Goal: Information Seeking & Learning: Check status

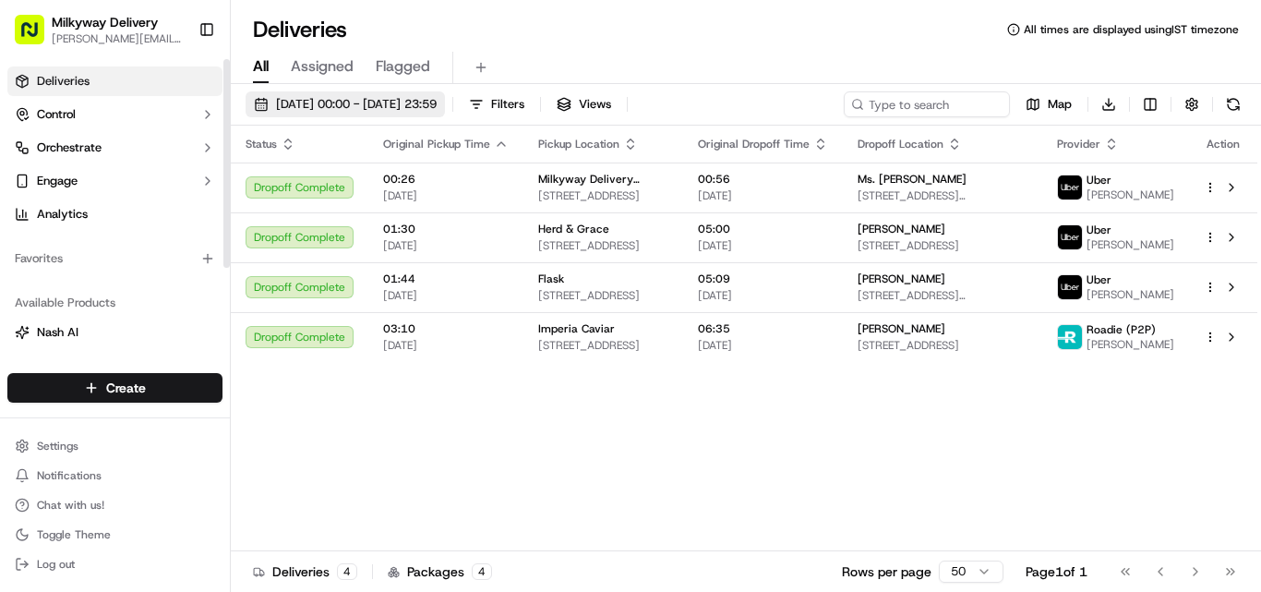
click at [340, 100] on span "[DATE] 00:00 - [DATE] 23:59" at bounding box center [356, 104] width 161 height 17
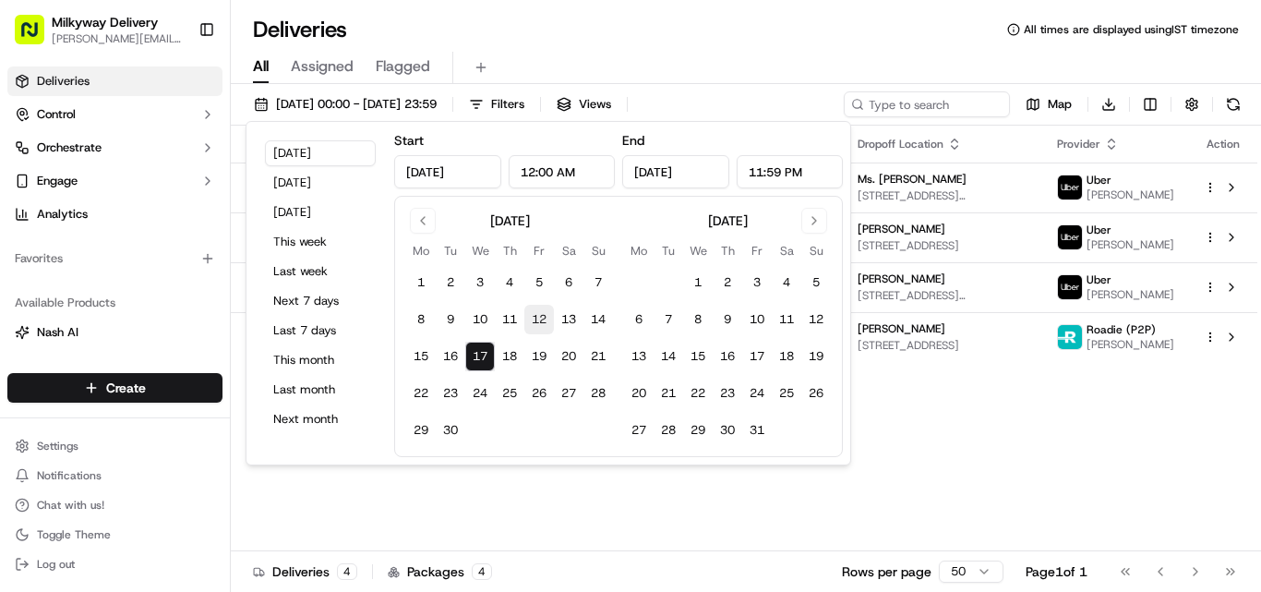
click at [537, 319] on button "12" at bounding box center [540, 320] width 30 height 30
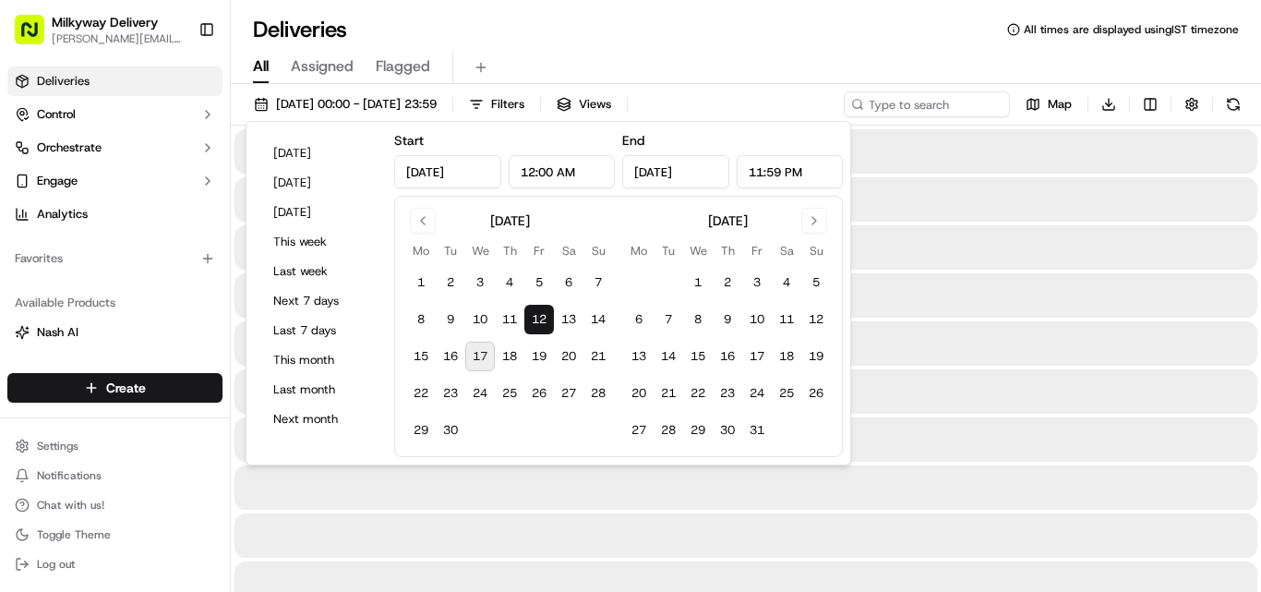
type input "[DATE]"
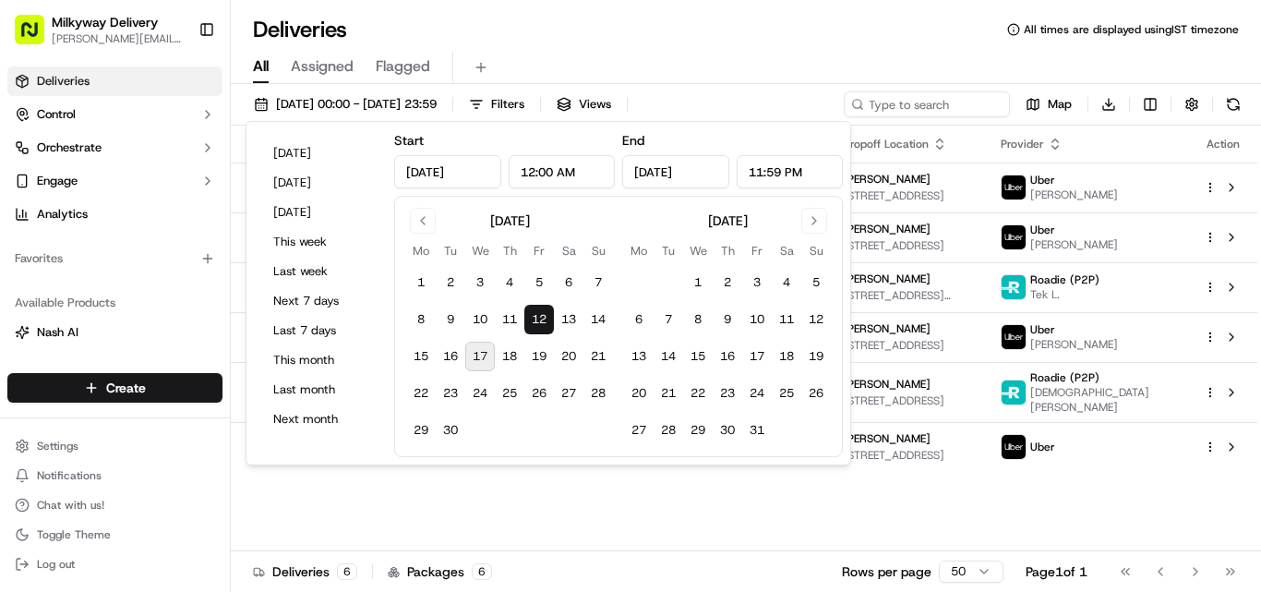
click at [479, 357] on button "17" at bounding box center [480, 357] width 30 height 30
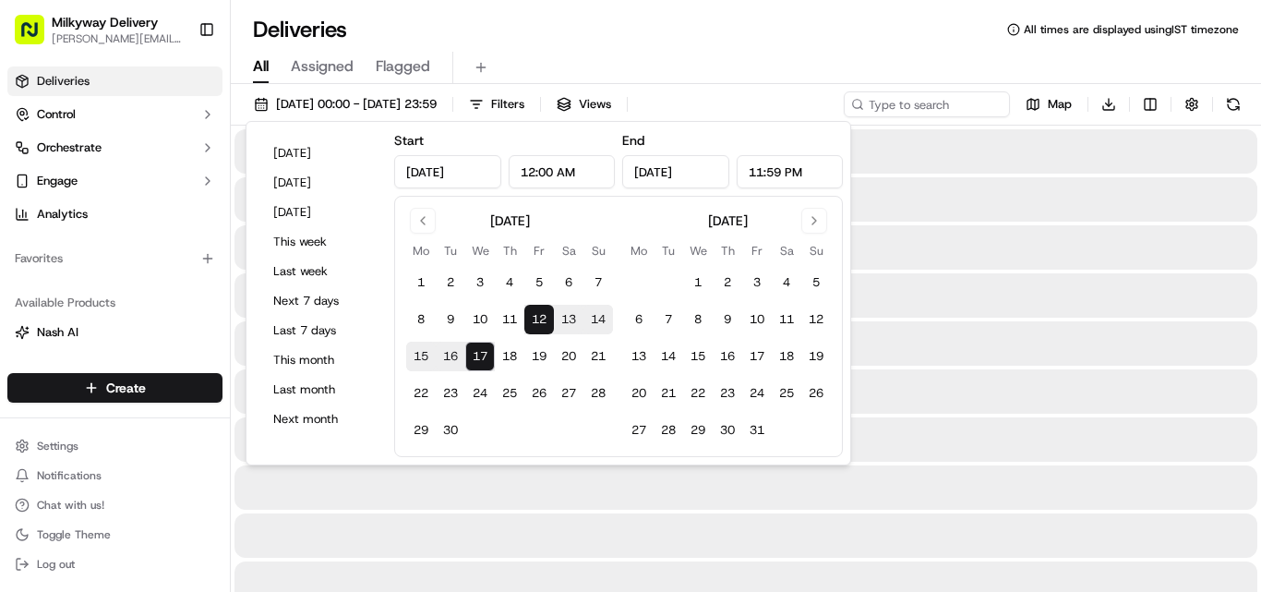
type input "[DATE]"
click at [955, 47] on div "All Assigned Flagged" at bounding box center [746, 64] width 1031 height 40
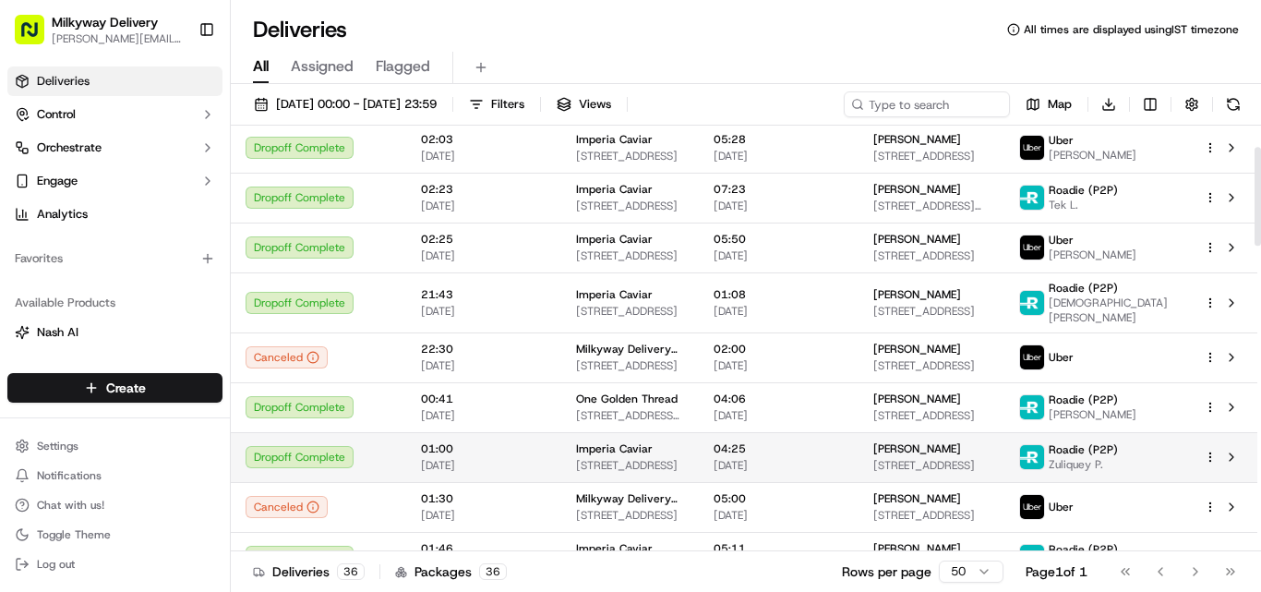
scroll to position [92, 0]
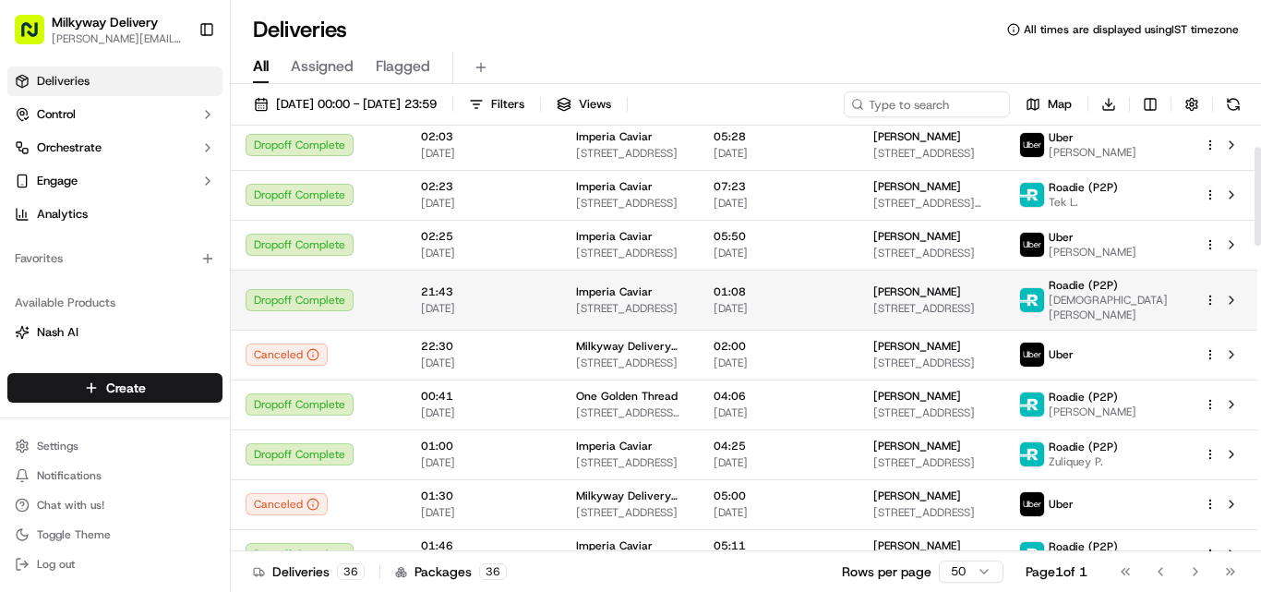
click at [593, 288] on span "Imperia Caviar" at bounding box center [614, 291] width 77 height 15
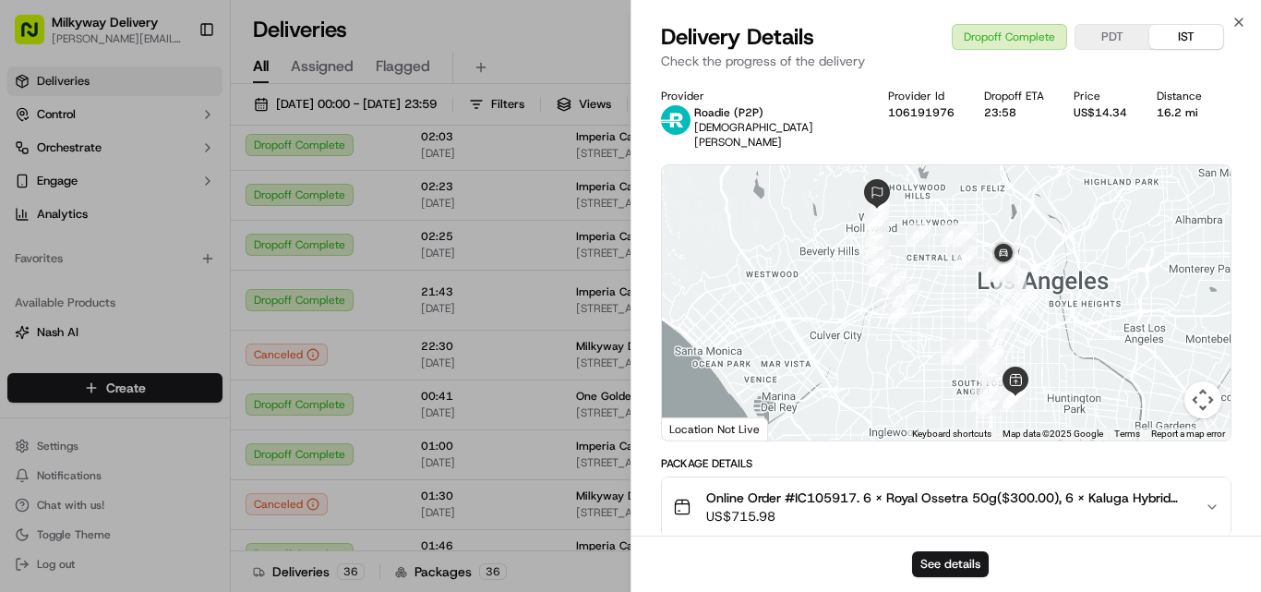
click at [833, 489] on span "Online Order #IC105917. 6 x Royal Ossetra 50g($300.00), 6 x Kaluga Hybrid Reser…" at bounding box center [948, 498] width 484 height 18
copy span "IC105917"
click at [1157, 115] on div "16.2 mi" at bounding box center [1179, 112] width 45 height 15
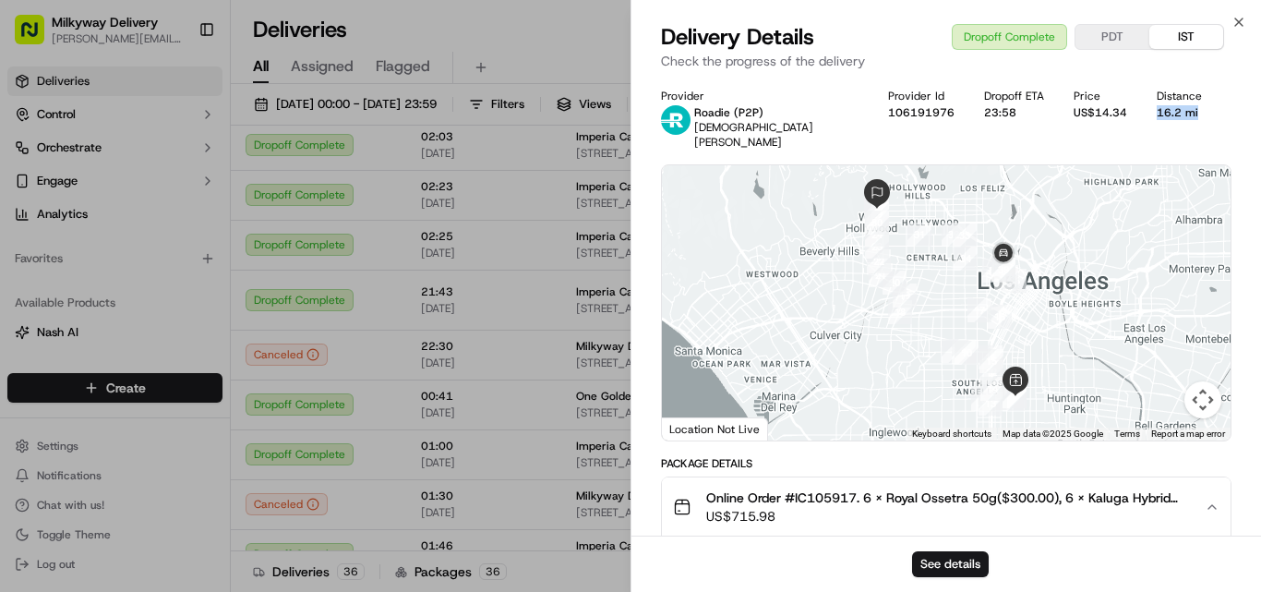
click at [1157, 115] on div "16.2 mi" at bounding box center [1179, 112] width 45 height 15
copy div "16.2 mi"
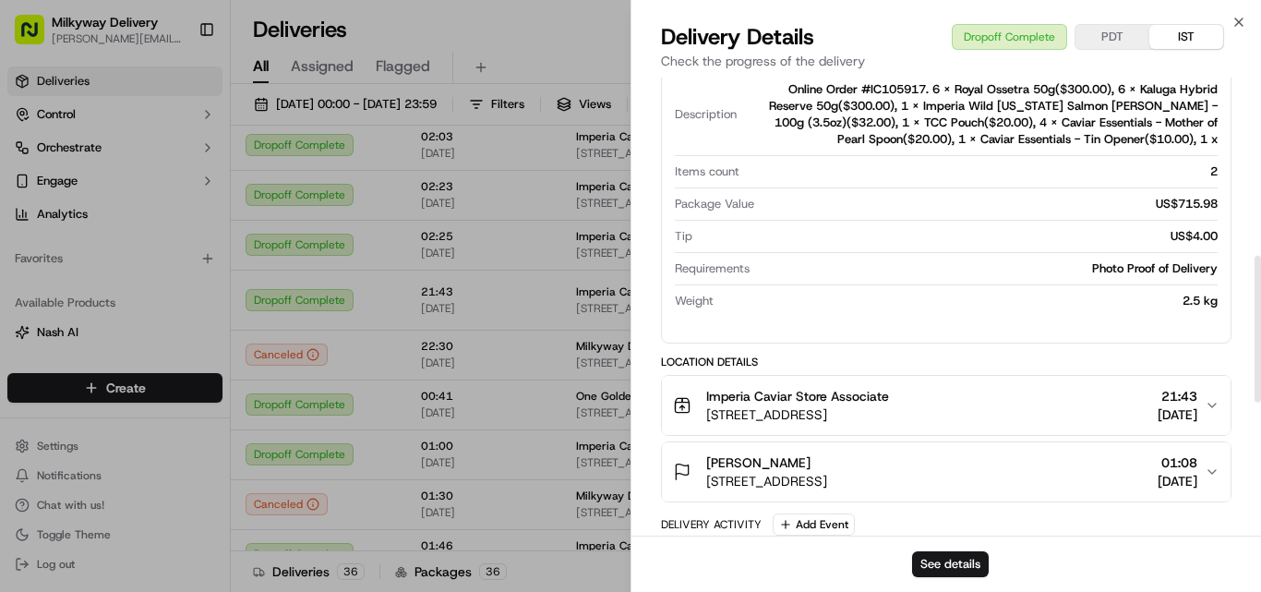
scroll to position [554, 0]
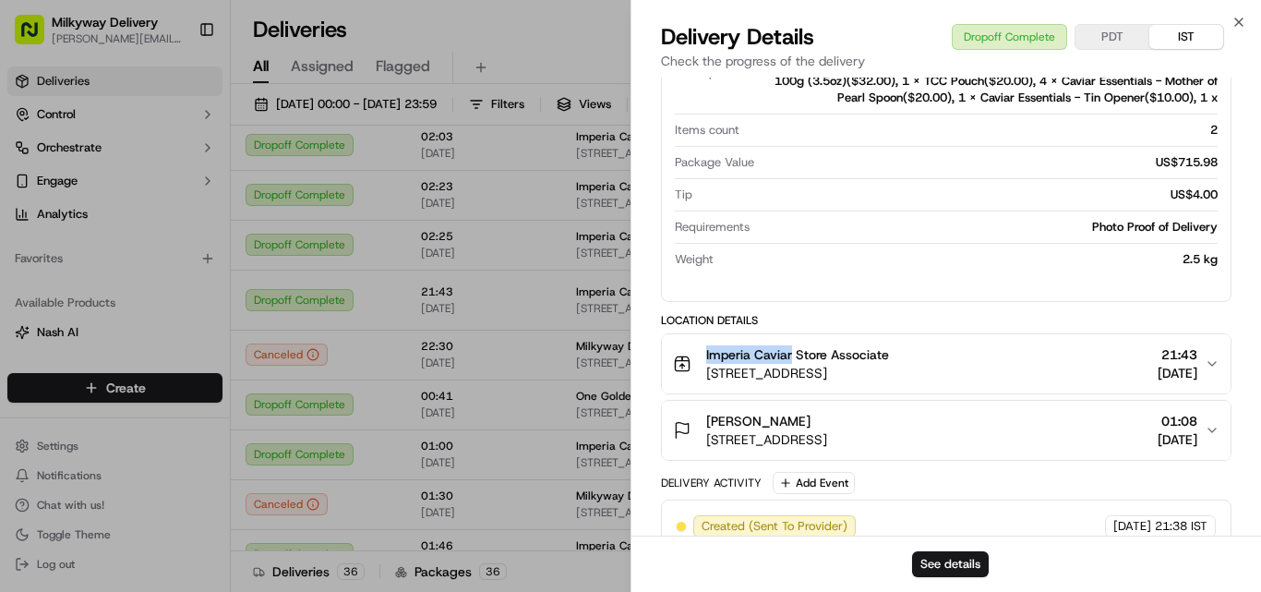
drag, startPoint x: 792, startPoint y: 340, endPoint x: 687, endPoint y: 341, distance: 105.3
click at [687, 345] on div "Imperia Caviar Store Associate [STREET_ADDRESS]" at bounding box center [781, 363] width 216 height 37
copy span "Imperia Caviar"
click at [1242, 18] on icon "button" at bounding box center [1239, 22] width 15 height 15
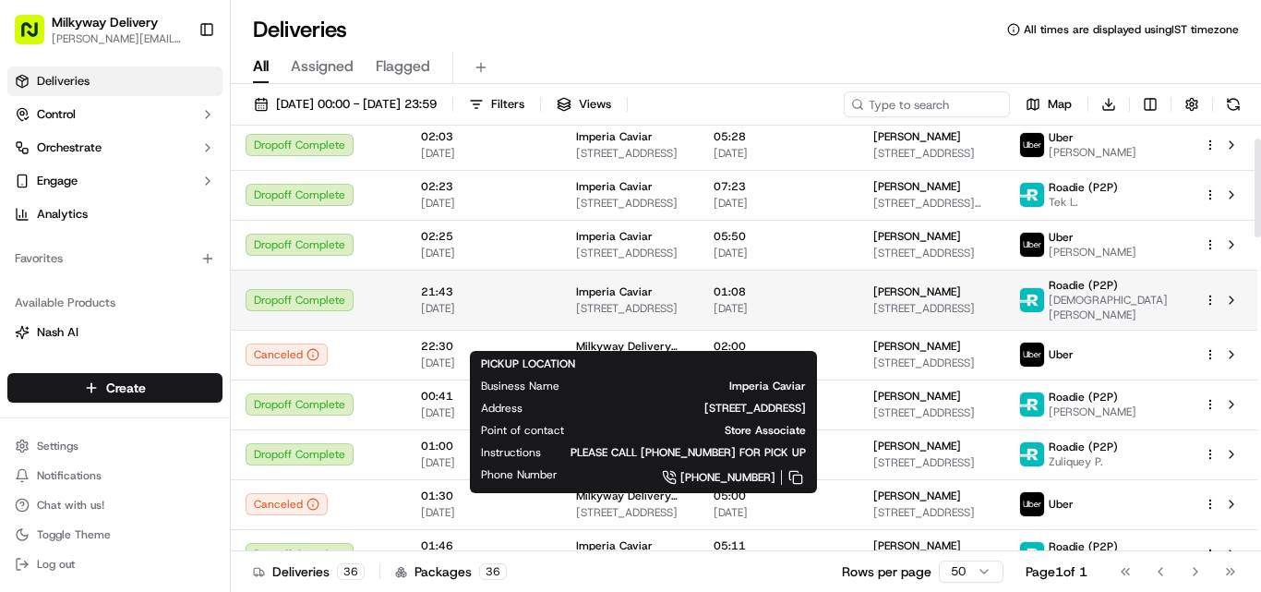
scroll to position [0, 0]
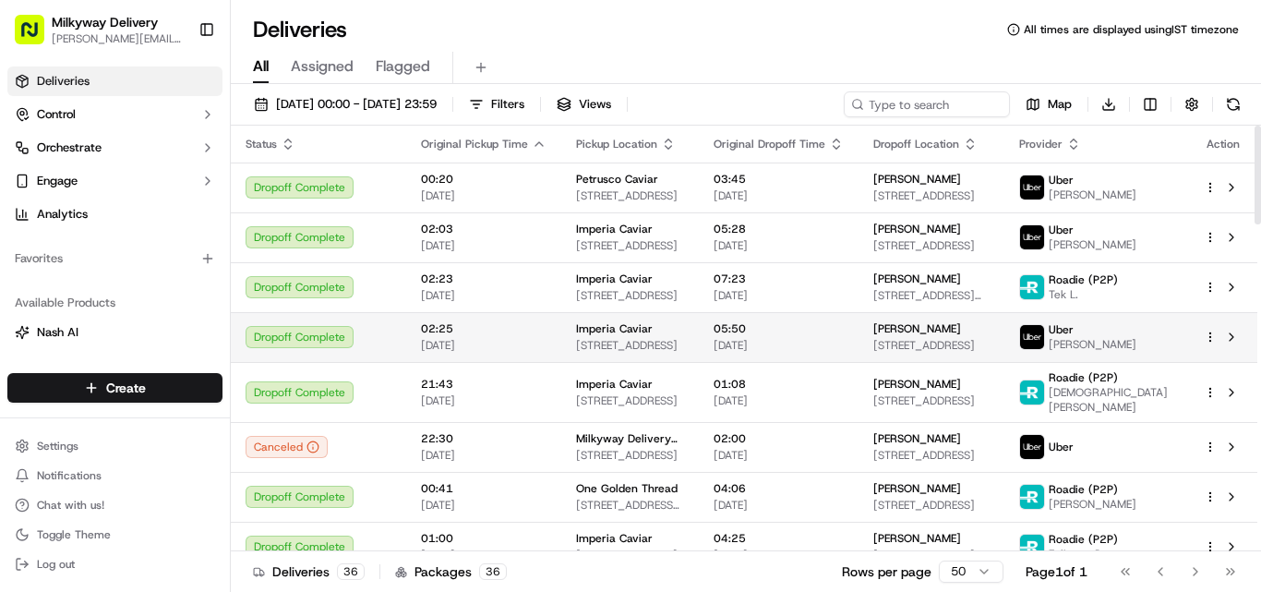
click at [616, 342] on span "[STREET_ADDRESS]" at bounding box center [630, 345] width 108 height 15
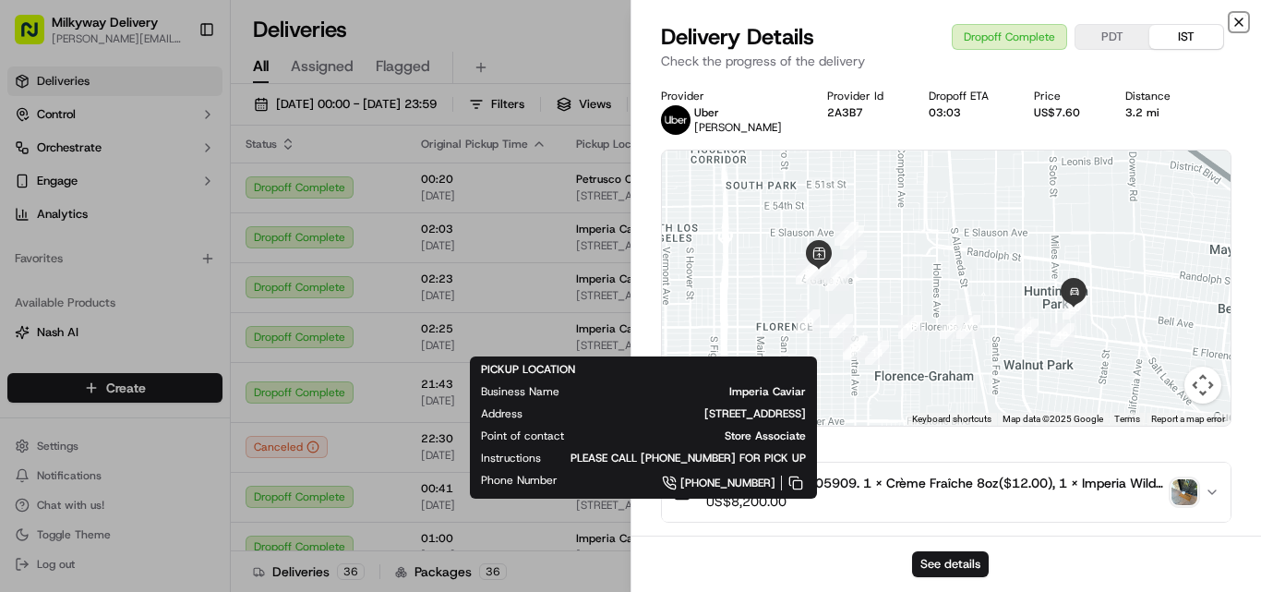
click at [1240, 18] on icon "button" at bounding box center [1239, 22] width 15 height 15
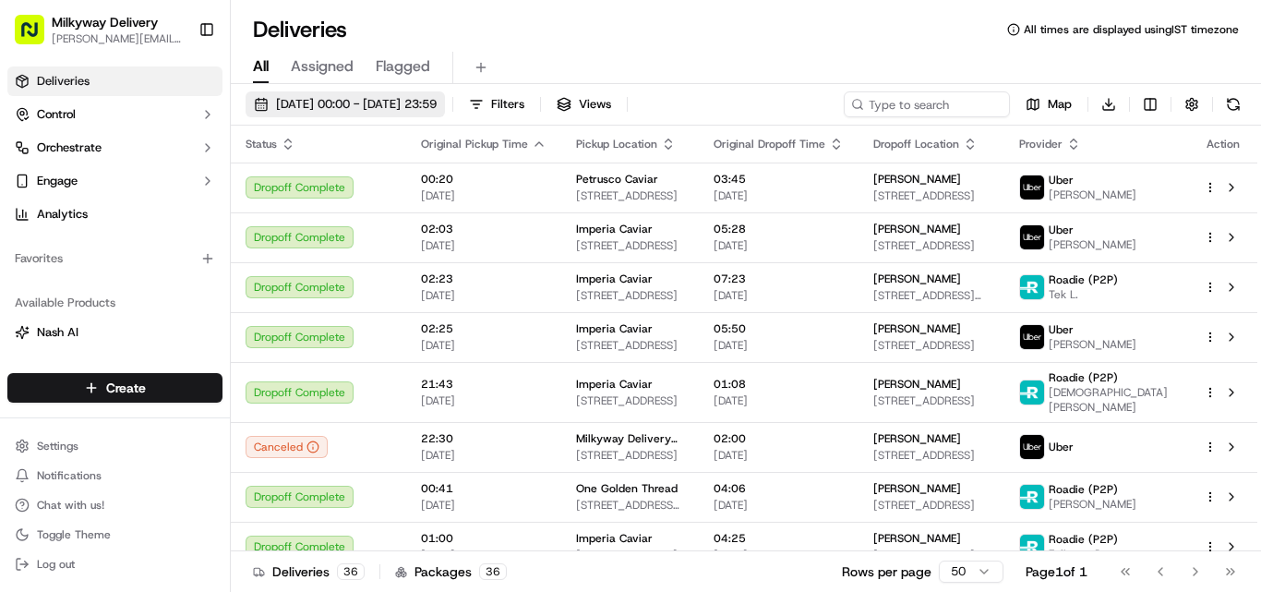
click at [314, 99] on span "[DATE] 00:00 - [DATE] 23:59" at bounding box center [356, 104] width 161 height 17
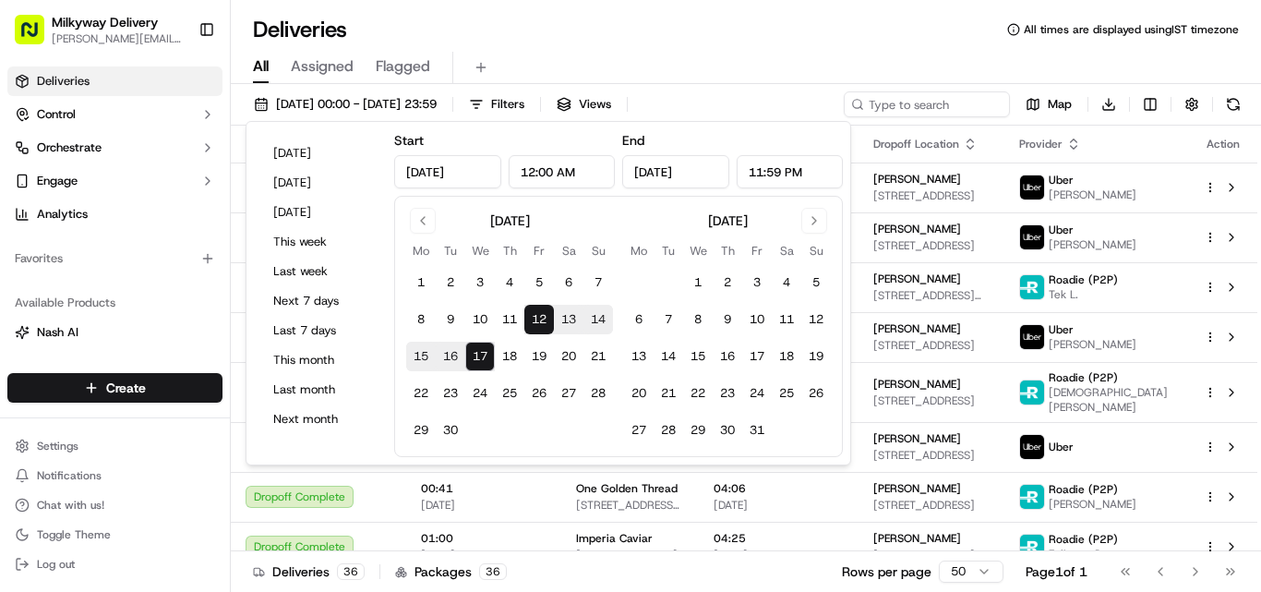
click at [557, 319] on button "13" at bounding box center [569, 320] width 30 height 30
type input "[DATE]"
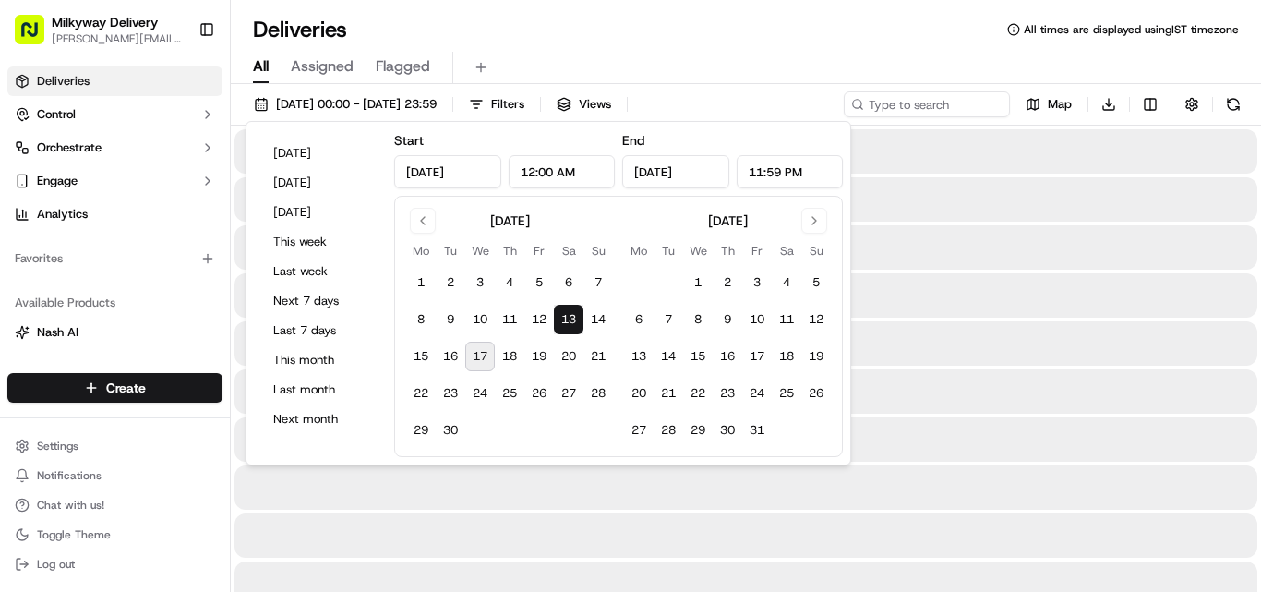
click at [479, 355] on button "17" at bounding box center [480, 357] width 30 height 30
click at [579, 317] on button "13" at bounding box center [569, 320] width 30 height 30
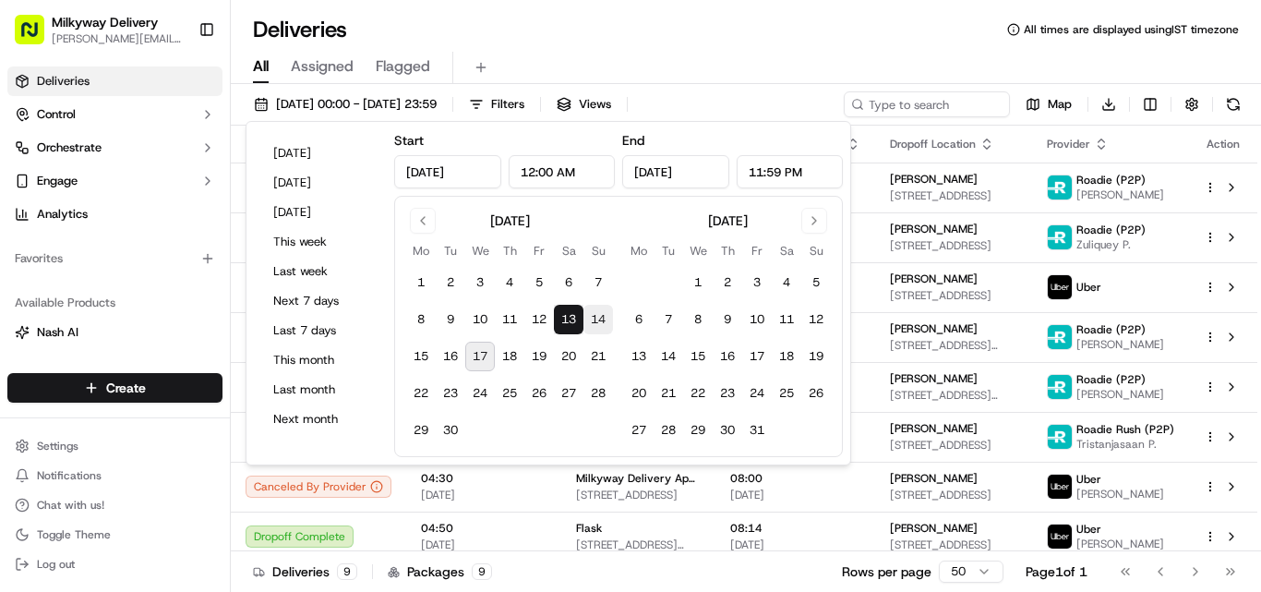
click at [596, 316] on button "14" at bounding box center [599, 320] width 30 height 30
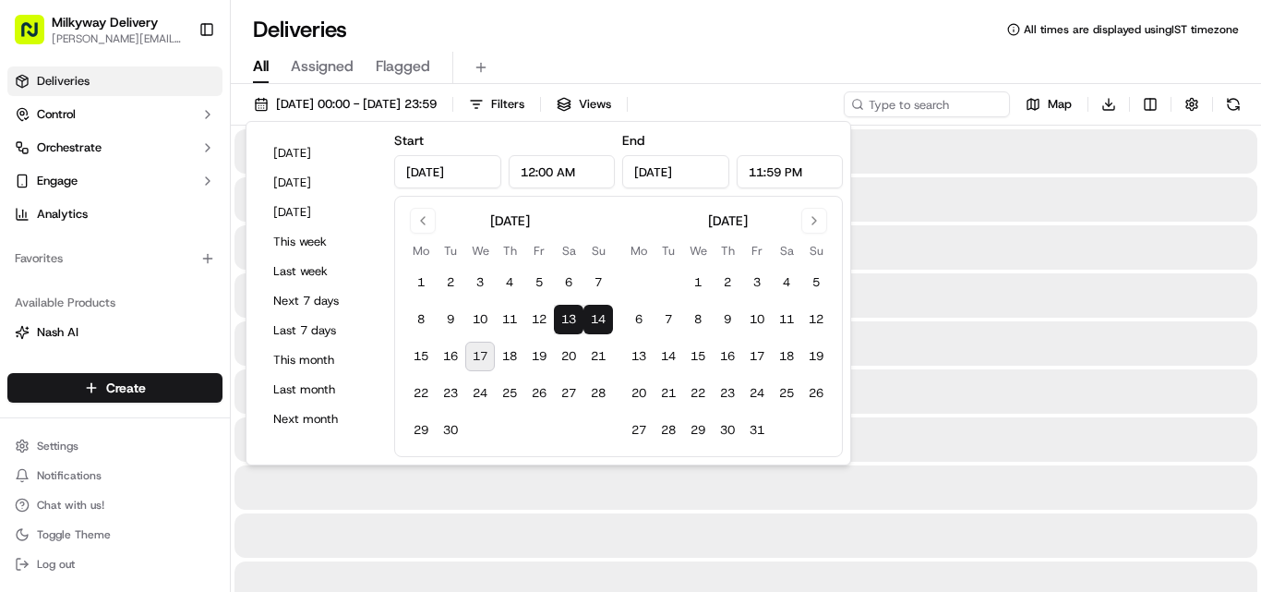
type input "[DATE]"
click at [814, 43] on div "Deliveries All times are displayed using IST timezone" at bounding box center [746, 30] width 1031 height 30
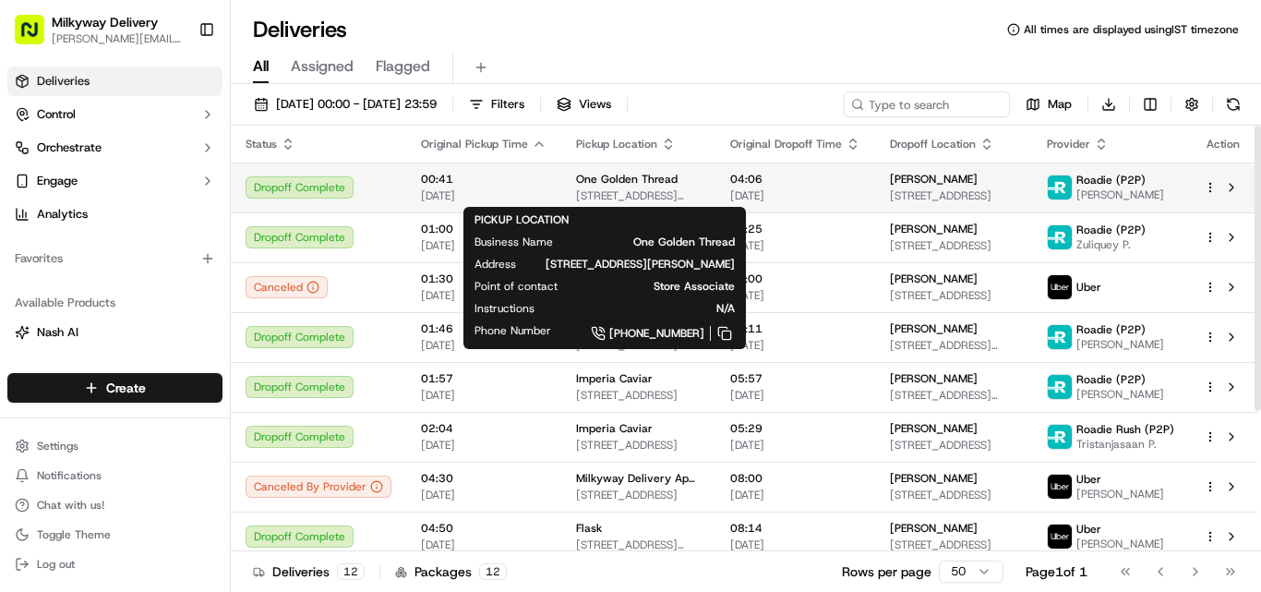
click at [634, 178] on span "One Golden Thread" at bounding box center [627, 179] width 102 height 15
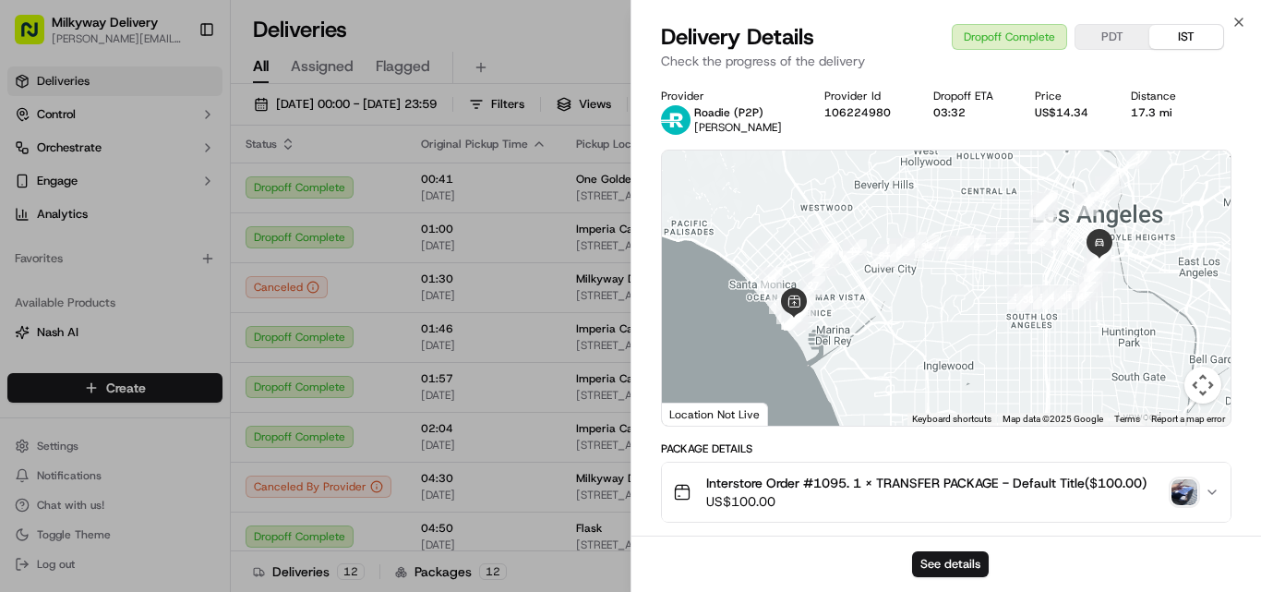
click at [835, 480] on span "Interstore Order #1095. 1 x TRANSFER PACKAGE - Default Title($100.00)" at bounding box center [926, 483] width 441 height 18
copy span "1095"
click at [1151, 112] on div "17.3 mi" at bounding box center [1160, 112] width 58 height 15
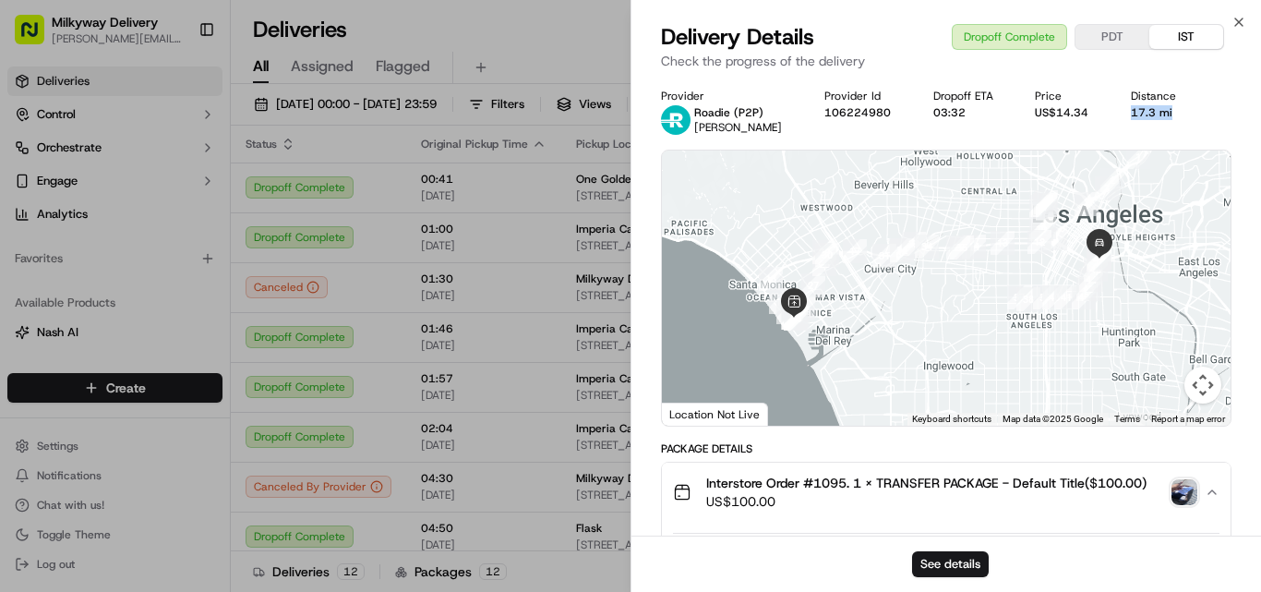
click at [1150, 111] on div "17.3 mi" at bounding box center [1160, 112] width 58 height 15
copy div "17.3 mi"
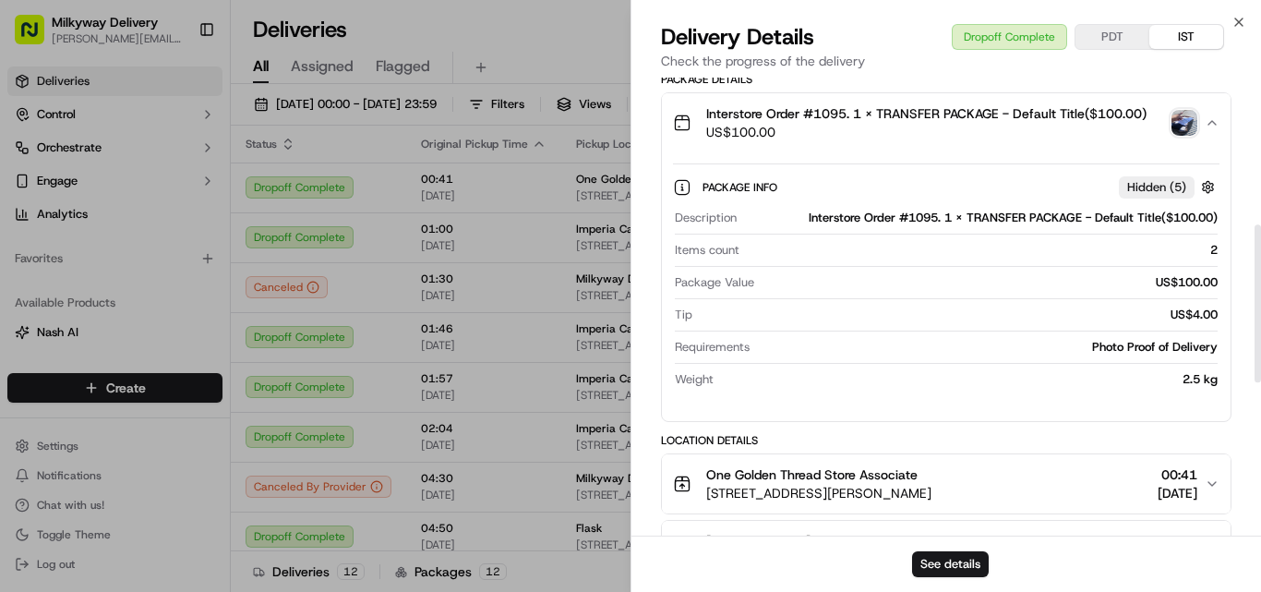
scroll to position [554, 0]
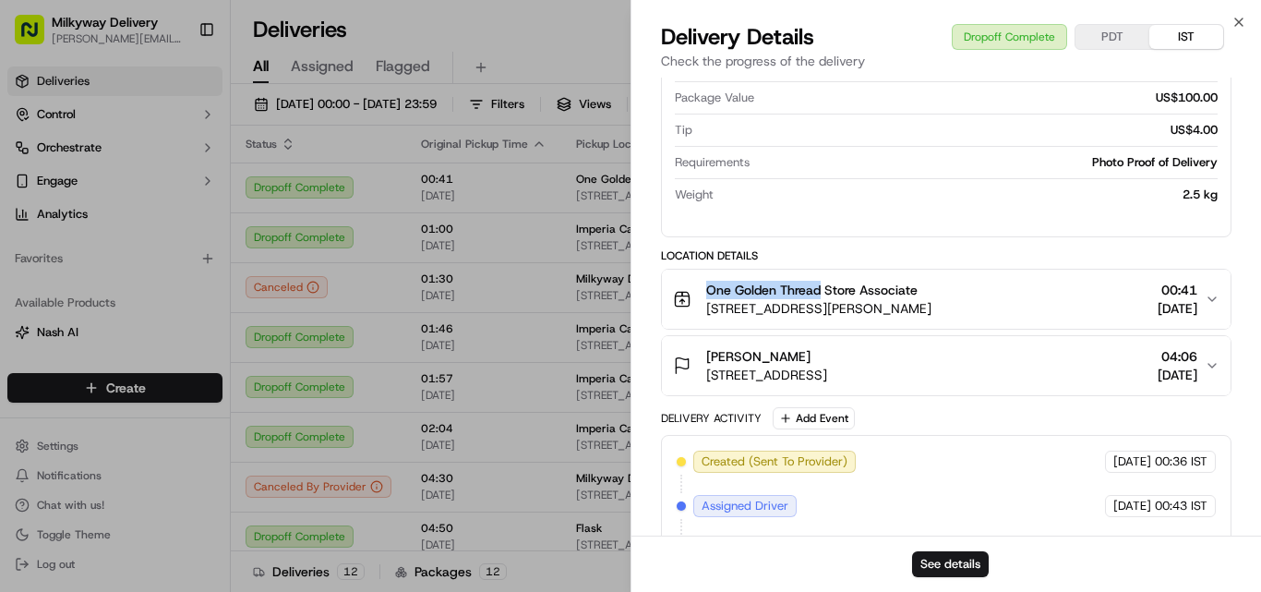
drag, startPoint x: 822, startPoint y: 293, endPoint x: 708, endPoint y: 293, distance: 113.6
click at [708, 293] on span "One Golden Thread Store Associate" at bounding box center [811, 290] width 211 height 18
copy span "One Golden Thread"
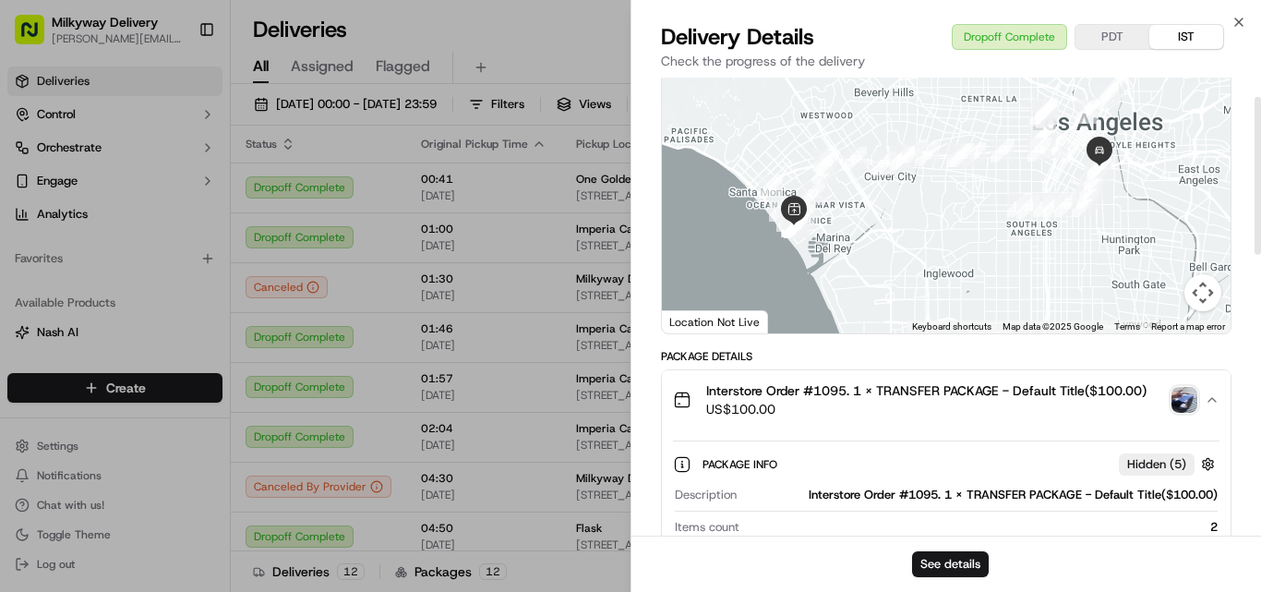
scroll to position [0, 0]
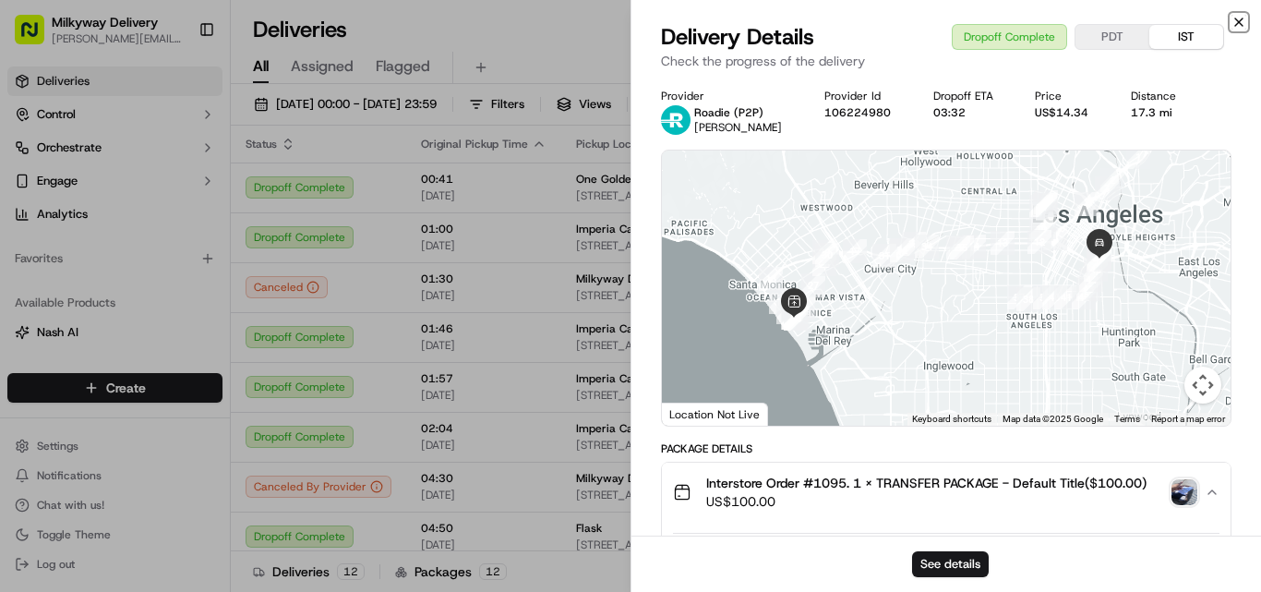
click at [1240, 22] on icon "button" at bounding box center [1239, 22] width 15 height 15
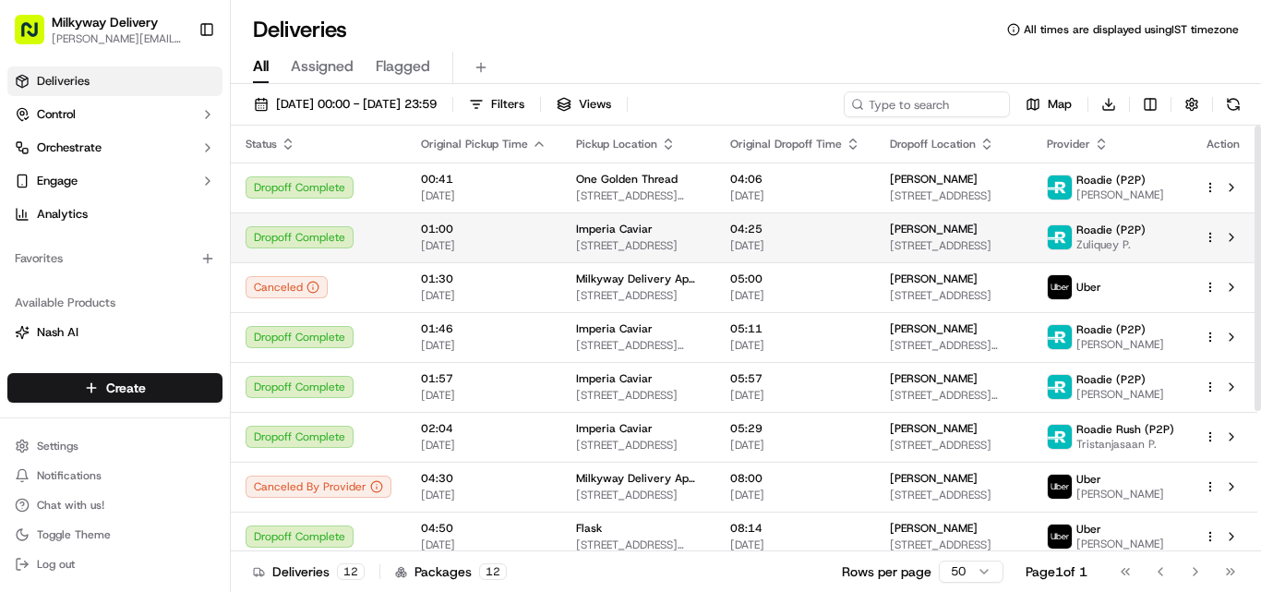
click at [609, 226] on span "Imperia Caviar" at bounding box center [614, 229] width 77 height 15
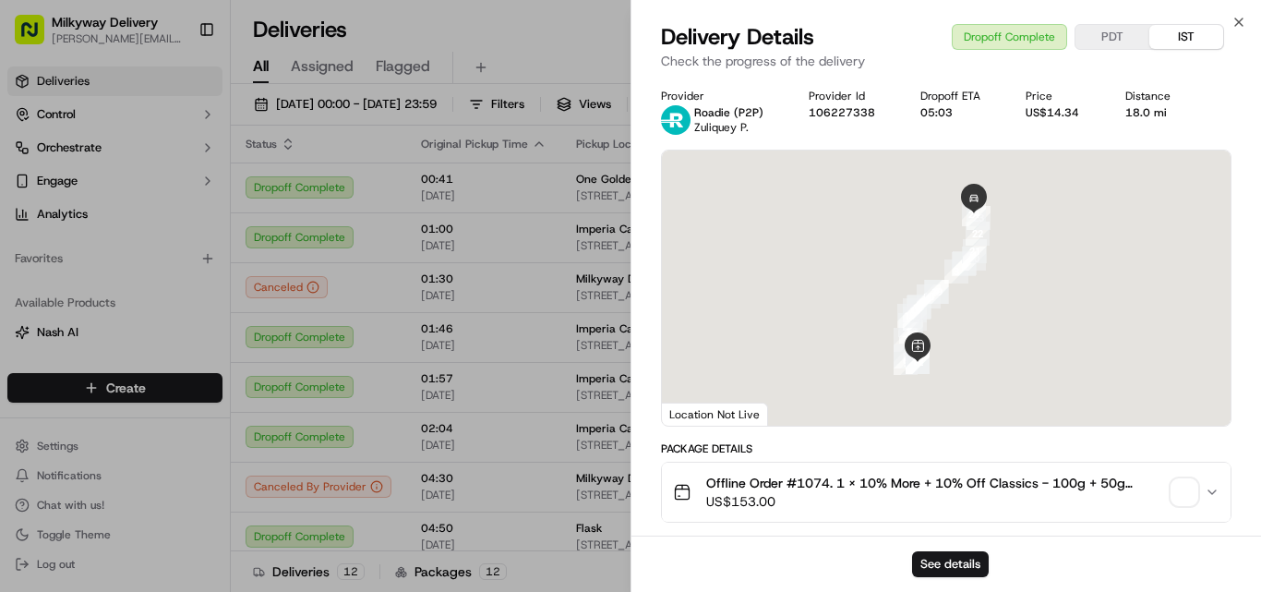
click at [818, 483] on span "Offline Order #1074. 1 x 10% More + 10% Off Classics - 100g + 50g (3.5oz + 1.7o…" at bounding box center [935, 483] width 458 height 18
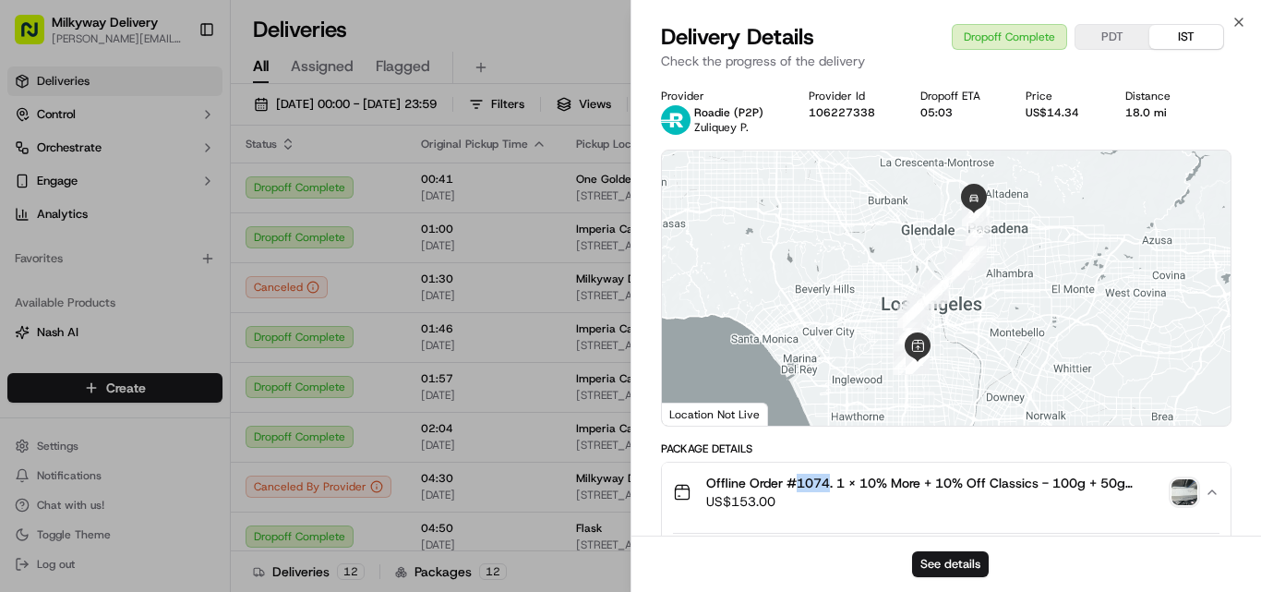
copy span "1074"
click at [1151, 110] on div "18.0 mi" at bounding box center [1156, 112] width 61 height 15
copy div "18.0 mi"
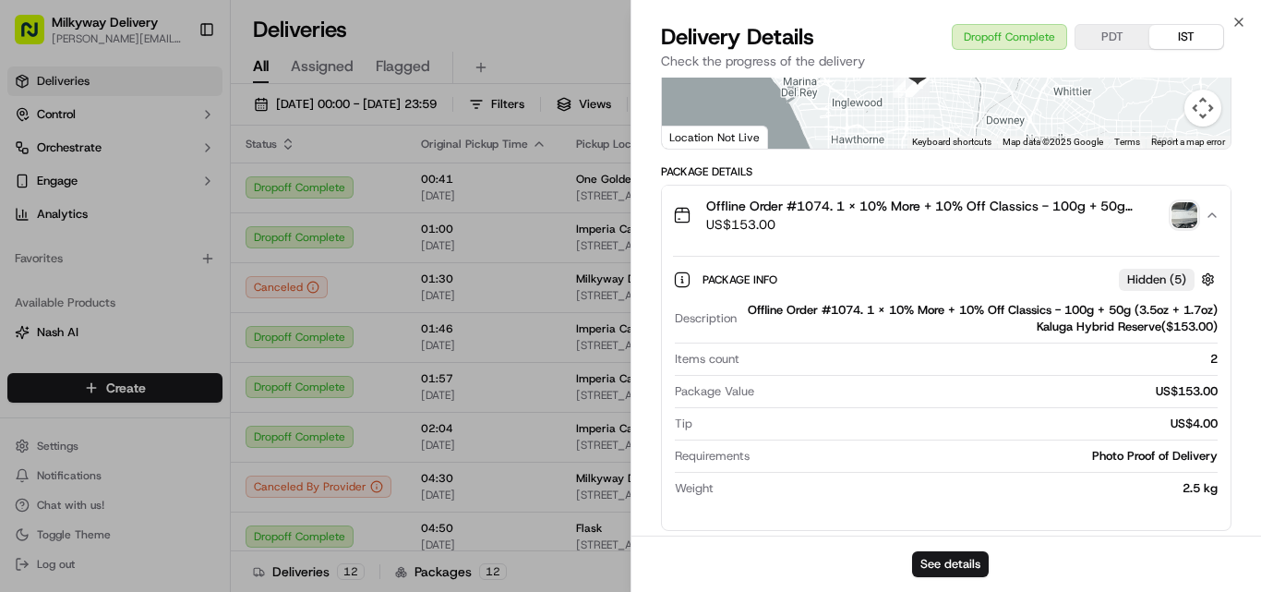
scroll to position [462, 0]
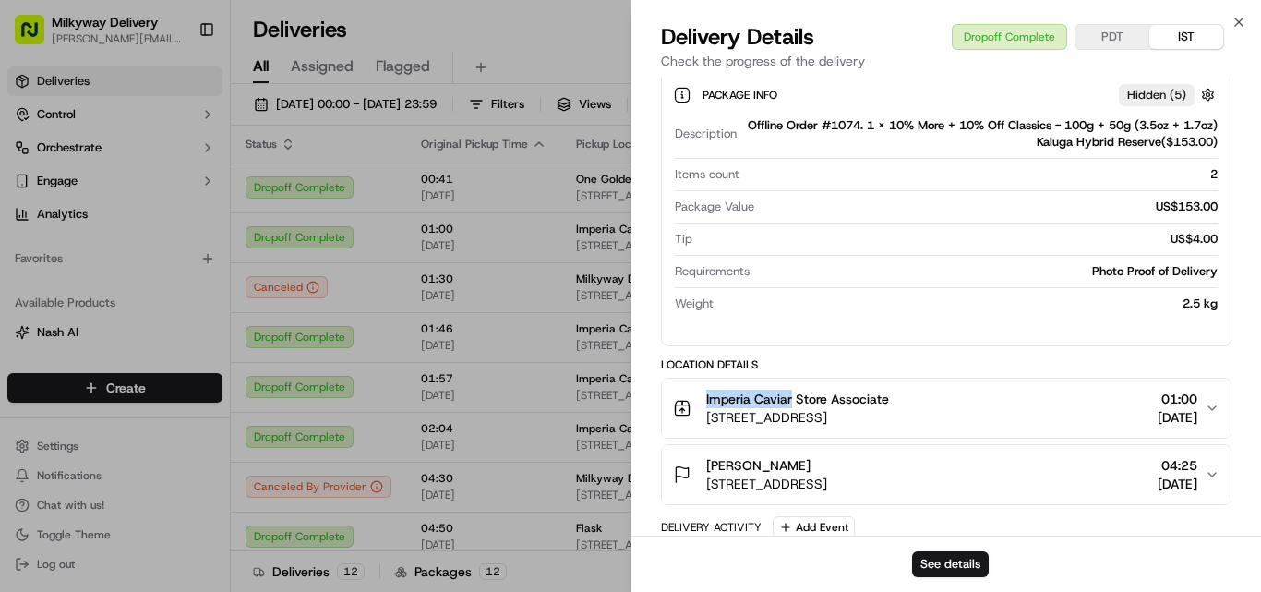
drag, startPoint x: 793, startPoint y: 400, endPoint x: 690, endPoint y: 407, distance: 103.7
click at [691, 407] on div "Imperia Caviar Store Associate [STREET_ADDRESS]" at bounding box center [781, 408] width 216 height 37
copy span "Imperia Caviar"
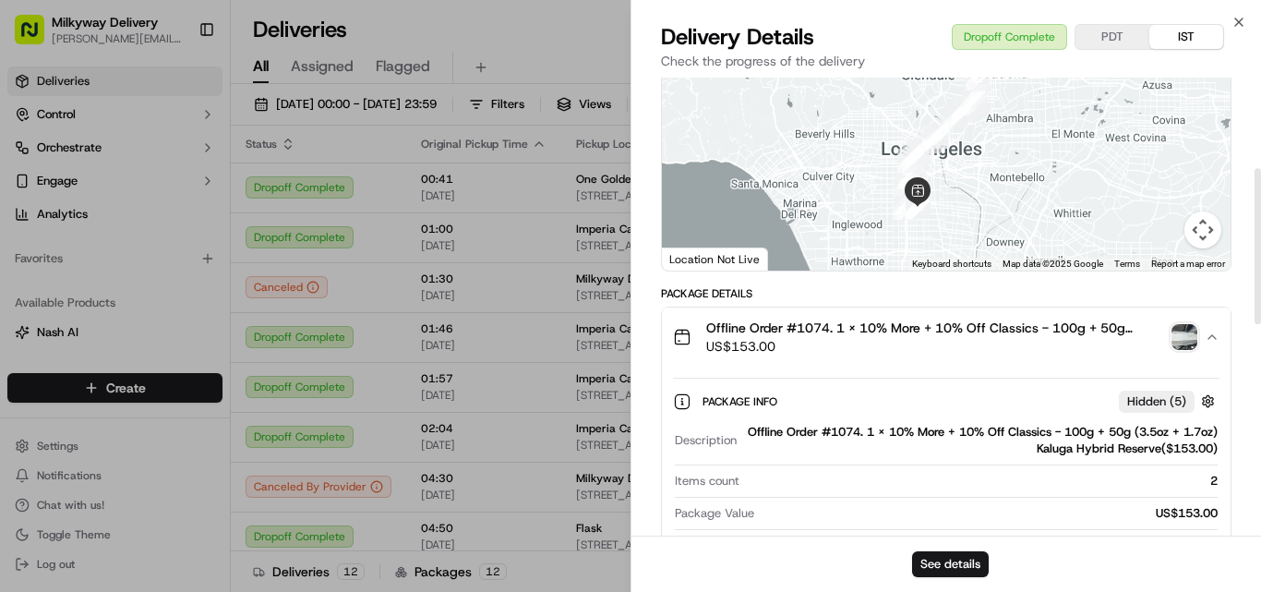
scroll to position [151, 0]
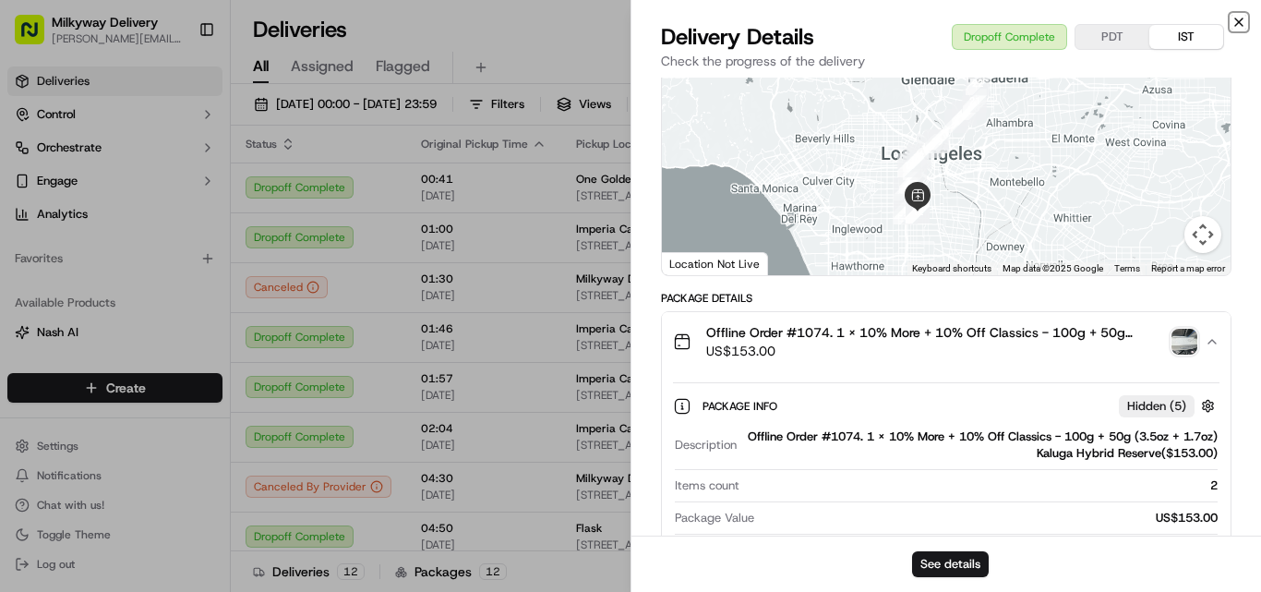
click at [1241, 21] on icon "button" at bounding box center [1239, 22] width 15 height 15
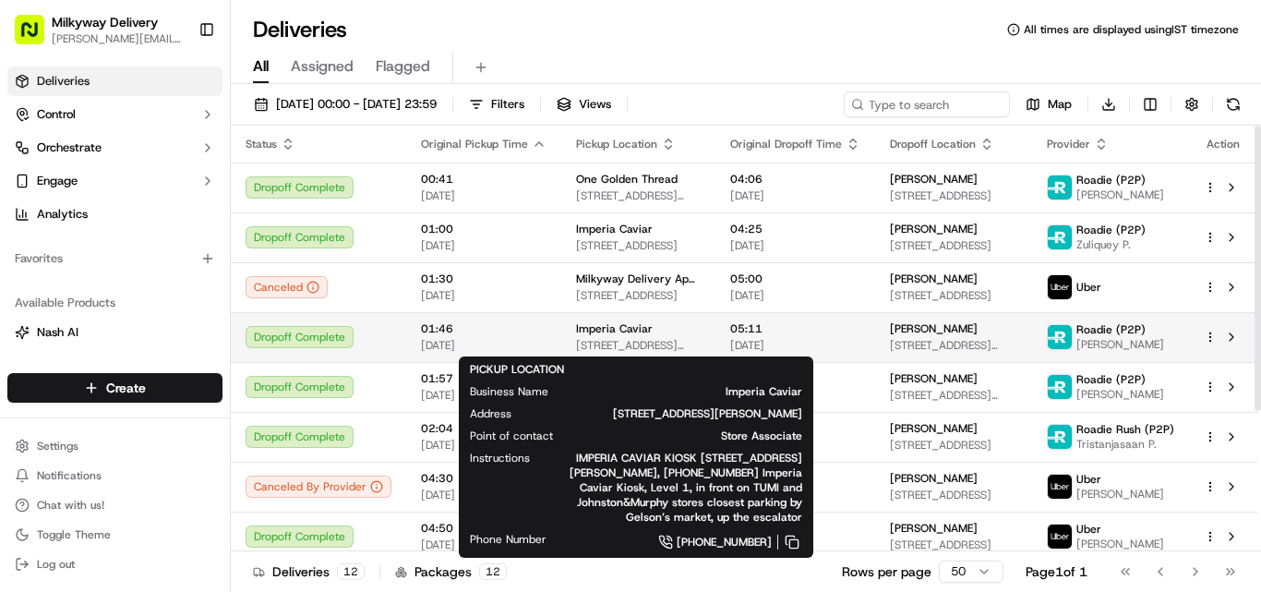
click at [598, 328] on span "Imperia Caviar" at bounding box center [614, 328] width 77 height 15
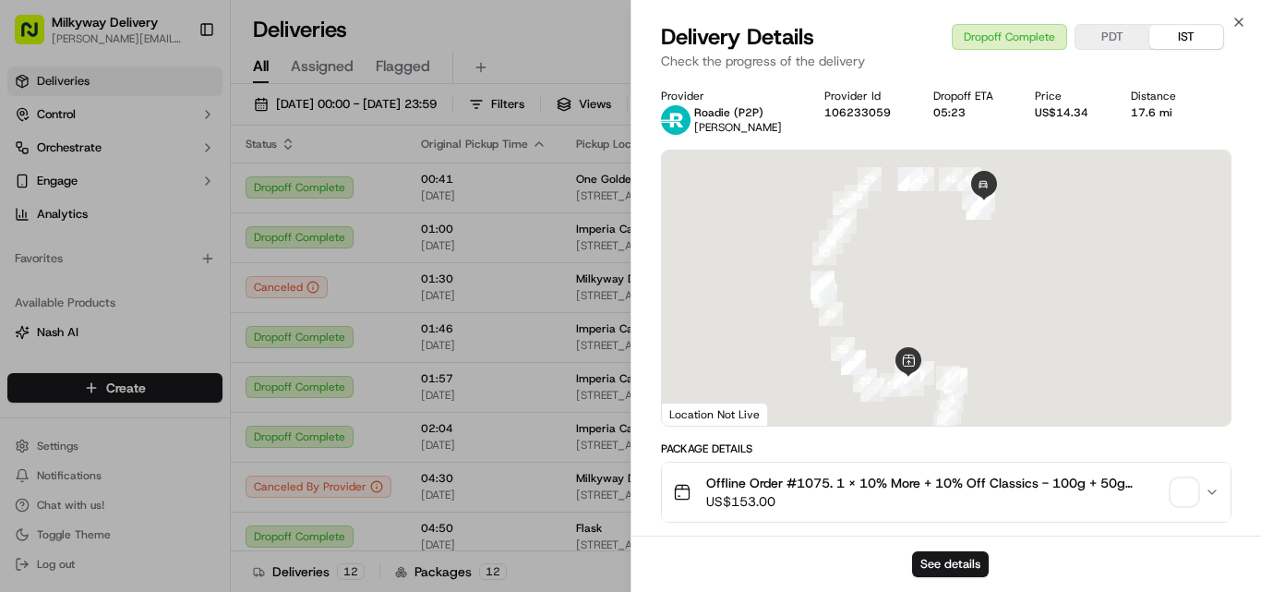
click at [815, 480] on span "Offline Order #1075. 1 x 10% More + 10% Off Classics - 100g + 50g (3.5oz + 1.7o…" at bounding box center [935, 483] width 458 height 18
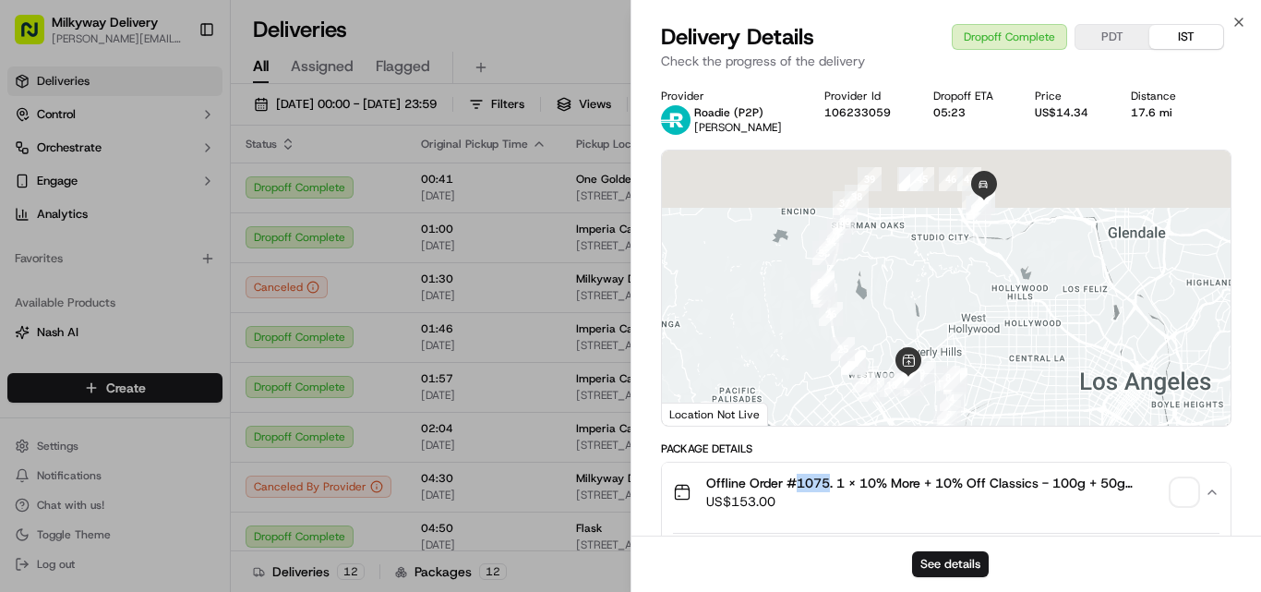
copy span "1075"
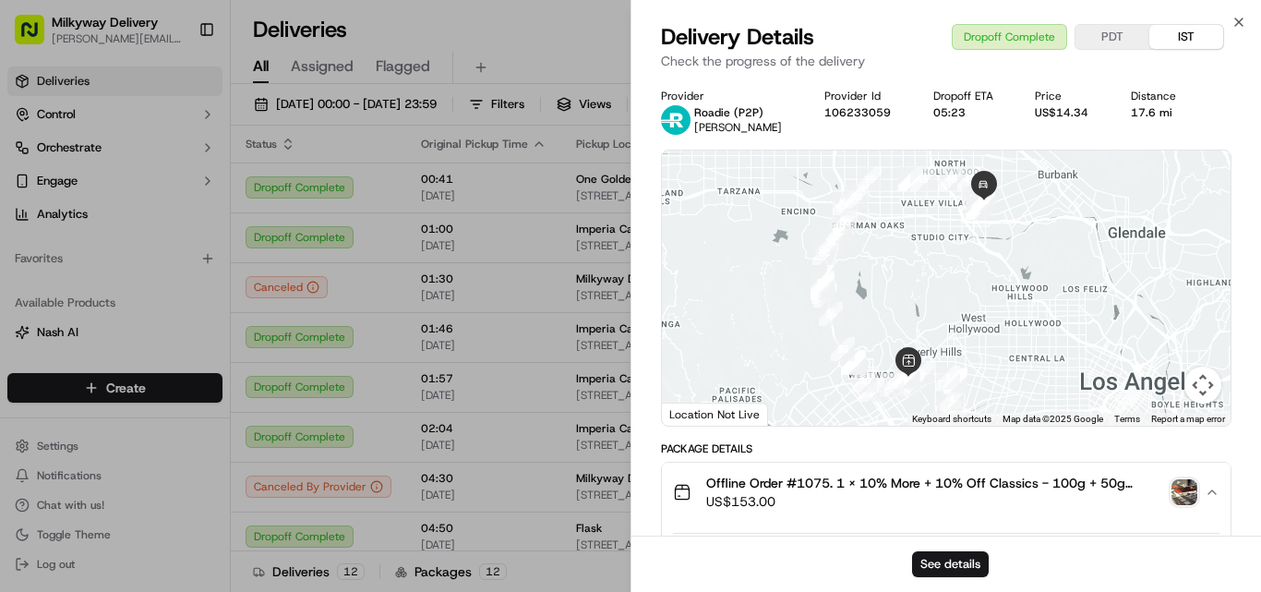
click at [1154, 112] on div "17.6 mi" at bounding box center [1160, 112] width 58 height 15
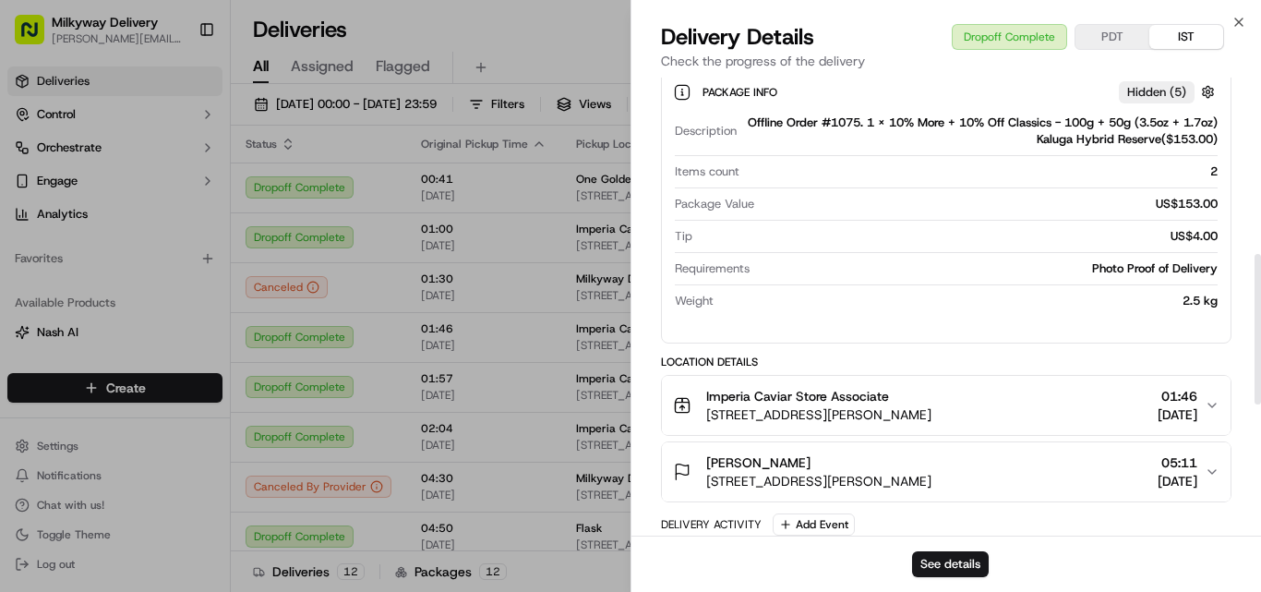
scroll to position [554, 0]
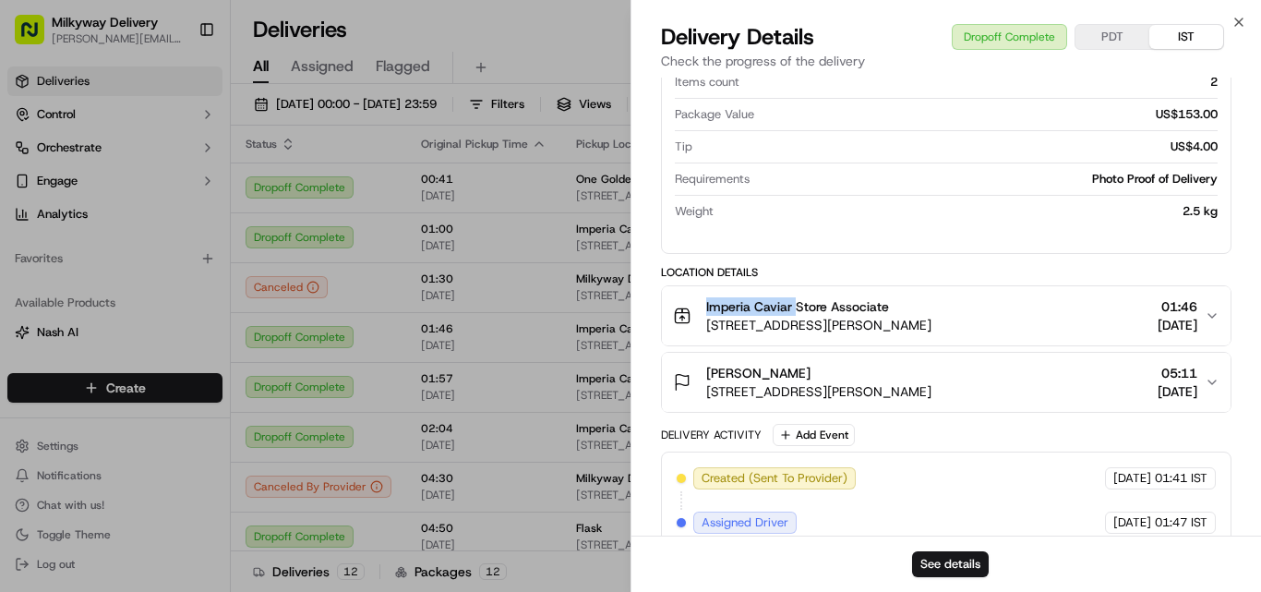
drag, startPoint x: 797, startPoint y: 308, endPoint x: 694, endPoint y: 308, distance: 103.4
click at [694, 308] on div "Imperia Caviar Store Associate [STREET_ADDRESS][PERSON_NAME]" at bounding box center [802, 315] width 259 height 37
click at [1241, 19] on icon "button" at bounding box center [1239, 22] width 15 height 15
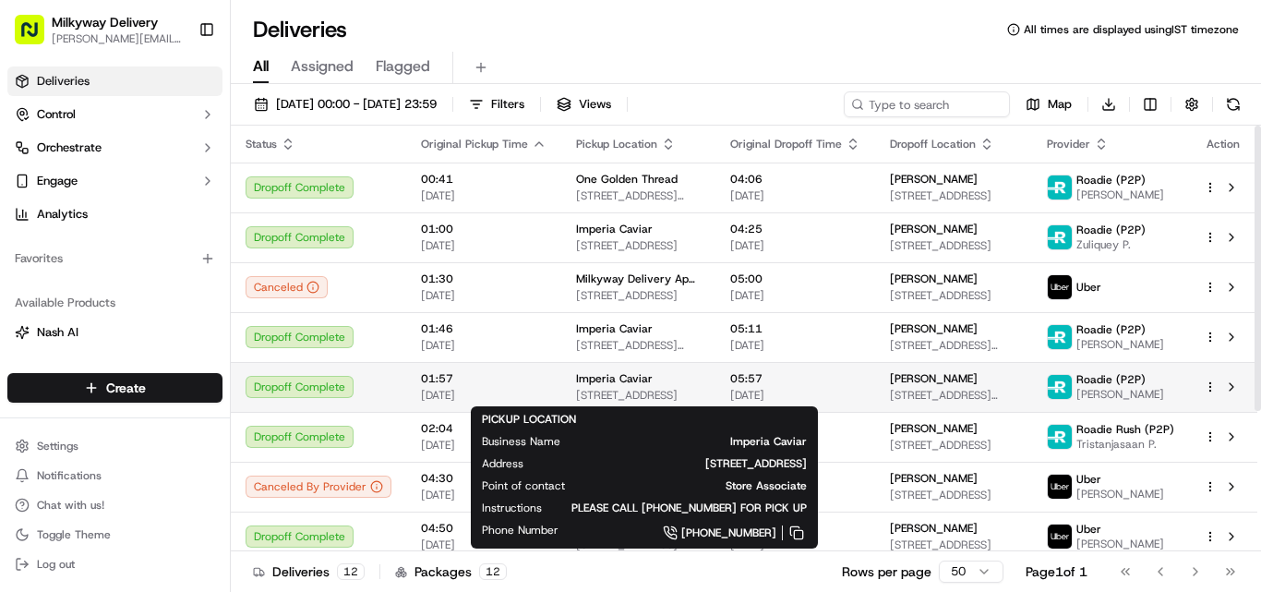
click at [620, 375] on span "Imperia Caviar" at bounding box center [614, 378] width 77 height 15
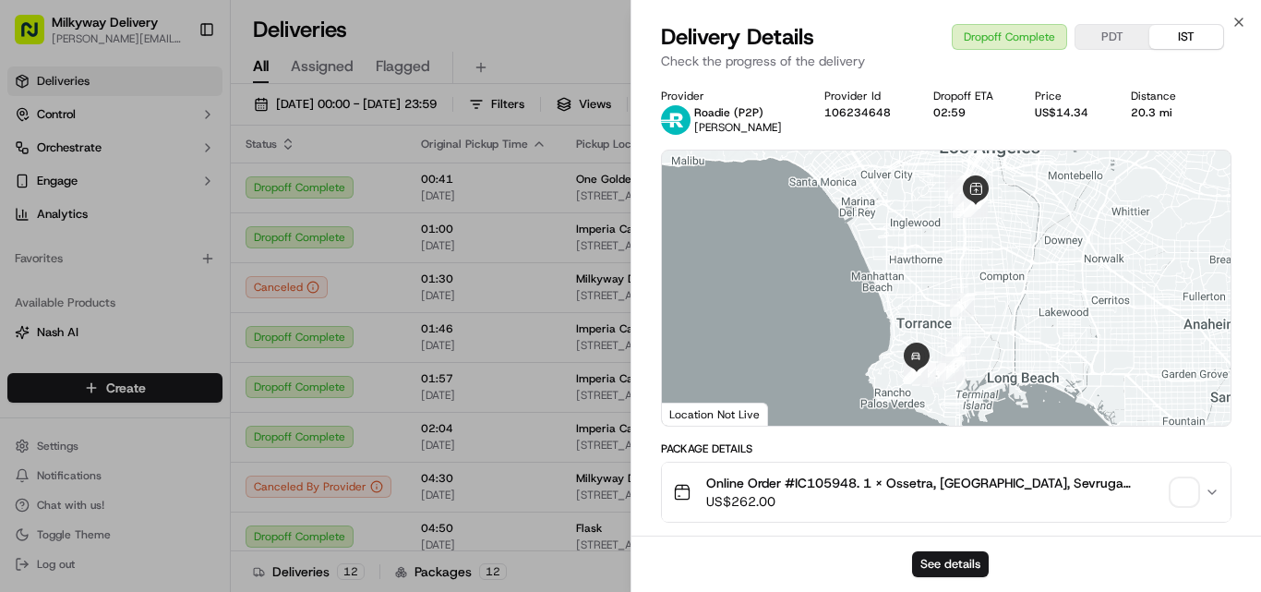
click at [831, 482] on span "Online Order #IC105948. 1 x Ossetra, [GEOGRAPHIC_DATA], Sevruga Caviar Tasting …" at bounding box center [935, 483] width 458 height 18
click at [1145, 112] on div "20.3 mi" at bounding box center [1160, 112] width 58 height 15
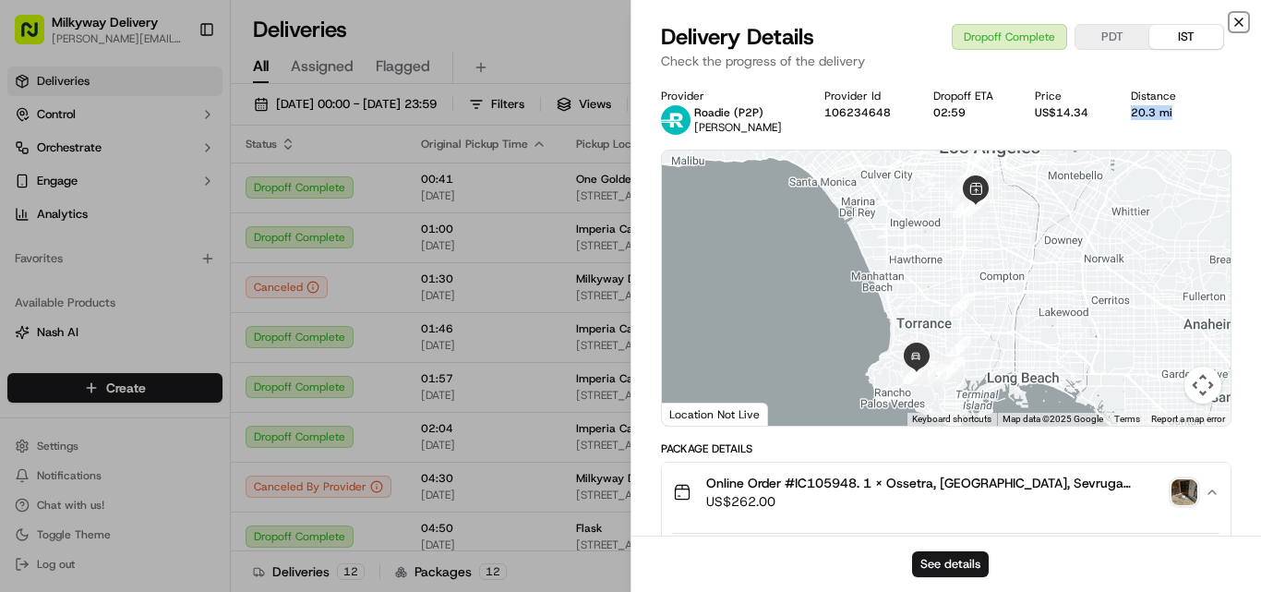
click at [1237, 19] on icon "button" at bounding box center [1239, 21] width 7 height 7
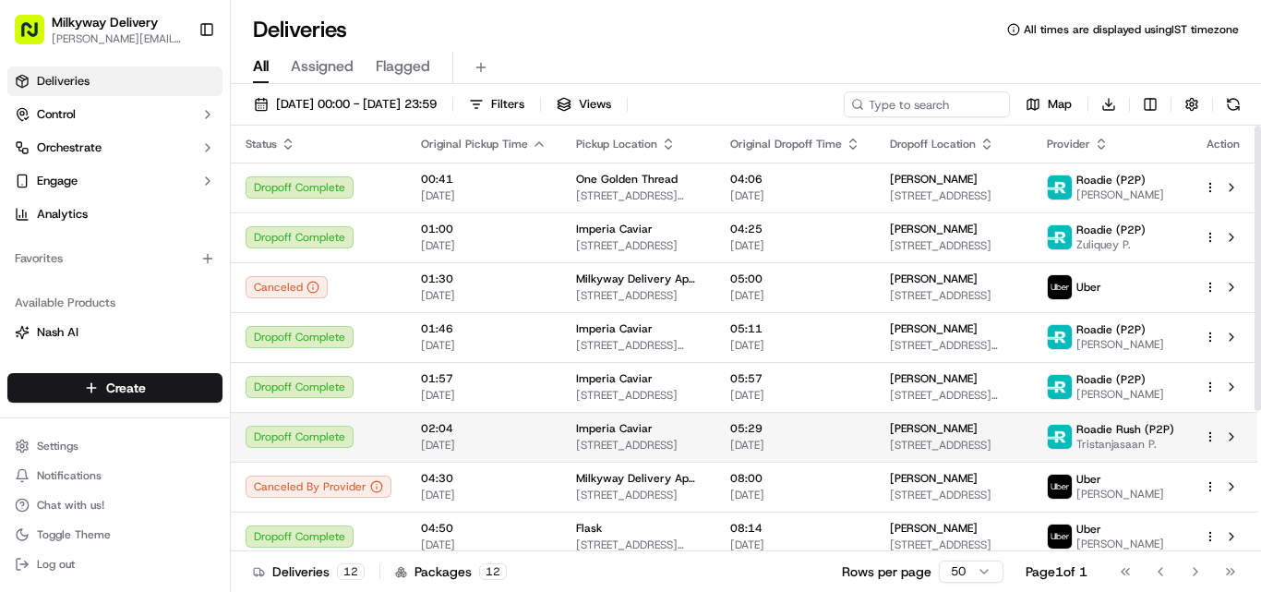
click at [628, 425] on span "Imperia Caviar" at bounding box center [614, 428] width 77 height 15
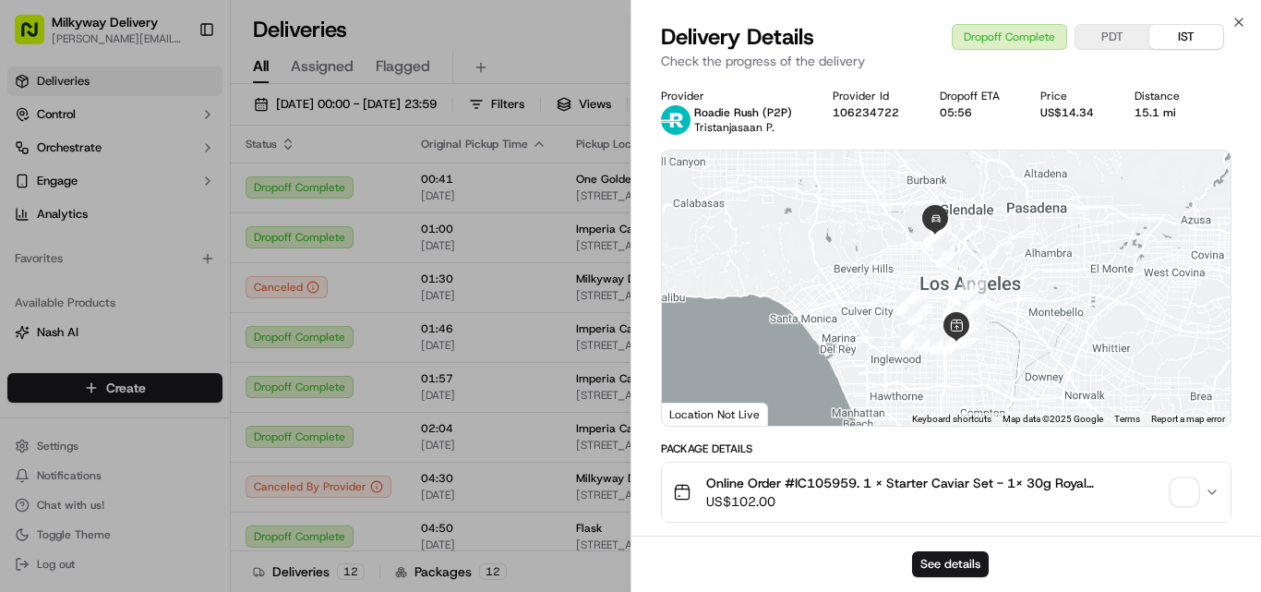
click at [822, 478] on span "Online Order #IC105959. 1 x Starter Caviar Set - 1x 30g Royal Ossetra($90.00), …" at bounding box center [935, 483] width 458 height 18
click at [1171, 112] on div "15.1 mi" at bounding box center [1163, 112] width 56 height 15
click at [1172, 111] on div "15.1 mi" at bounding box center [1163, 112] width 56 height 15
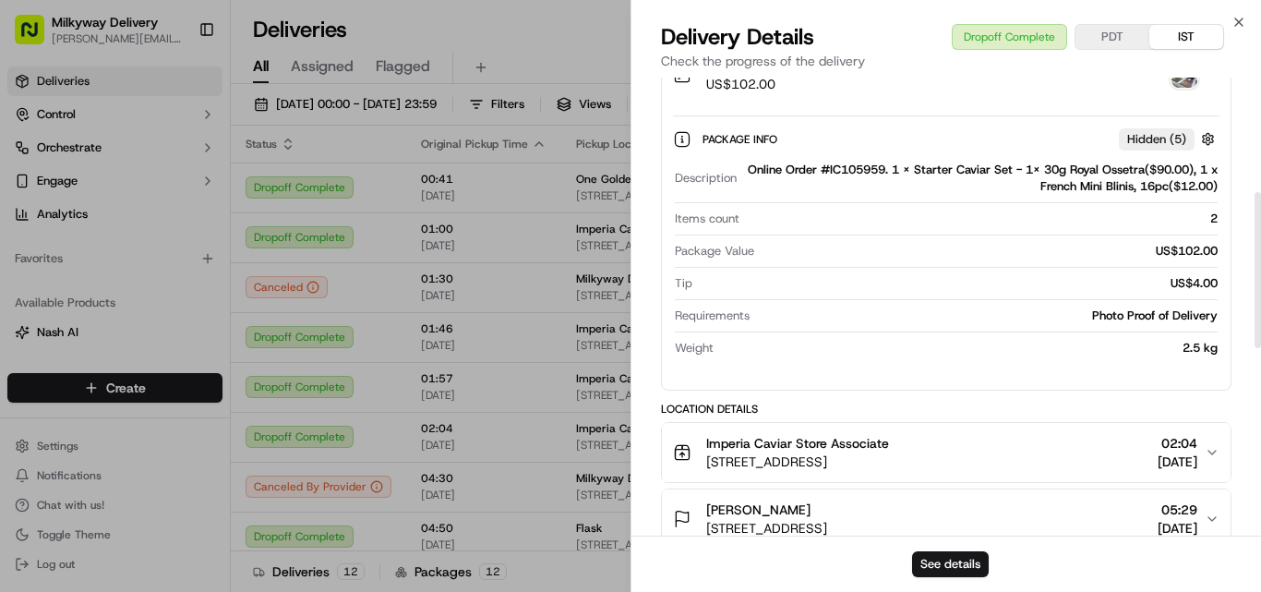
scroll to position [335, 0]
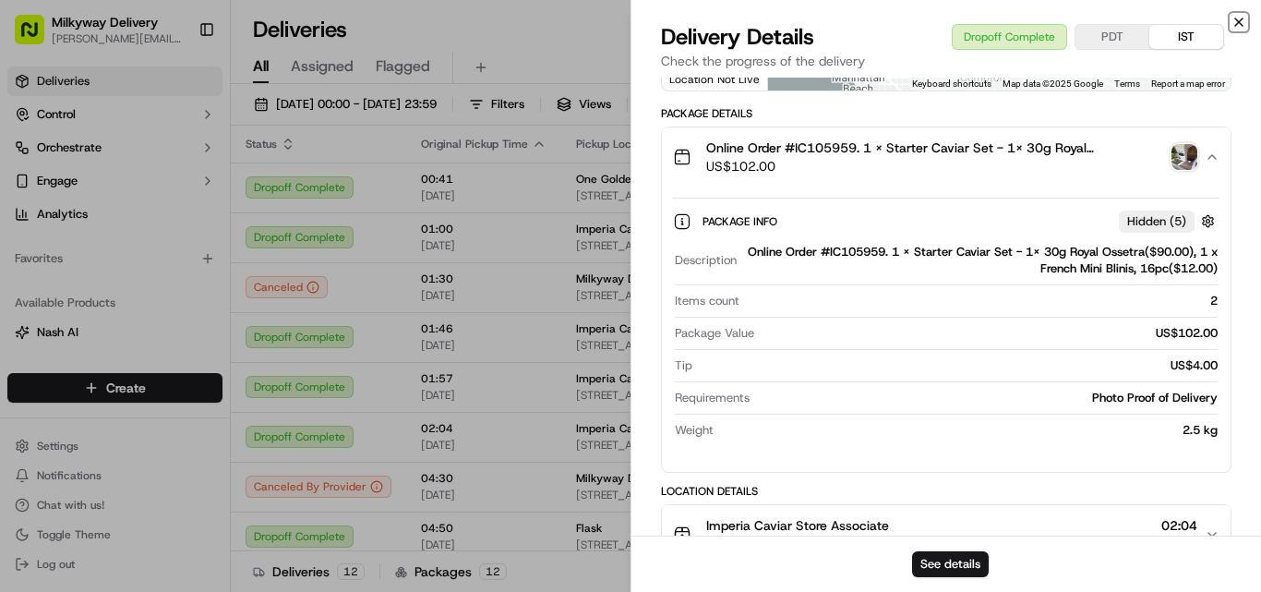
click at [1234, 16] on icon "button" at bounding box center [1239, 22] width 15 height 15
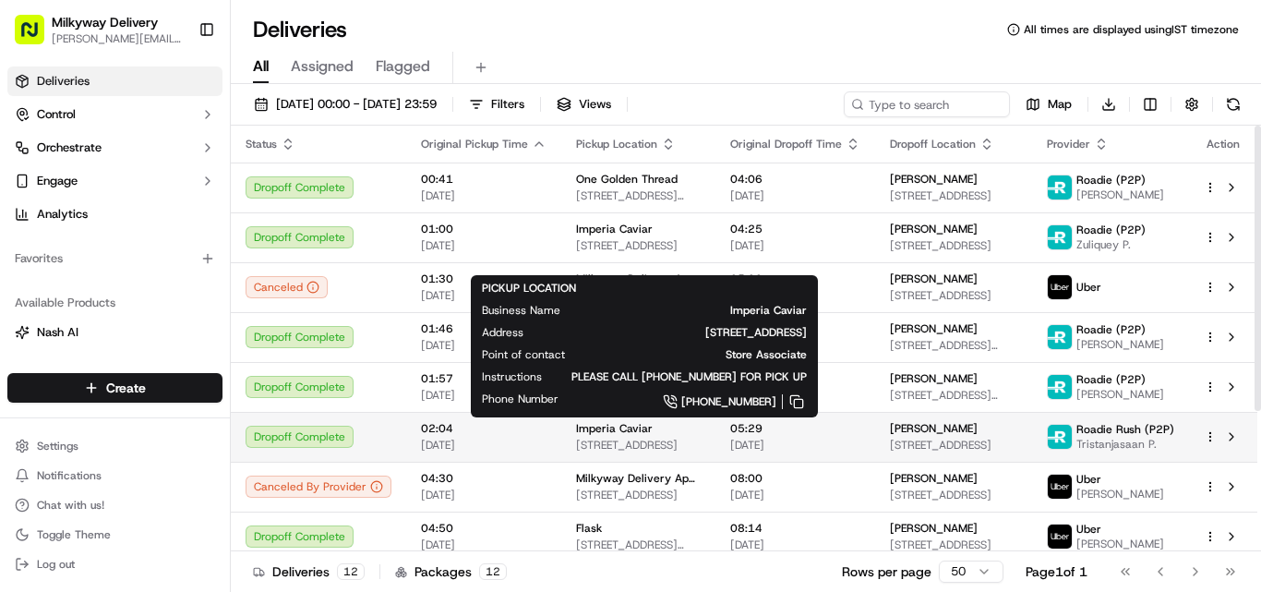
click at [628, 430] on span "Imperia Caviar" at bounding box center [614, 428] width 77 height 15
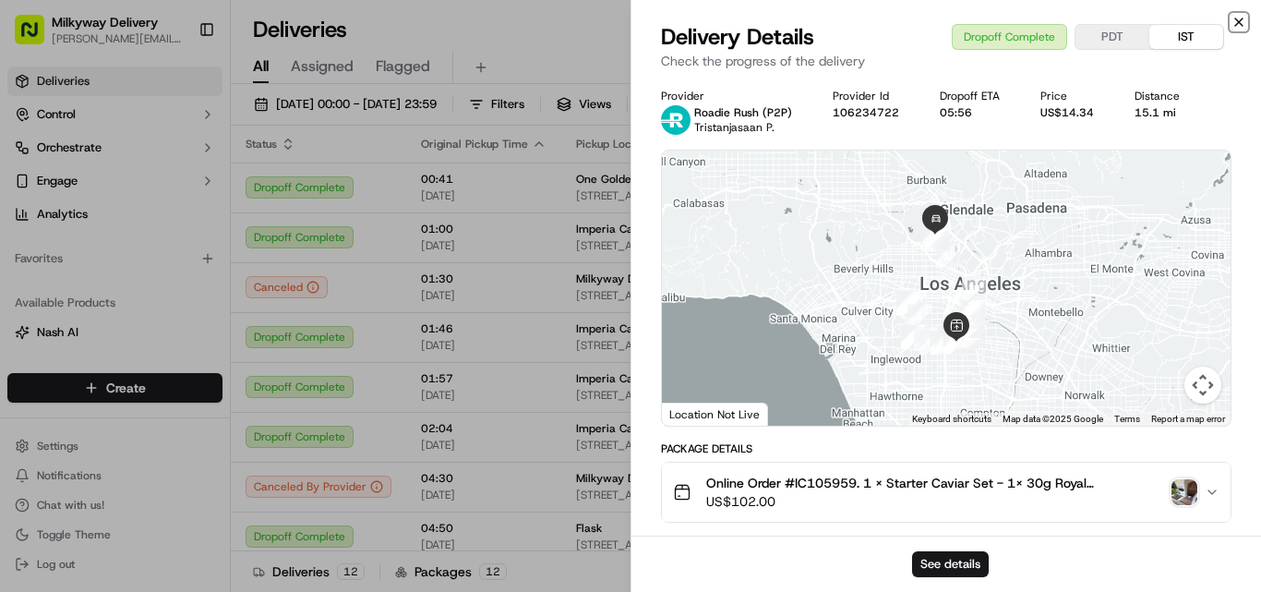
click at [1241, 22] on icon "button" at bounding box center [1239, 22] width 15 height 15
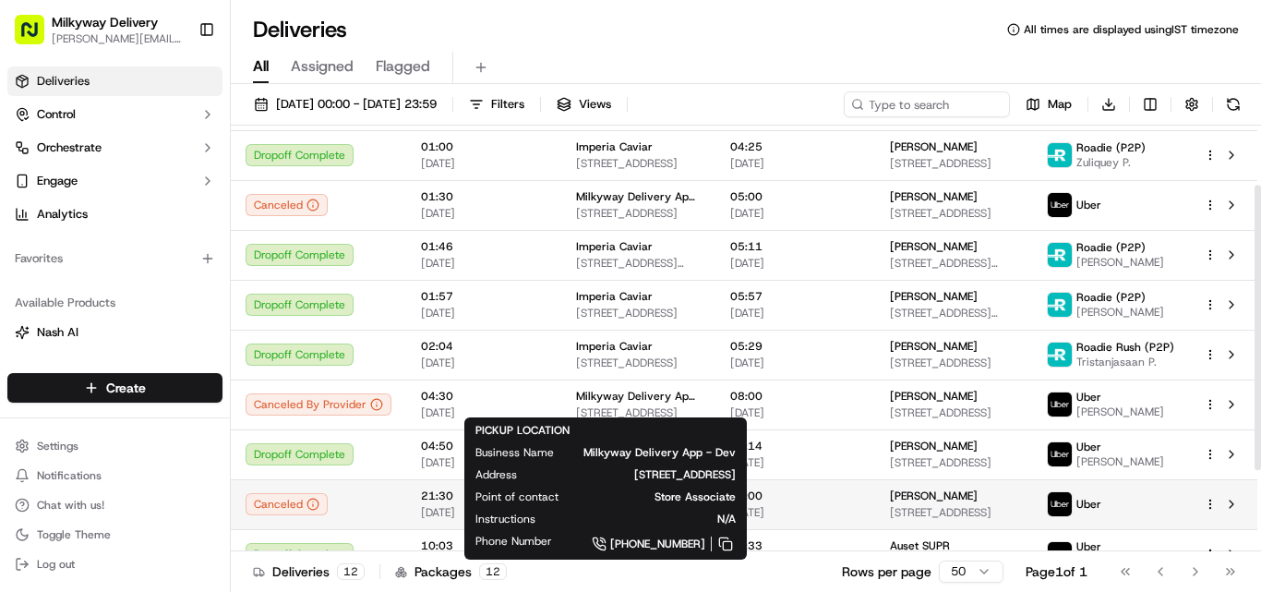
scroll to position [92, 0]
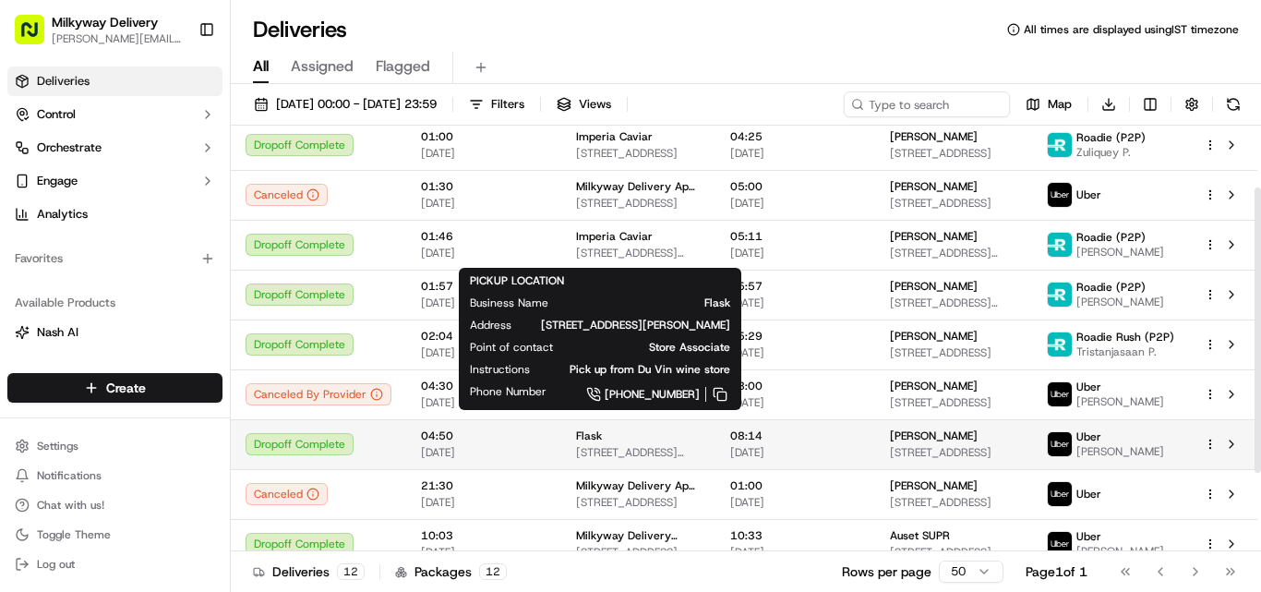
click at [637, 432] on div "Flask" at bounding box center [638, 436] width 125 height 15
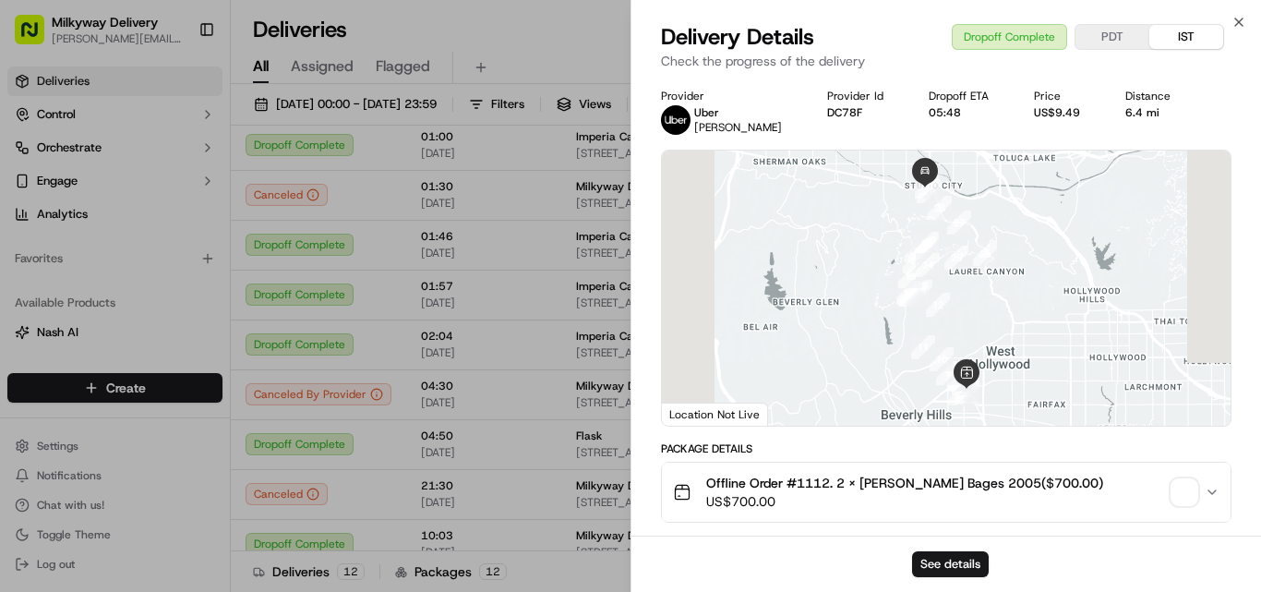
click at [814, 480] on span "Offline Order #1112. 2 x [PERSON_NAME] Bages 2005($700.00)" at bounding box center [904, 483] width 397 height 18
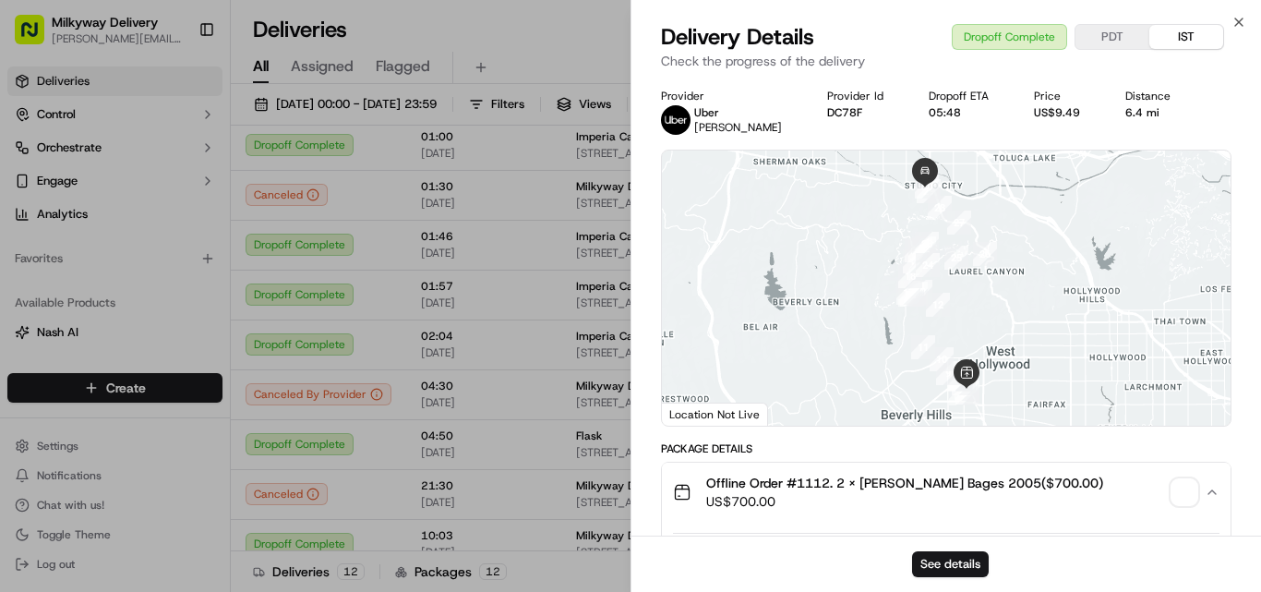
click at [814, 480] on span "Offline Order #1112. 2 x [PERSON_NAME] Bages 2005($700.00)" at bounding box center [904, 483] width 397 height 18
click at [1128, 108] on div "6.4 mi" at bounding box center [1156, 112] width 61 height 15
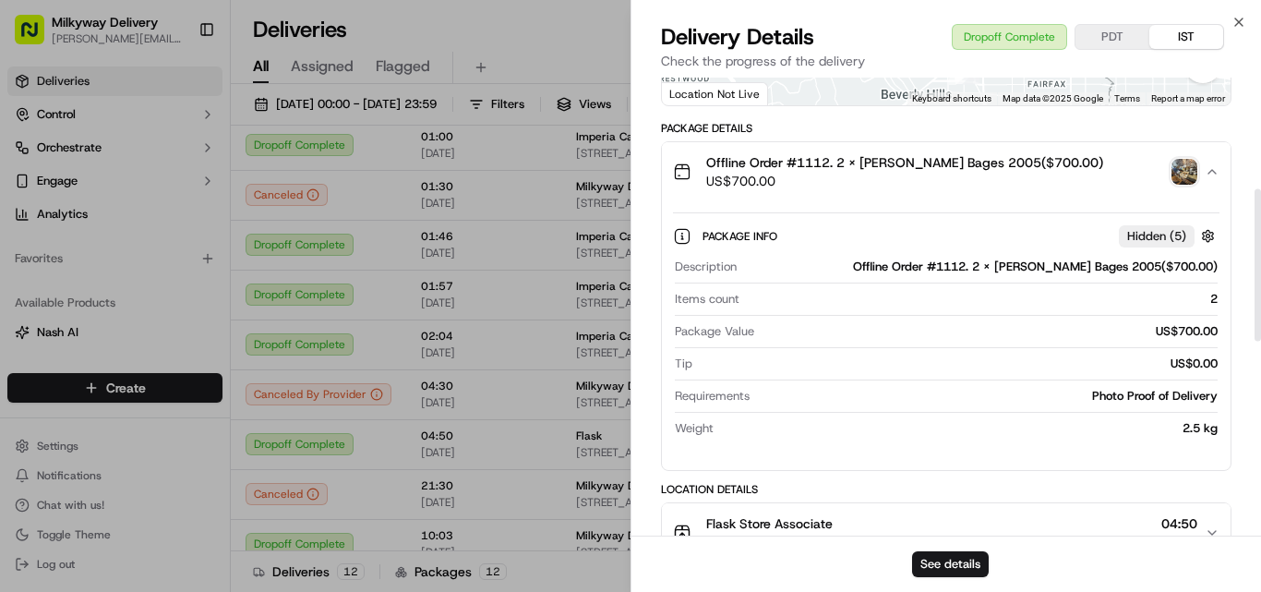
scroll to position [369, 0]
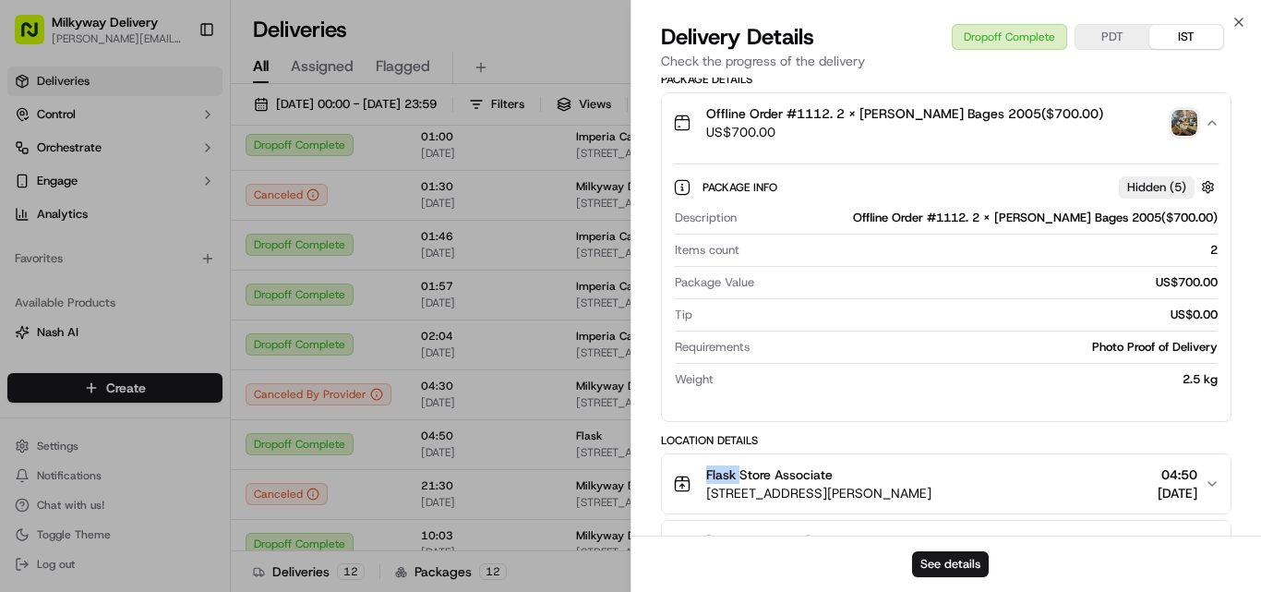
drag, startPoint x: 740, startPoint y: 476, endPoint x: 676, endPoint y: 477, distance: 63.7
click at [676, 477] on div "Flask Store Associate [STREET_ADDRESS][PERSON_NAME]" at bounding box center [802, 483] width 259 height 37
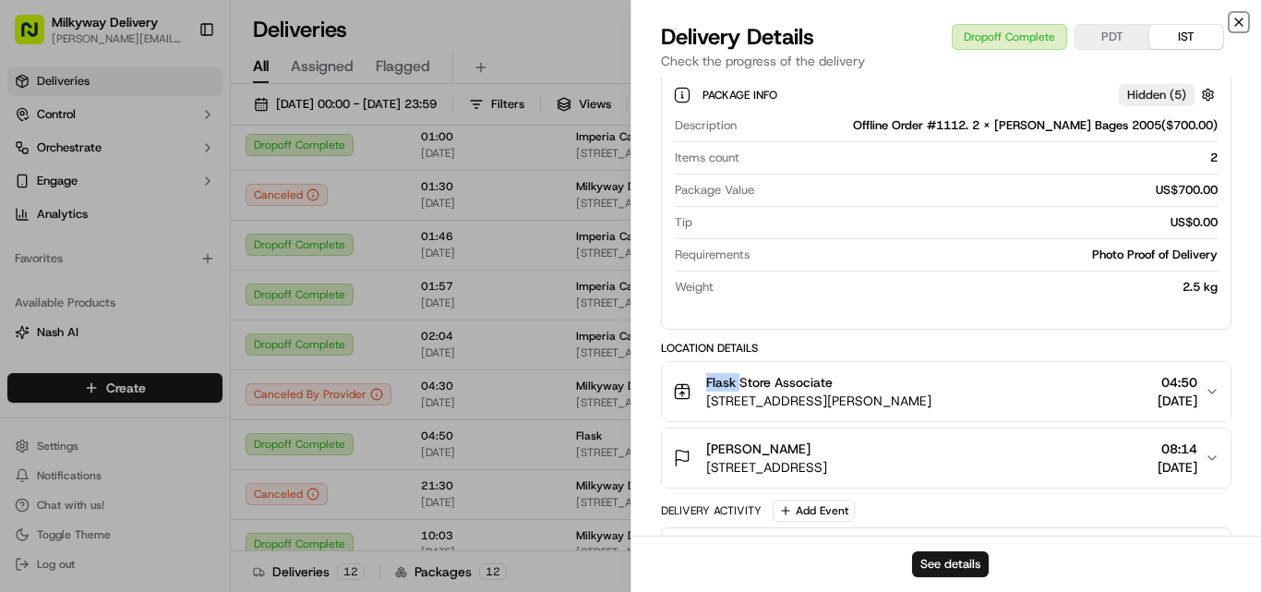
click at [1243, 20] on icon "button" at bounding box center [1239, 22] width 15 height 15
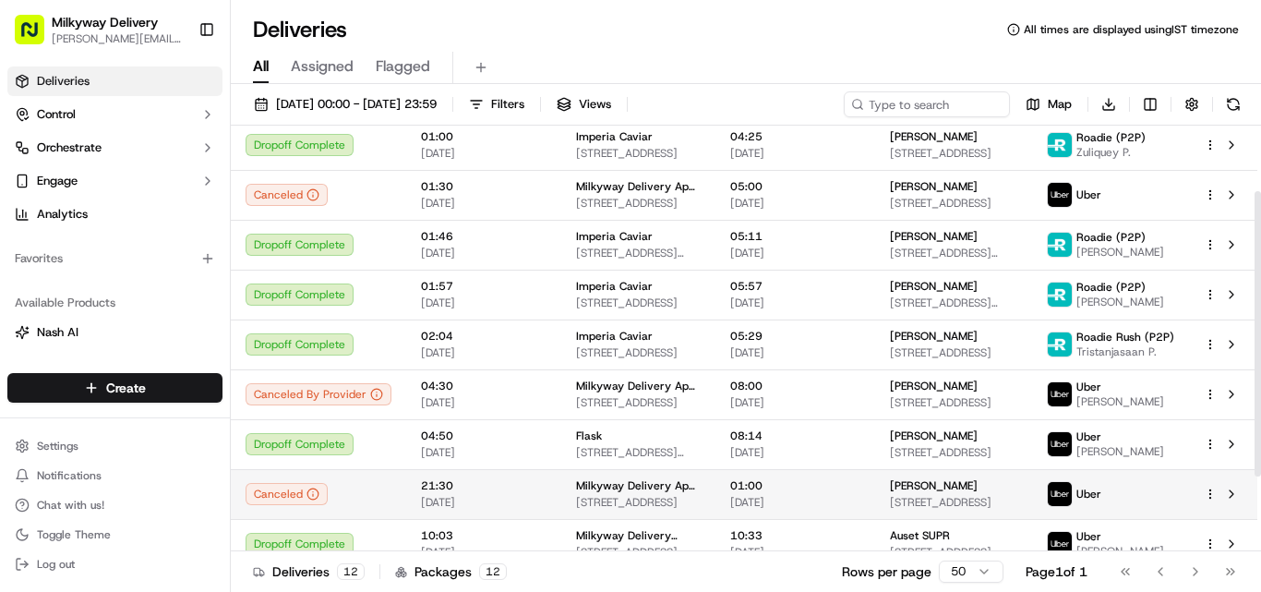
scroll to position [185, 0]
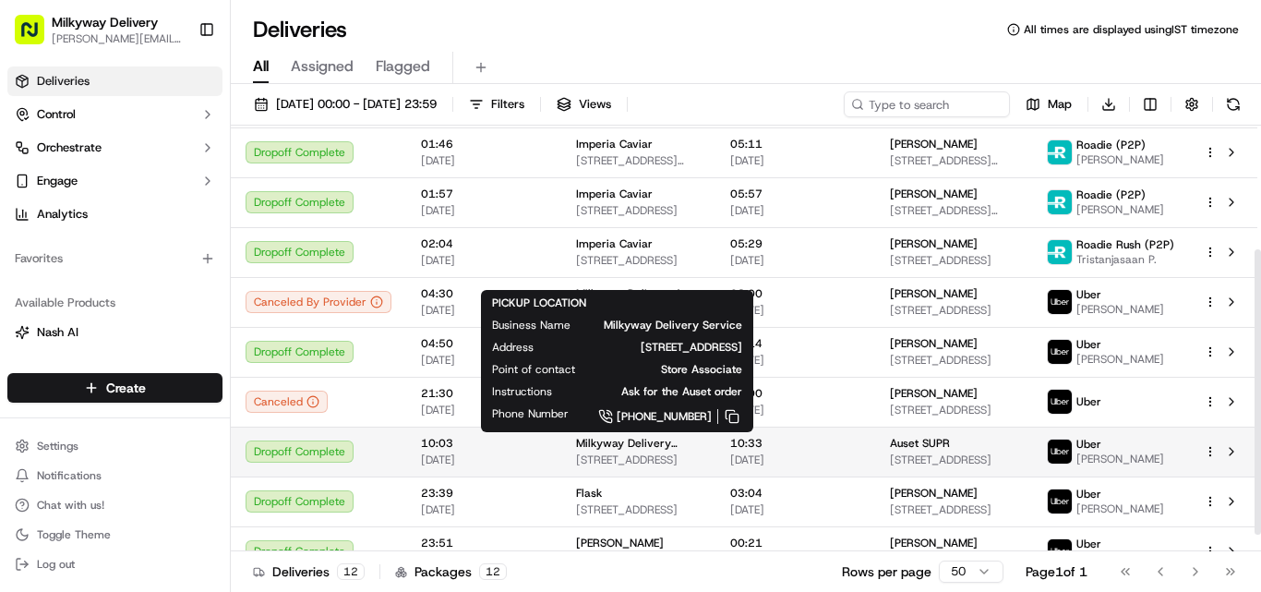
click at [695, 442] on span "Milkyway Delivery Service" at bounding box center [638, 443] width 125 height 15
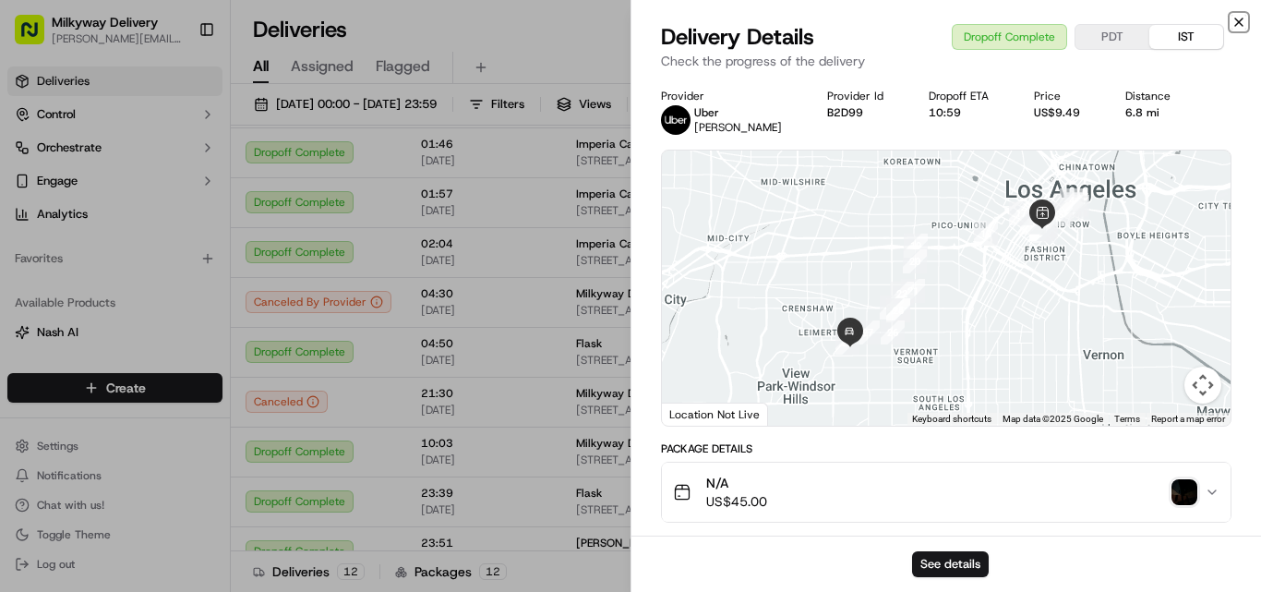
click at [1238, 17] on icon "button" at bounding box center [1239, 22] width 15 height 15
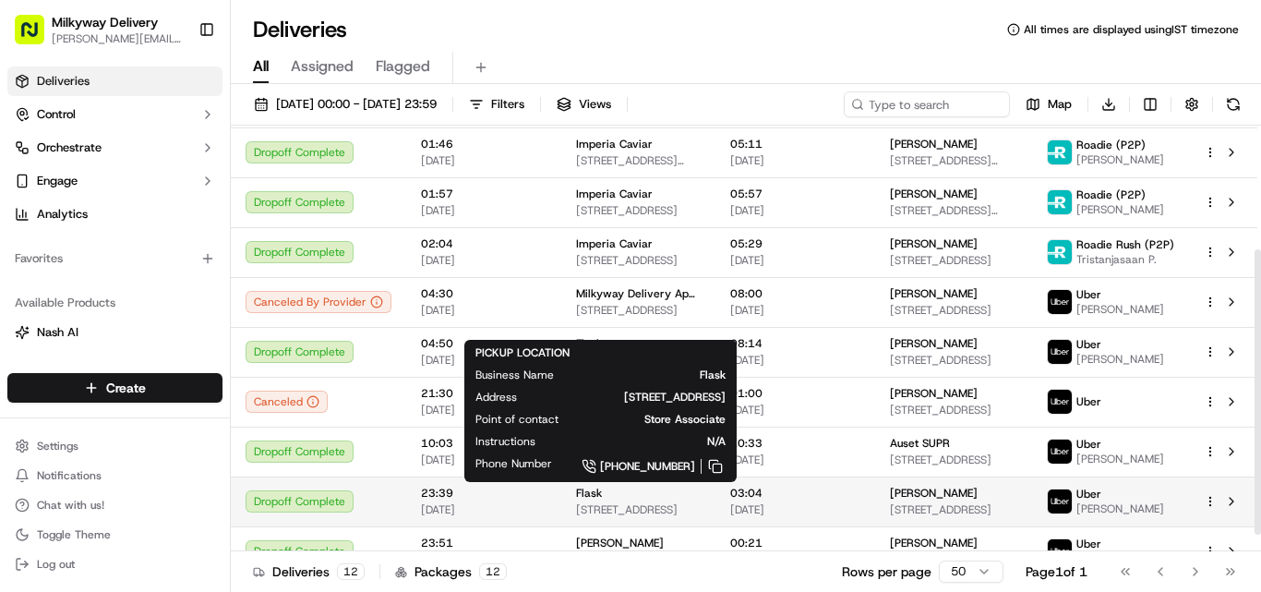
click at [612, 500] on div "Flask" at bounding box center [638, 493] width 125 height 15
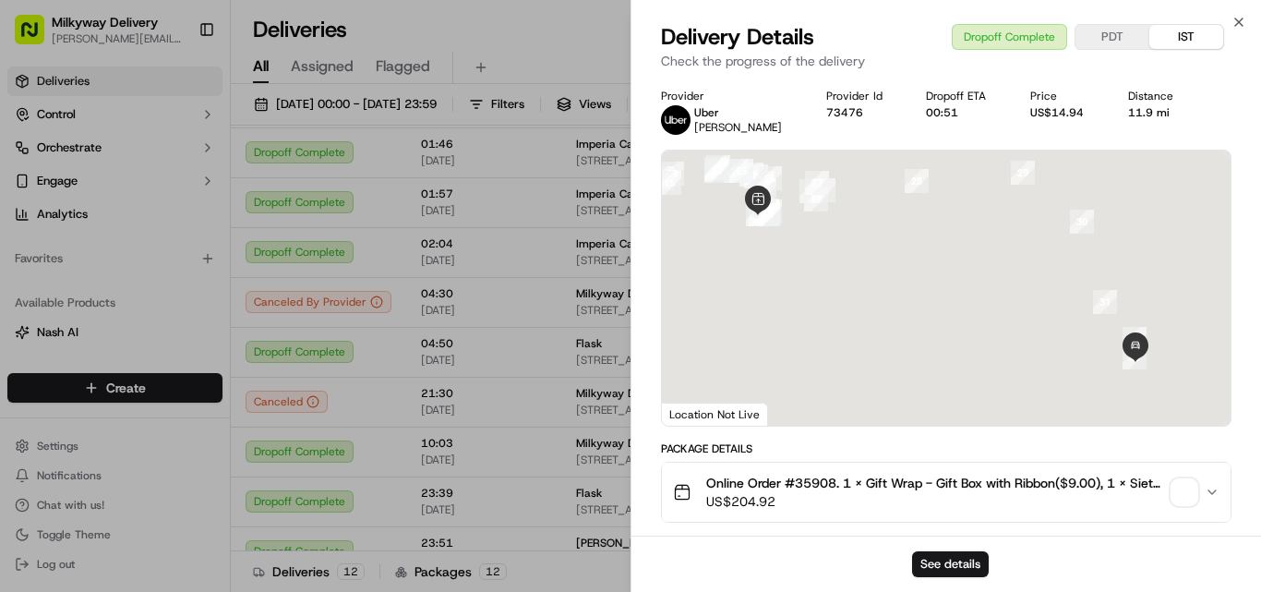
click at [816, 477] on span "Online Order #35908. 1 x Gift Wrap - Gift Box with Ribbon($9.00), 1 x Siete Leg…" at bounding box center [935, 483] width 458 height 18
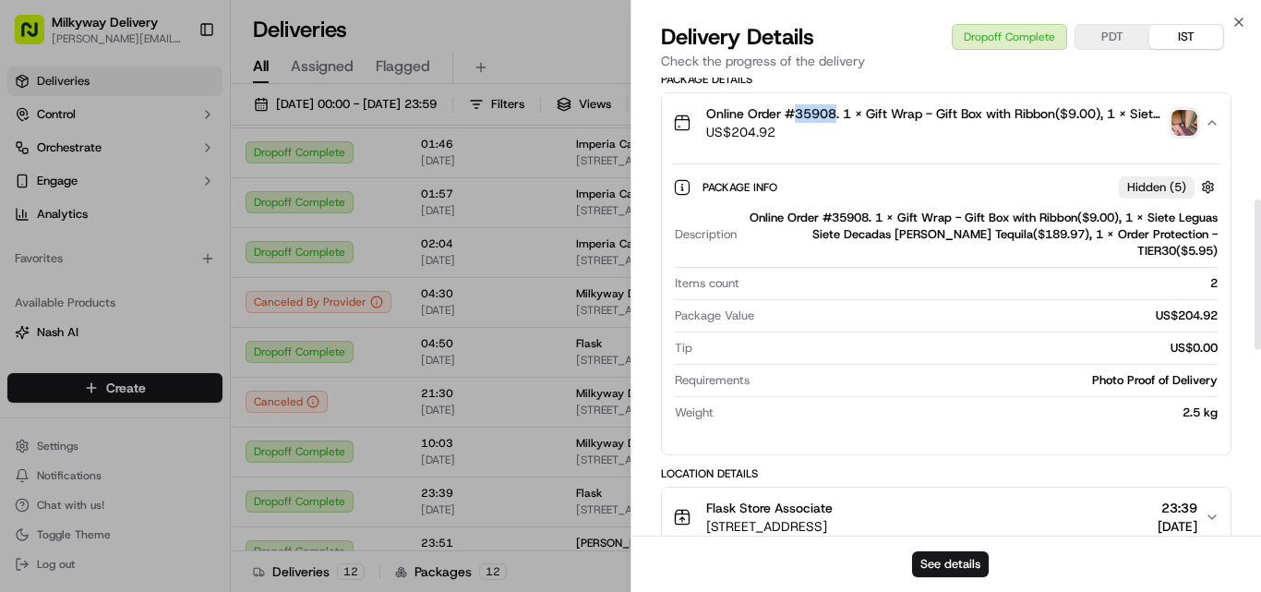
scroll to position [462, 0]
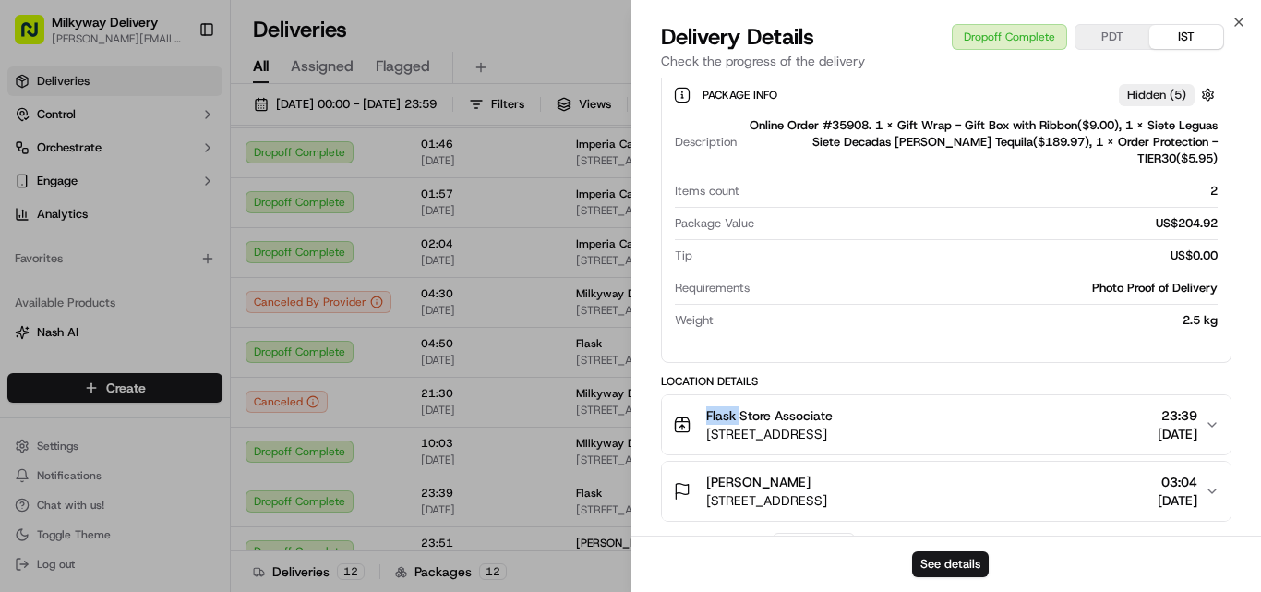
drag, startPoint x: 739, startPoint y: 399, endPoint x: 690, endPoint y: 401, distance: 49.0
click at [690, 406] on div "Flask Store Associate [STREET_ADDRESS]" at bounding box center [753, 424] width 160 height 37
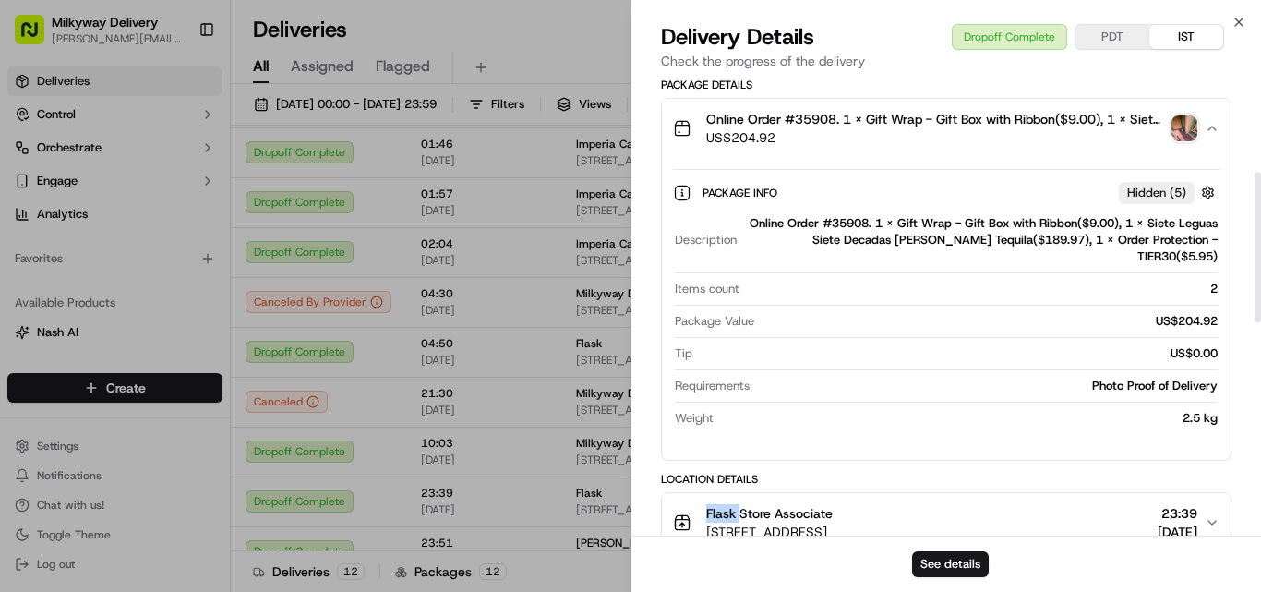
scroll to position [0, 0]
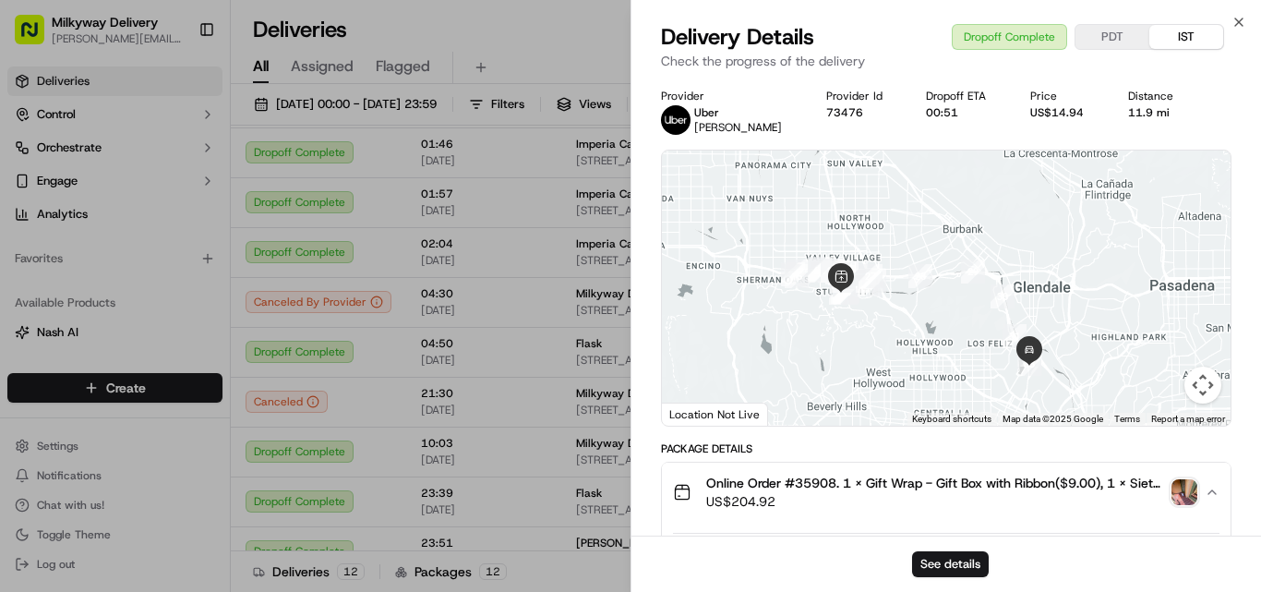
click at [1156, 113] on div "11.9 mi" at bounding box center [1159, 112] width 60 height 15
click at [1149, 119] on div "11.9 mi" at bounding box center [1159, 112] width 60 height 15
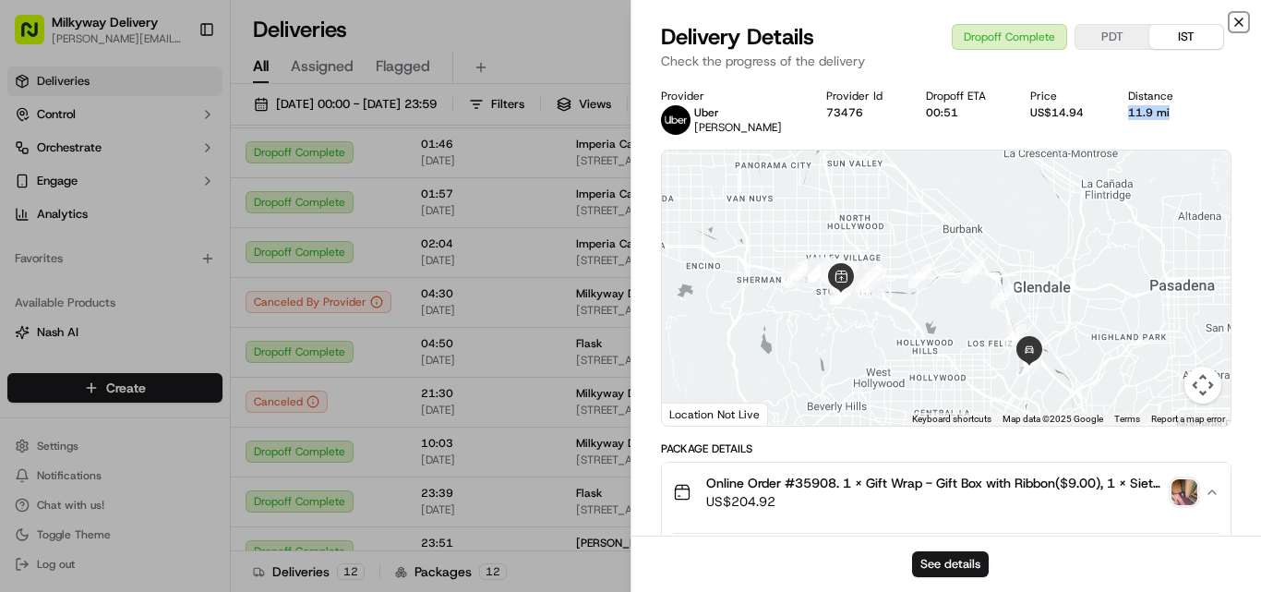
click at [1240, 18] on icon "button" at bounding box center [1239, 22] width 15 height 15
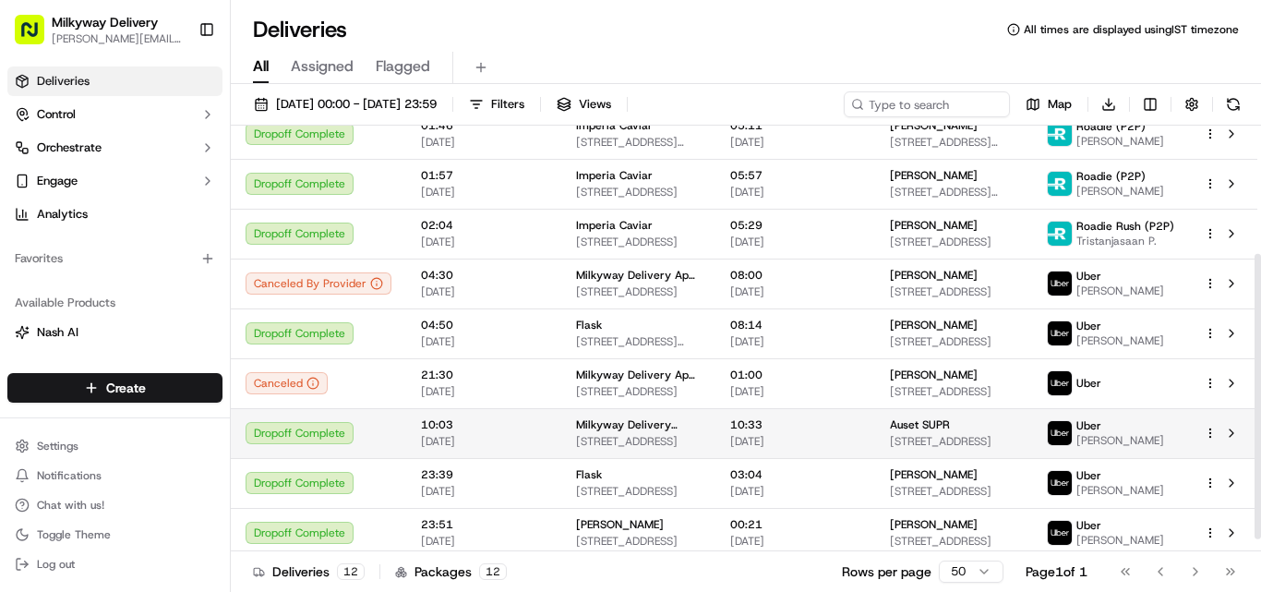
scroll to position [210, 0]
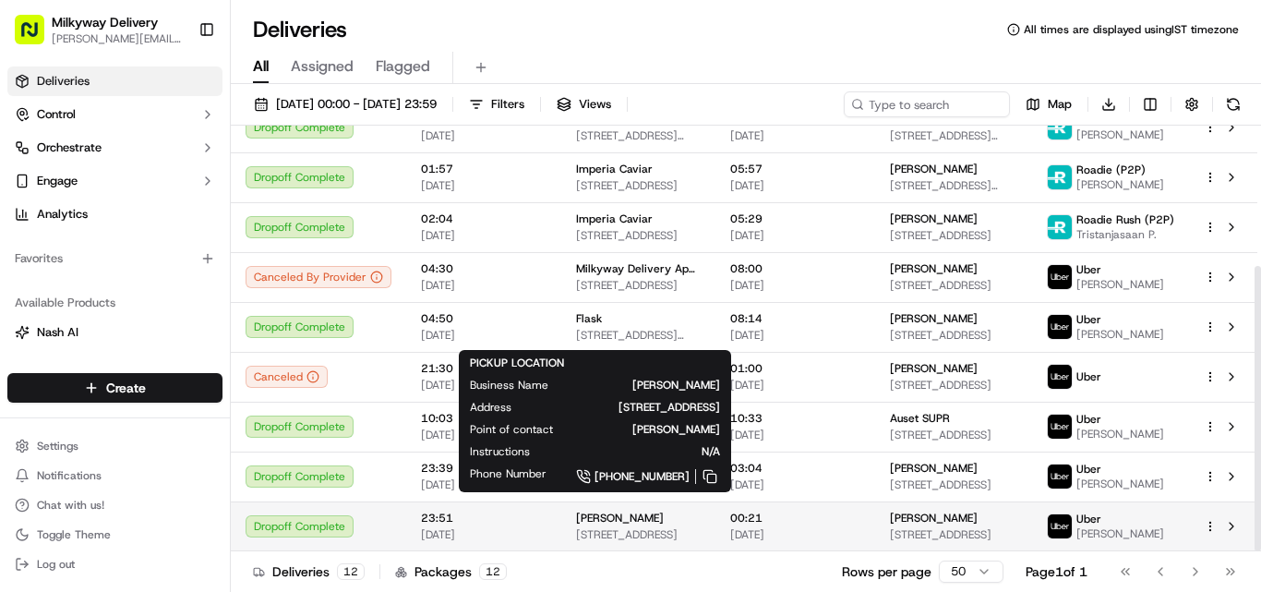
click at [598, 518] on span "[PERSON_NAME]" at bounding box center [620, 518] width 88 height 15
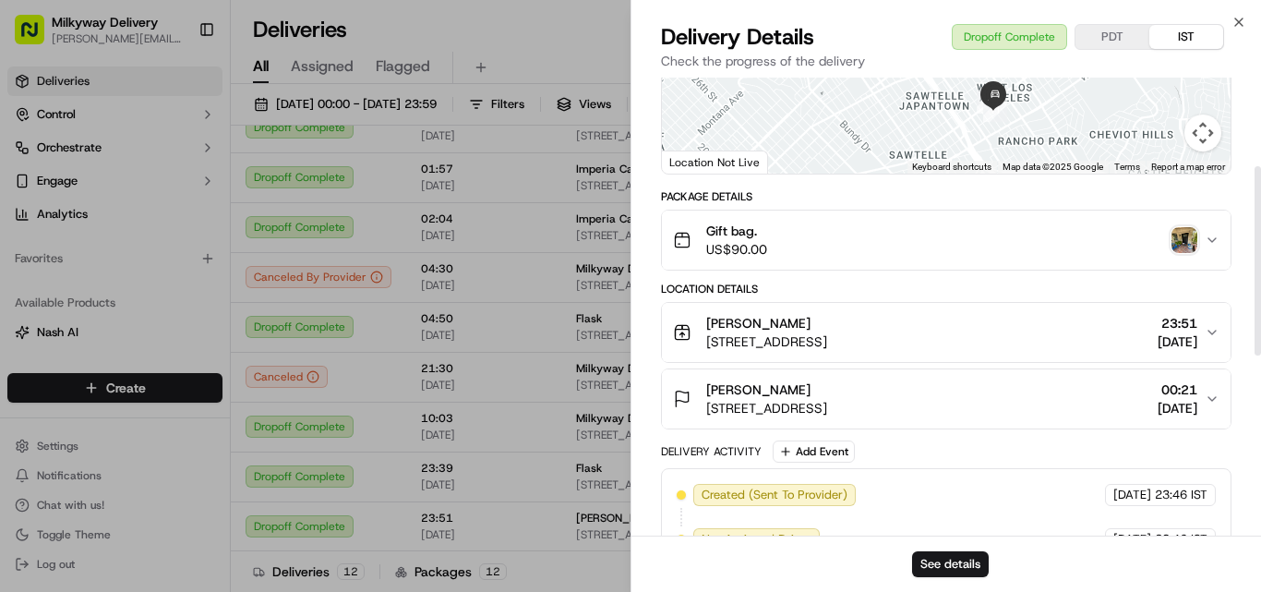
scroll to position [92, 0]
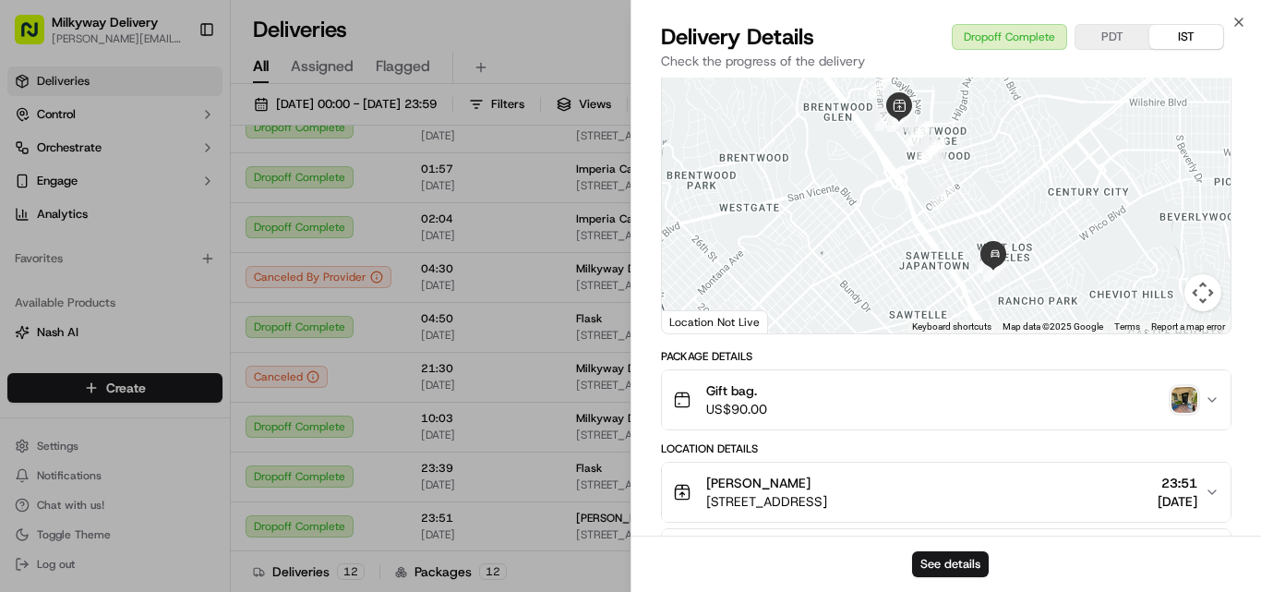
click at [1184, 400] on img "button" at bounding box center [1185, 400] width 26 height 26
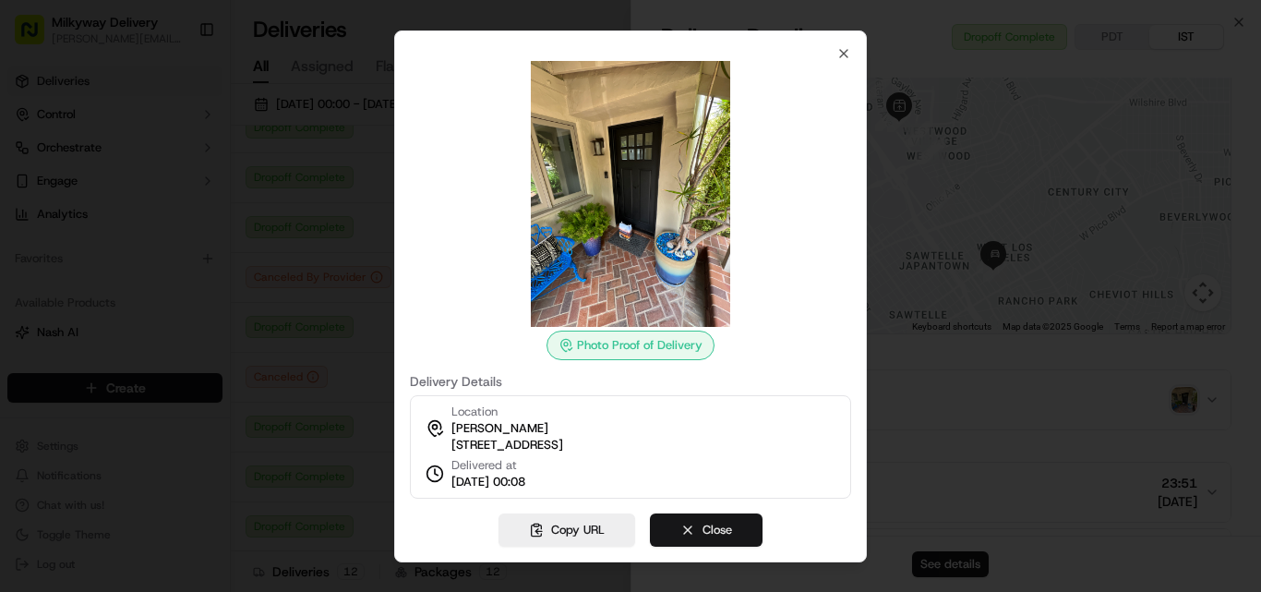
click at [696, 537] on button "Close" at bounding box center [706, 529] width 113 height 33
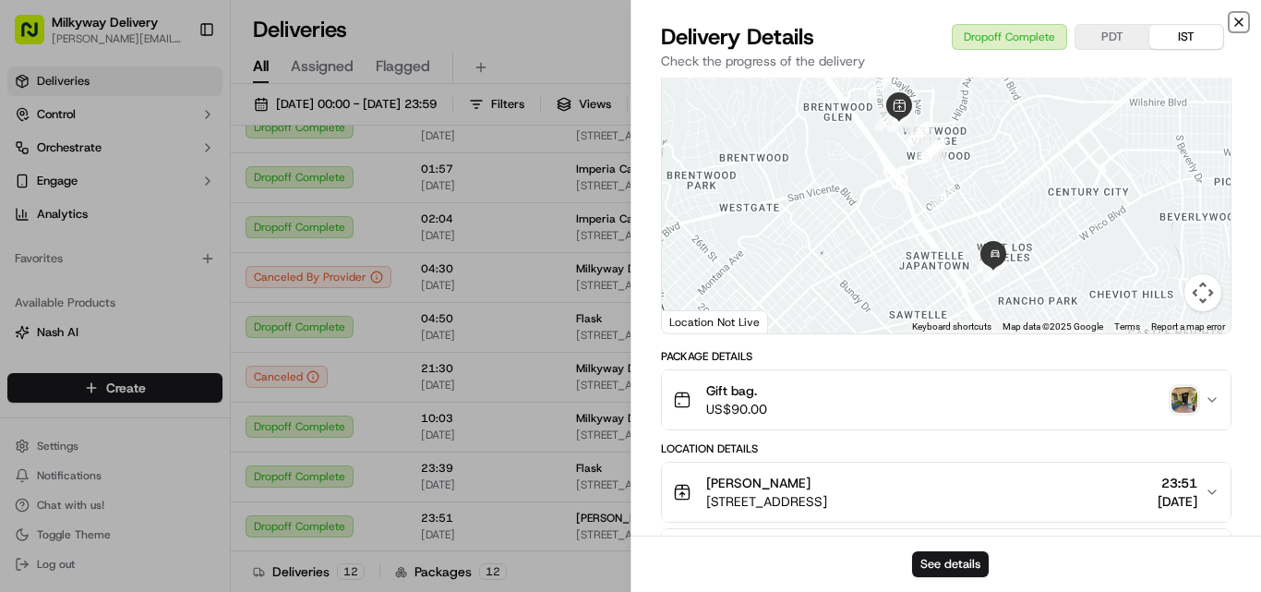
click at [1240, 18] on icon "button" at bounding box center [1239, 22] width 15 height 15
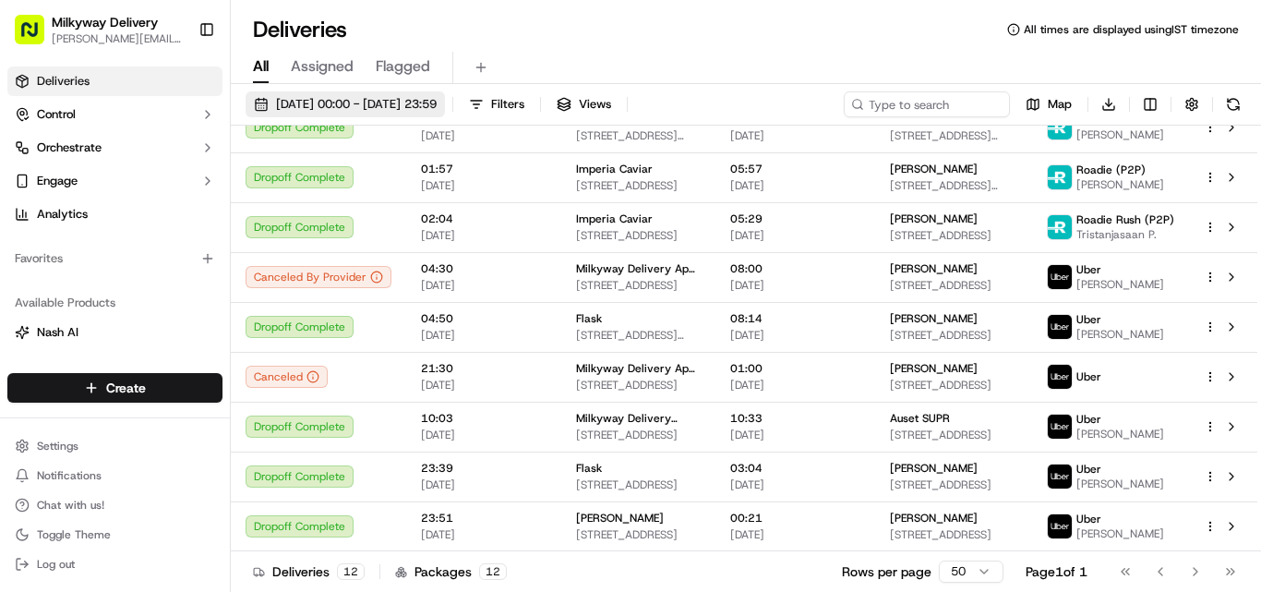
click at [437, 96] on span "[DATE] 00:00 - [DATE] 23:59" at bounding box center [356, 104] width 161 height 17
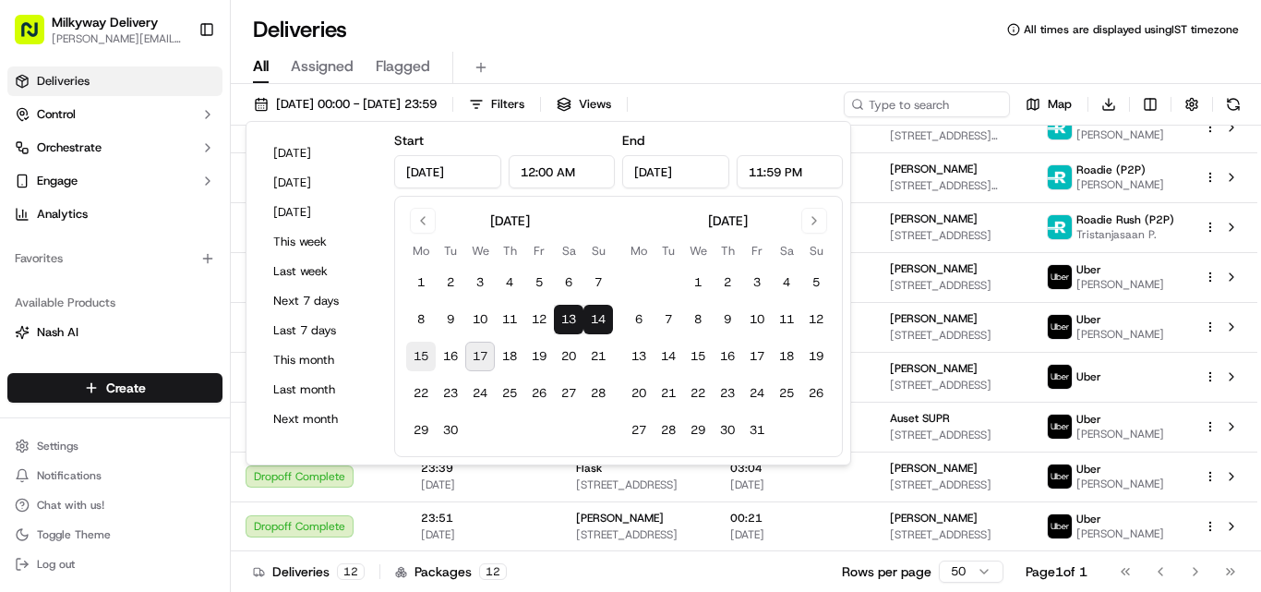
click at [423, 350] on button "15" at bounding box center [421, 357] width 30 height 30
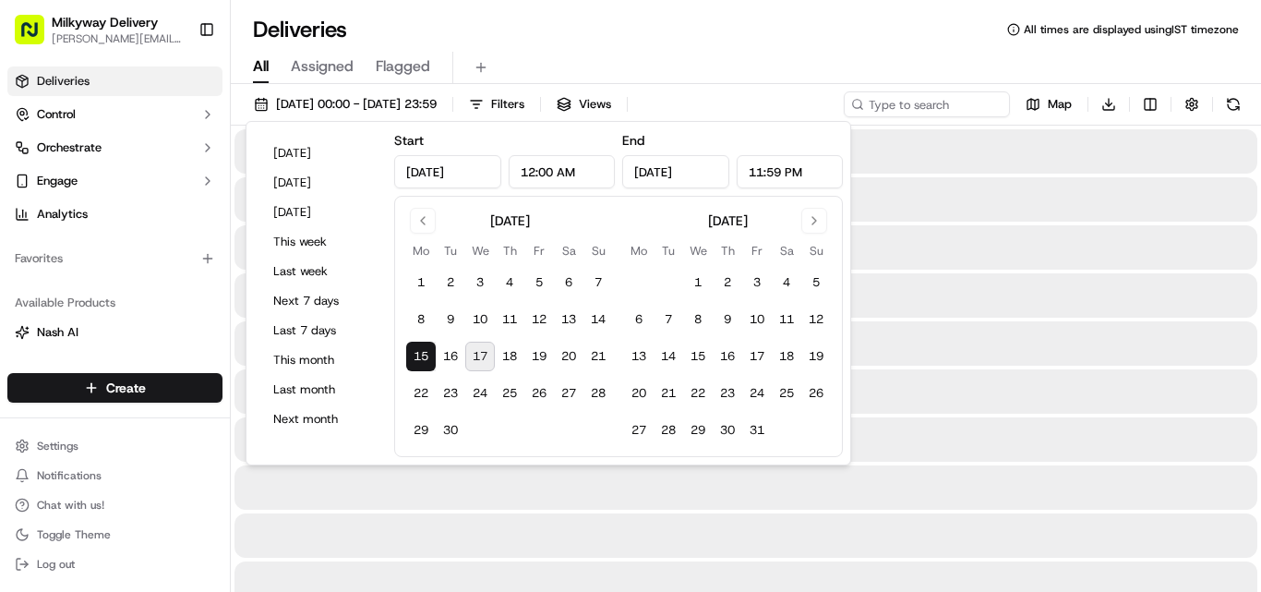
type input "[DATE]"
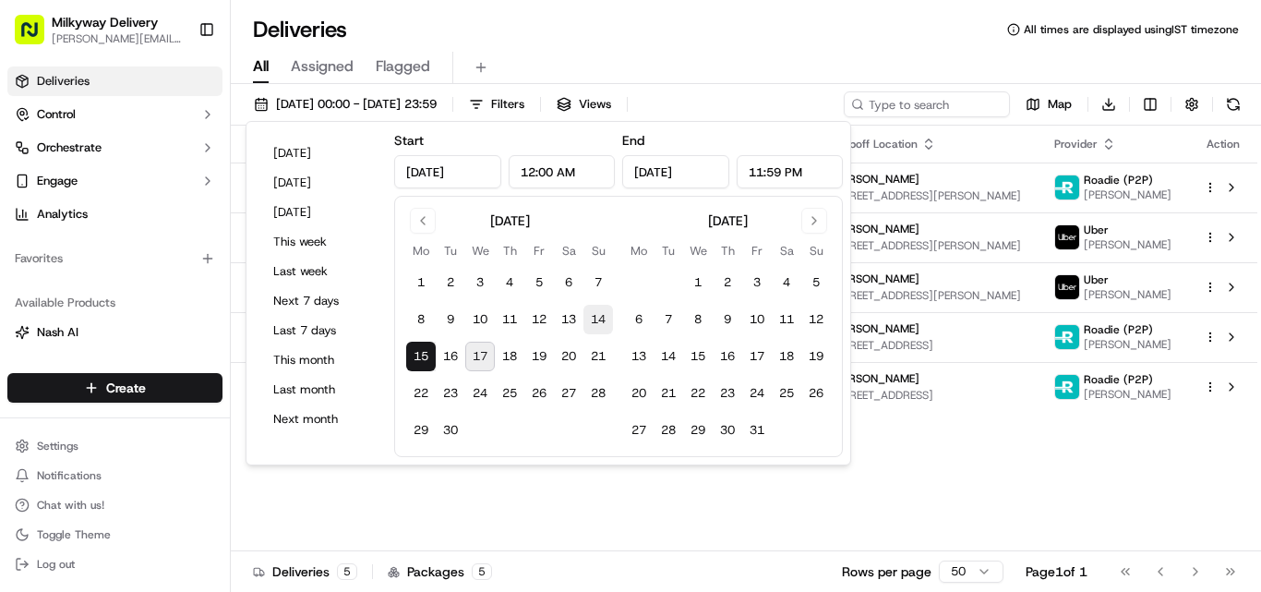
click at [603, 315] on button "14" at bounding box center [599, 320] width 30 height 30
type input "[DATE]"
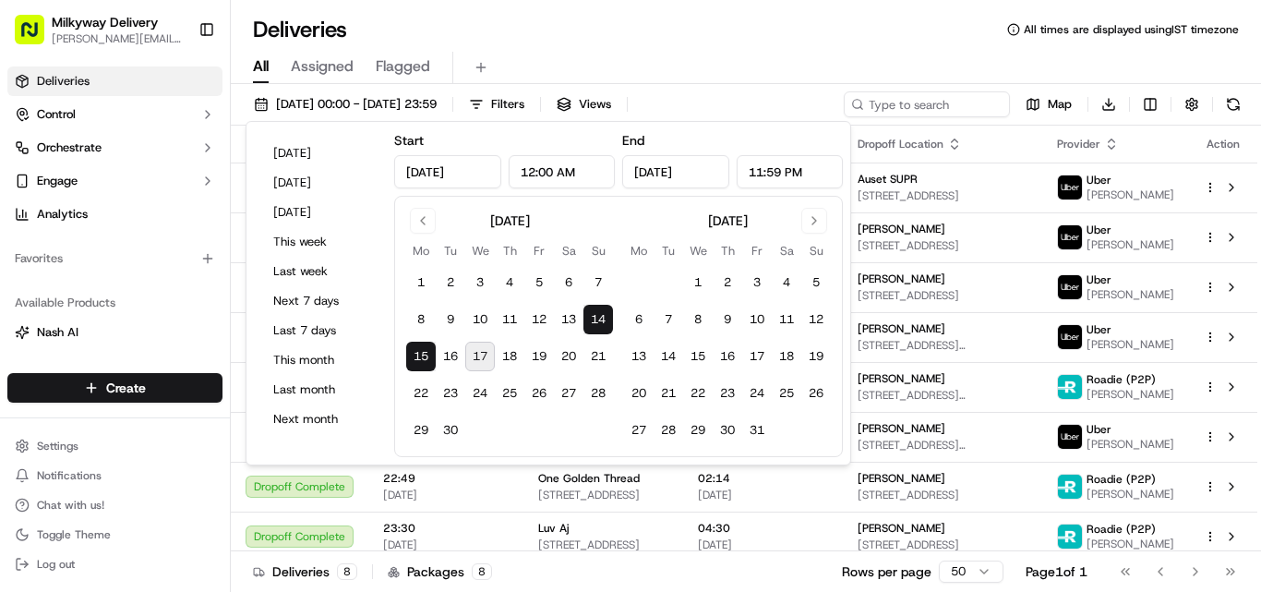
click at [800, 37] on div "Deliveries All times are displayed using IST timezone" at bounding box center [746, 30] width 1031 height 30
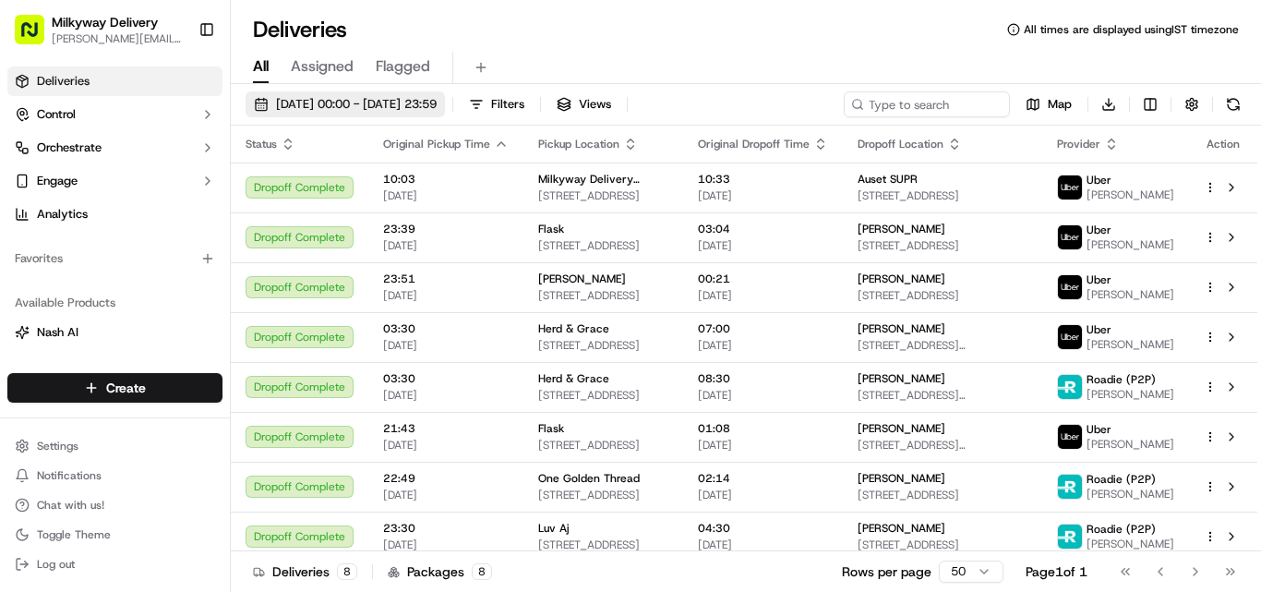
click at [416, 100] on span "[DATE] 00:00 - [DATE] 23:59" at bounding box center [356, 104] width 161 height 17
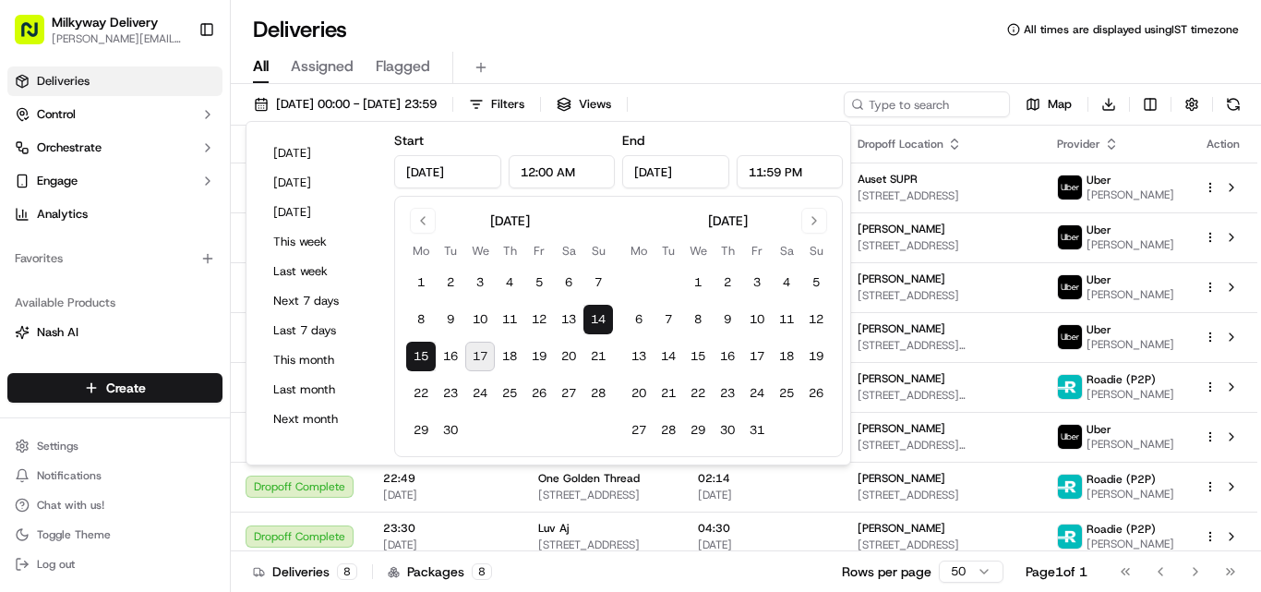
click at [418, 351] on button "15" at bounding box center [421, 357] width 30 height 30
type input "[DATE]"
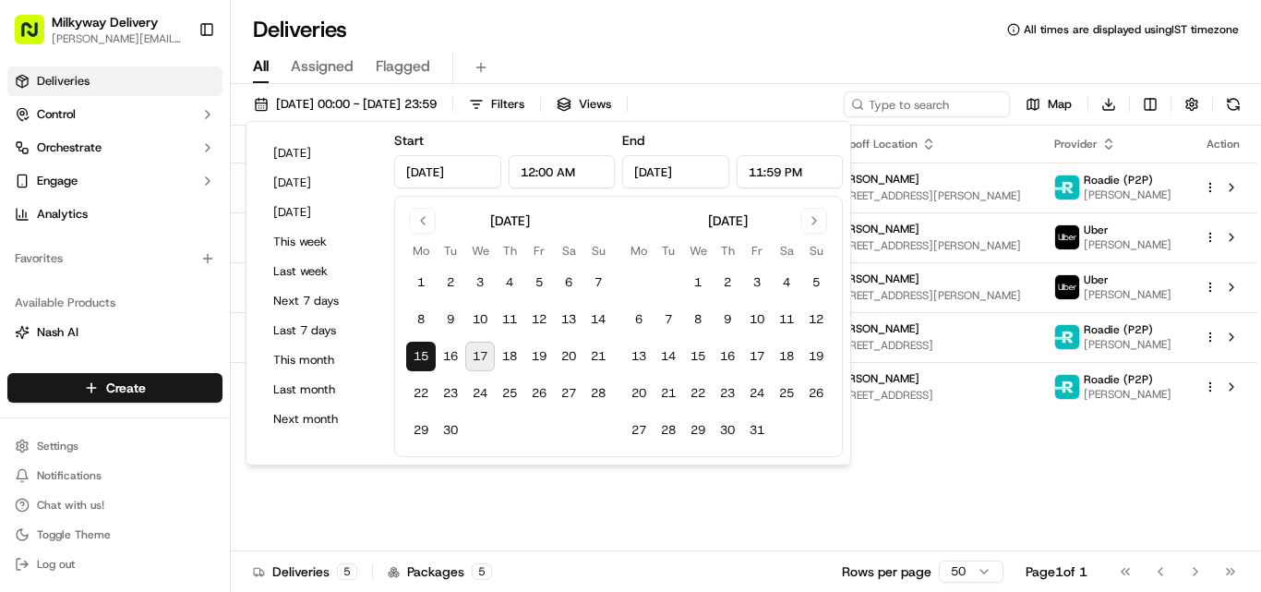
click at [548, 35] on div "Deliveries All times are displayed using IST timezone" at bounding box center [746, 30] width 1031 height 30
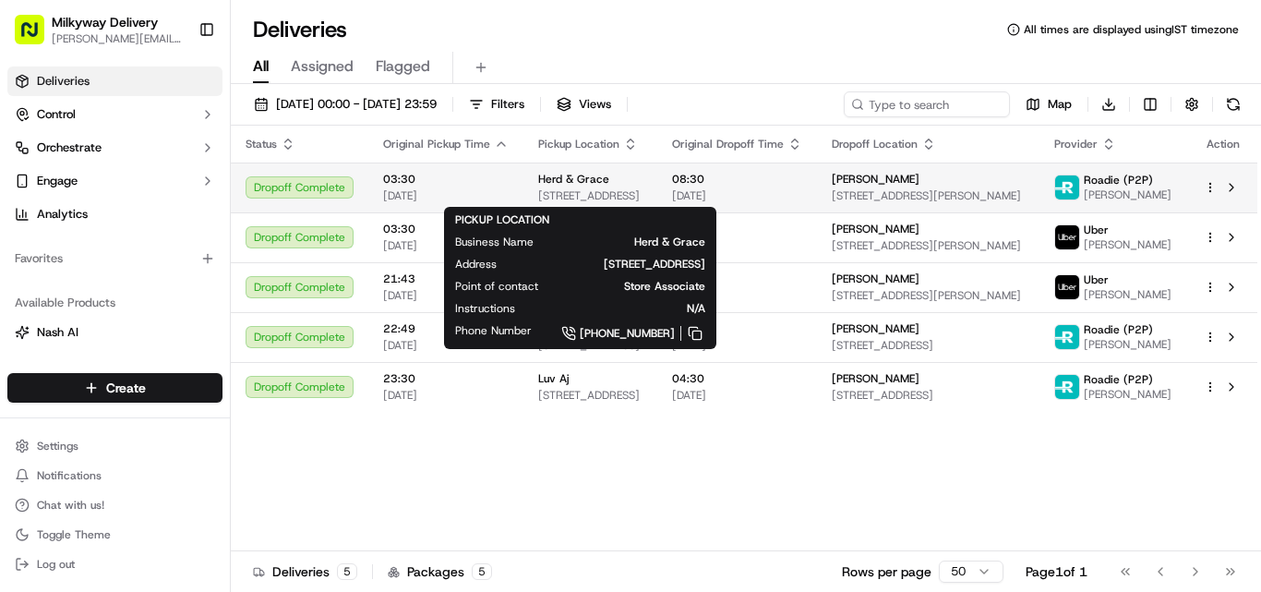
click at [585, 182] on span "Herd & Grace" at bounding box center [573, 179] width 71 height 15
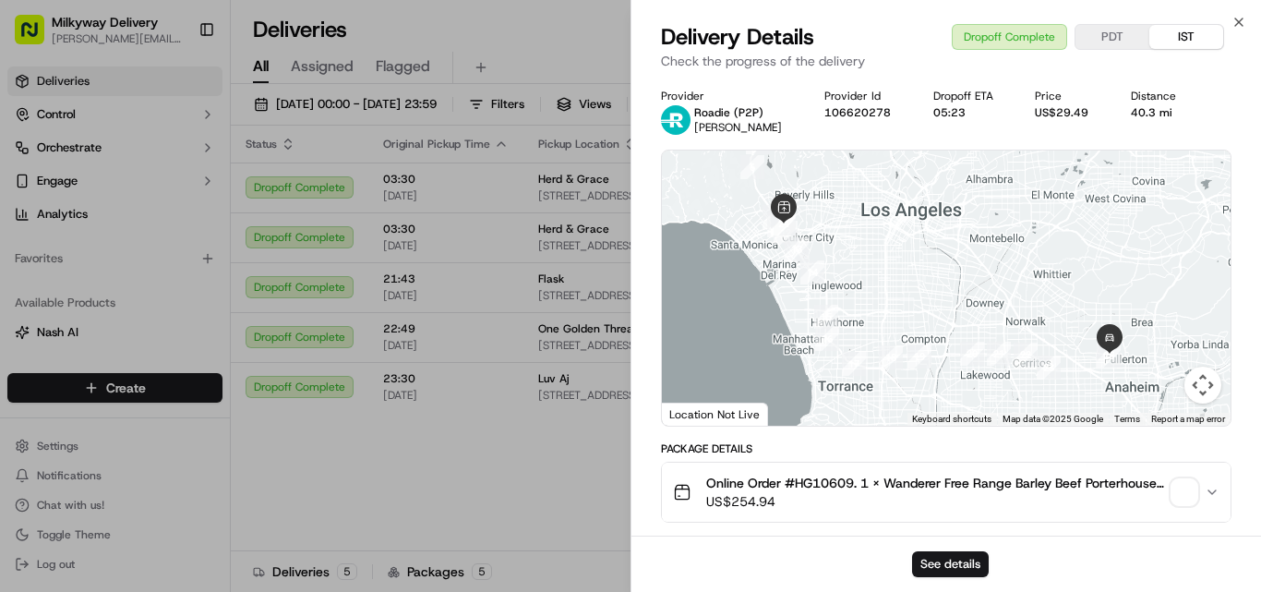
click at [833, 480] on span "Online Order #HG10609. 1 x Wanderer Free Range Barley Beef Porterhouse Steak | …" at bounding box center [935, 483] width 458 height 18
click at [1153, 112] on div "40.3 mi" at bounding box center [1160, 112] width 58 height 15
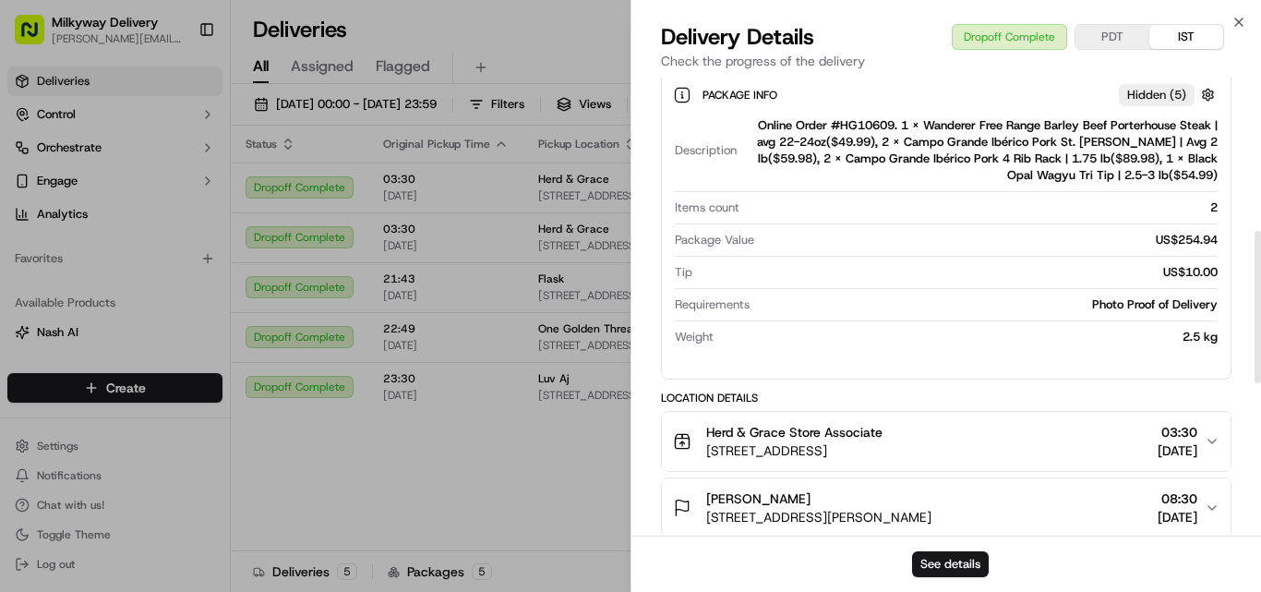
scroll to position [554, 0]
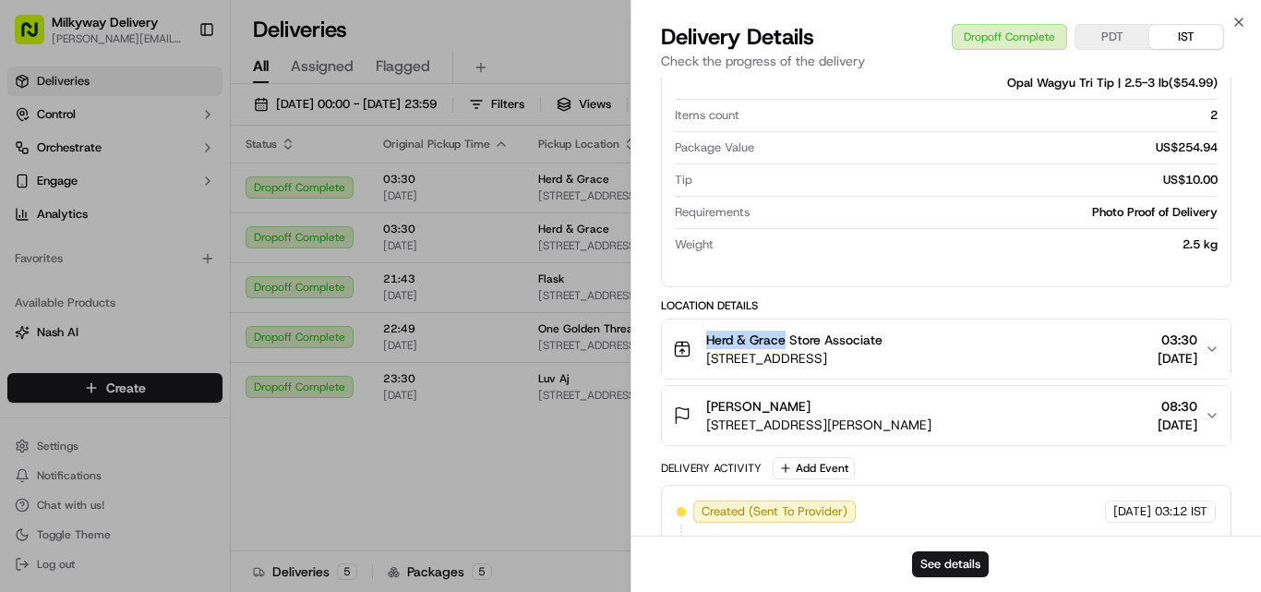
drag, startPoint x: 786, startPoint y: 343, endPoint x: 678, endPoint y: 341, distance: 108.1
click at [680, 339] on div "Herd & Grace Store Associate [STREET_ADDRESS]" at bounding box center [778, 349] width 210 height 37
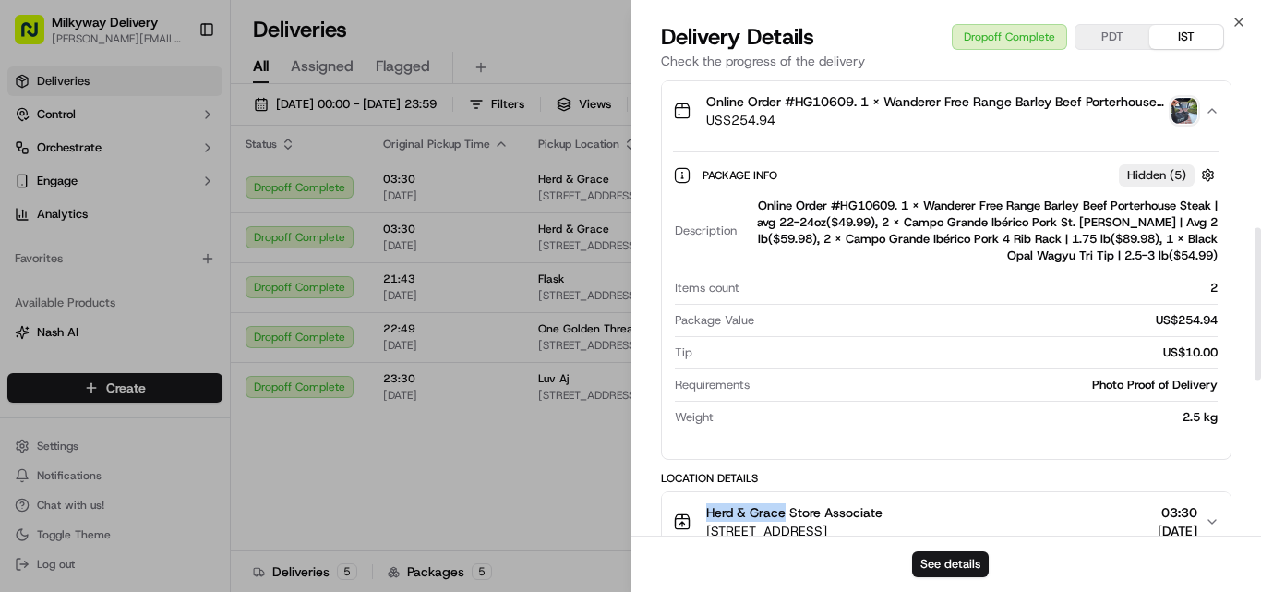
scroll to position [462, 0]
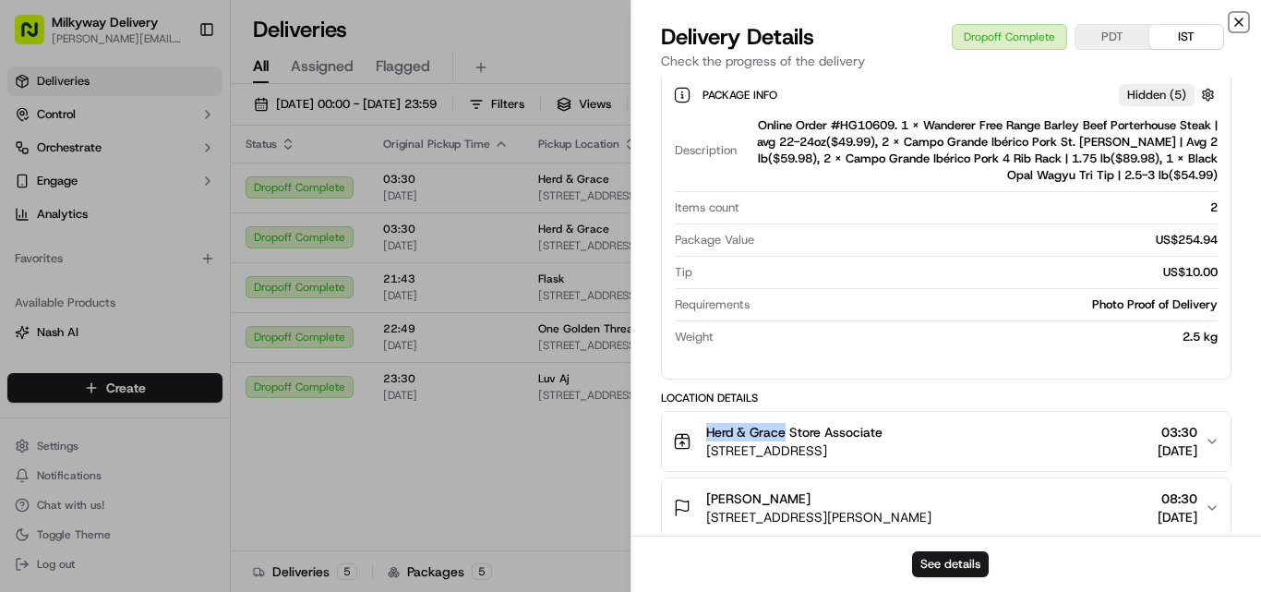
click at [1239, 21] on icon "button" at bounding box center [1239, 22] width 15 height 15
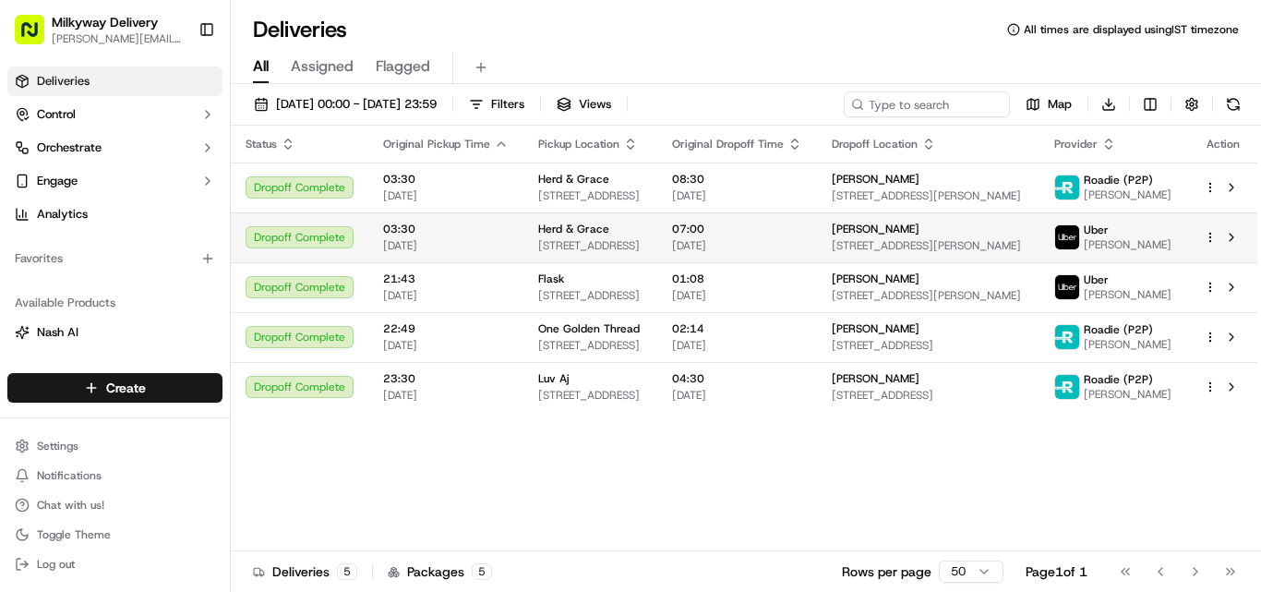
click at [573, 216] on td "Herd & Grace [STREET_ADDRESS]" at bounding box center [591, 237] width 134 height 50
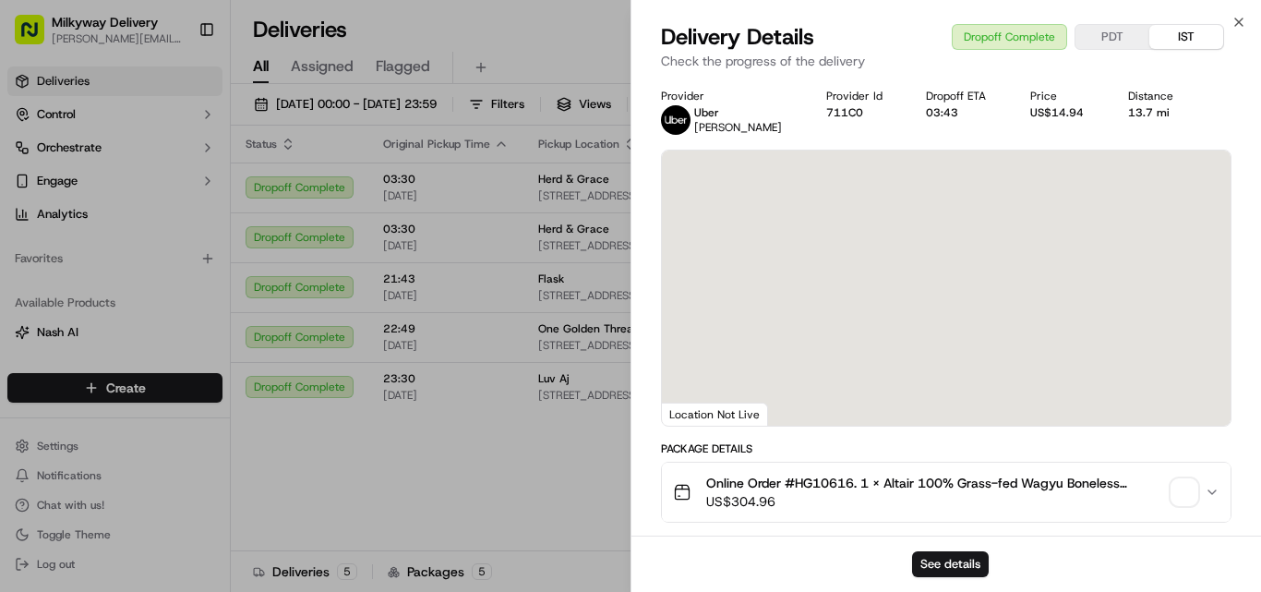
click at [821, 477] on span "Online Order #HG10616. 1 x Altair 100% Grass-fed Wagyu Boneless [US_STATE] Stri…" at bounding box center [935, 483] width 458 height 18
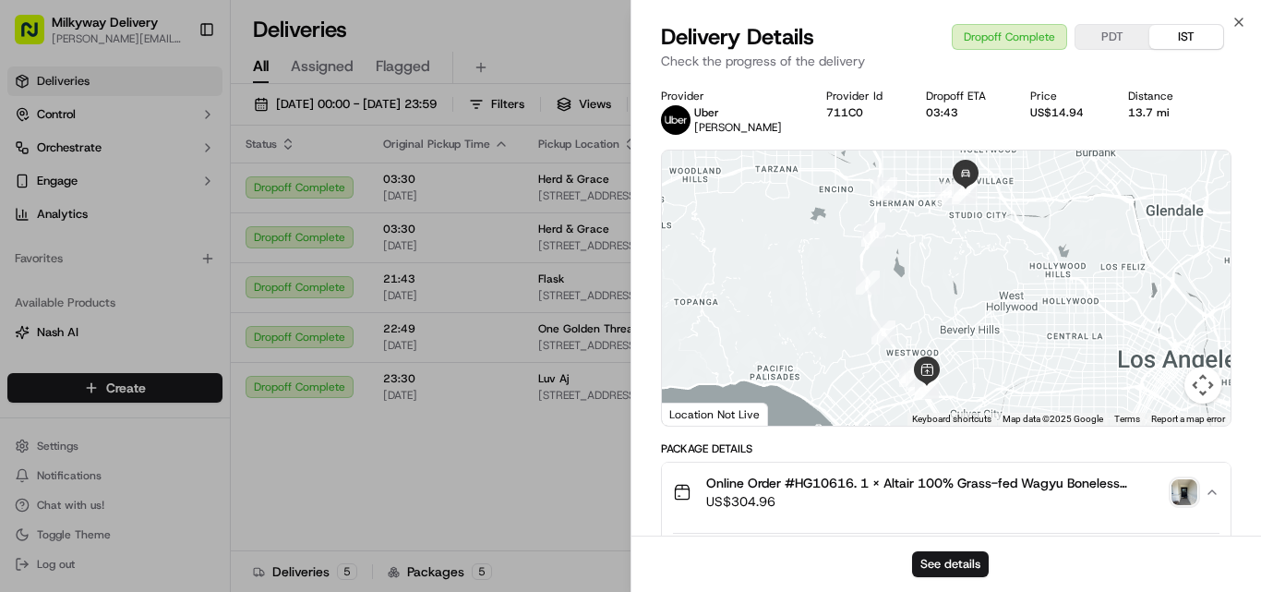
click at [1153, 109] on div "13.7 mi" at bounding box center [1159, 112] width 60 height 15
click at [1153, 113] on div "13.7 mi" at bounding box center [1159, 112] width 60 height 15
click at [1152, 114] on div "13.7 mi" at bounding box center [1159, 112] width 60 height 15
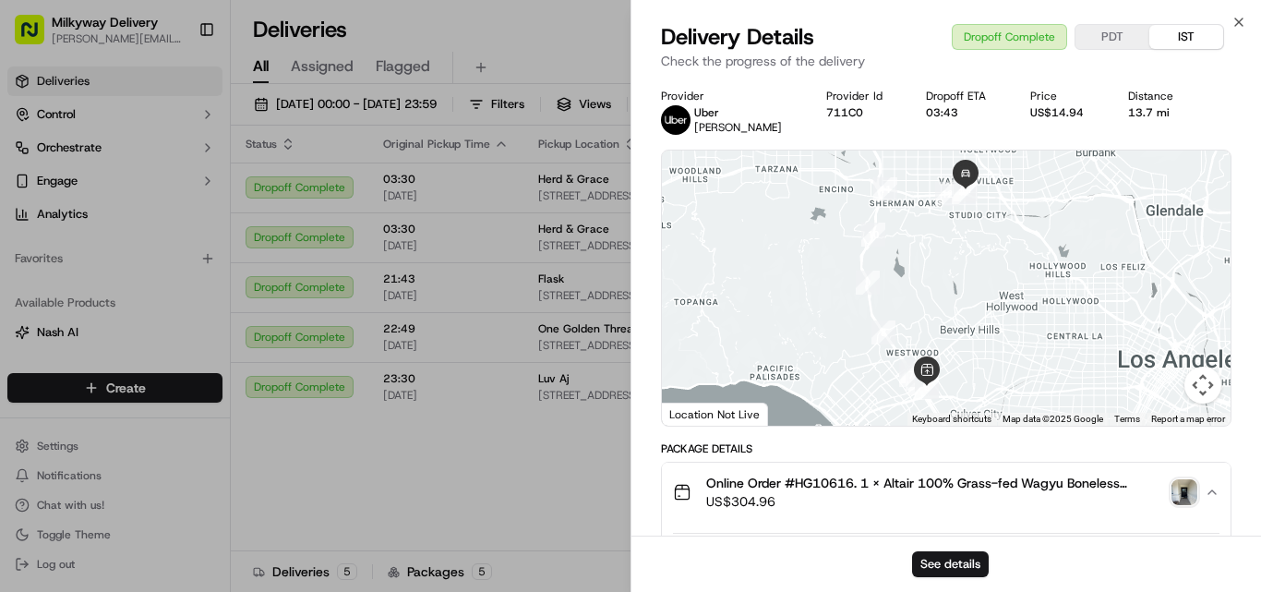
click at [1134, 112] on div "13.7 mi" at bounding box center [1159, 112] width 60 height 15
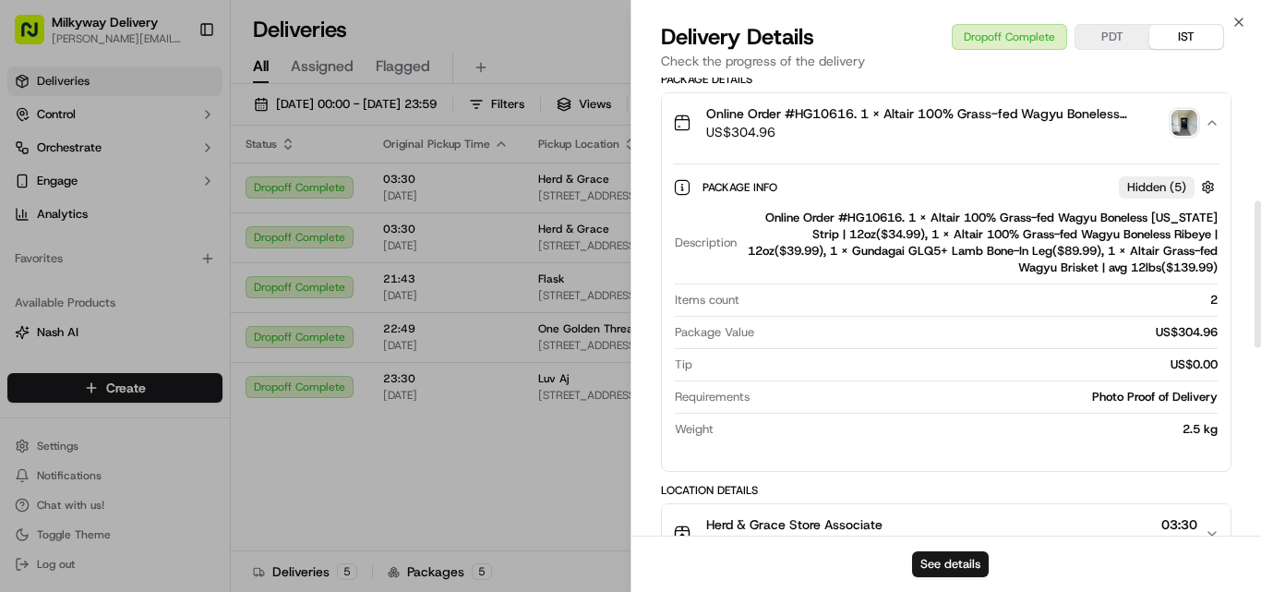
scroll to position [554, 0]
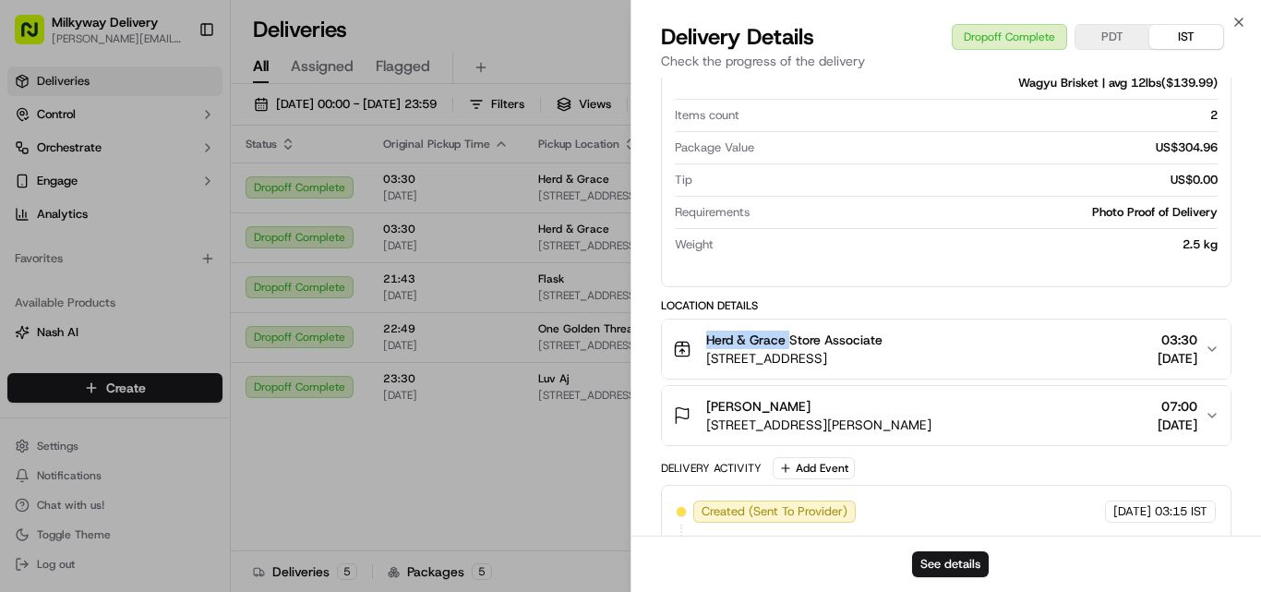
drag, startPoint x: 791, startPoint y: 343, endPoint x: 683, endPoint y: 334, distance: 107.4
click at [683, 334] on div "Herd & Grace Store Associate [STREET_ADDRESS]" at bounding box center [778, 349] width 210 height 37
click at [1237, 24] on icon "button" at bounding box center [1239, 22] width 15 height 15
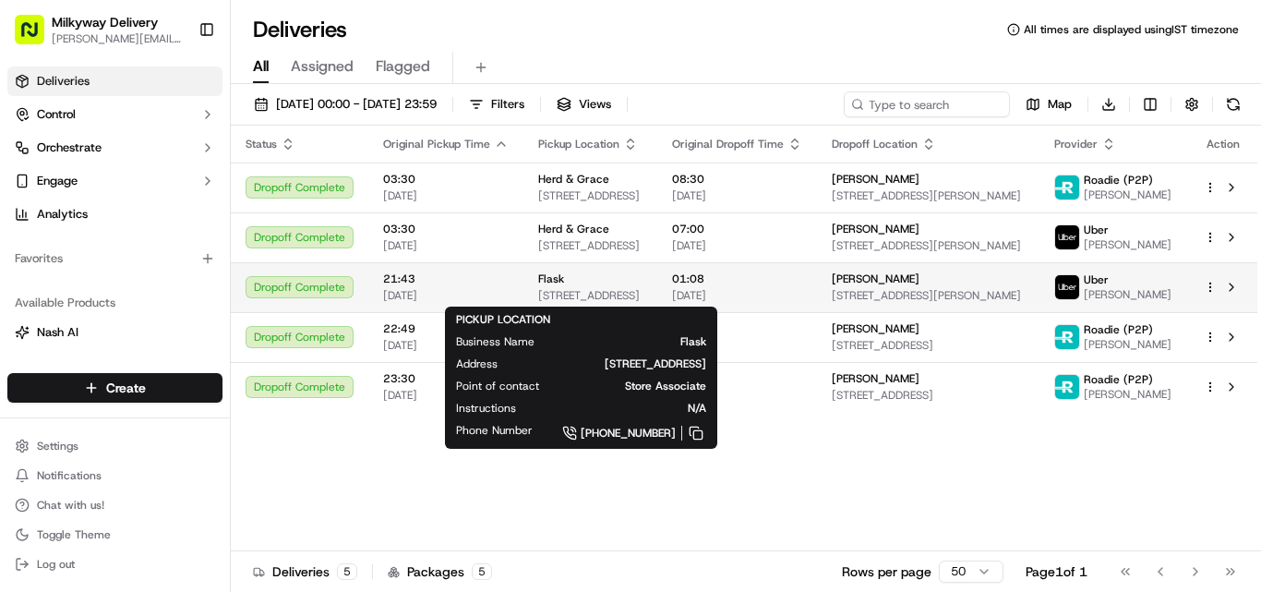
click at [566, 288] on span "[STREET_ADDRESS]" at bounding box center [590, 295] width 104 height 15
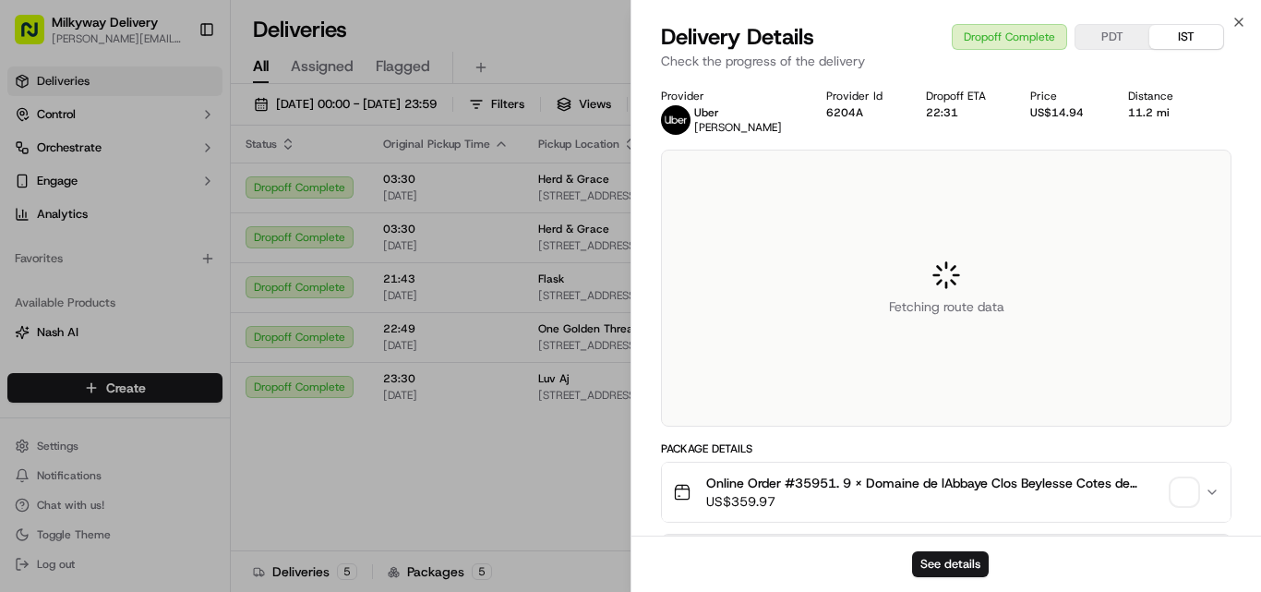
click at [819, 478] on span "Online Order #35951. 9 x Domaine de lAbbaye Clos Beylesse Cotes de Provence Ros…" at bounding box center [935, 483] width 458 height 18
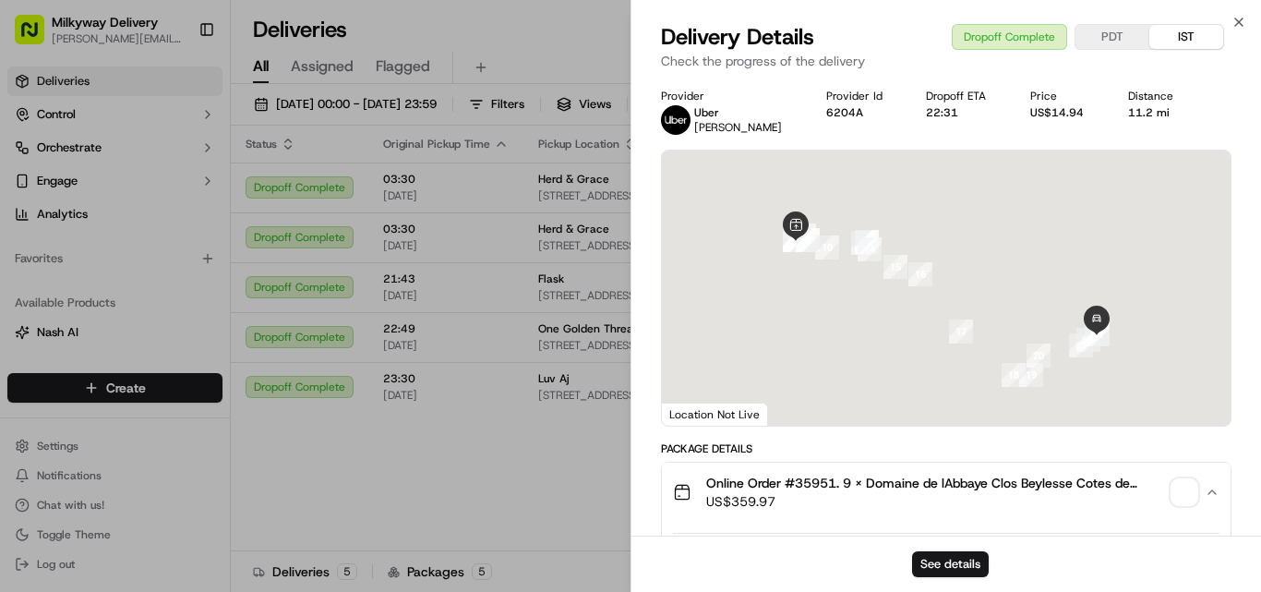
click at [819, 478] on span "Online Order #35951. 9 x Domaine de lAbbaye Clos Beylesse Cotes de Provence Ros…" at bounding box center [935, 483] width 458 height 18
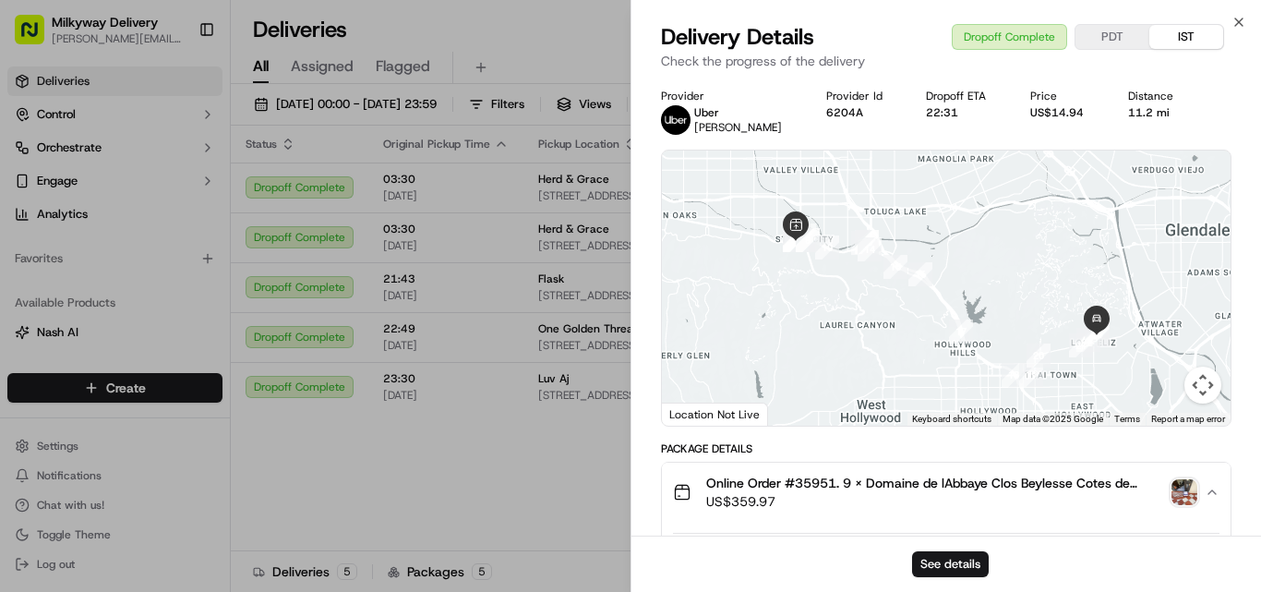
click at [1132, 115] on div "11.2 mi" at bounding box center [1159, 112] width 60 height 15
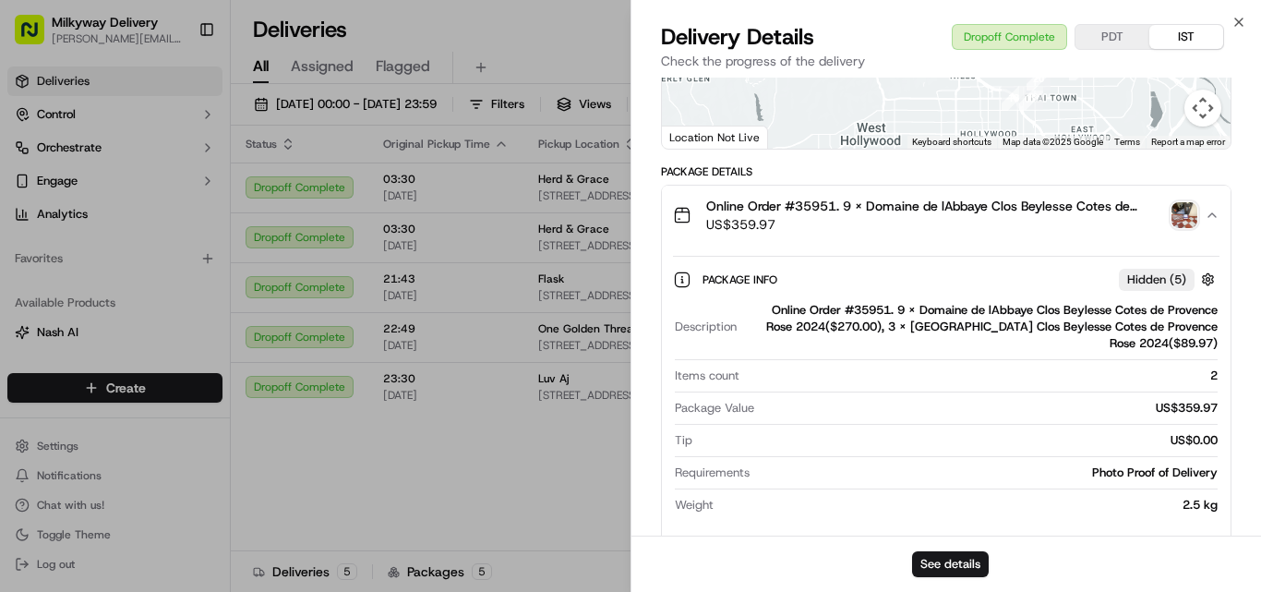
scroll to position [369, 0]
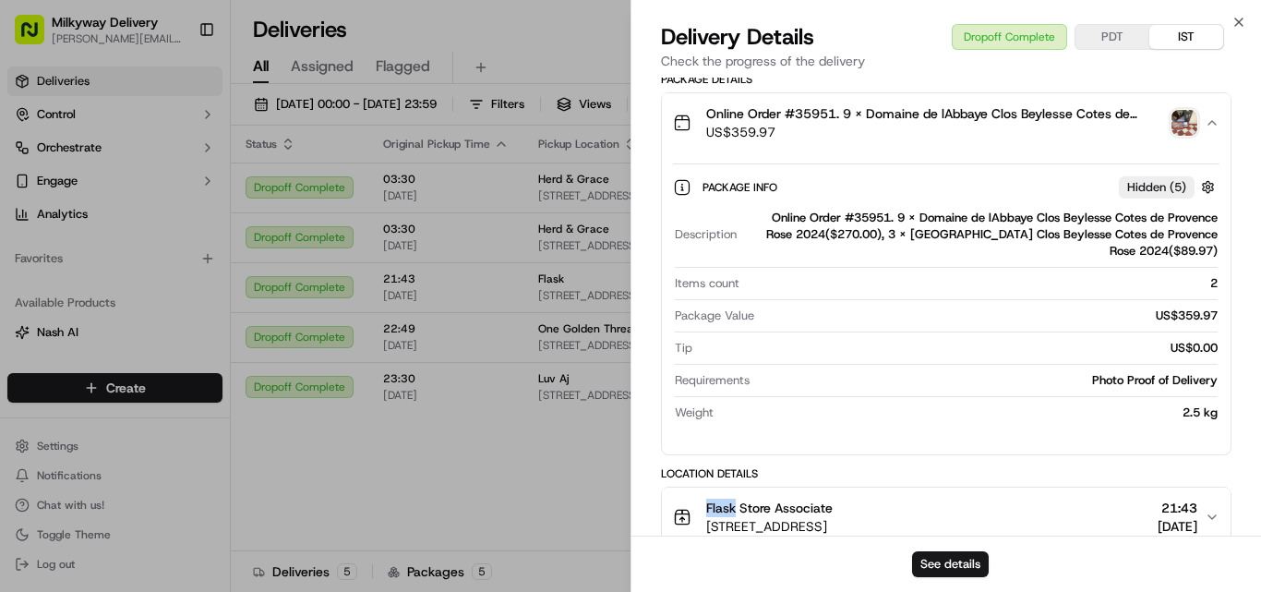
drag, startPoint x: 738, startPoint y: 508, endPoint x: 687, endPoint y: 506, distance: 50.8
click at [687, 506] on div "Flask Store Associate [STREET_ADDRESS]" at bounding box center [753, 517] width 160 height 37
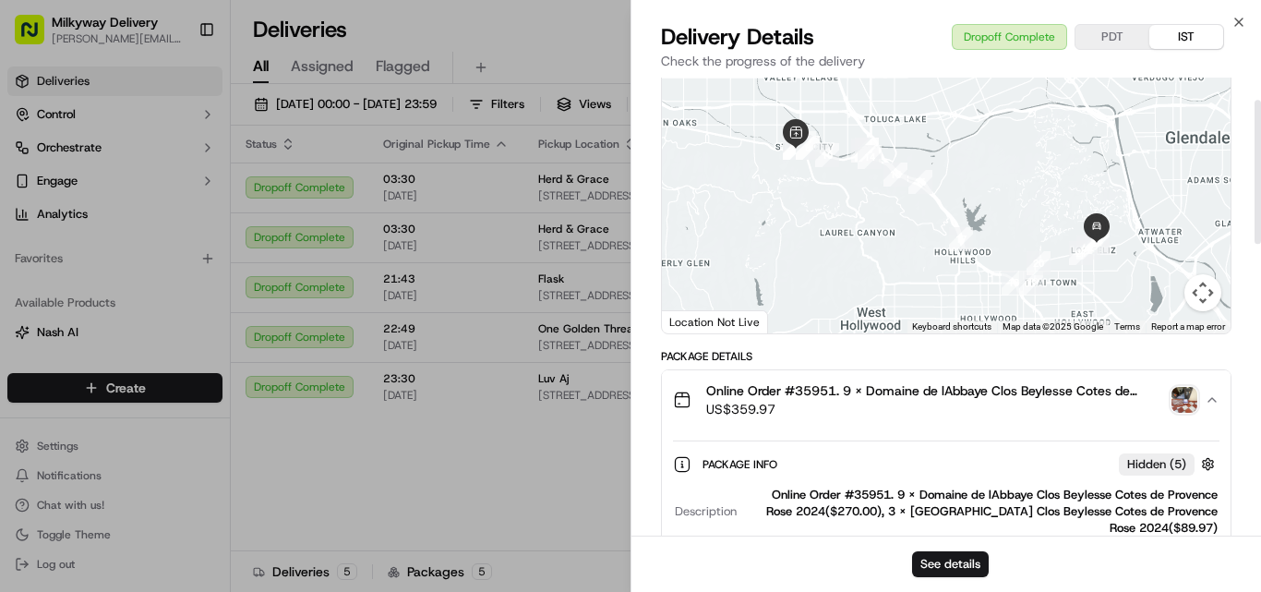
scroll to position [0, 0]
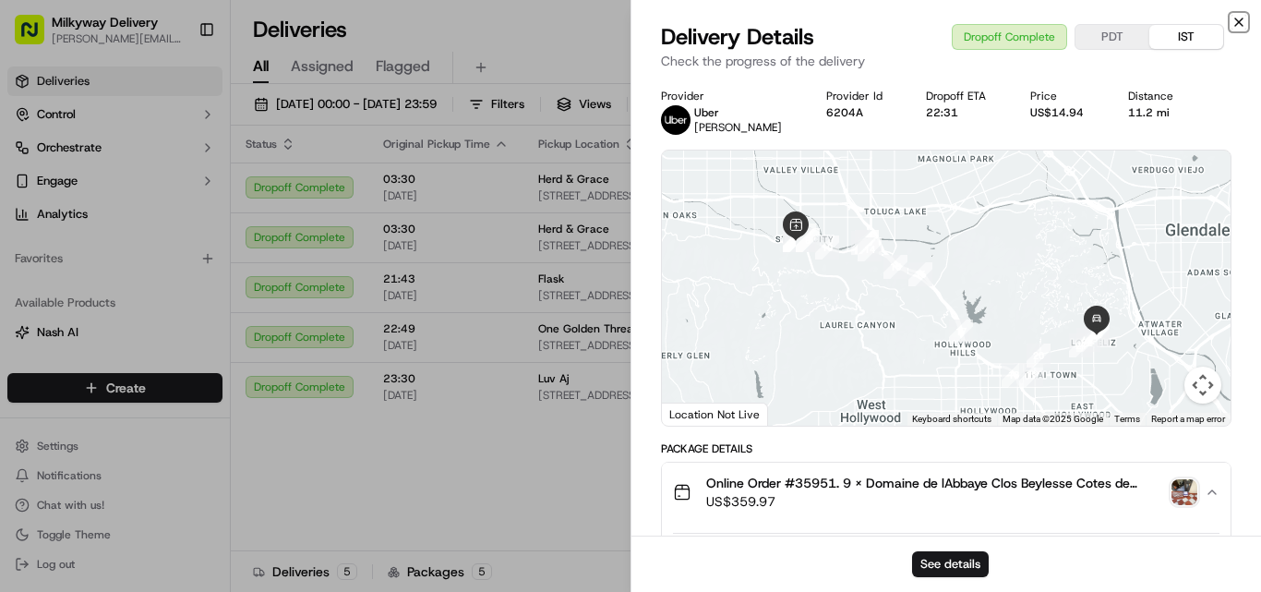
click at [1237, 19] on icon "button" at bounding box center [1239, 22] width 15 height 15
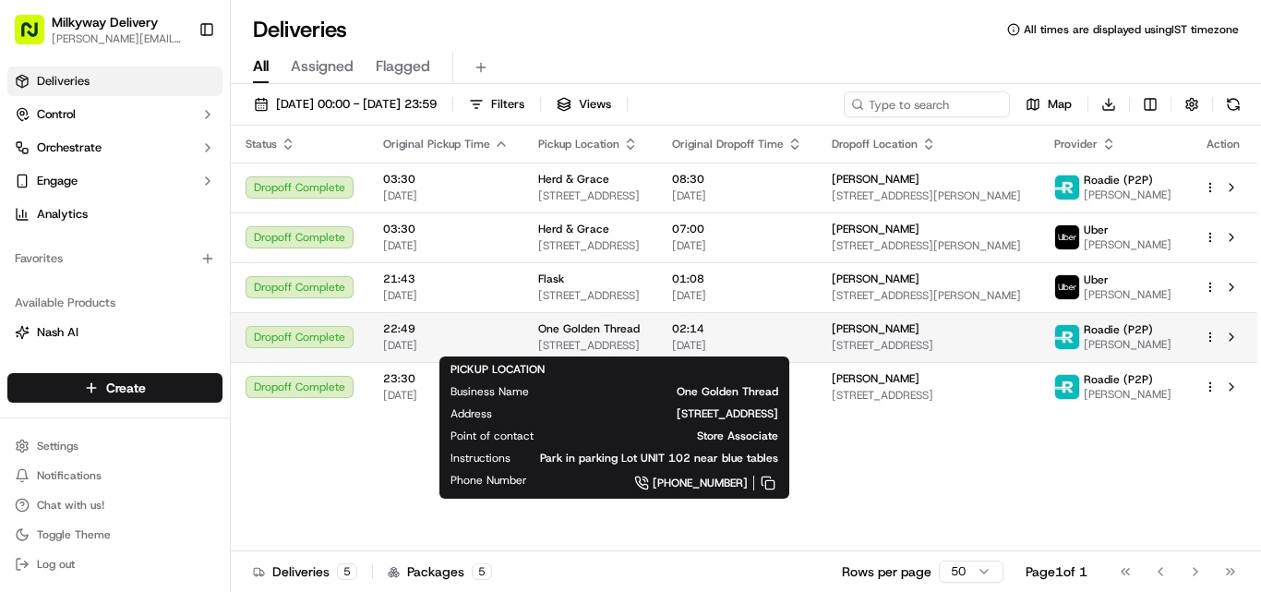
click at [570, 329] on span "One Golden Thread" at bounding box center [589, 328] width 102 height 15
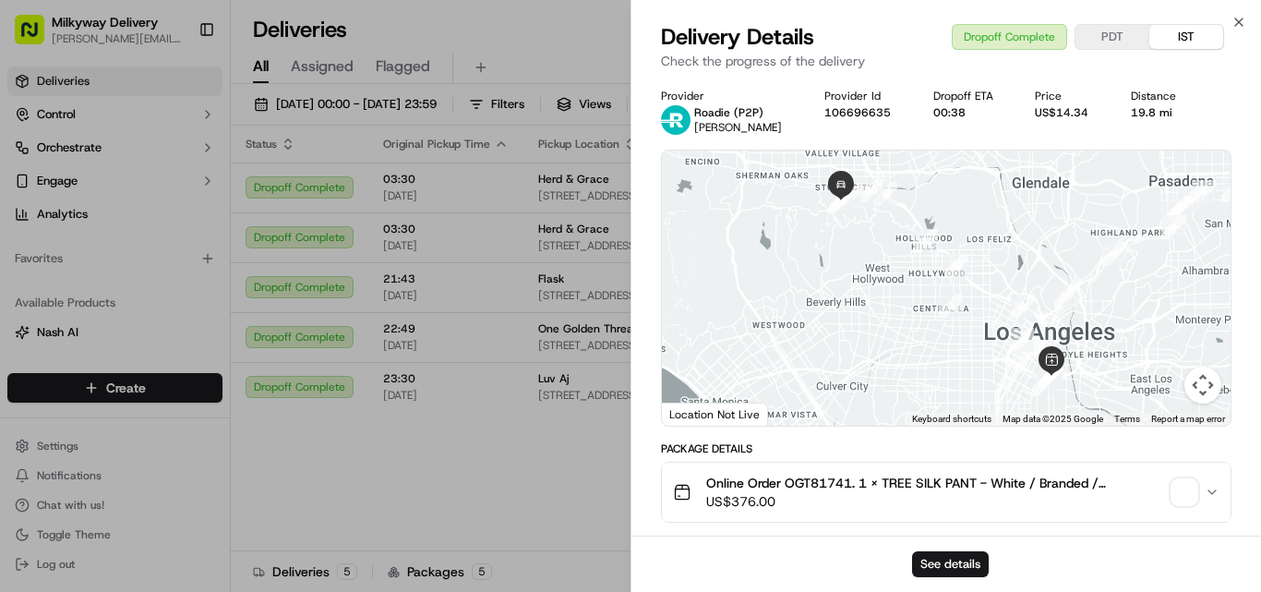
click at [818, 479] on span "Online Order OGT81741. 1 x TREE SILK PANT - White / Branded / S($188.00), 1 x T…" at bounding box center [935, 483] width 458 height 18
click at [1158, 112] on div "19.8 mi" at bounding box center [1160, 112] width 58 height 15
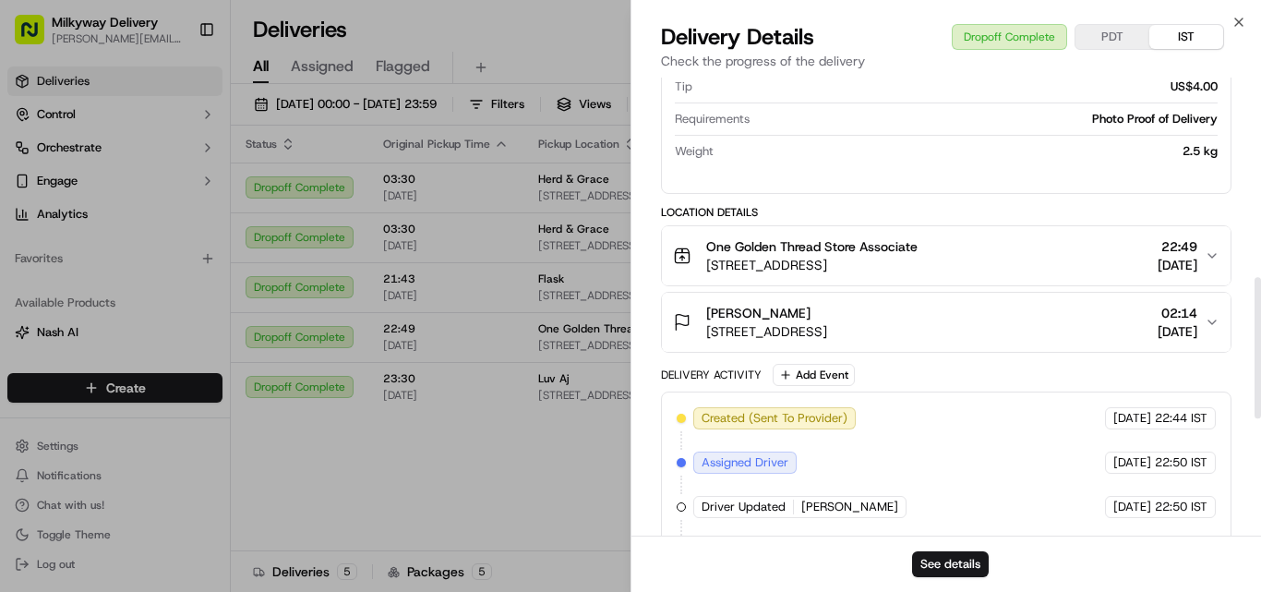
scroll to position [646, 0]
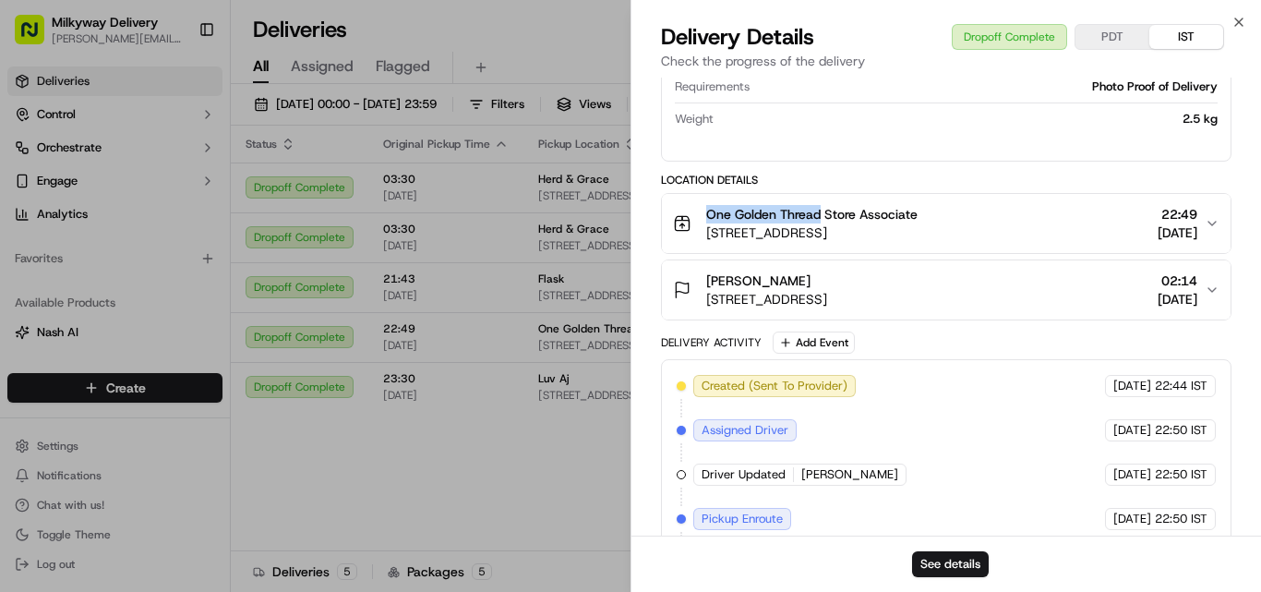
drag, startPoint x: 824, startPoint y: 217, endPoint x: 711, endPoint y: 217, distance: 112.7
click at [711, 217] on span "One Golden Thread Store Associate" at bounding box center [811, 214] width 211 height 18
drag, startPoint x: 825, startPoint y: 218, endPoint x: 678, endPoint y: 223, distance: 146.9
click at [678, 223] on div "One Golden Thread Store Associate [STREET_ADDRESS]" at bounding box center [795, 223] width 245 height 37
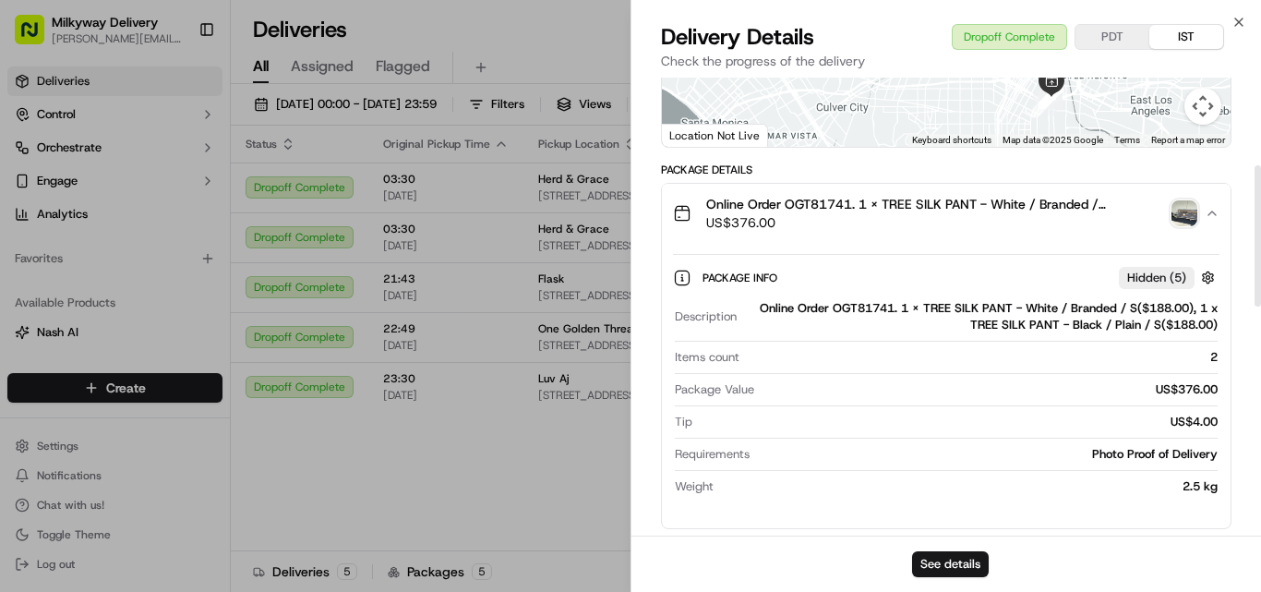
scroll to position [277, 0]
click at [1241, 18] on icon "button" at bounding box center [1239, 22] width 15 height 15
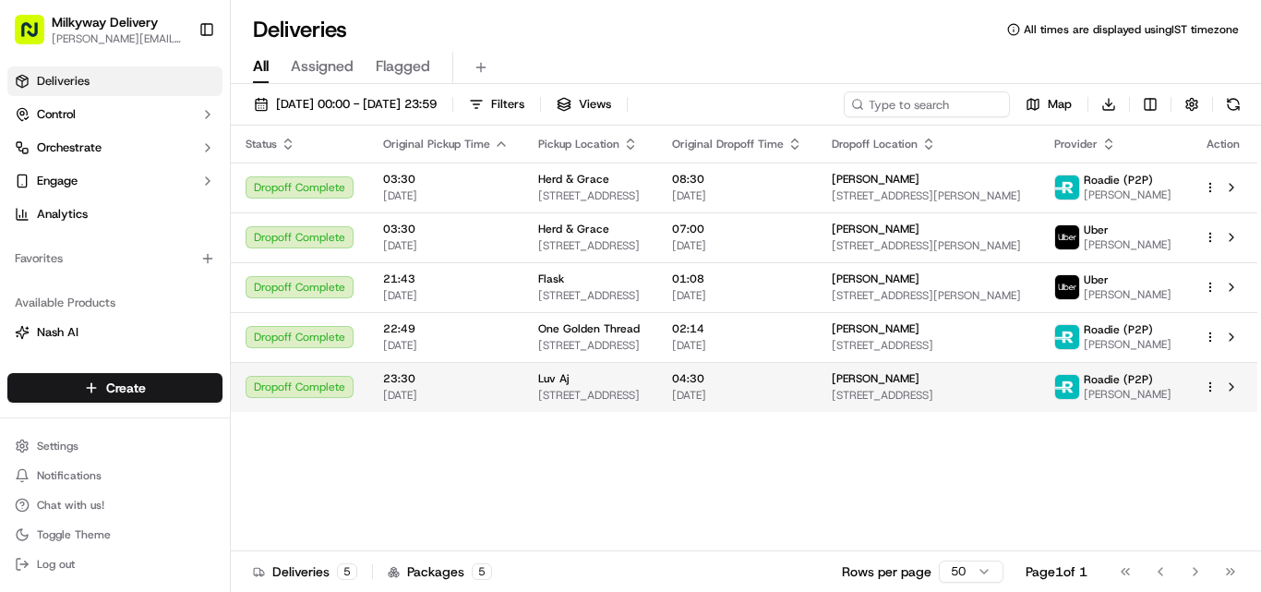
click at [561, 385] on span "Luv Aj" at bounding box center [553, 378] width 30 height 15
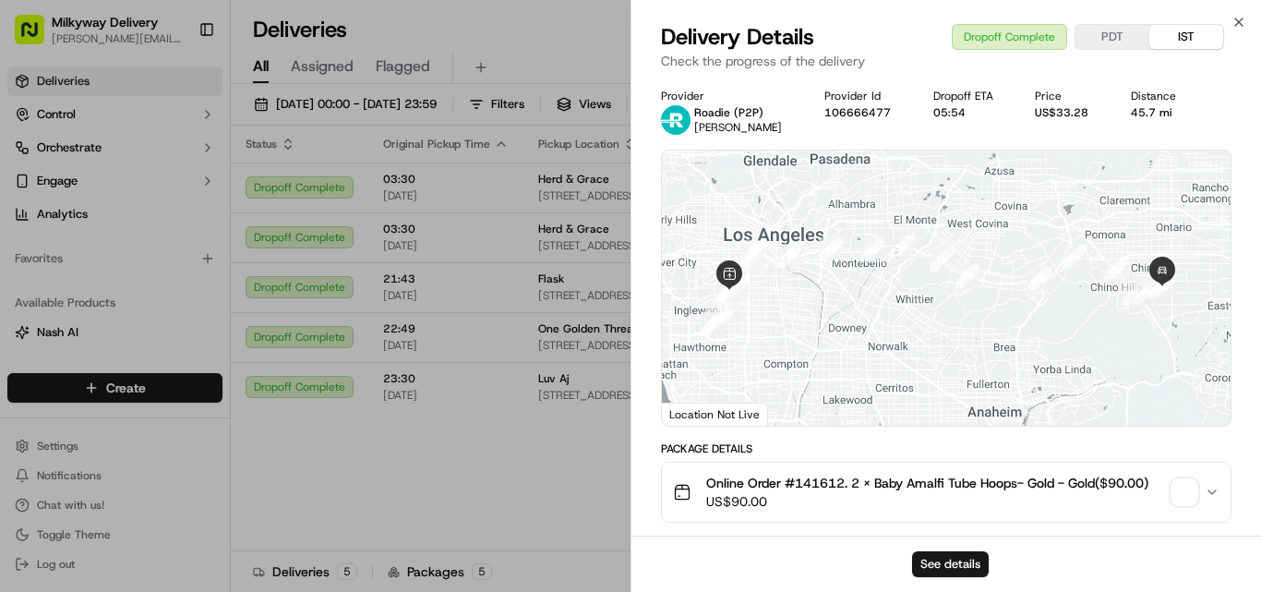
click at [828, 476] on span "Online Order #141612. 2 x Baby Amalfi Tube Hoops- Gold - Gold($90.00)" at bounding box center [927, 483] width 442 height 18
click at [1156, 115] on div "45.7 mi" at bounding box center [1160, 112] width 58 height 15
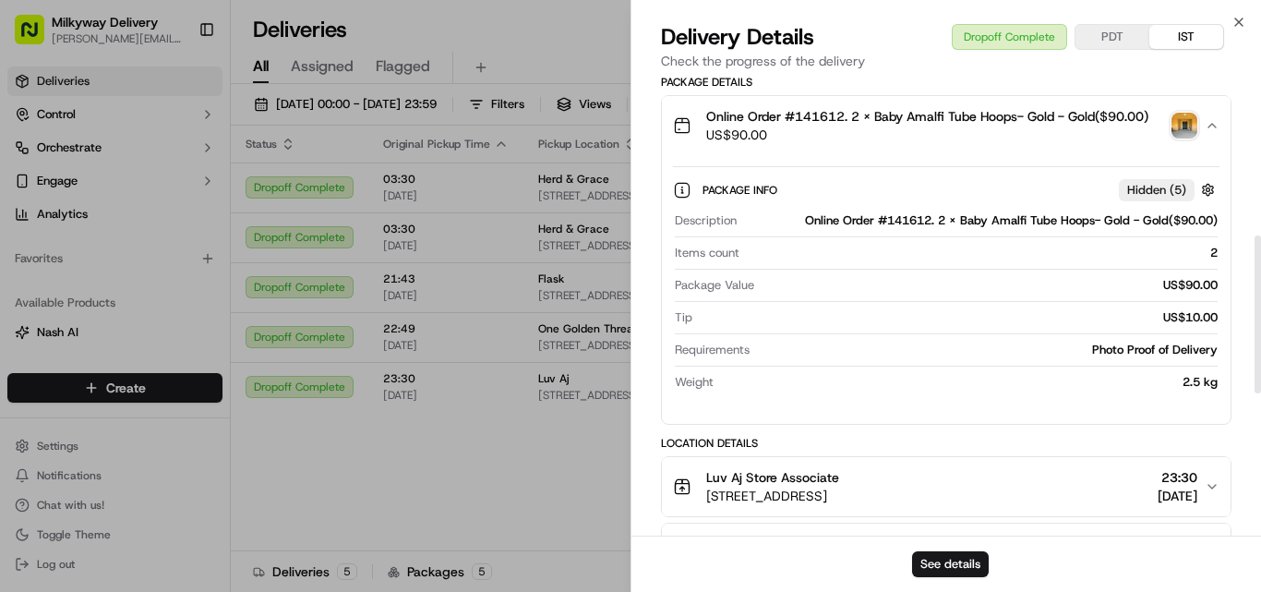
scroll to position [462, 0]
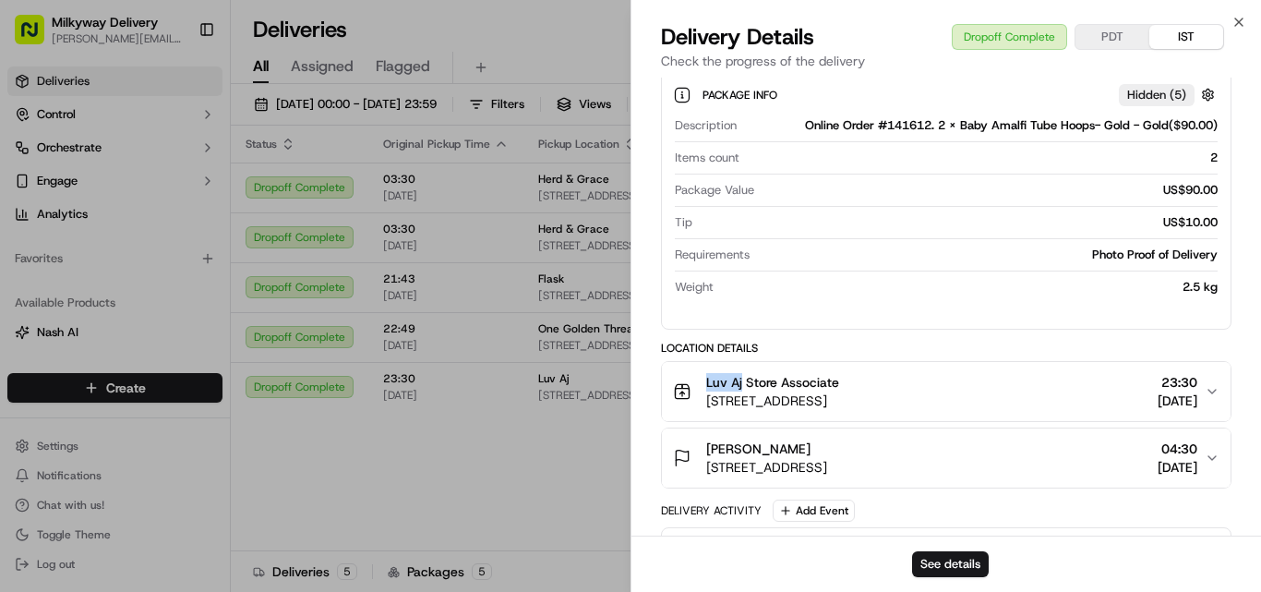
drag, startPoint x: 743, startPoint y: 383, endPoint x: 697, endPoint y: 388, distance: 46.4
click at [697, 388] on div "Luv Aj Store Associate [STREET_ADDRESS]" at bounding box center [756, 391] width 166 height 37
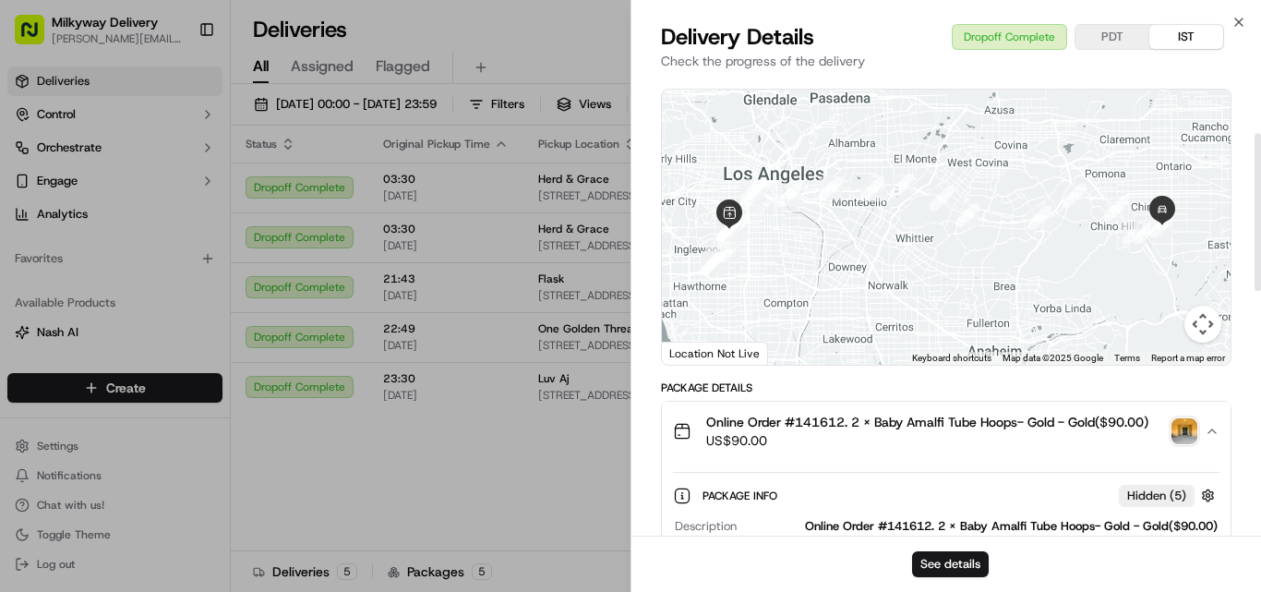
scroll to position [0, 0]
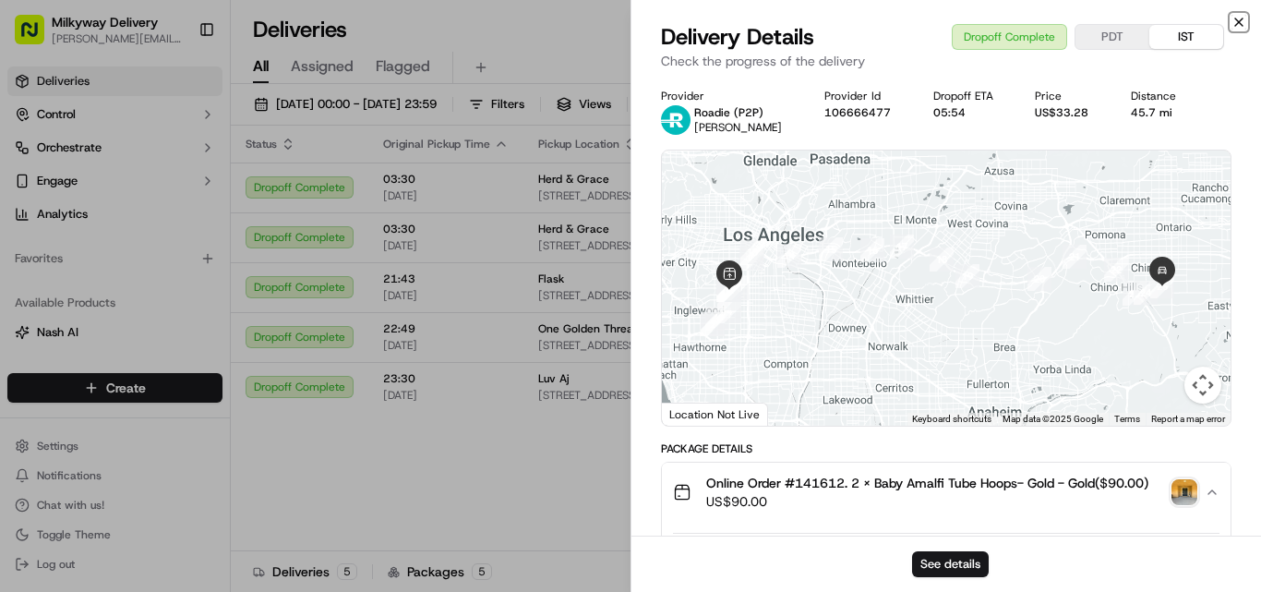
click at [1237, 18] on icon "button" at bounding box center [1239, 22] width 15 height 15
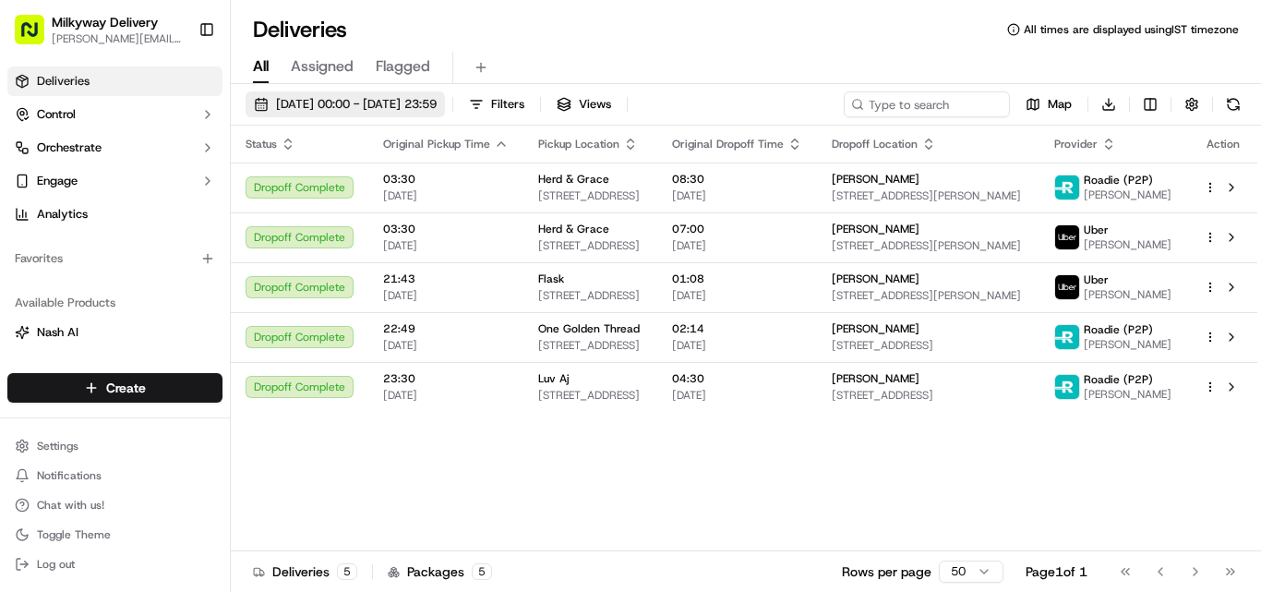
click at [329, 96] on span "[DATE] 00:00 - [DATE] 23:59" at bounding box center [356, 104] width 161 height 17
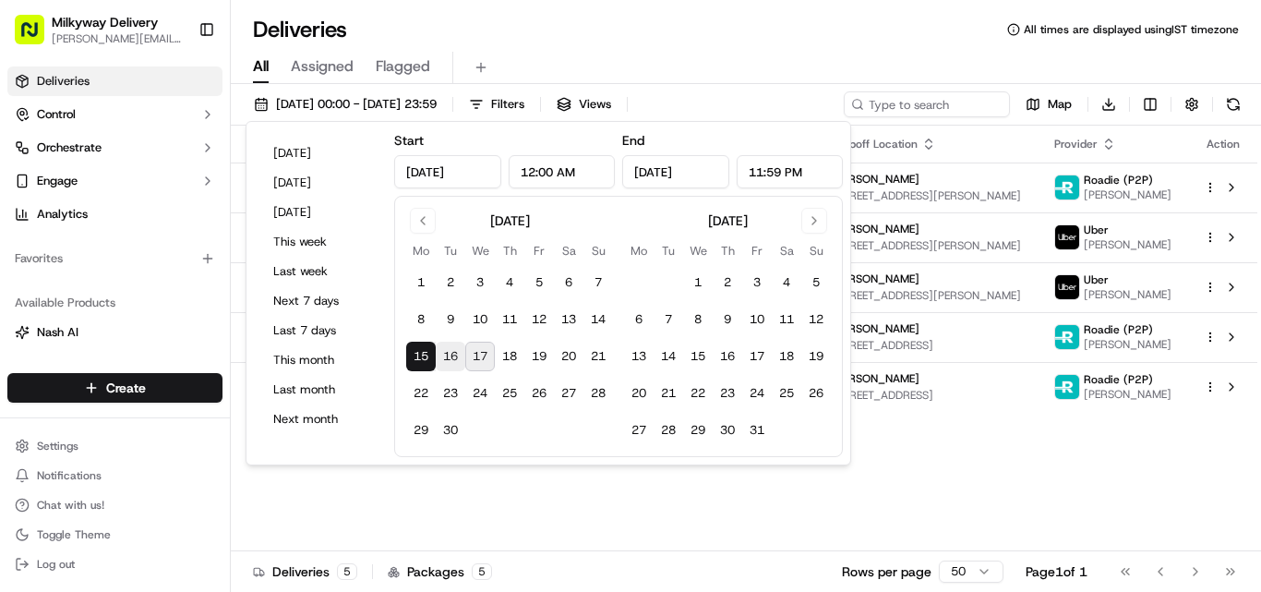
click at [448, 358] on button "16" at bounding box center [451, 357] width 30 height 30
type input "[DATE]"
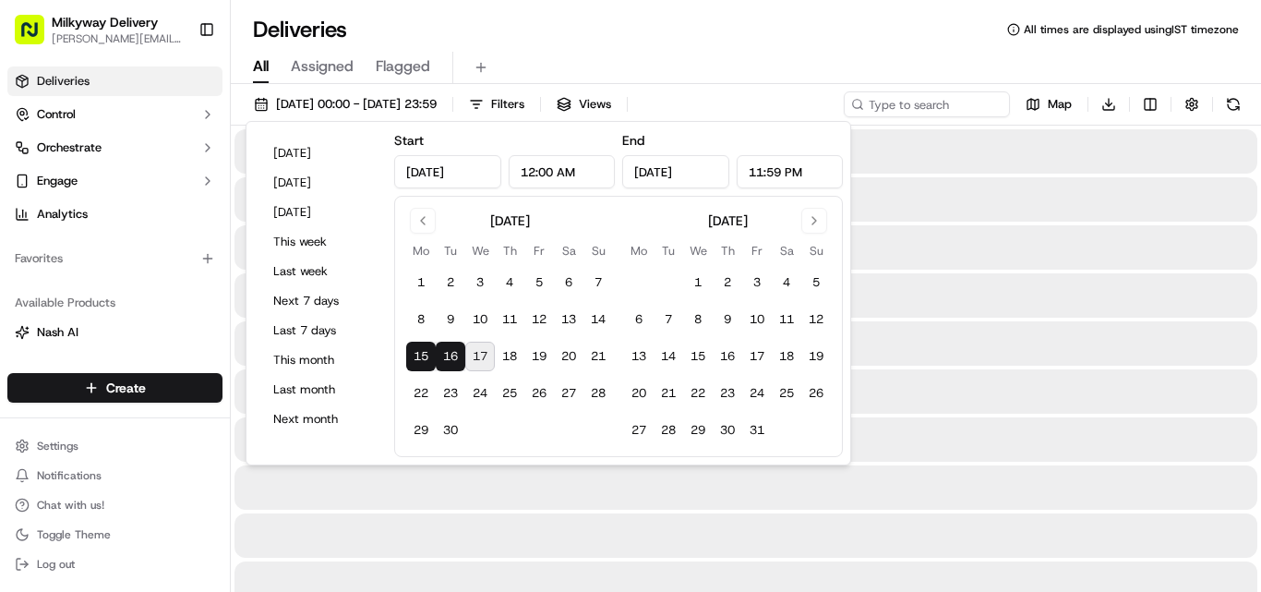
click at [481, 356] on button "17" at bounding box center [480, 357] width 30 height 30
type input "[DATE]"
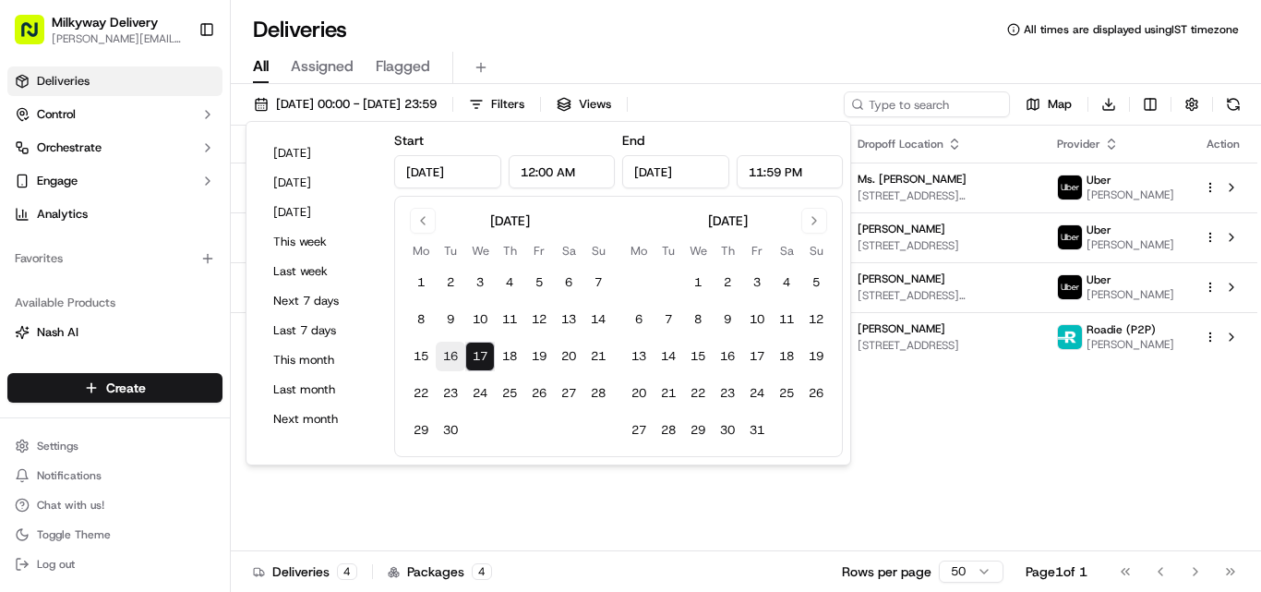
click at [449, 354] on button "16" at bounding box center [451, 357] width 30 height 30
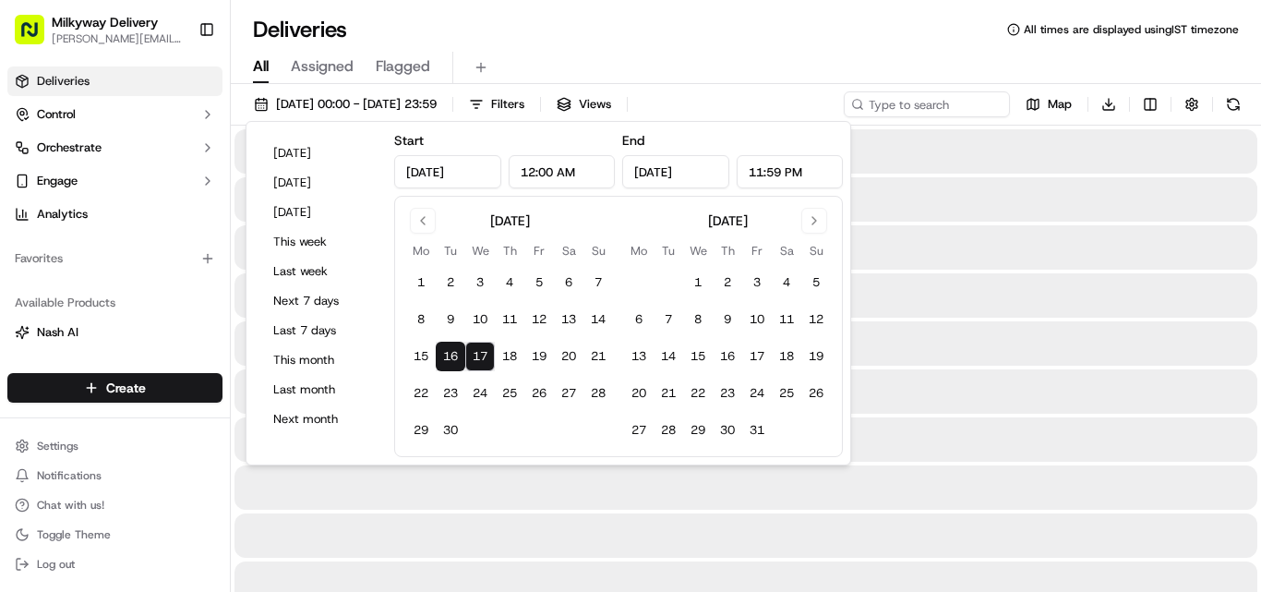
type input "[DATE]"
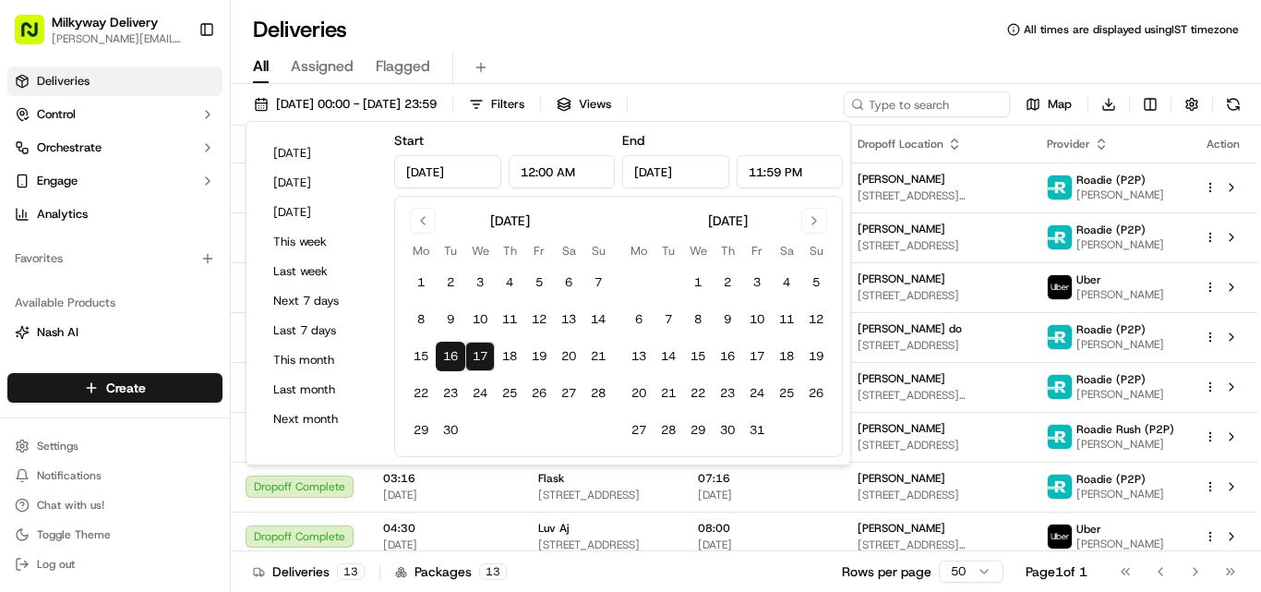
click at [537, 10] on div "Deliveries All times are displayed using IST timezone All Assigned Flagged [DAT…" at bounding box center [746, 296] width 1031 height 592
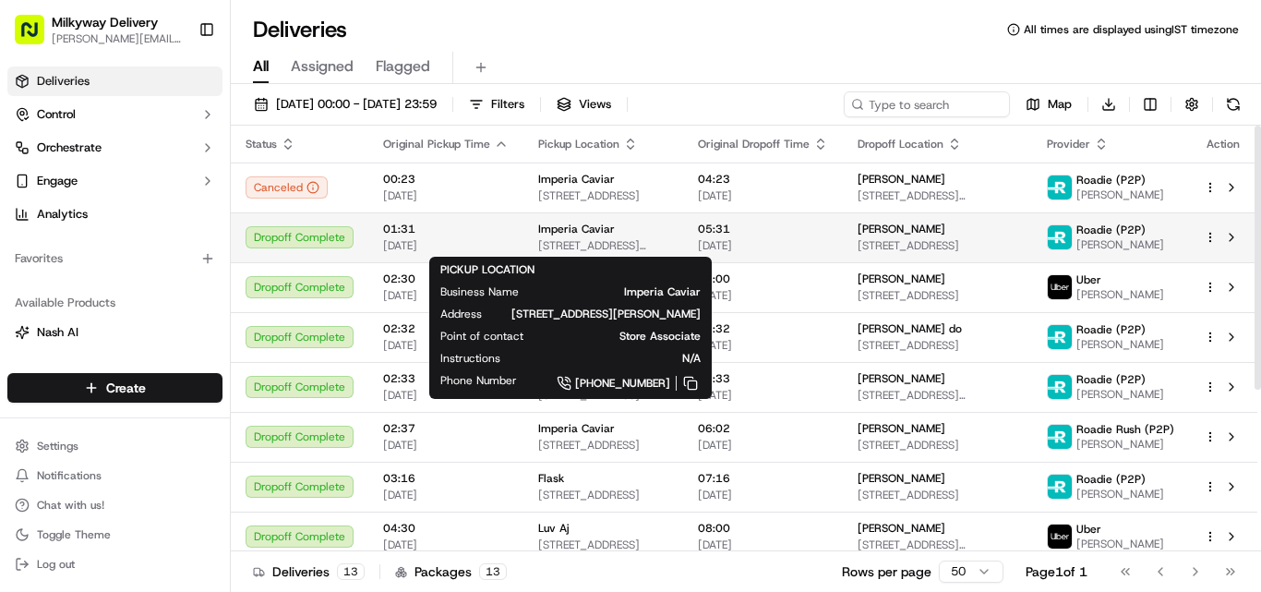
click at [577, 241] on span "[STREET_ADDRESS][PERSON_NAME]" at bounding box center [603, 245] width 130 height 15
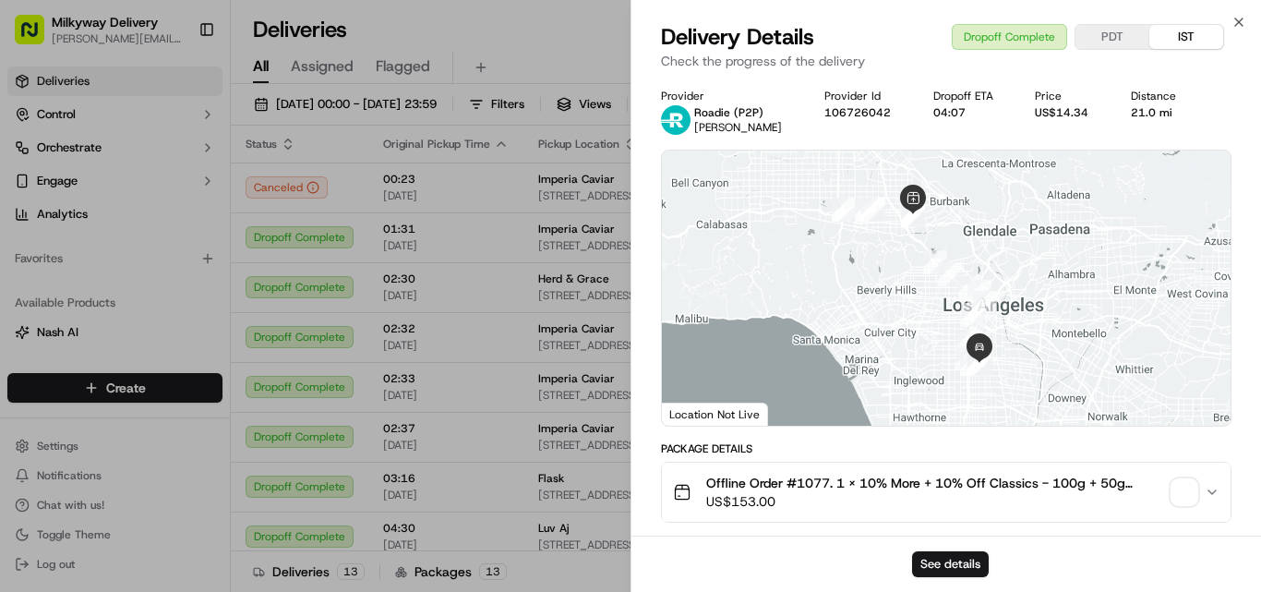
click at [806, 481] on span "Offline Order #1077. 1 x 10% More + 10% Off Classics - 100g + 50g (3.5oz + 1.7o…" at bounding box center [935, 483] width 458 height 18
click at [1148, 113] on div "21.0 mi" at bounding box center [1160, 112] width 58 height 15
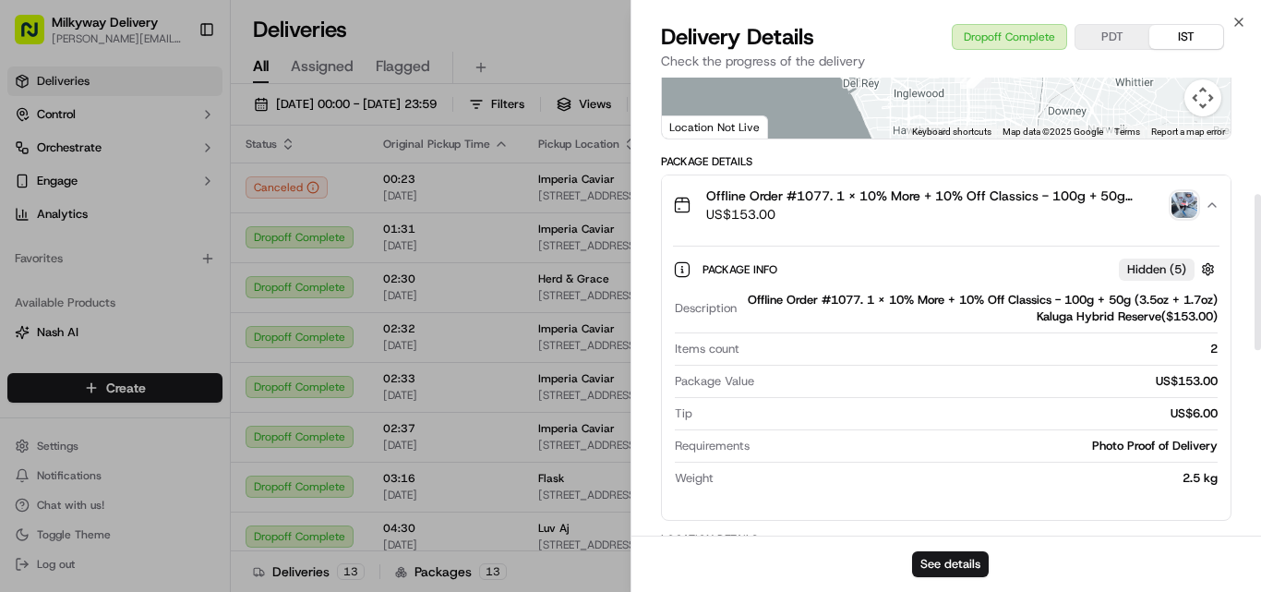
scroll to position [369, 0]
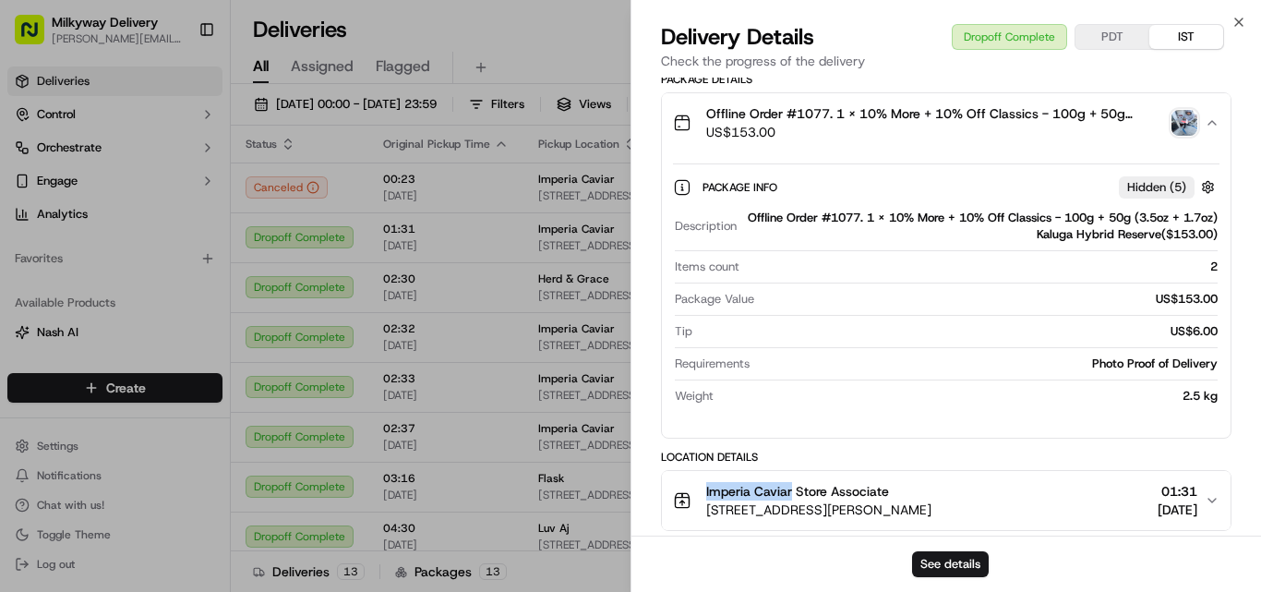
drag, startPoint x: 793, startPoint y: 495, endPoint x: 704, endPoint y: 491, distance: 89.7
click at [704, 491] on div "Imperia Caviar Store Associate [STREET_ADDRESS][PERSON_NAME]" at bounding box center [802, 500] width 259 height 37
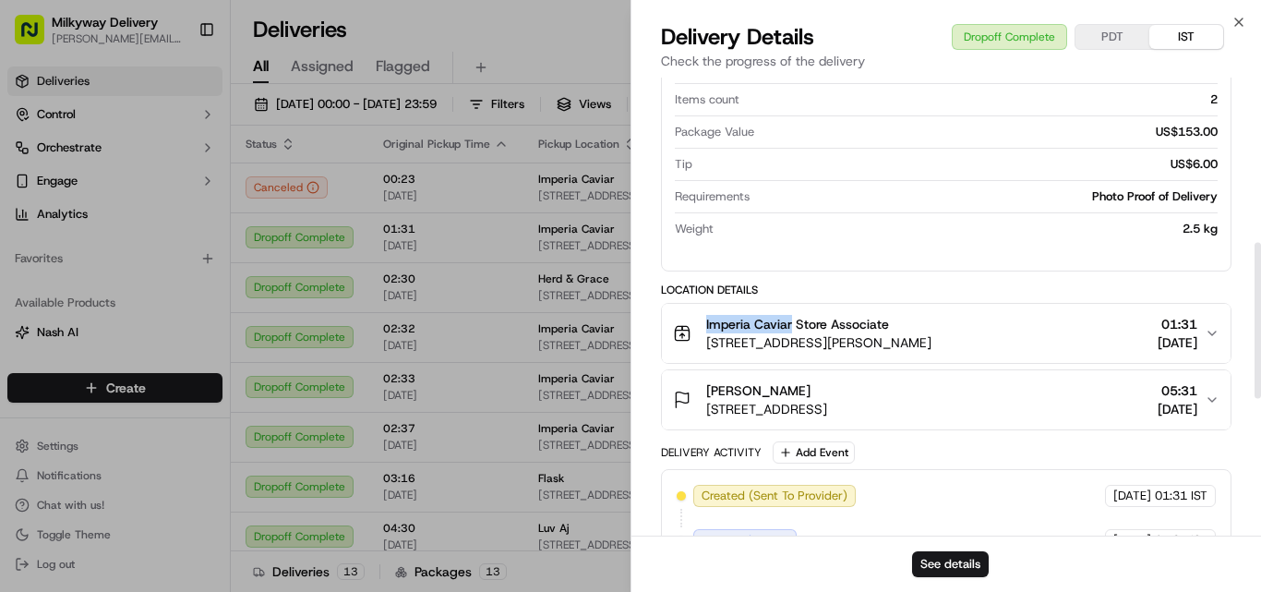
scroll to position [554, 0]
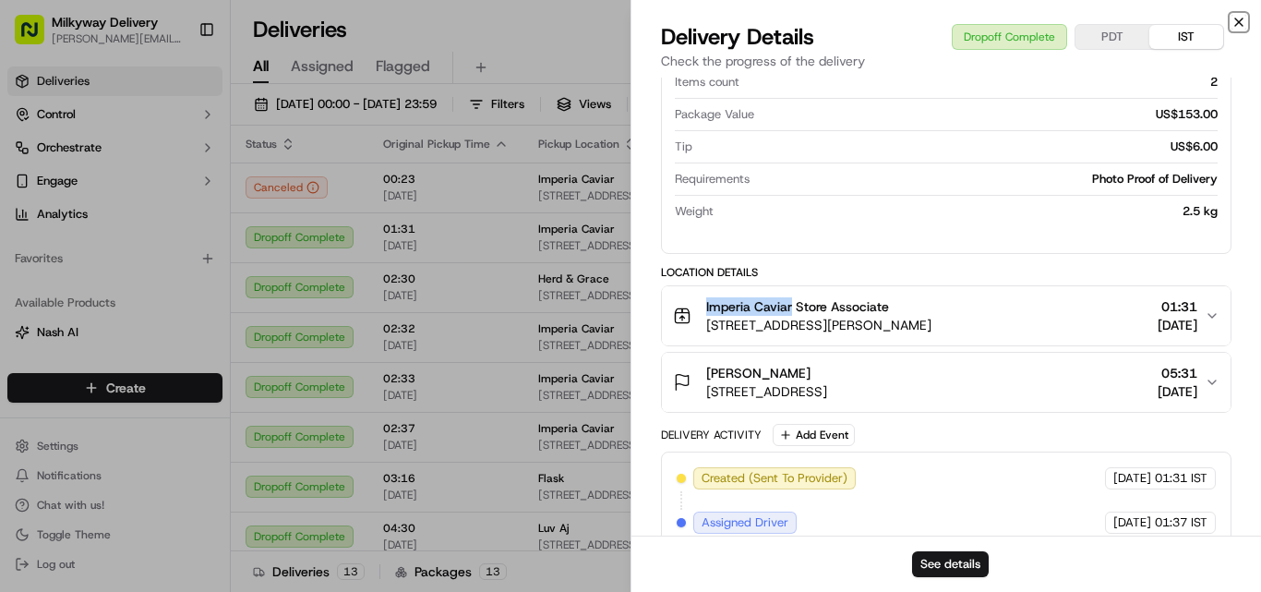
click at [1238, 25] on icon "button" at bounding box center [1239, 22] width 15 height 15
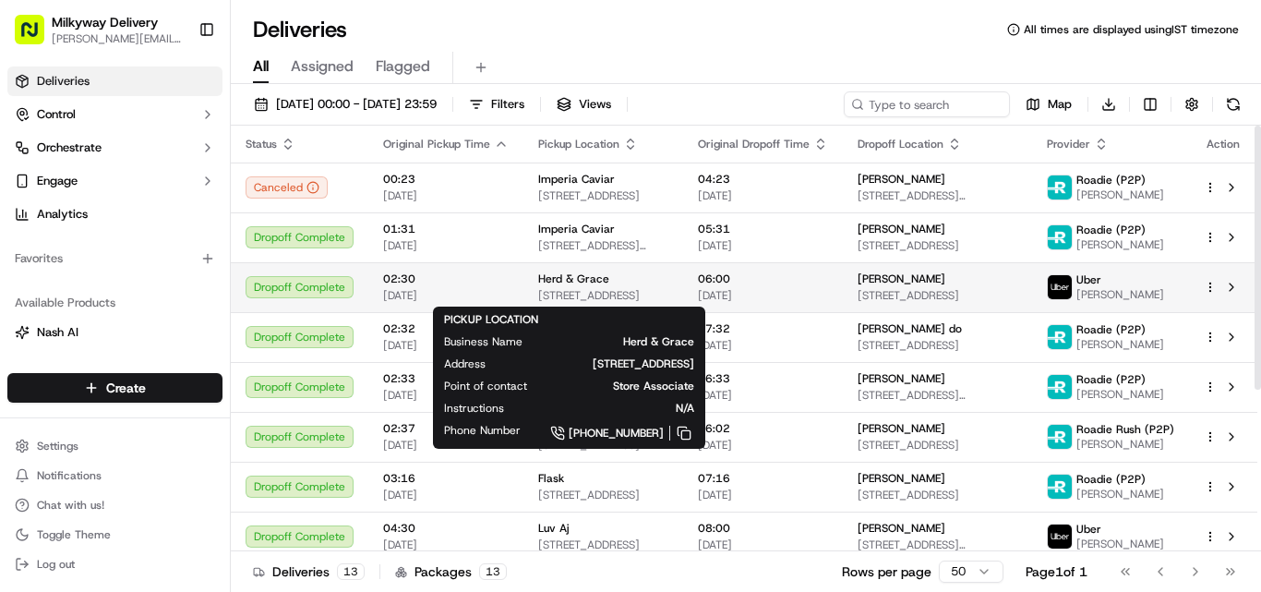
click at [559, 273] on span "Herd & Grace" at bounding box center [573, 279] width 71 height 15
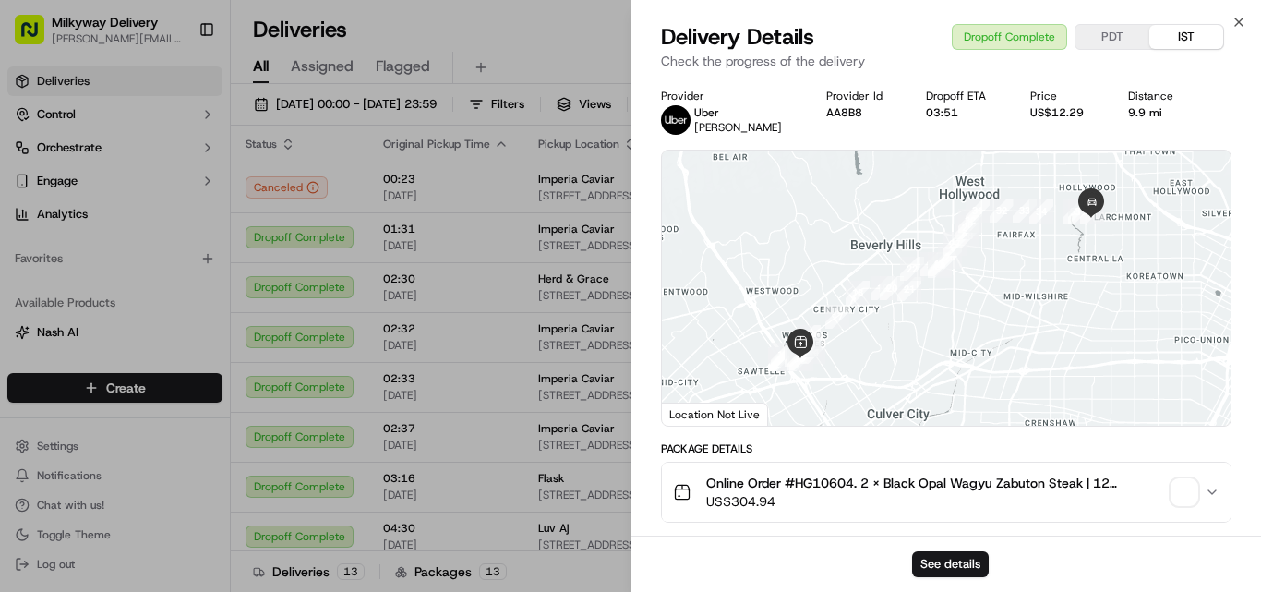
click at [838, 481] on span "Online Order #HG10604. 2 x Black Opal Wagyu Zabuton Steak | 12 oz($109.98), 2 x…" at bounding box center [935, 483] width 458 height 18
click at [1129, 118] on div "9.9 mi" at bounding box center [1159, 112] width 60 height 15
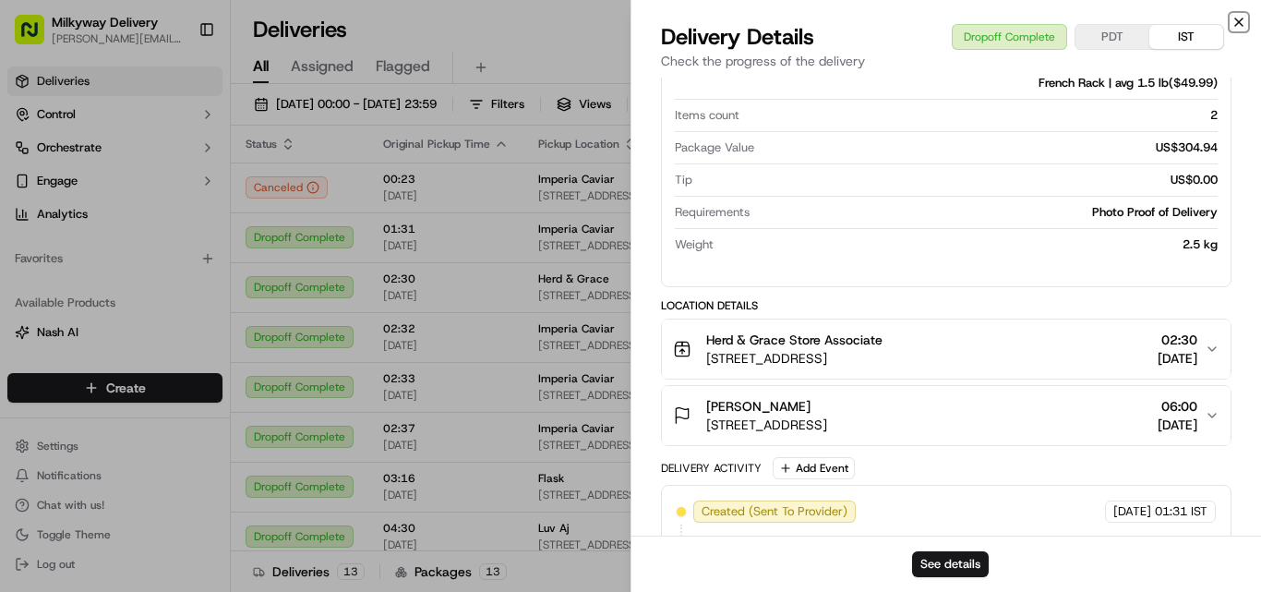
click at [1245, 21] on icon "button" at bounding box center [1239, 22] width 15 height 15
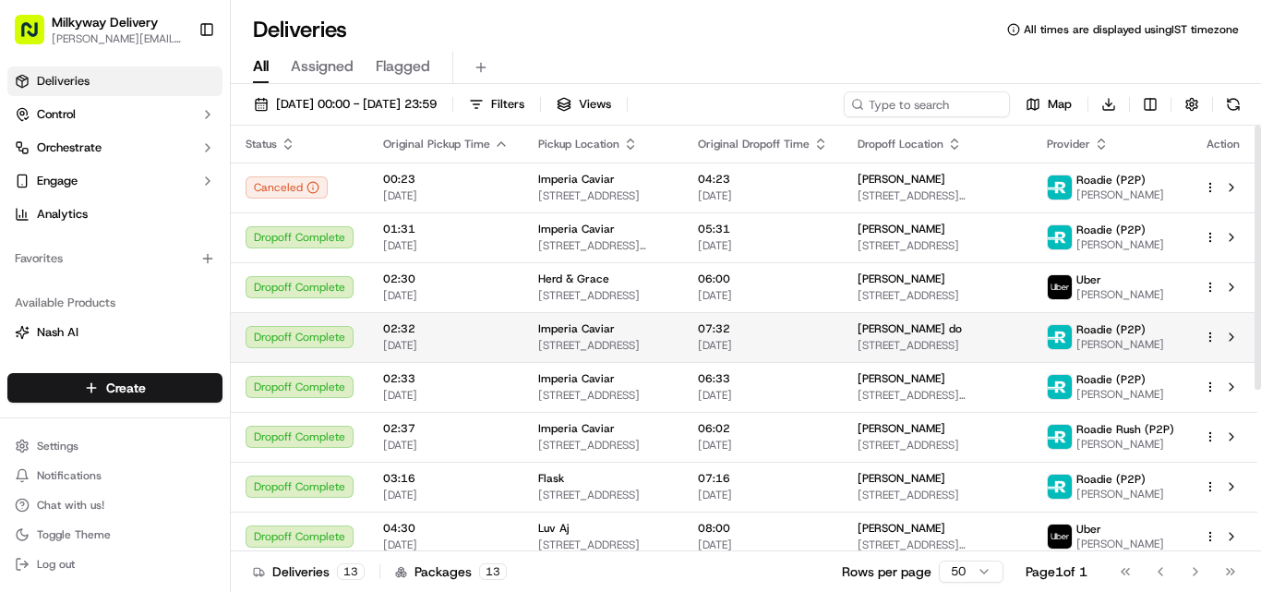
click at [567, 329] on span "Imperia Caviar" at bounding box center [576, 328] width 77 height 15
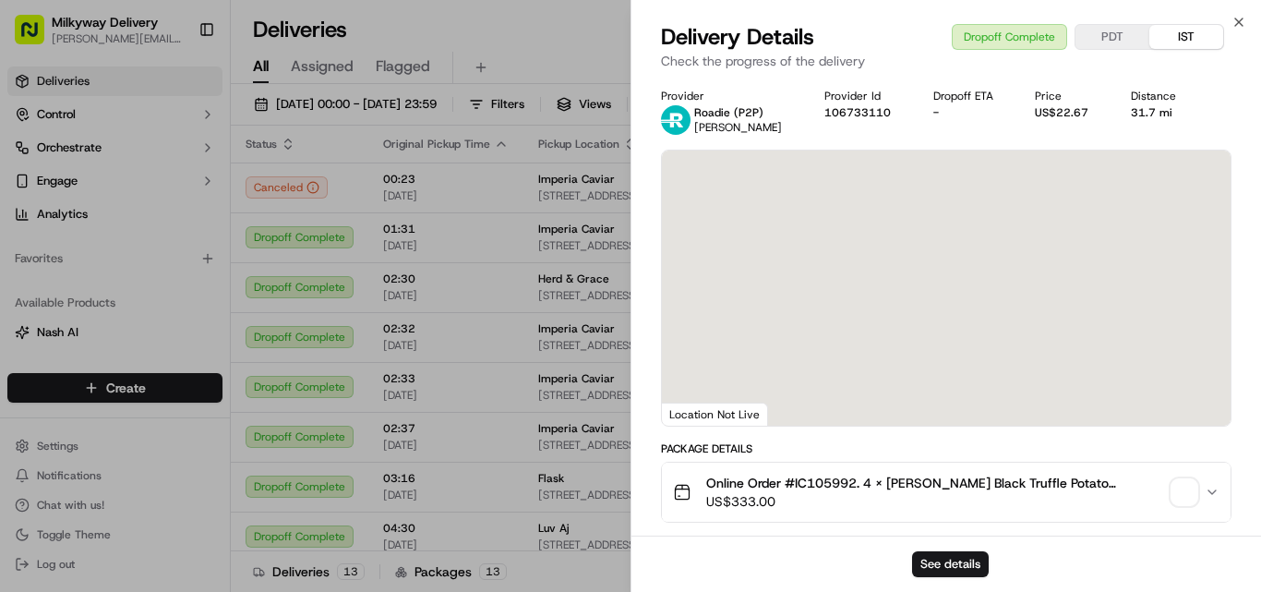
click at [816, 482] on span "Online Order #IC105992. 4 x [PERSON_NAME] Black Truffle Potato Chips($32.00), 2…" at bounding box center [935, 483] width 458 height 18
click at [816, 481] on span "Online Order #IC105992. 4 x [PERSON_NAME] Black Truffle Potato Chips($32.00), 2…" at bounding box center [935, 483] width 458 height 18
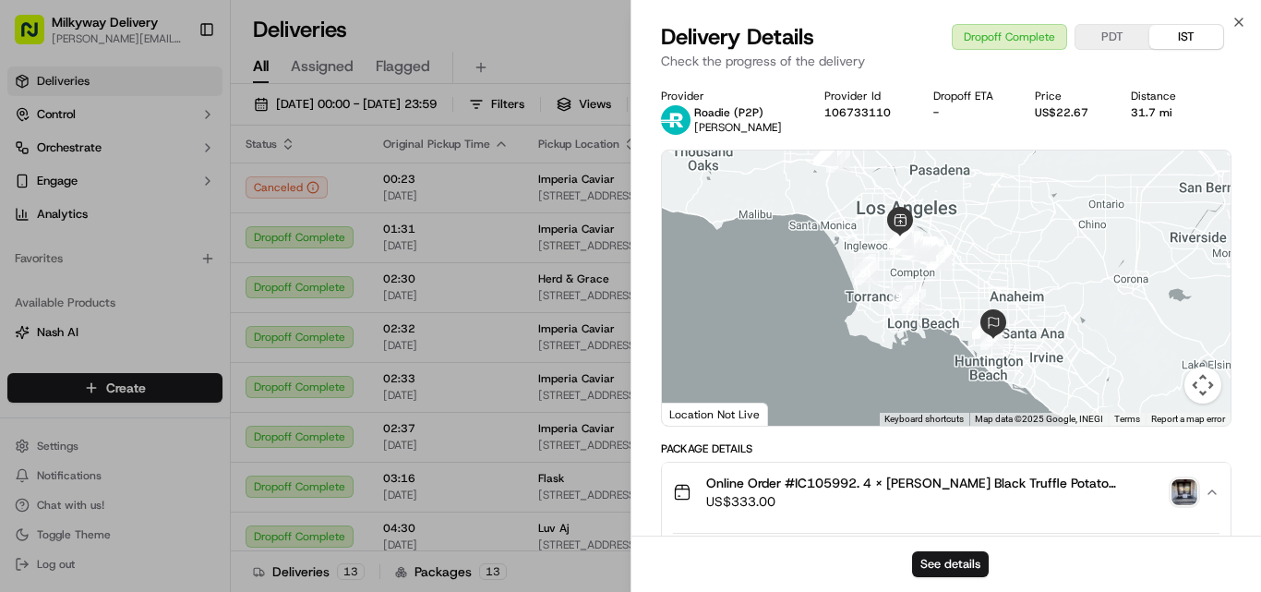
click at [1152, 112] on div "31.7 mi" at bounding box center [1160, 112] width 58 height 15
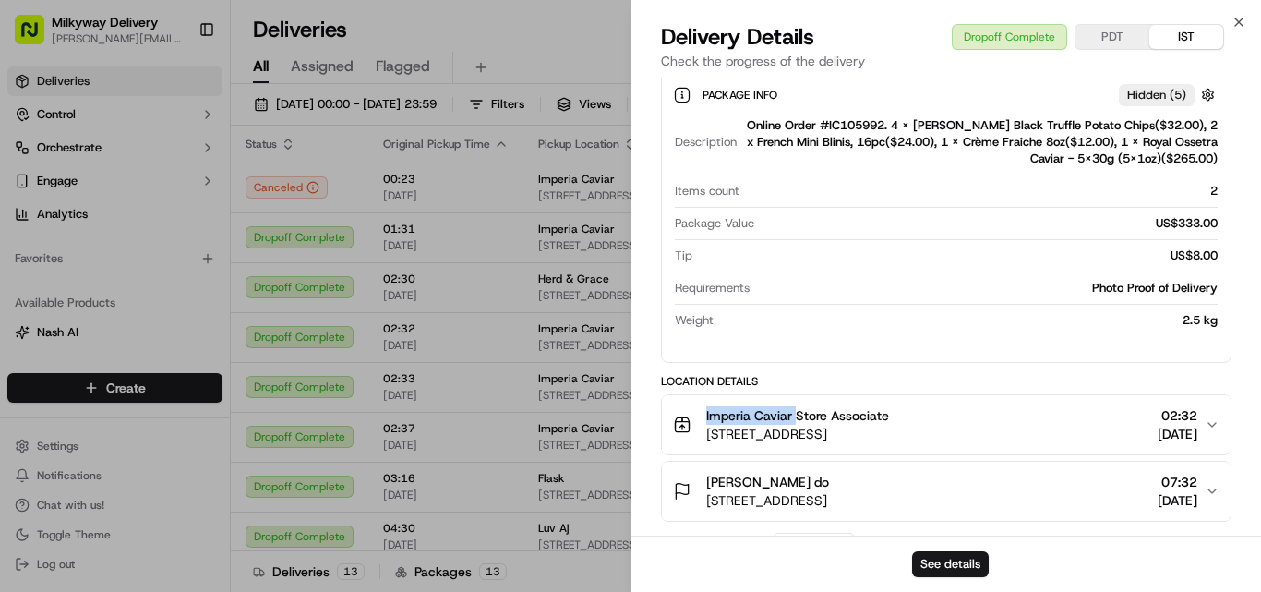
drag, startPoint x: 796, startPoint y: 422, endPoint x: 683, endPoint y: 424, distance: 112.7
click at [684, 424] on div "Imperia Caviar Store Associate [STREET_ADDRESS]" at bounding box center [781, 424] width 216 height 37
click at [1243, 18] on icon "button" at bounding box center [1239, 21] width 7 height 7
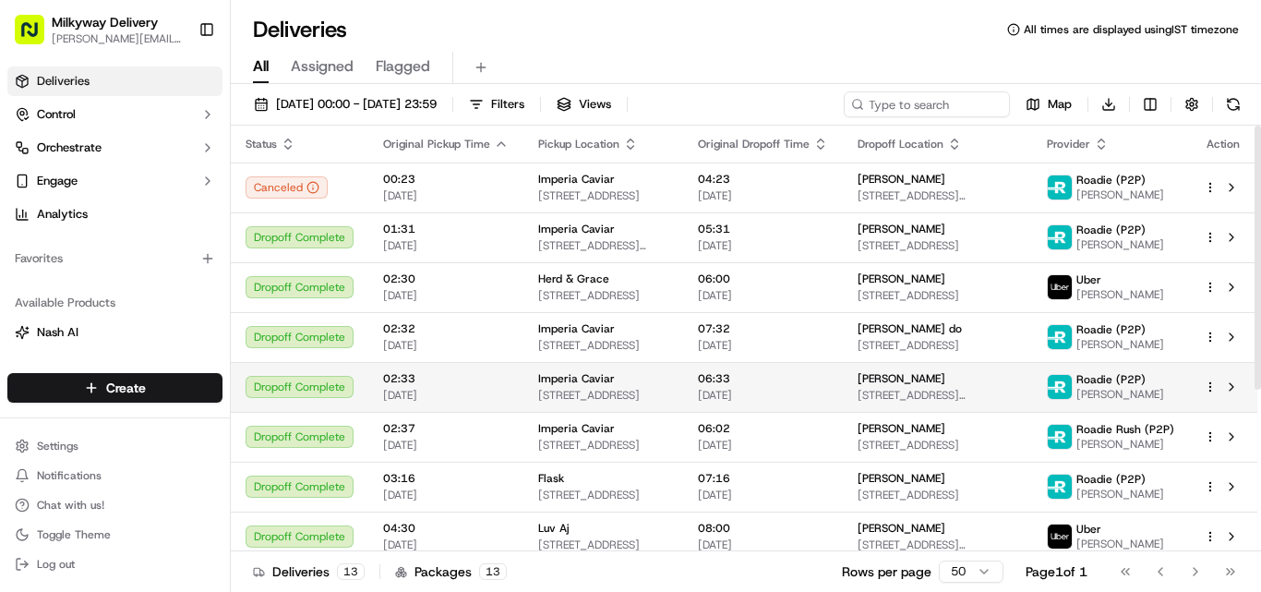
click at [584, 370] on td "Imperia Caviar [STREET_ADDRESS]" at bounding box center [604, 387] width 160 height 50
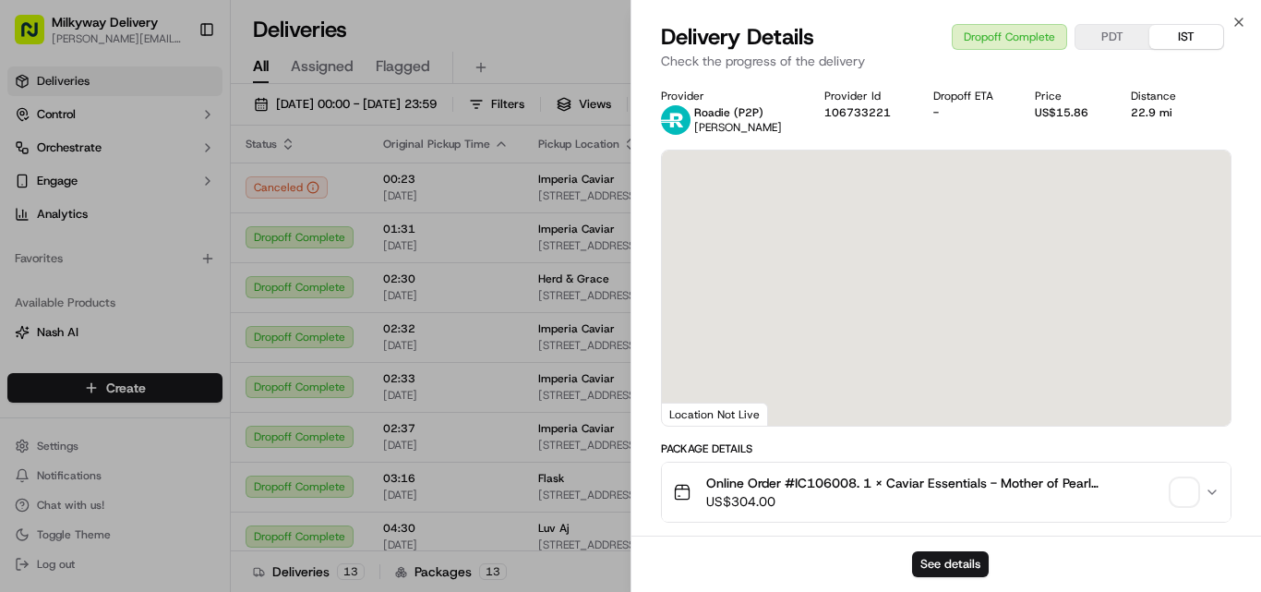
click at [827, 476] on span "Online Order #IC106008. 1 x Caviar Essentials - Mother of Pearl Spoon($5.00), 1…" at bounding box center [935, 483] width 458 height 18
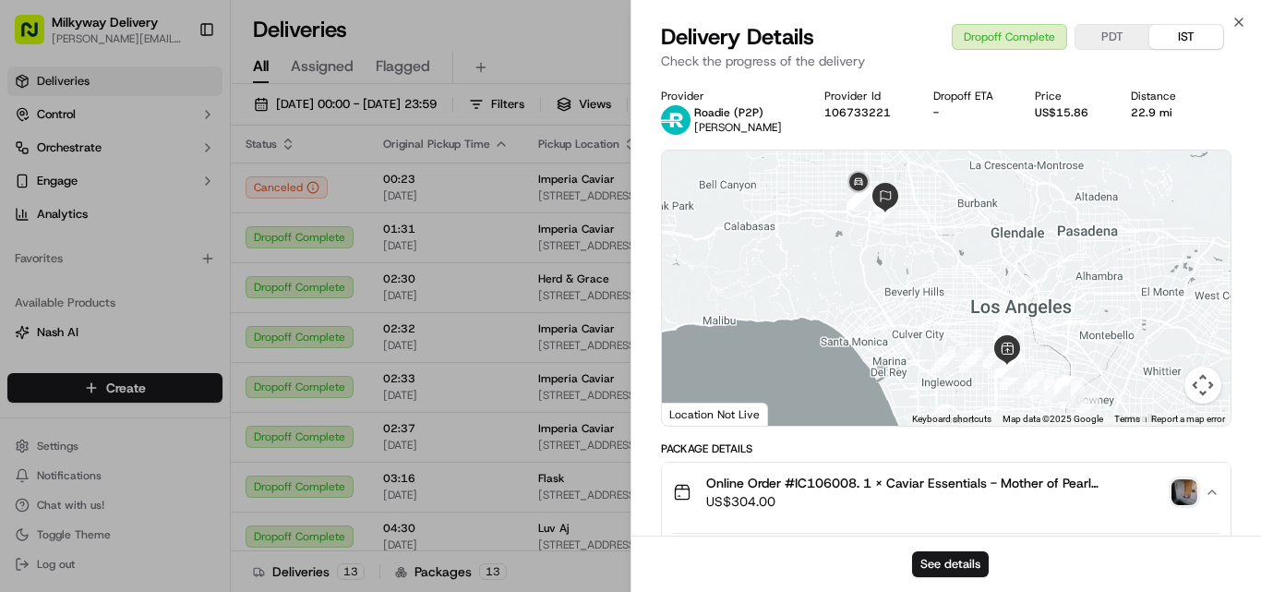
click at [1152, 111] on div "22.9 mi" at bounding box center [1160, 112] width 58 height 15
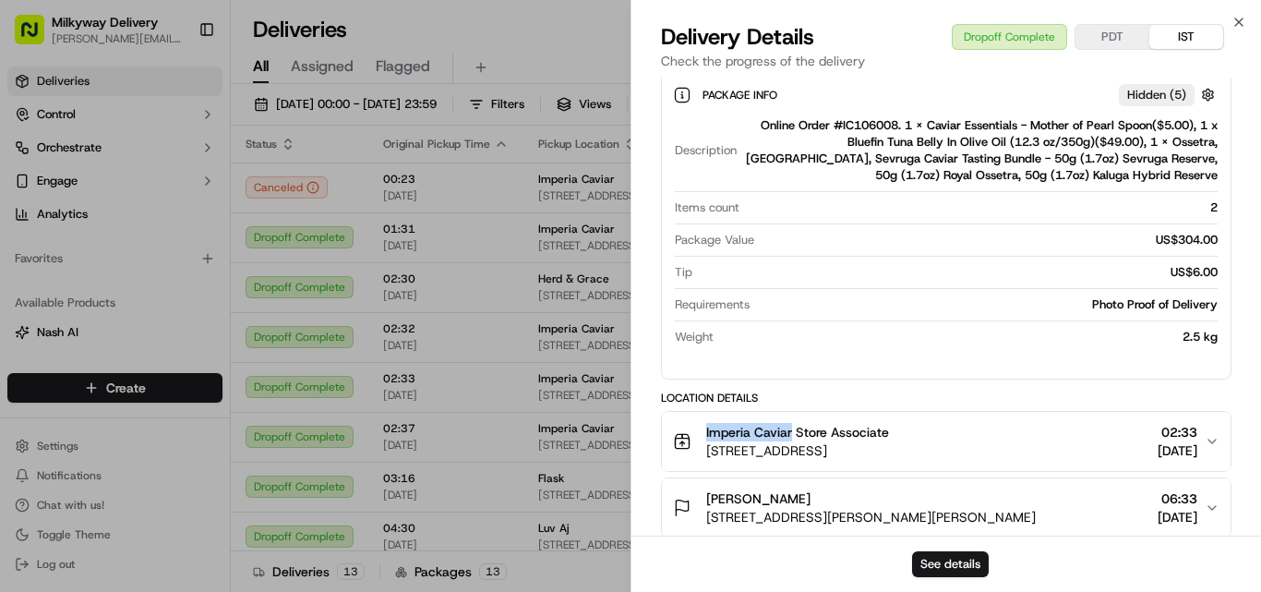
drag, startPoint x: 792, startPoint y: 438, endPoint x: 689, endPoint y: 442, distance: 103.5
click at [689, 442] on div "Imperia Caviar Store Associate [STREET_ADDRESS]" at bounding box center [781, 441] width 216 height 37
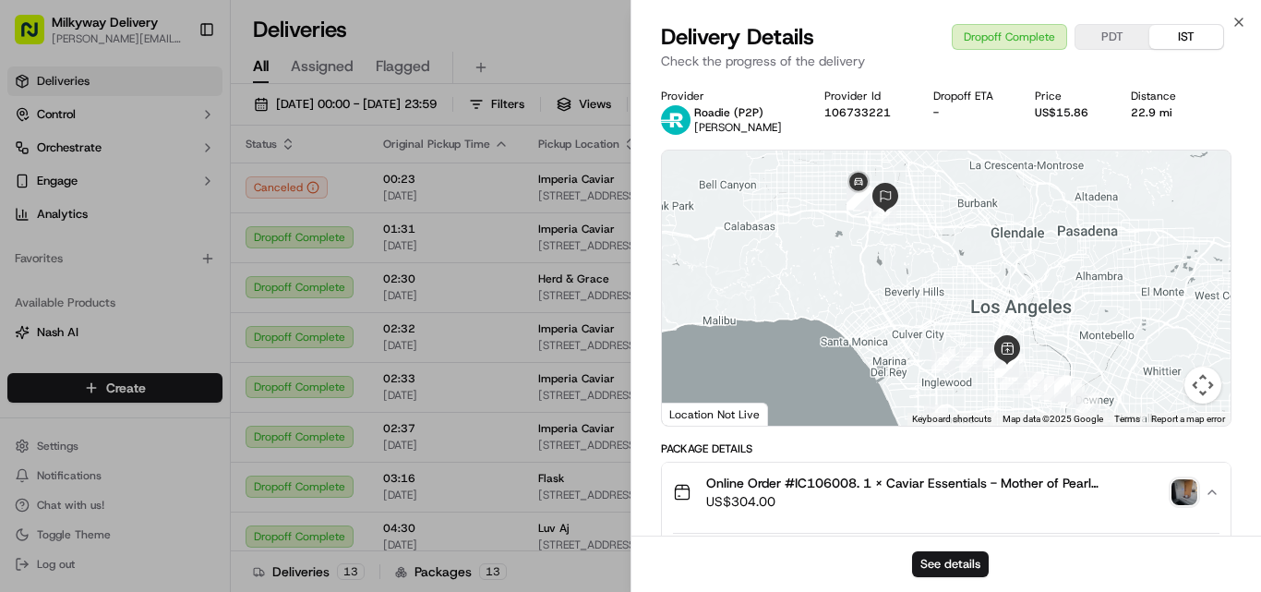
click at [823, 477] on span "Online Order #IC106008. 1 x Caviar Essentials - Mother of Pearl Spoon($5.00), 1…" at bounding box center [935, 483] width 458 height 18
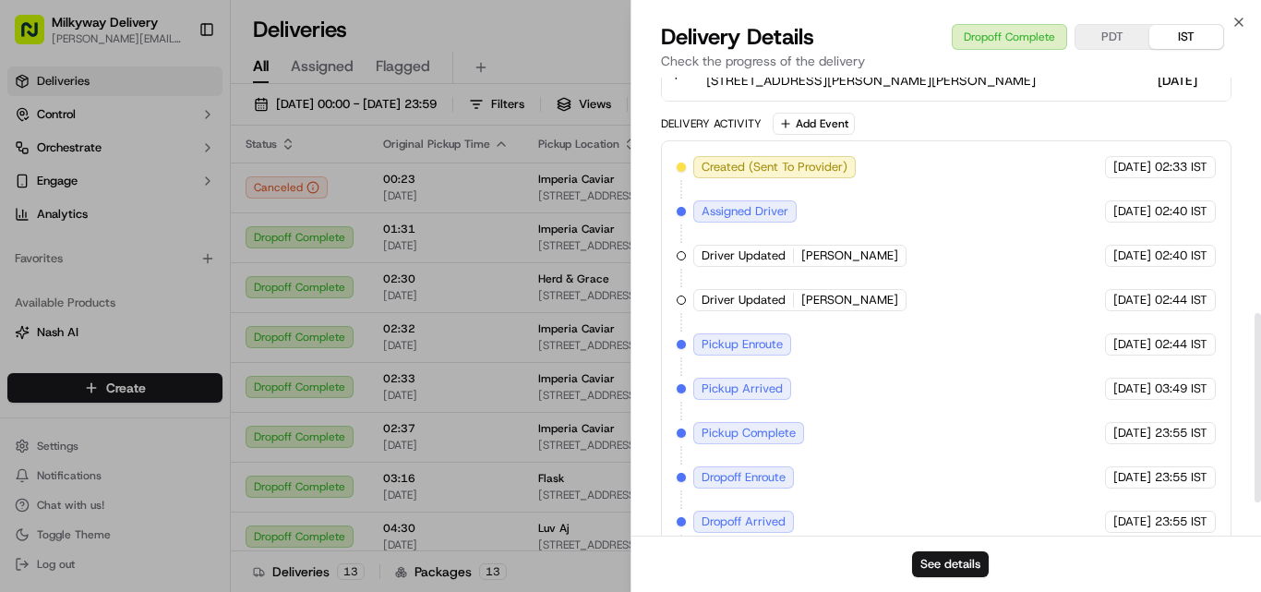
scroll to position [556, 0]
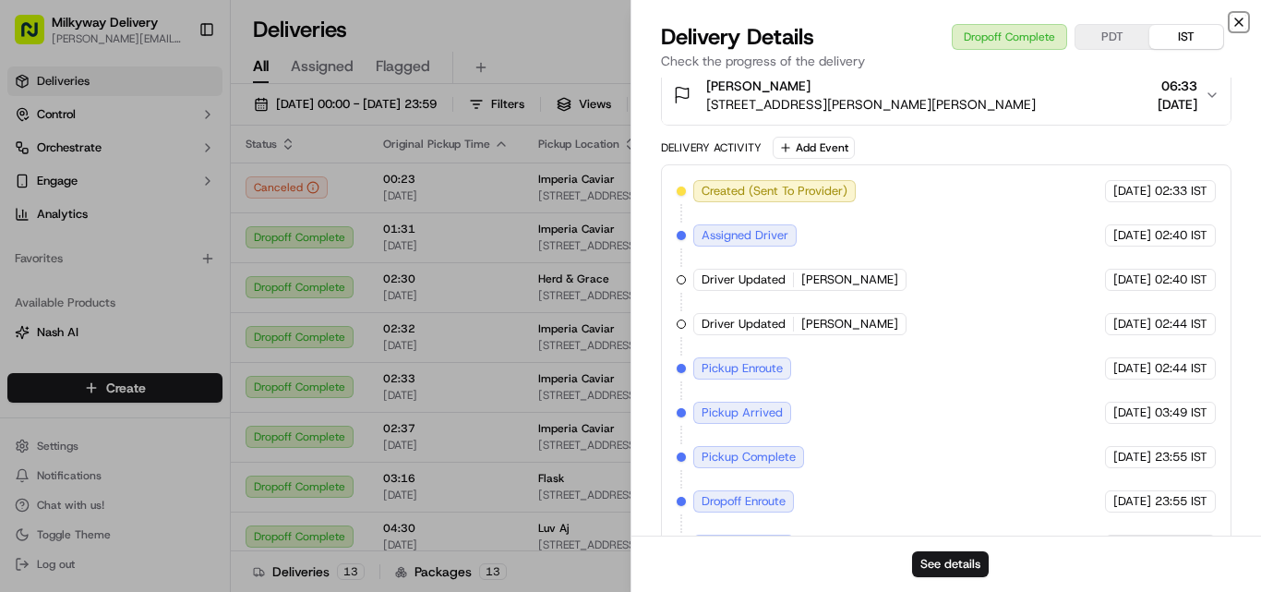
click at [1240, 18] on icon "button" at bounding box center [1239, 22] width 15 height 15
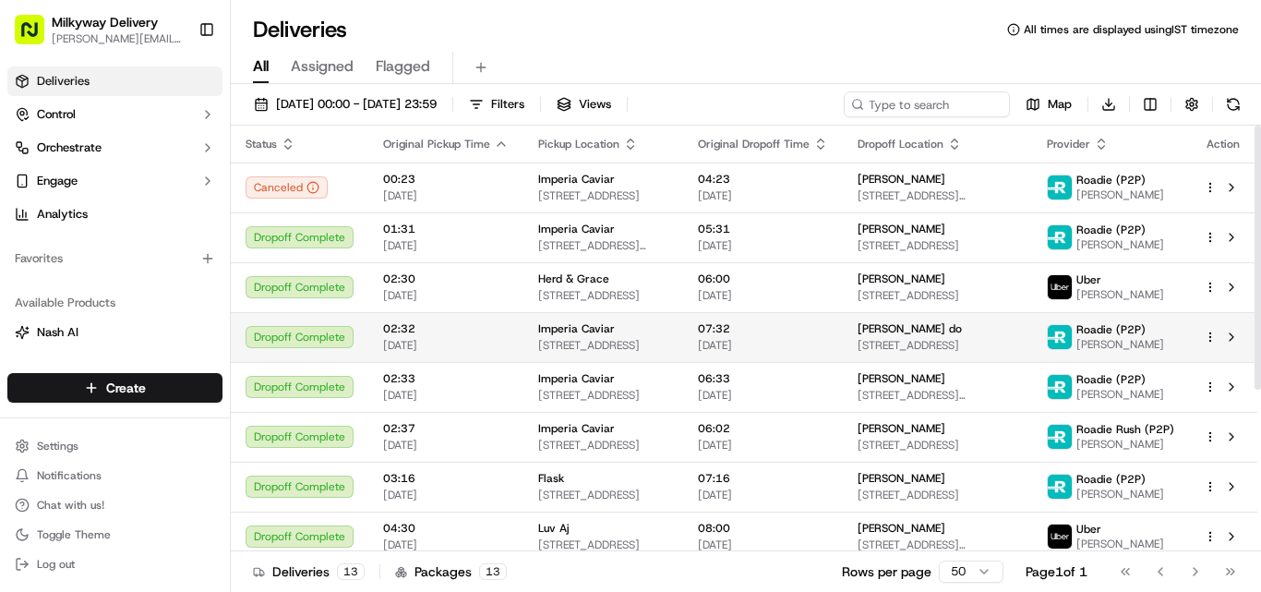
click at [578, 335] on span "Imperia Caviar" at bounding box center [576, 328] width 77 height 15
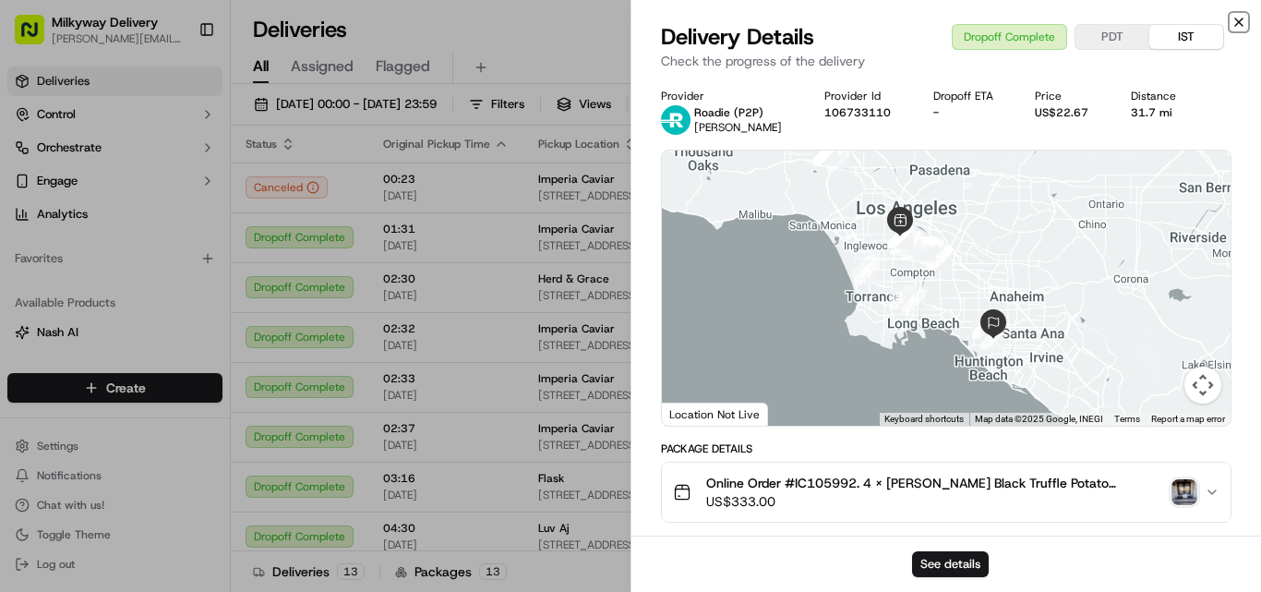
click at [1245, 16] on icon "button" at bounding box center [1239, 22] width 15 height 15
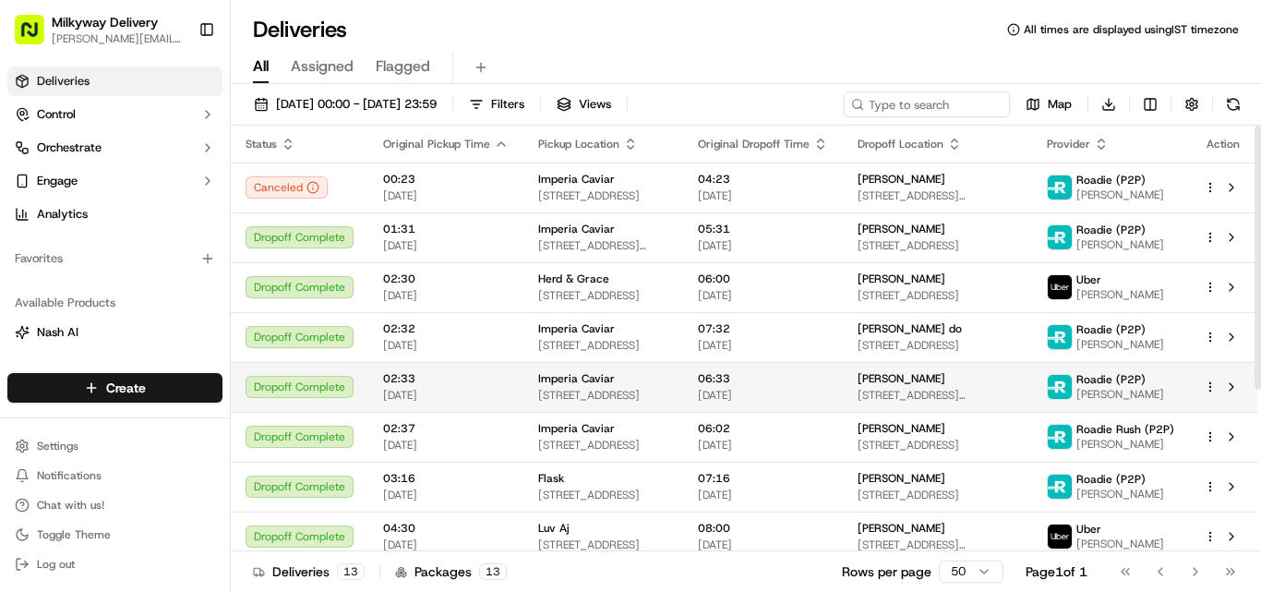
click at [572, 381] on span "Imperia Caviar" at bounding box center [576, 378] width 77 height 15
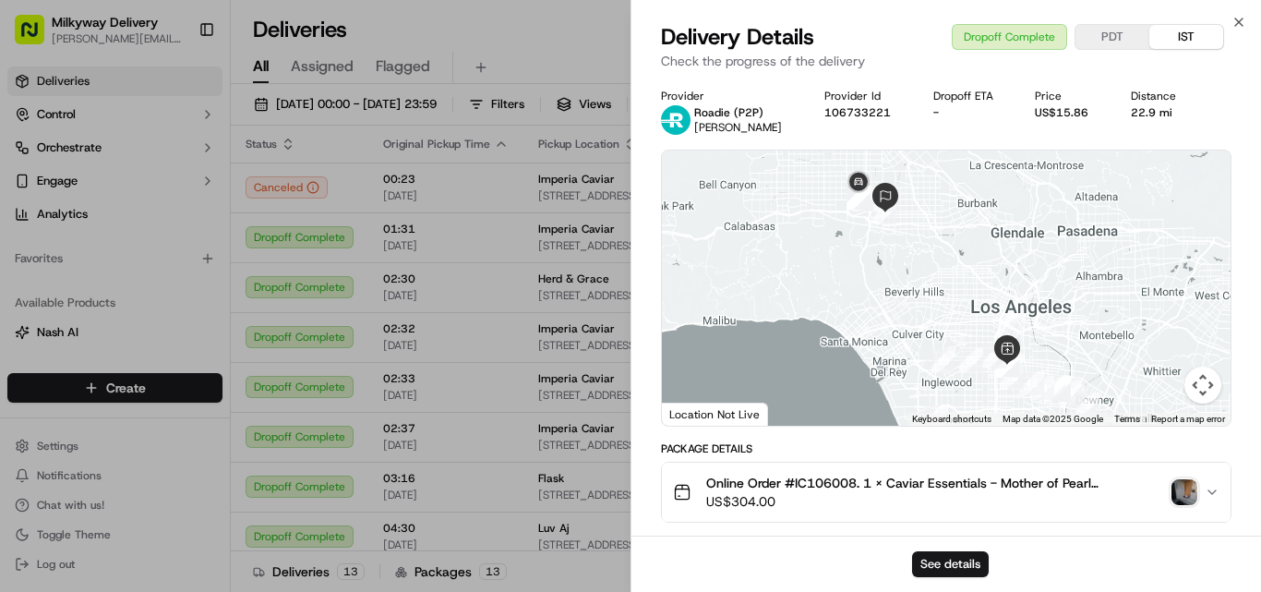
click at [820, 478] on span "Online Order #IC106008. 1 x Caviar Essentials - Mother of Pearl Spoon($5.00), 1…" at bounding box center [935, 483] width 458 height 18
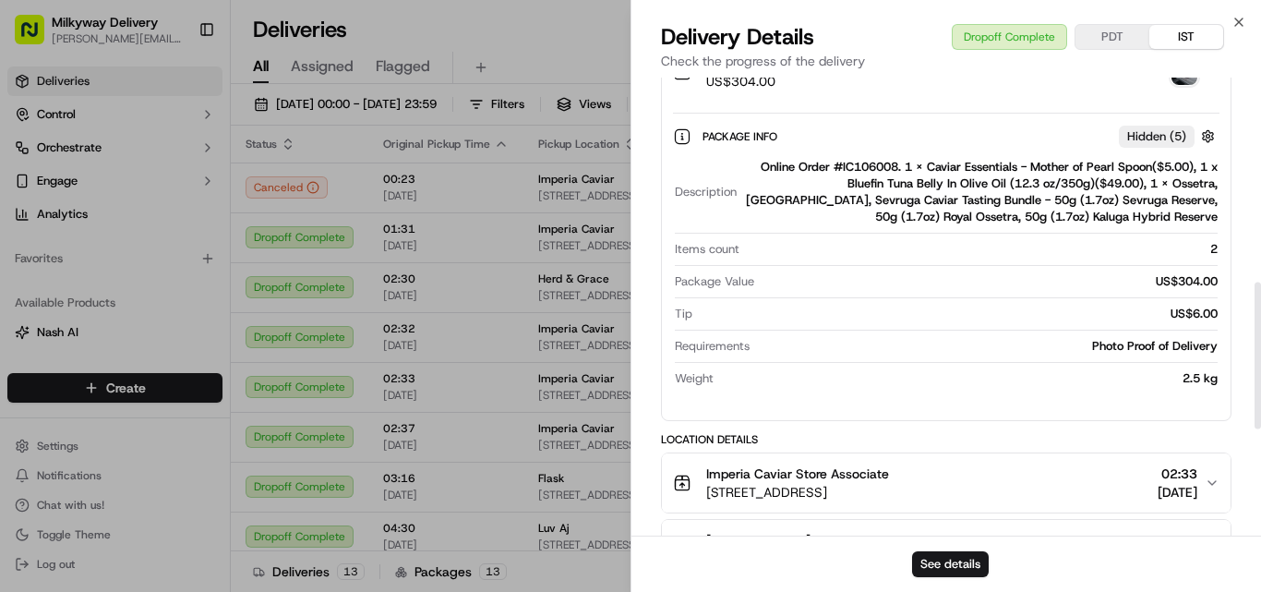
scroll to position [646, 0]
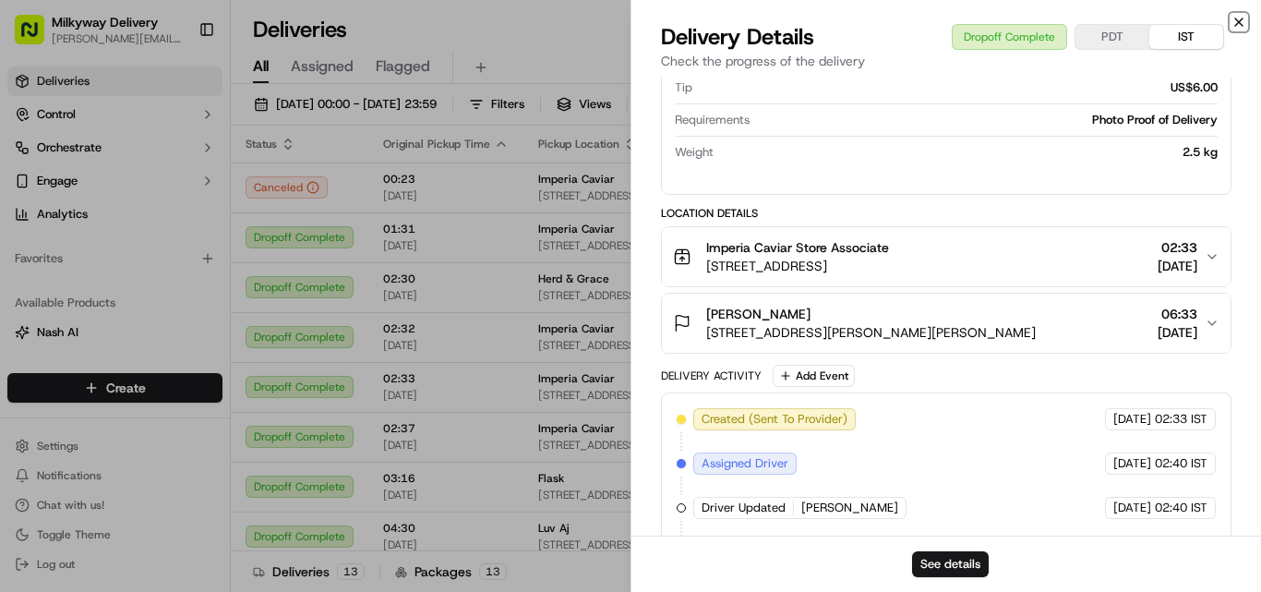
click at [1238, 19] on icon "button" at bounding box center [1239, 22] width 15 height 15
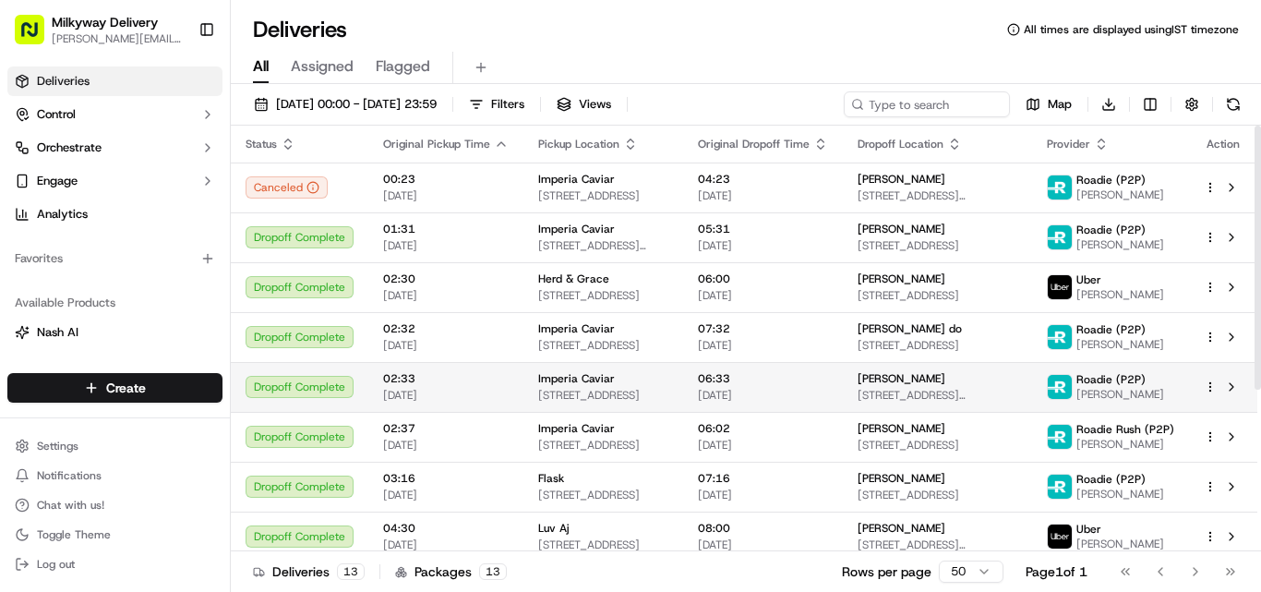
click at [603, 376] on span "Imperia Caviar" at bounding box center [576, 378] width 77 height 15
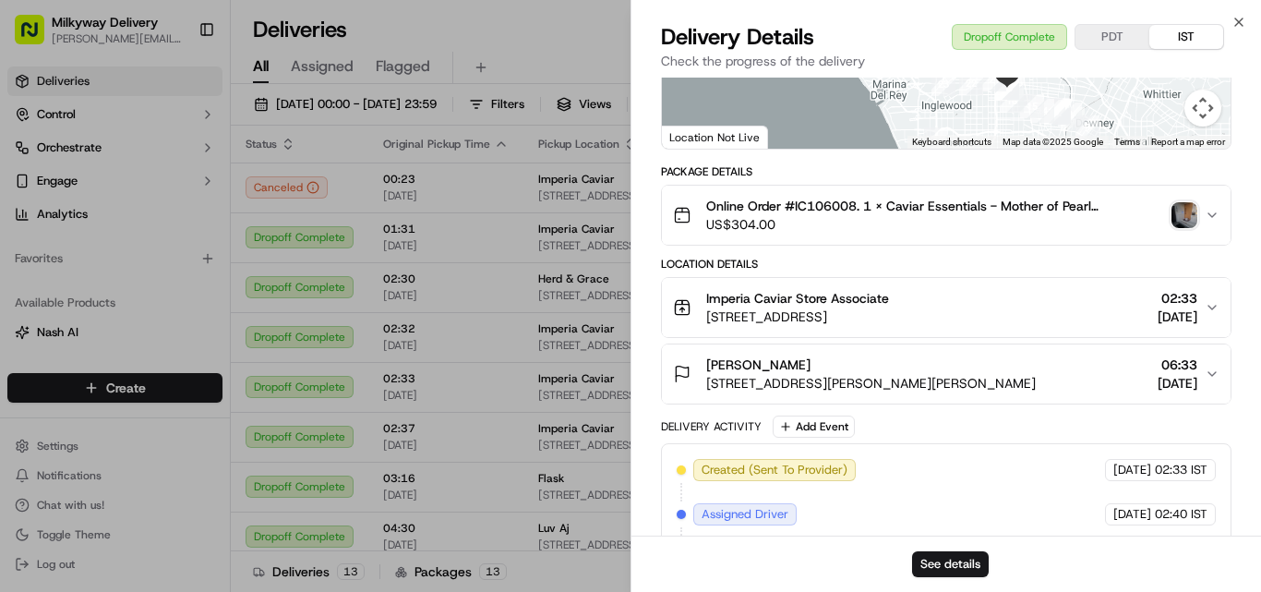
scroll to position [0, 0]
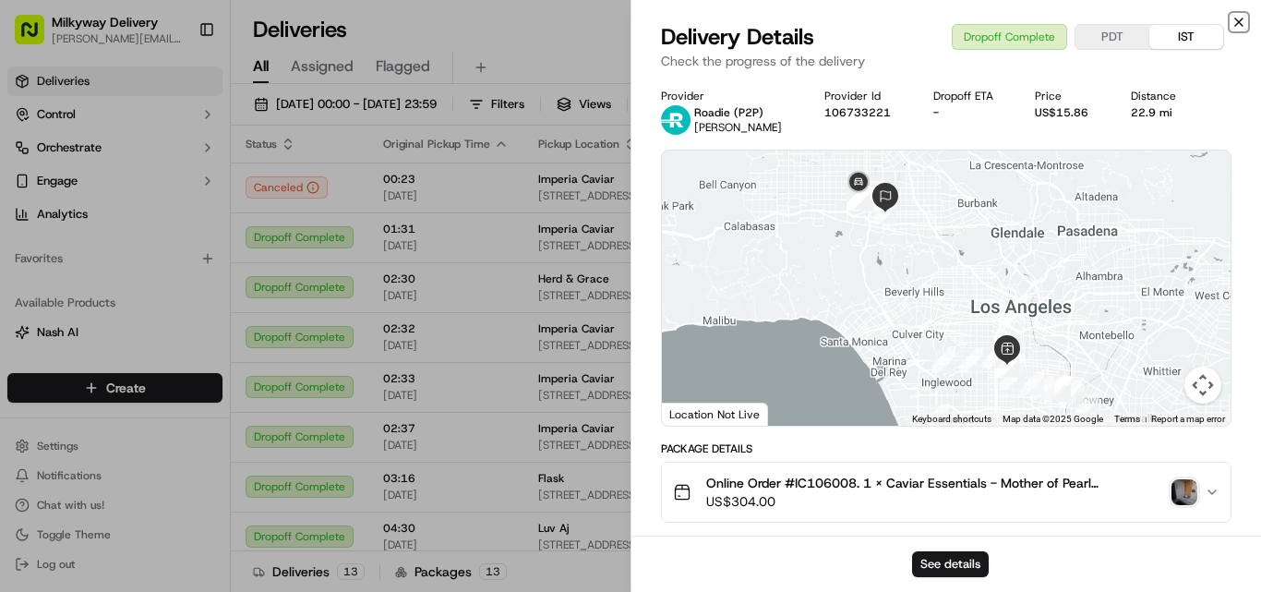
click at [1236, 18] on icon "button" at bounding box center [1239, 21] width 7 height 7
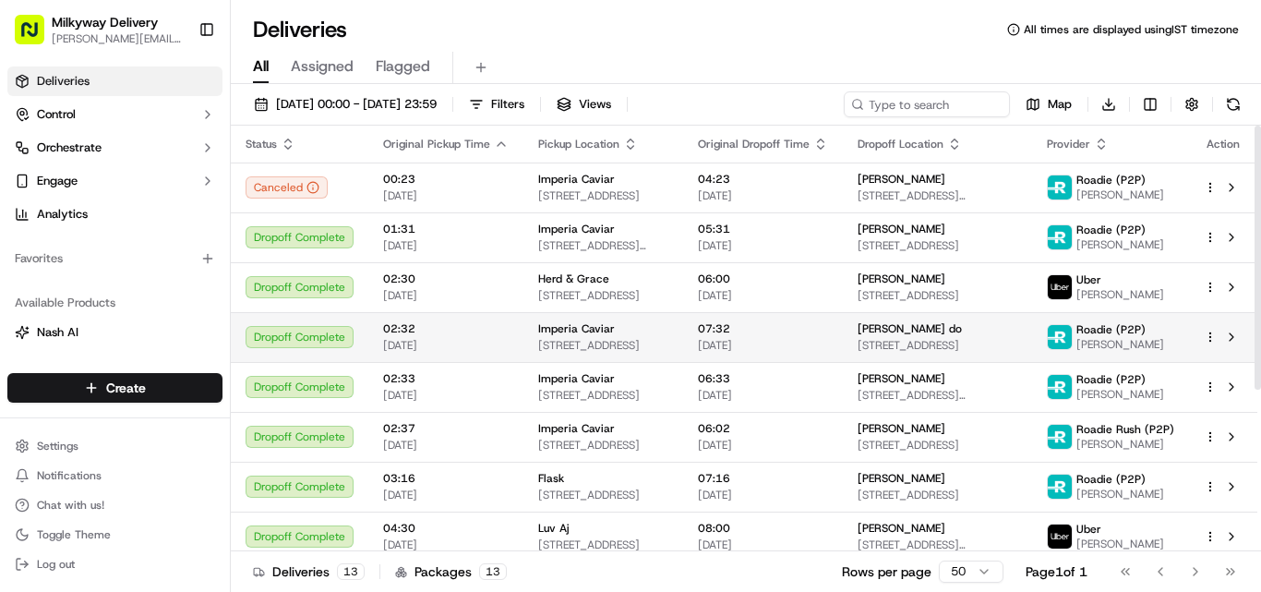
click at [569, 338] on span "[STREET_ADDRESS]" at bounding box center [603, 345] width 130 height 15
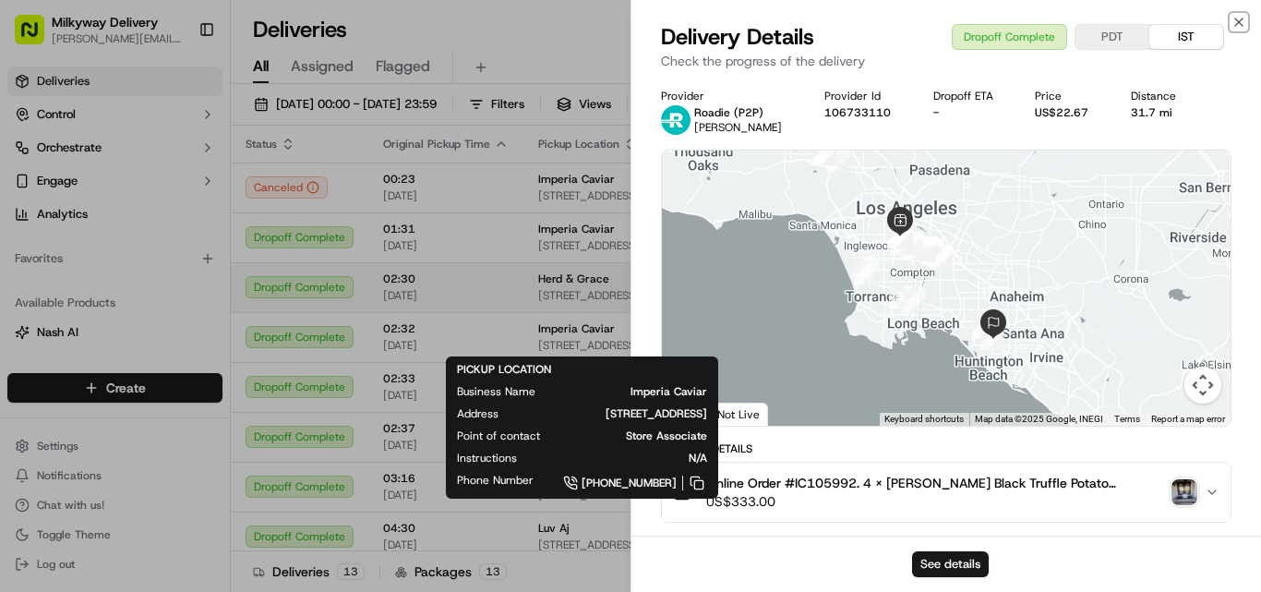
drag, startPoint x: 1240, startPoint y: 16, endPoint x: 704, endPoint y: 292, distance: 603.4
click at [1239, 16] on icon "button" at bounding box center [1239, 22] width 15 height 15
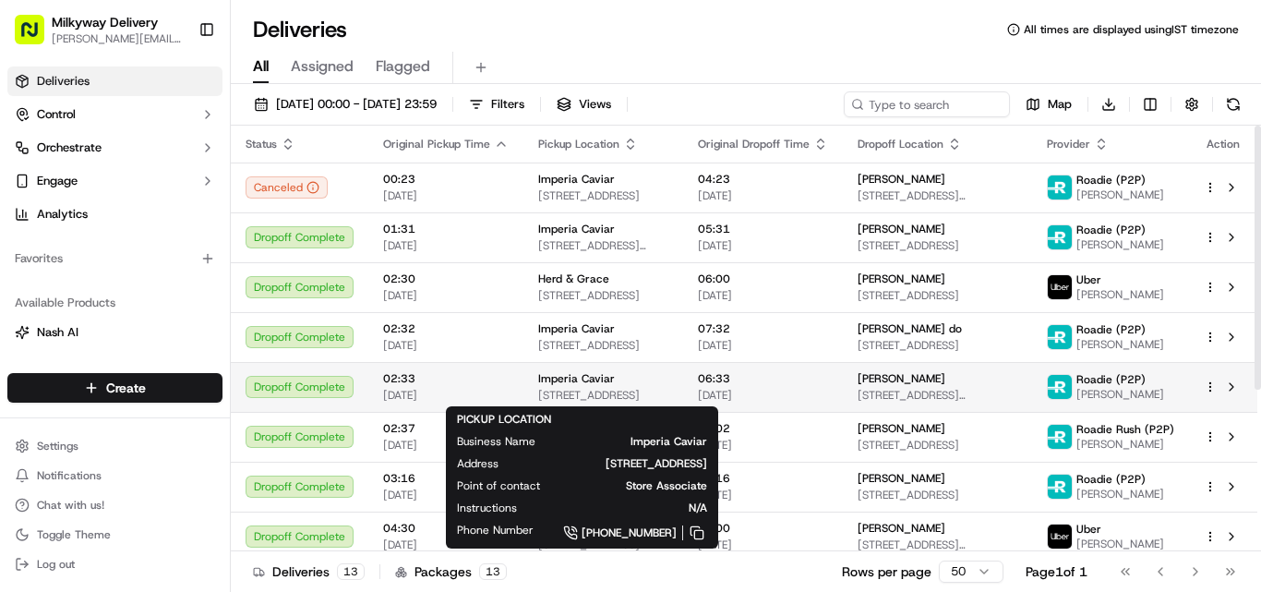
click at [617, 375] on div "Imperia Caviar" at bounding box center [603, 378] width 130 height 15
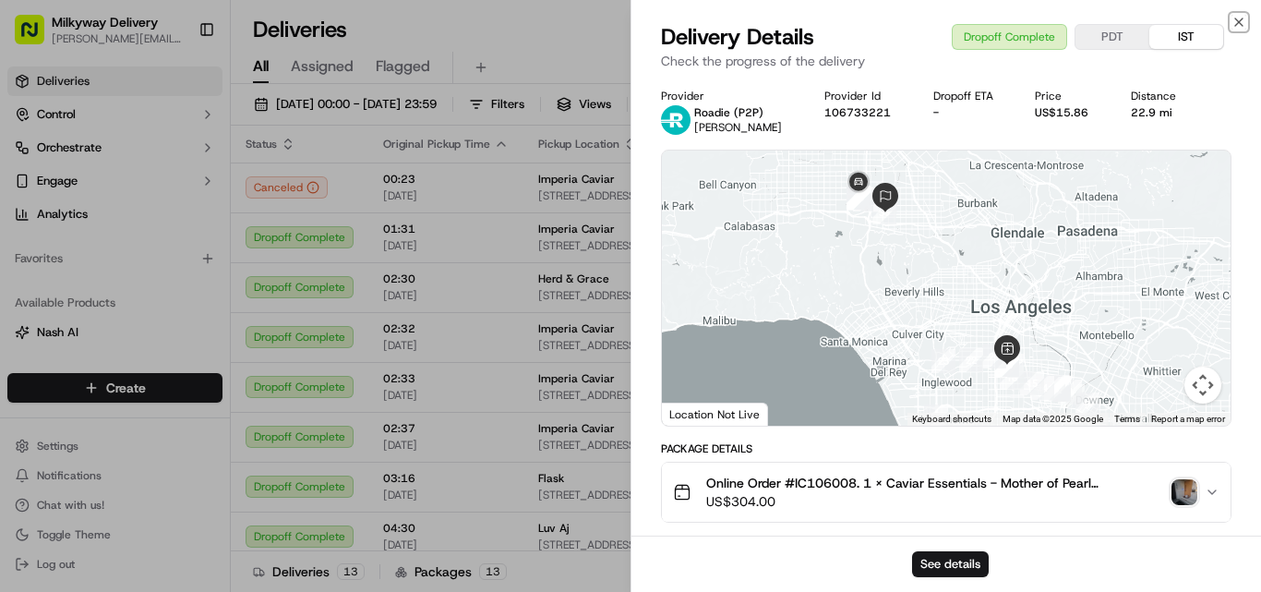
click at [1240, 14] on div "Close Delivery Details Dropoff Complete PDT IST Check the progress of the deliv…" at bounding box center [946, 296] width 631 height 592
click at [1237, 19] on icon "button" at bounding box center [1239, 21] width 7 height 7
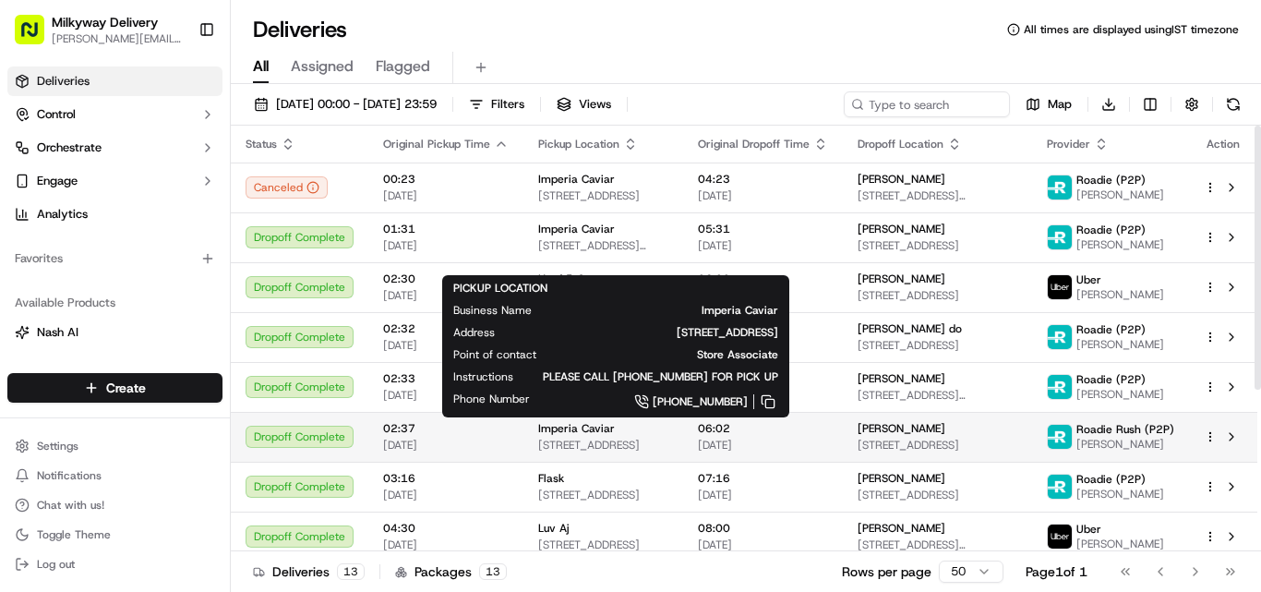
click at [573, 432] on span "Imperia Caviar" at bounding box center [576, 428] width 77 height 15
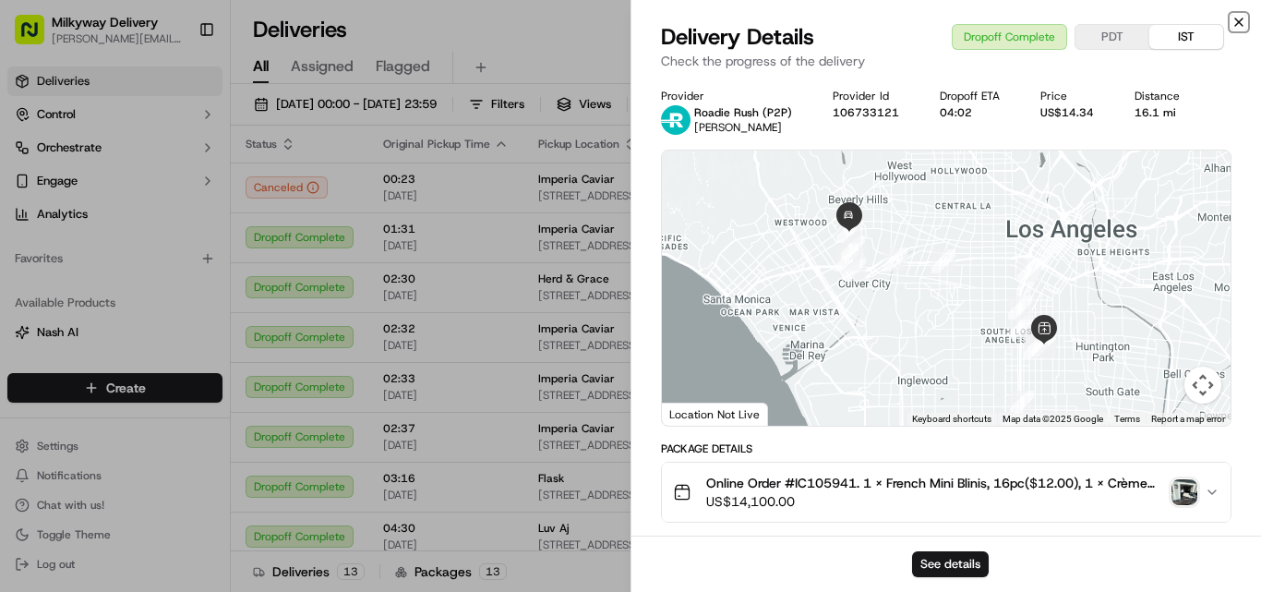
click at [1240, 20] on icon "button" at bounding box center [1239, 22] width 15 height 15
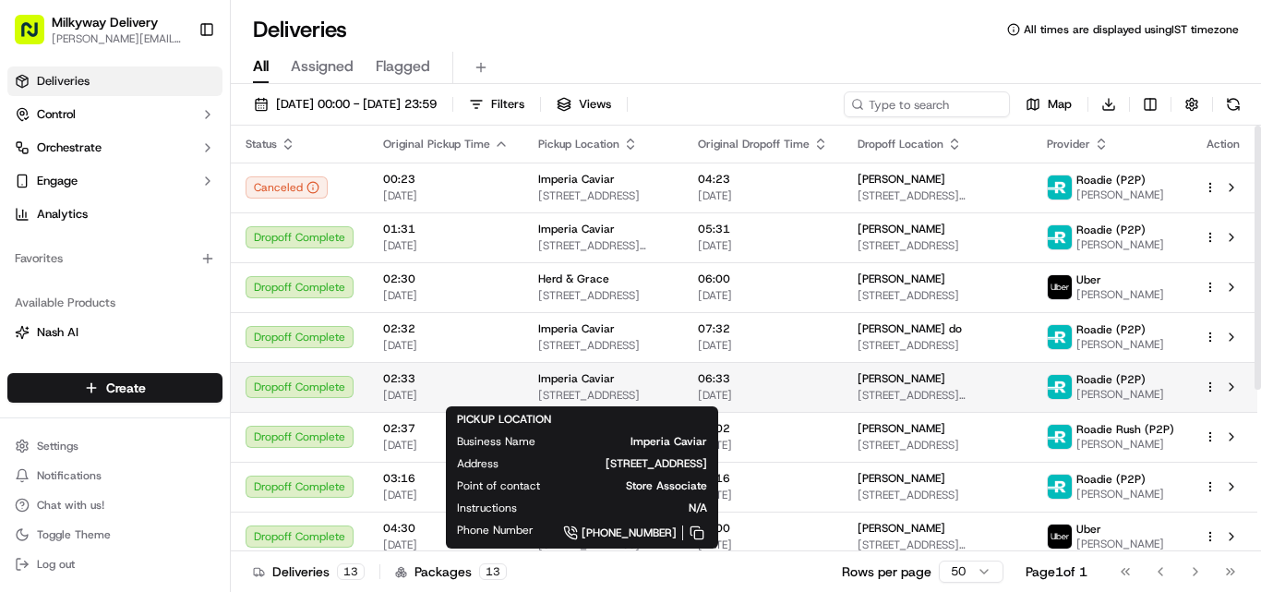
click at [580, 380] on span "Imperia Caviar" at bounding box center [576, 378] width 77 height 15
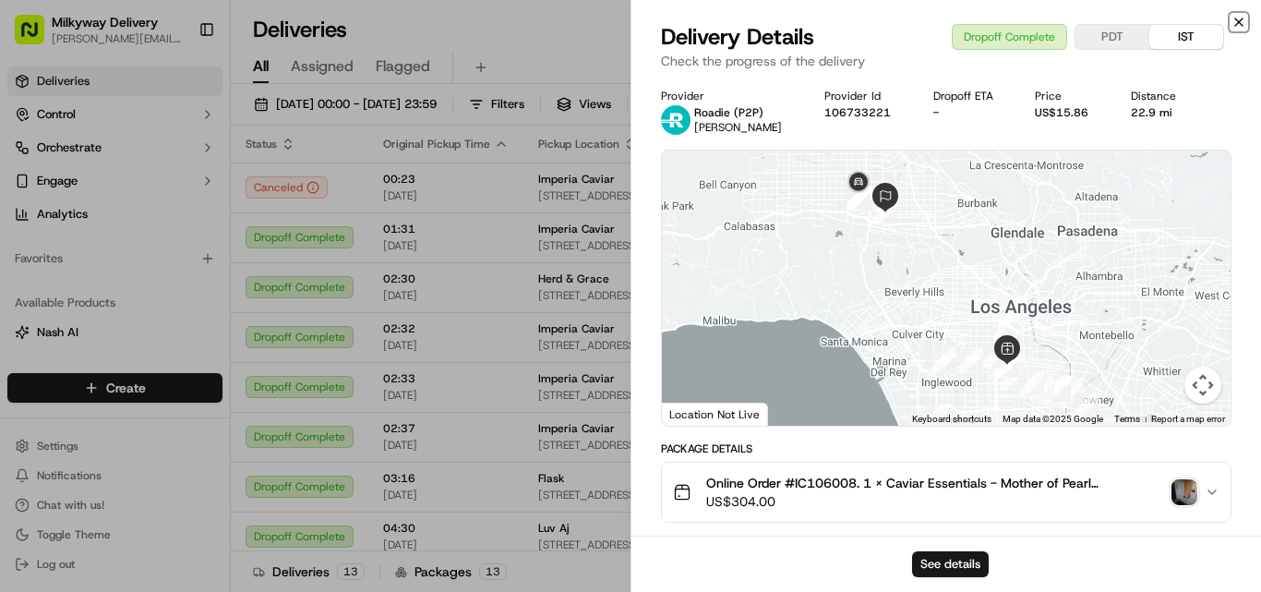
click at [1237, 18] on icon "button" at bounding box center [1239, 22] width 15 height 15
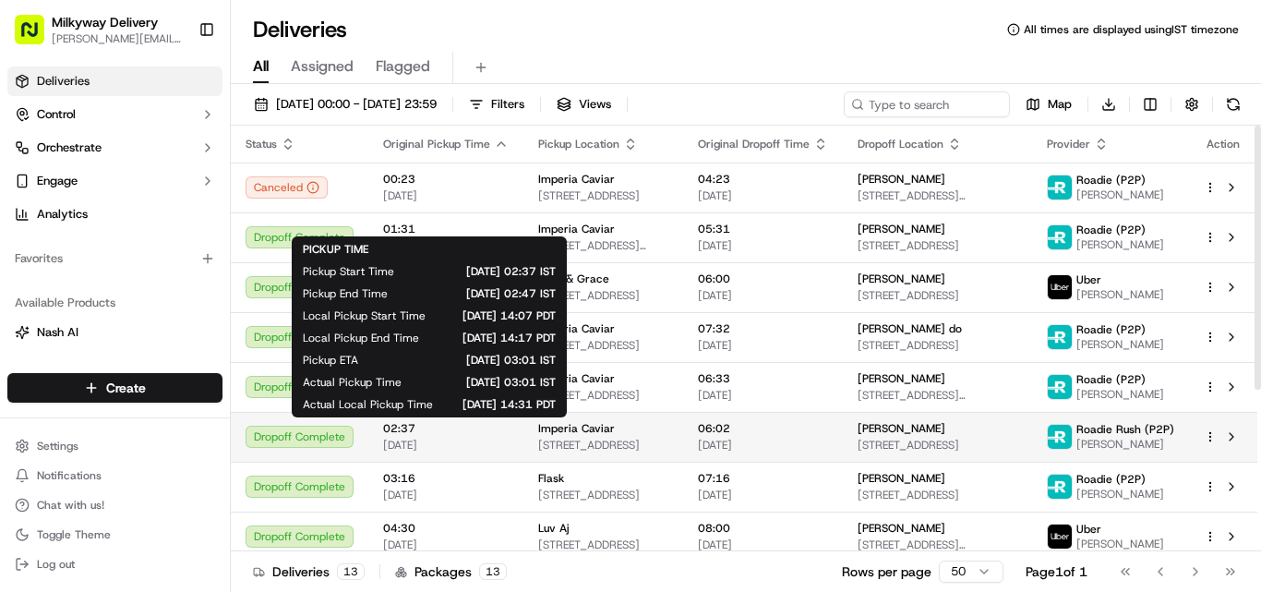
click at [452, 429] on span "02:37" at bounding box center [446, 428] width 126 height 15
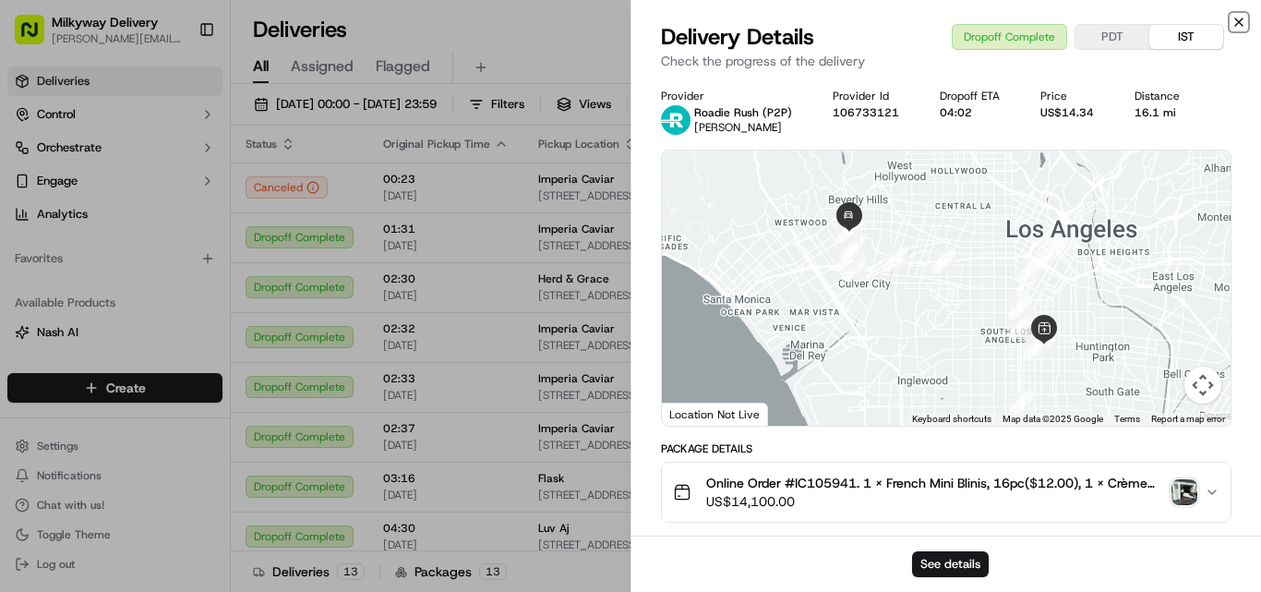
click at [1243, 18] on icon "button" at bounding box center [1239, 22] width 15 height 15
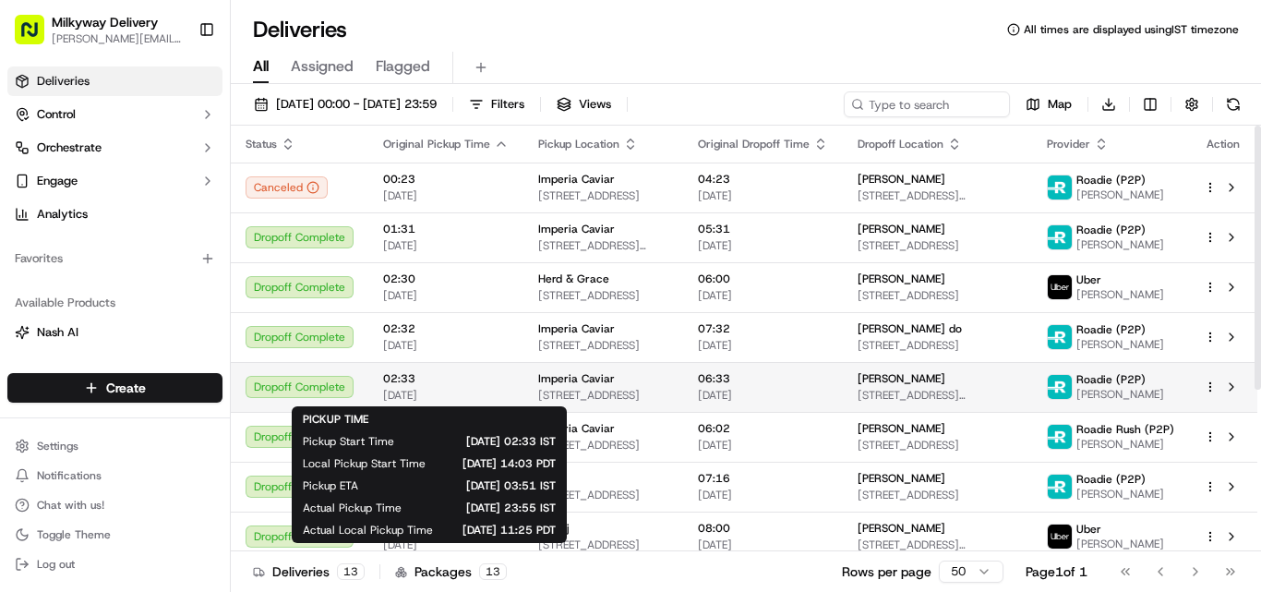
click at [414, 382] on span "02:33" at bounding box center [446, 378] width 126 height 15
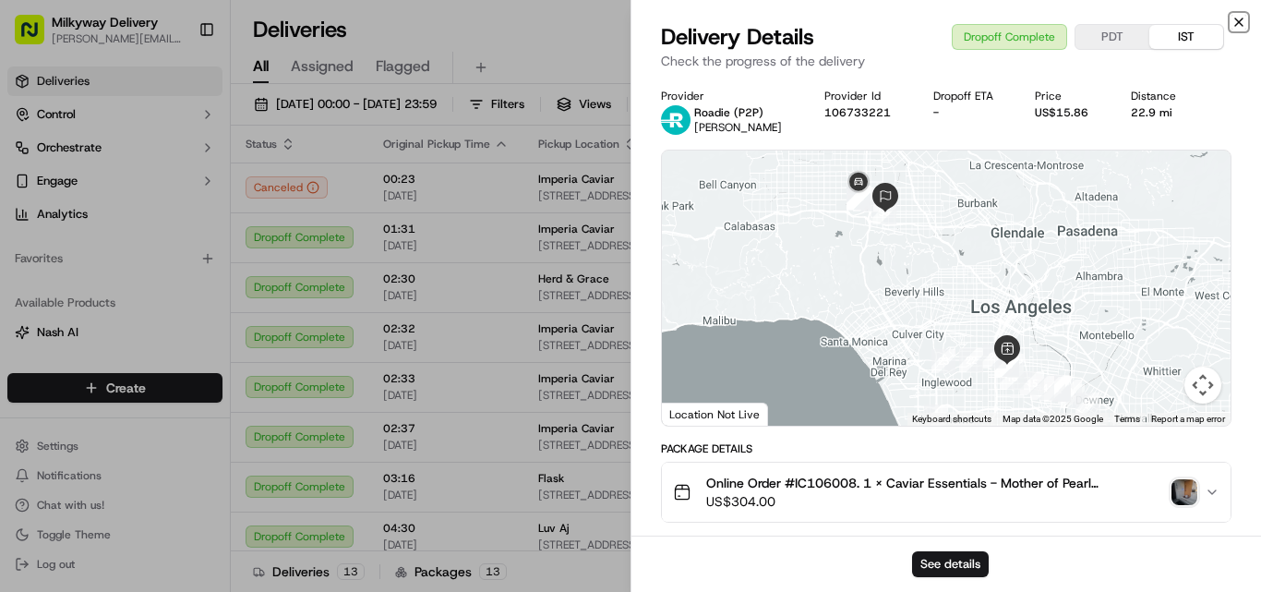
click at [1236, 16] on icon "button" at bounding box center [1239, 22] width 15 height 15
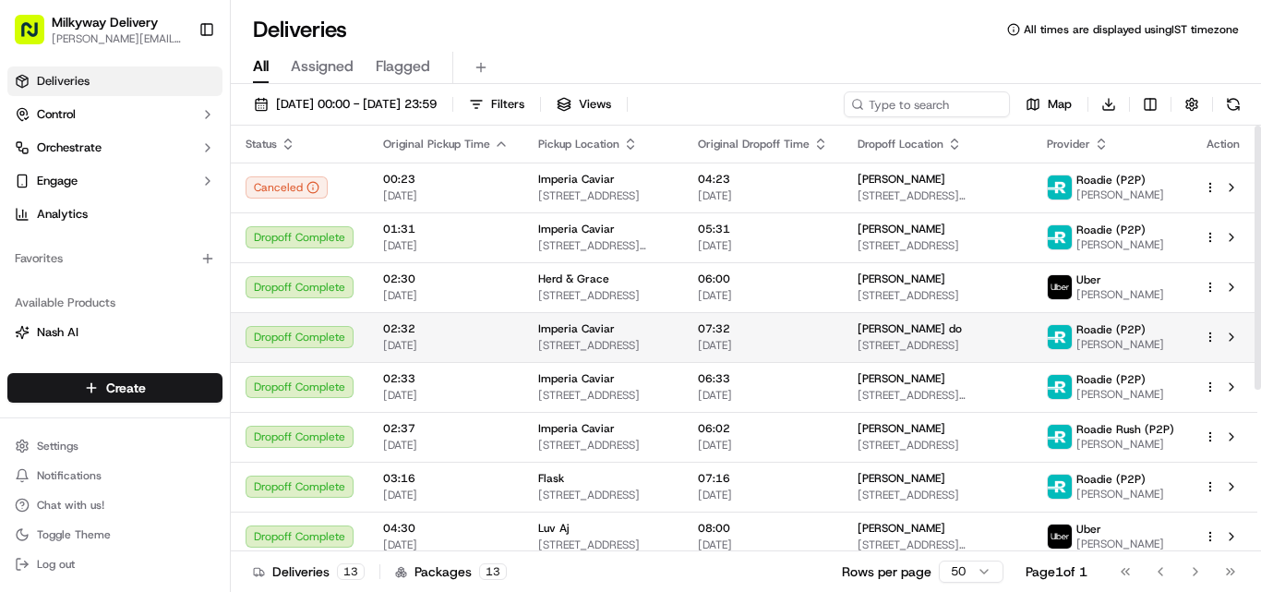
click at [607, 328] on span "Imperia Caviar" at bounding box center [576, 328] width 77 height 15
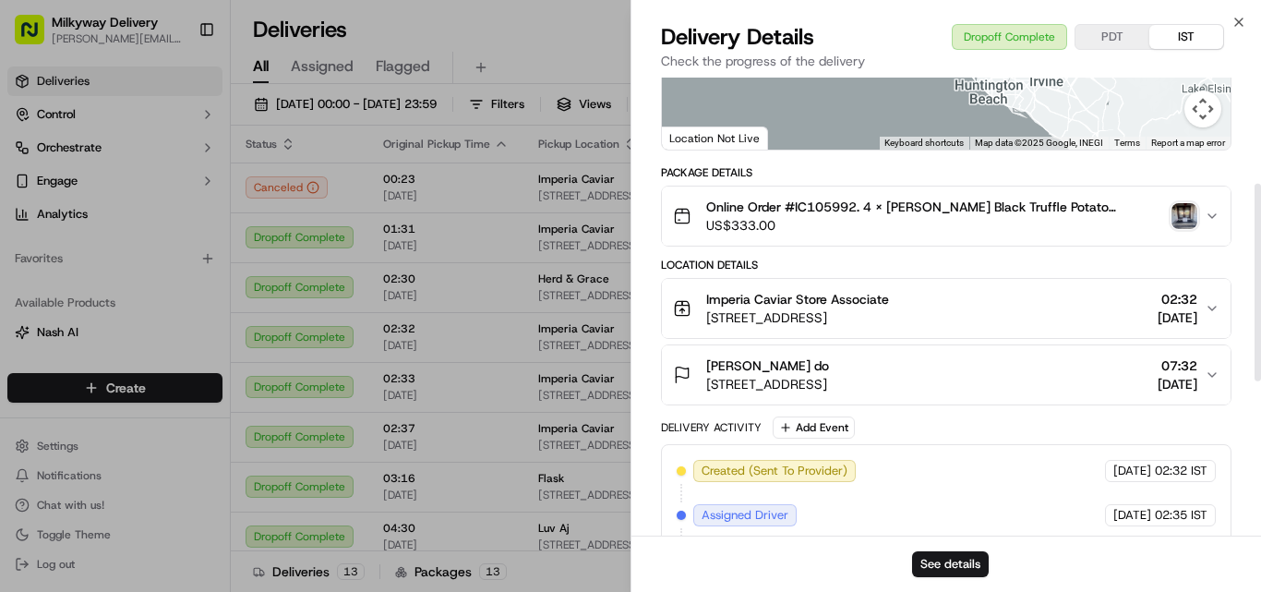
scroll to position [277, 0]
click at [1246, 18] on icon "button" at bounding box center [1239, 22] width 15 height 15
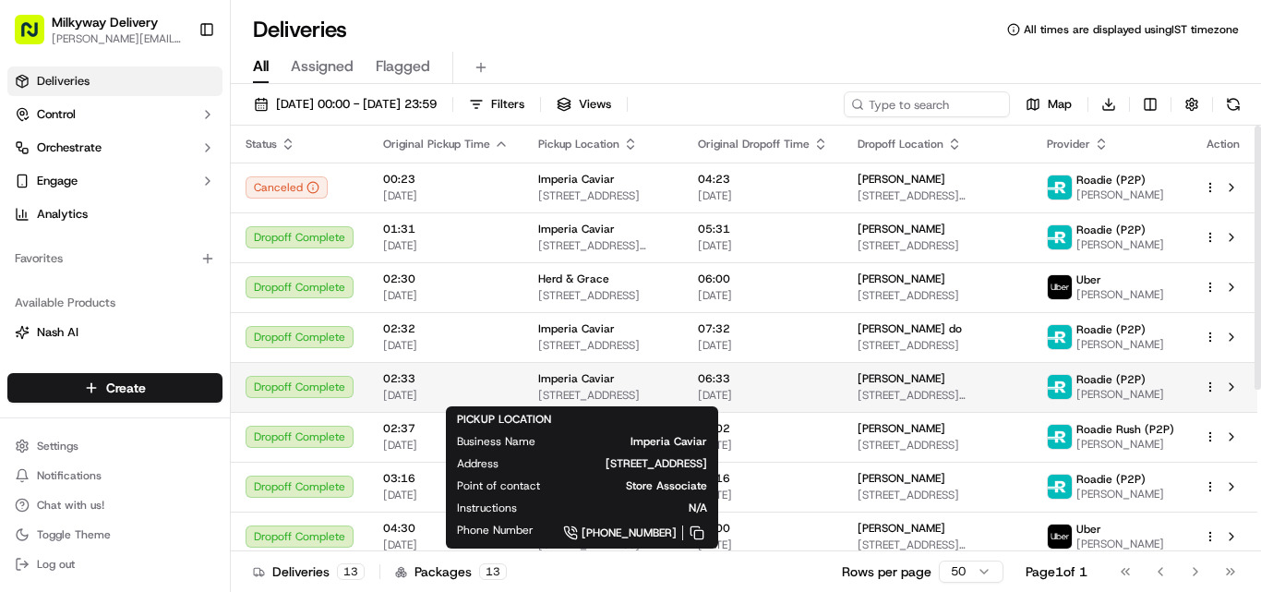
click at [561, 376] on span "Imperia Caviar" at bounding box center [576, 378] width 77 height 15
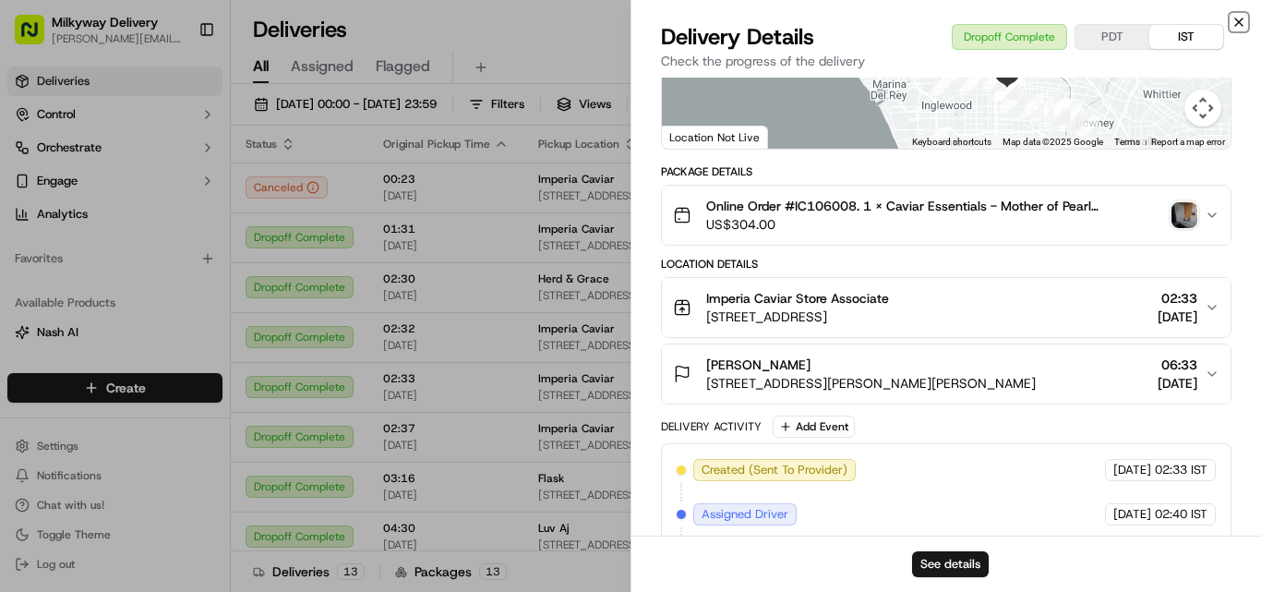
click at [1242, 17] on icon "button" at bounding box center [1239, 22] width 15 height 15
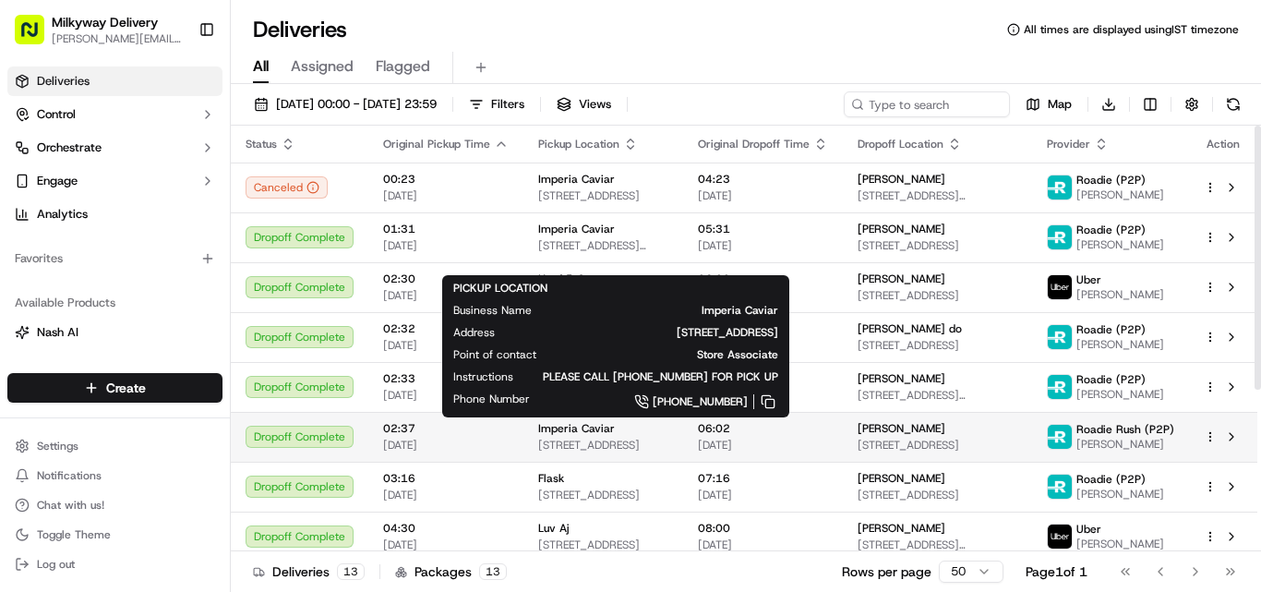
click at [607, 430] on span "Imperia Caviar" at bounding box center [576, 428] width 77 height 15
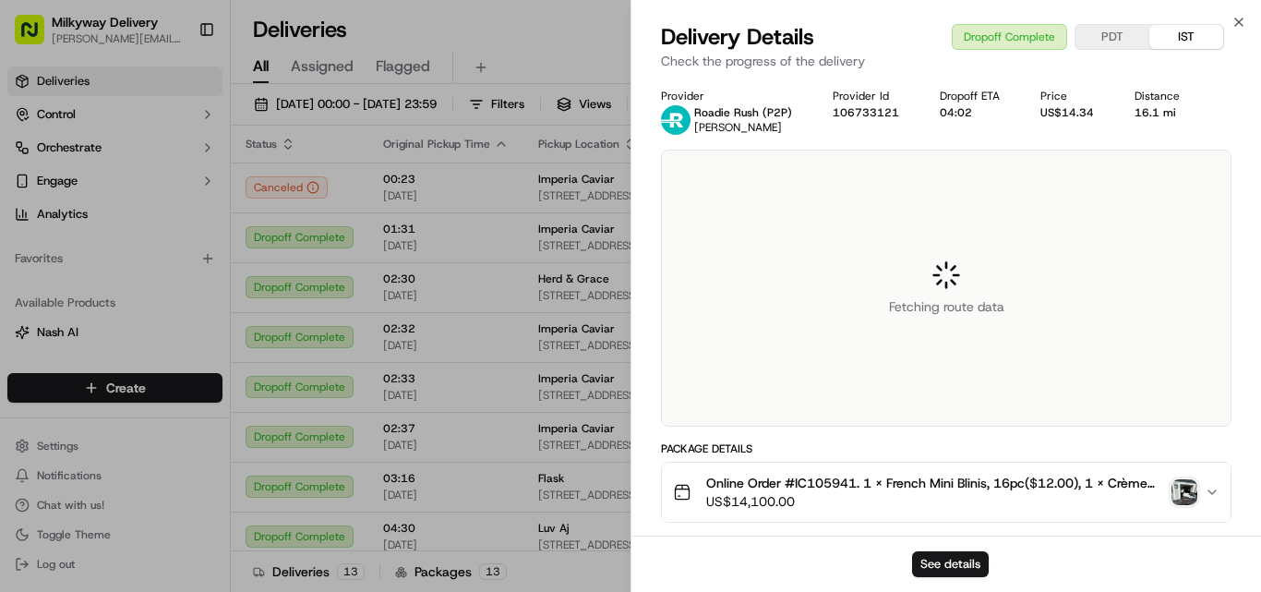
click at [811, 477] on span "Online Order #IC105941. 1 x French Mini Blinis, 16pc($12.00), 1 x Crème Fraîche…" at bounding box center [935, 483] width 458 height 18
click at [813, 477] on span "Online Order #IC105941. 1 x French Mini Blinis, 16pc($12.00), 1 x Crème Fraîche…" at bounding box center [935, 483] width 458 height 18
click at [1159, 111] on div "16.1 mi" at bounding box center [1163, 112] width 56 height 15
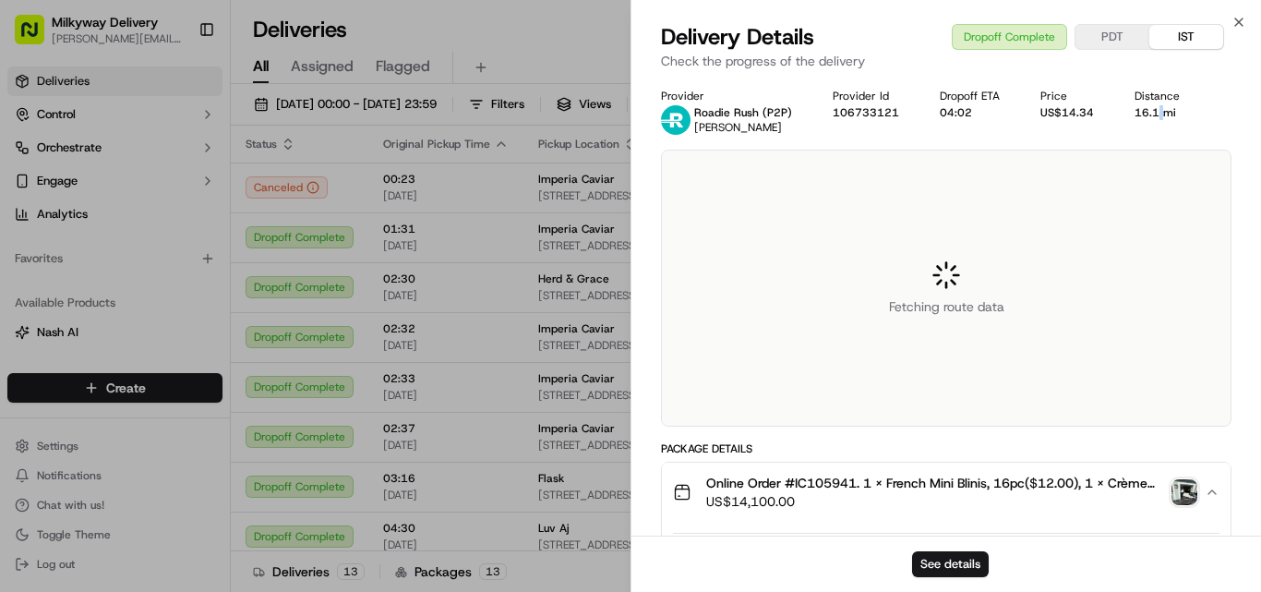
click at [1158, 111] on div "16.1 mi" at bounding box center [1163, 112] width 56 height 15
click at [1156, 111] on div "16.1 mi" at bounding box center [1163, 112] width 56 height 15
click at [1169, 113] on div "16.1 mi" at bounding box center [1163, 112] width 56 height 15
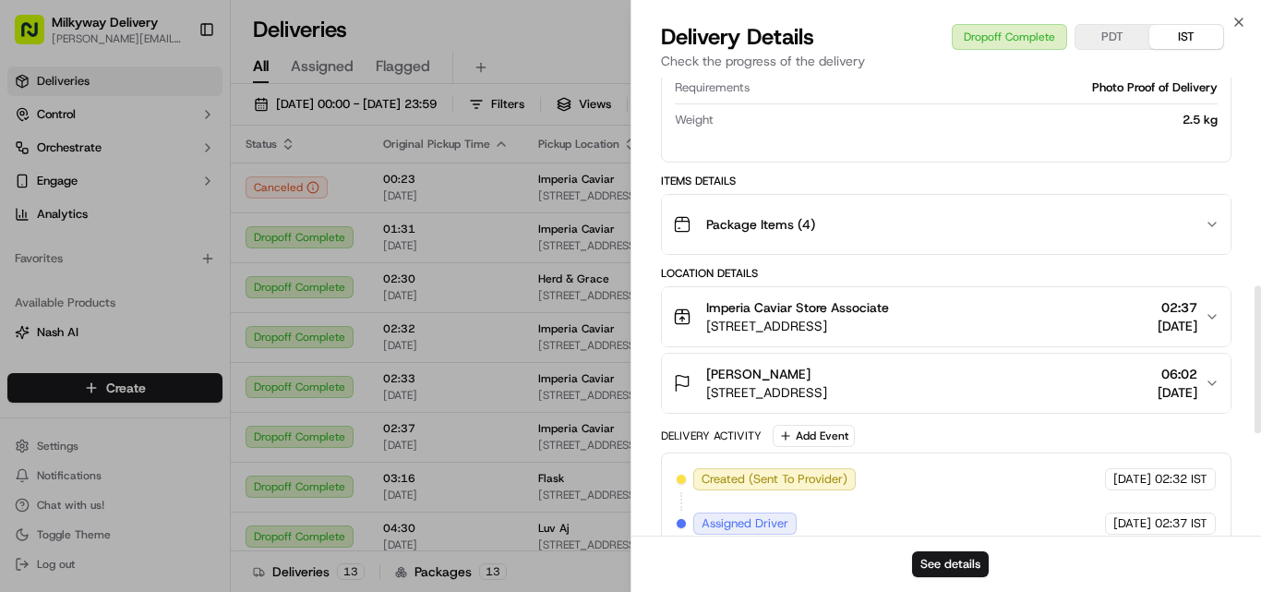
scroll to position [646, 0]
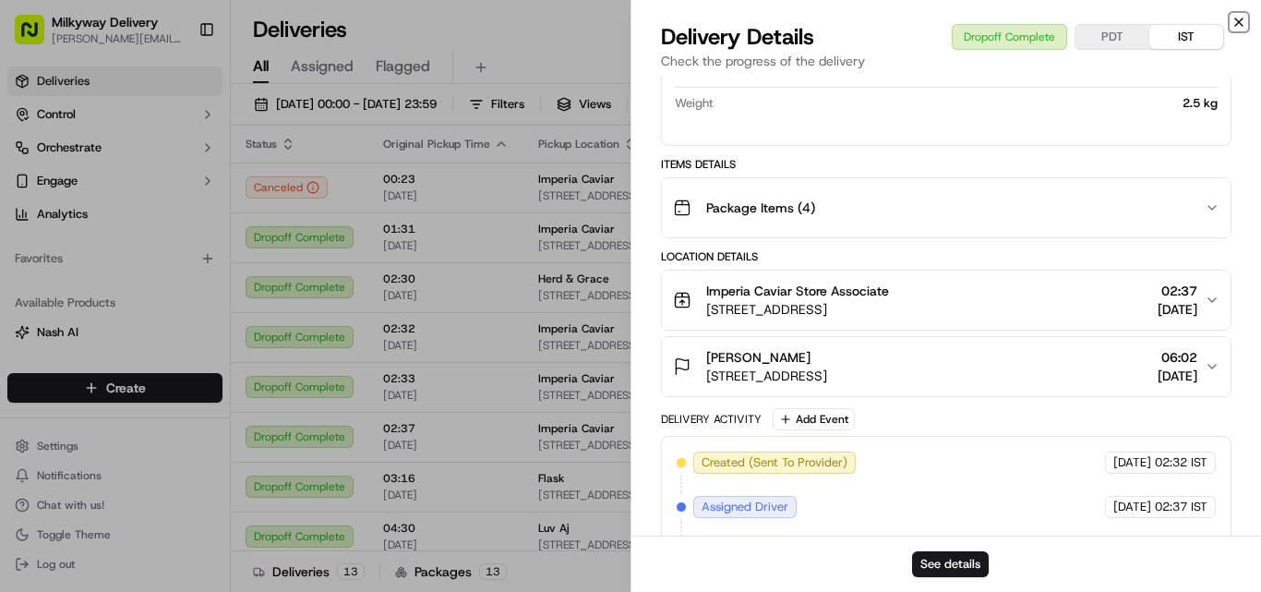
click at [1237, 17] on icon "button" at bounding box center [1239, 22] width 15 height 15
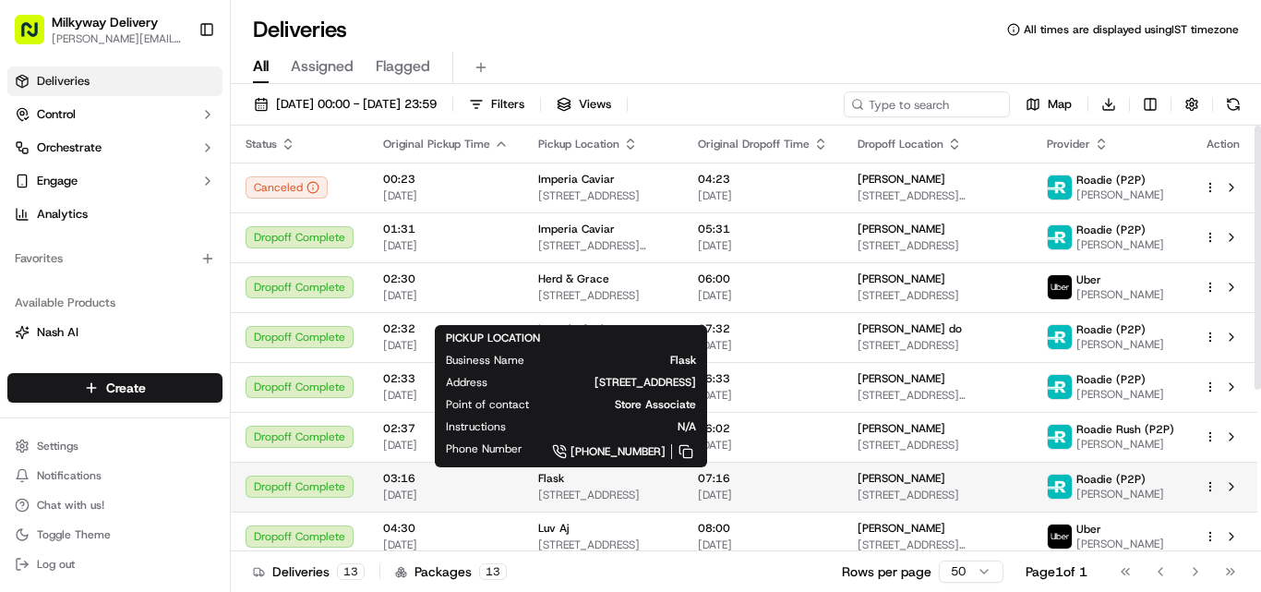
click at [556, 480] on span "Flask" at bounding box center [551, 478] width 26 height 15
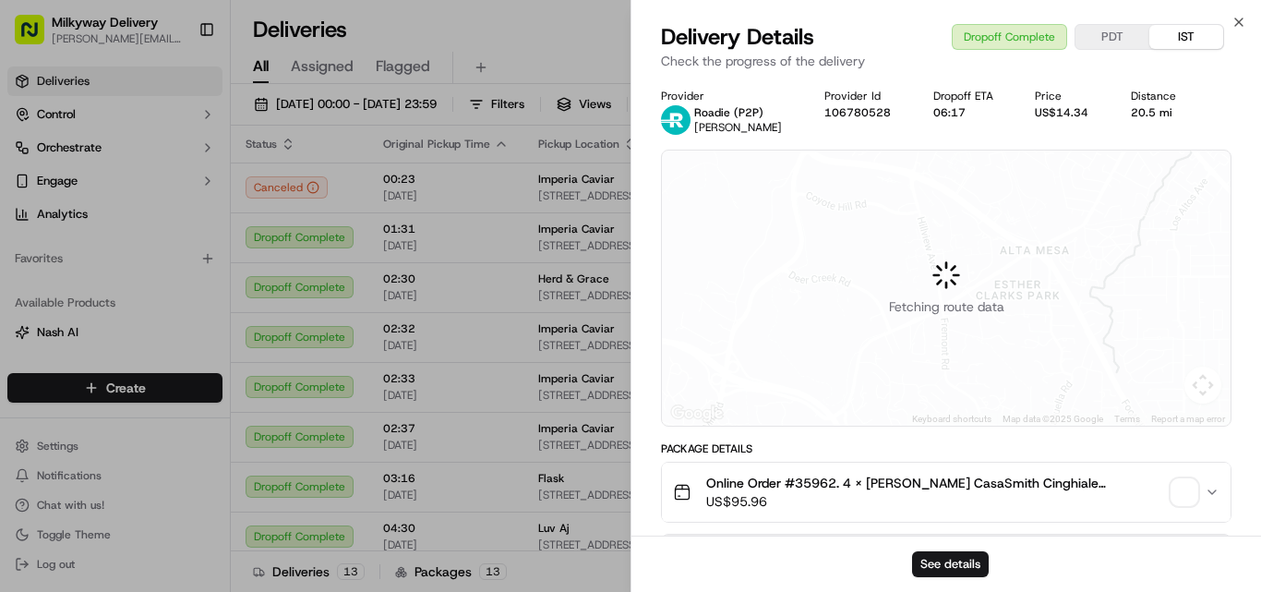
click at [815, 474] on span "Online Order #35962. 4 x [PERSON_NAME] CasaSmith Cinghiale Sangiovese 2022($95.…" at bounding box center [935, 483] width 458 height 18
click at [1141, 109] on div "20.5 mi" at bounding box center [1160, 112] width 58 height 15
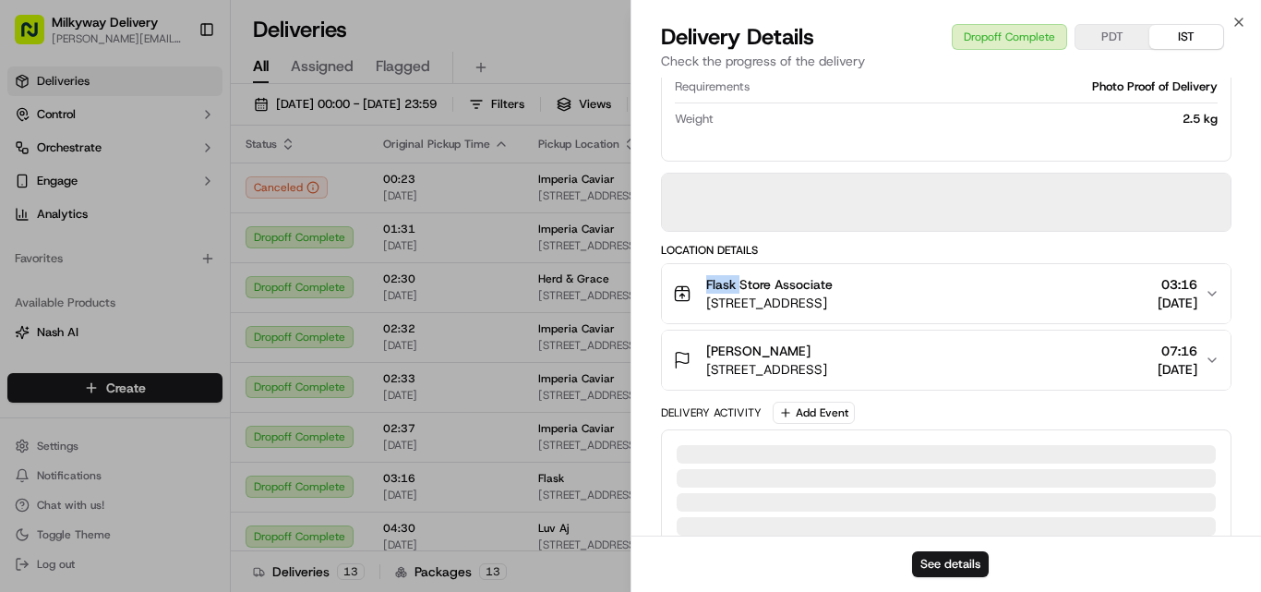
drag, startPoint x: 742, startPoint y: 283, endPoint x: 682, endPoint y: 285, distance: 60.1
click at [682, 285] on div "Flask Store Associate [STREET_ADDRESS]" at bounding box center [753, 293] width 160 height 37
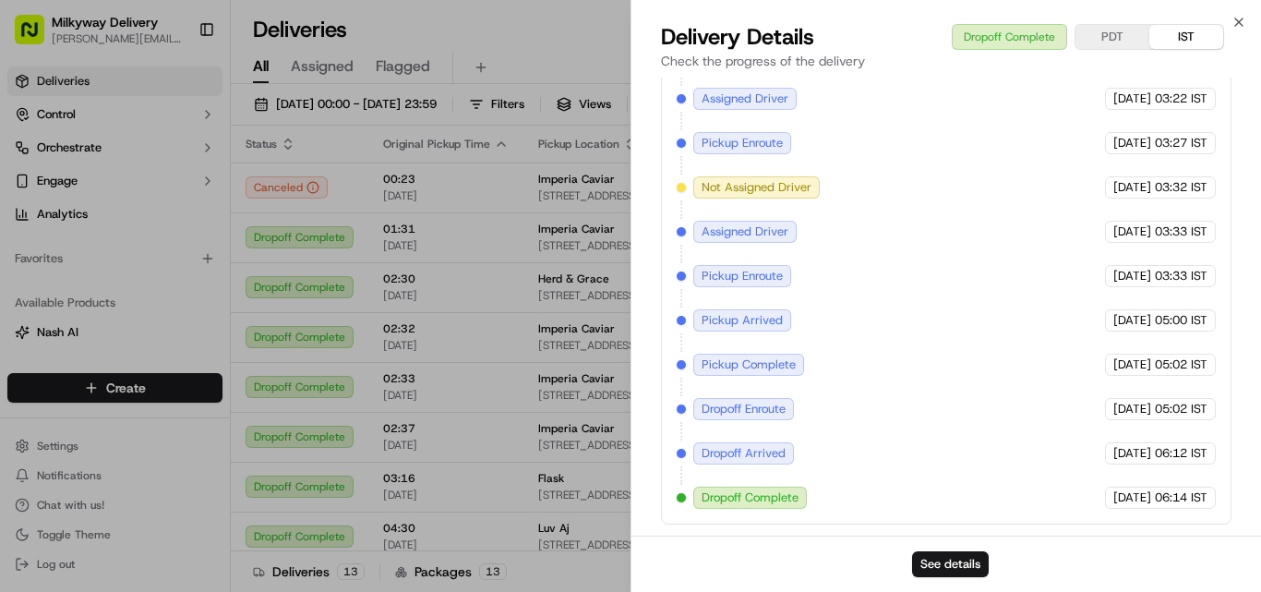
scroll to position [516, 0]
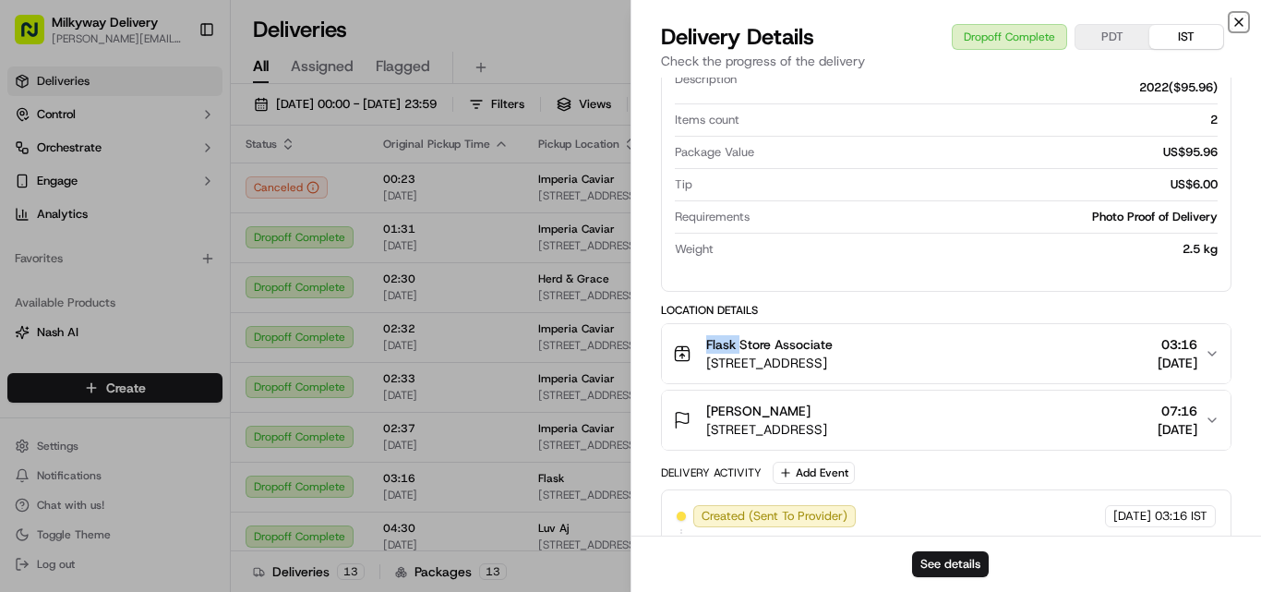
click at [1236, 21] on icon "button" at bounding box center [1239, 22] width 15 height 15
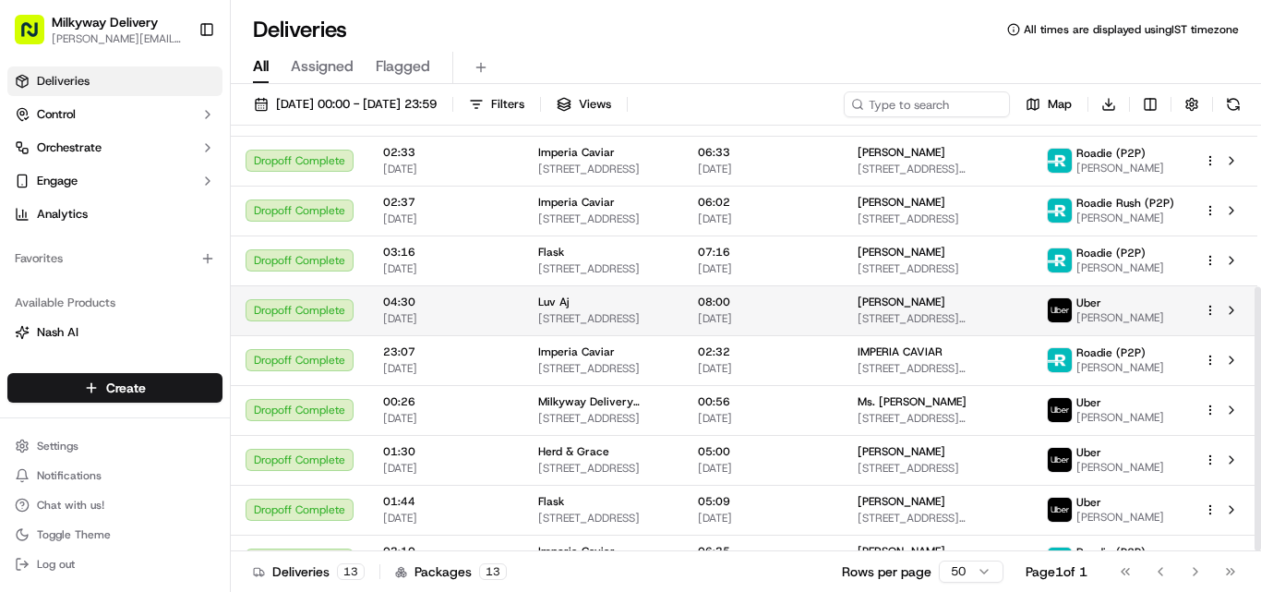
scroll to position [260, 0]
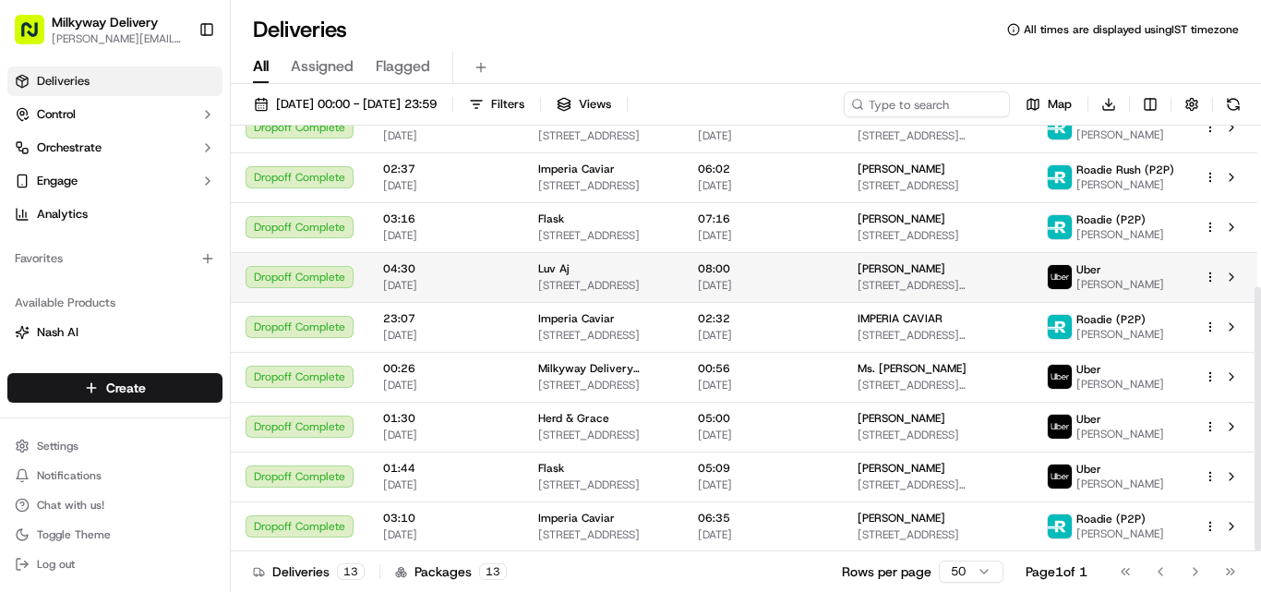
click at [573, 265] on div "Luv Aj" at bounding box center [603, 268] width 130 height 15
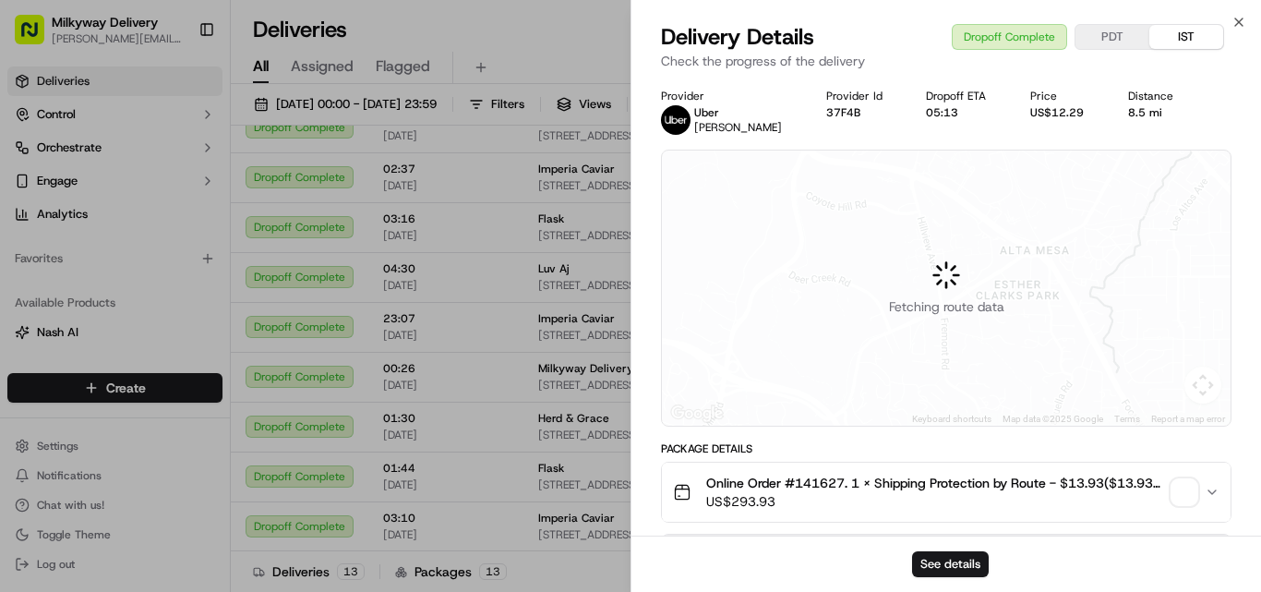
click at [817, 477] on span "Online Order #141627. 1 x Shipping Protection by Route - $13.93($13.93), 1 x Th…" at bounding box center [935, 483] width 458 height 18
click at [1140, 112] on div "8.5 mi" at bounding box center [1159, 112] width 60 height 15
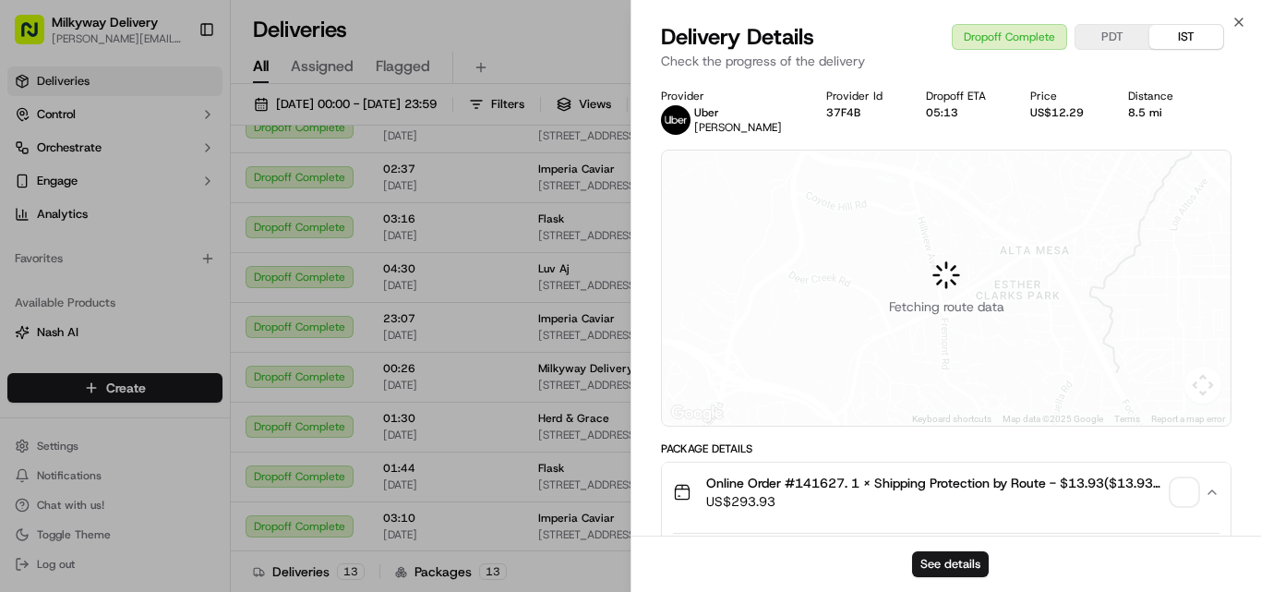
click at [1136, 112] on div "8.5 mi" at bounding box center [1159, 112] width 60 height 15
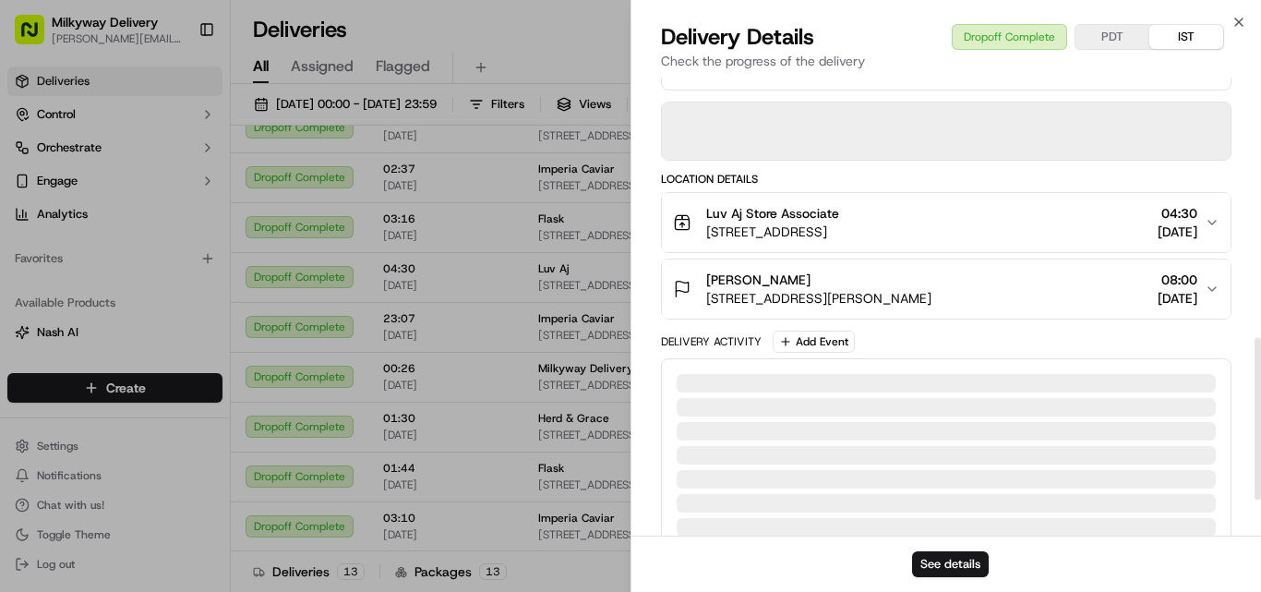
scroll to position [739, 0]
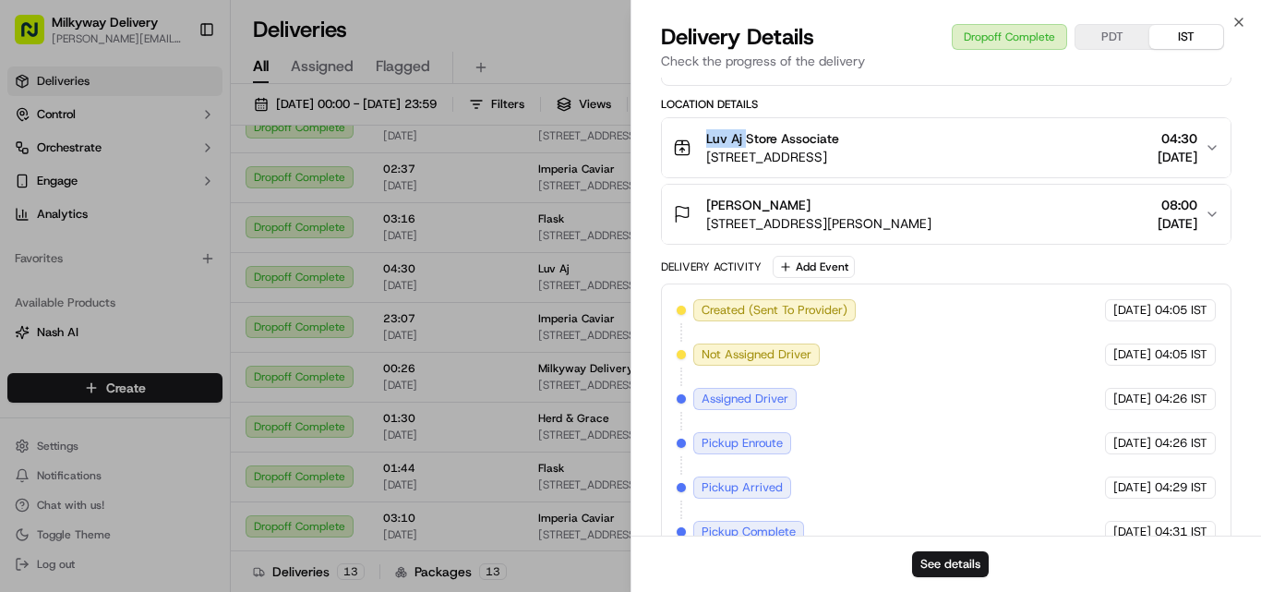
drag, startPoint x: 748, startPoint y: 212, endPoint x: 698, endPoint y: 140, distance: 87.6
click at [698, 140] on div "Luv Aj Store Associate [STREET_ADDRESS]" at bounding box center [756, 147] width 166 height 37
click at [1242, 21] on icon "button" at bounding box center [1239, 22] width 15 height 15
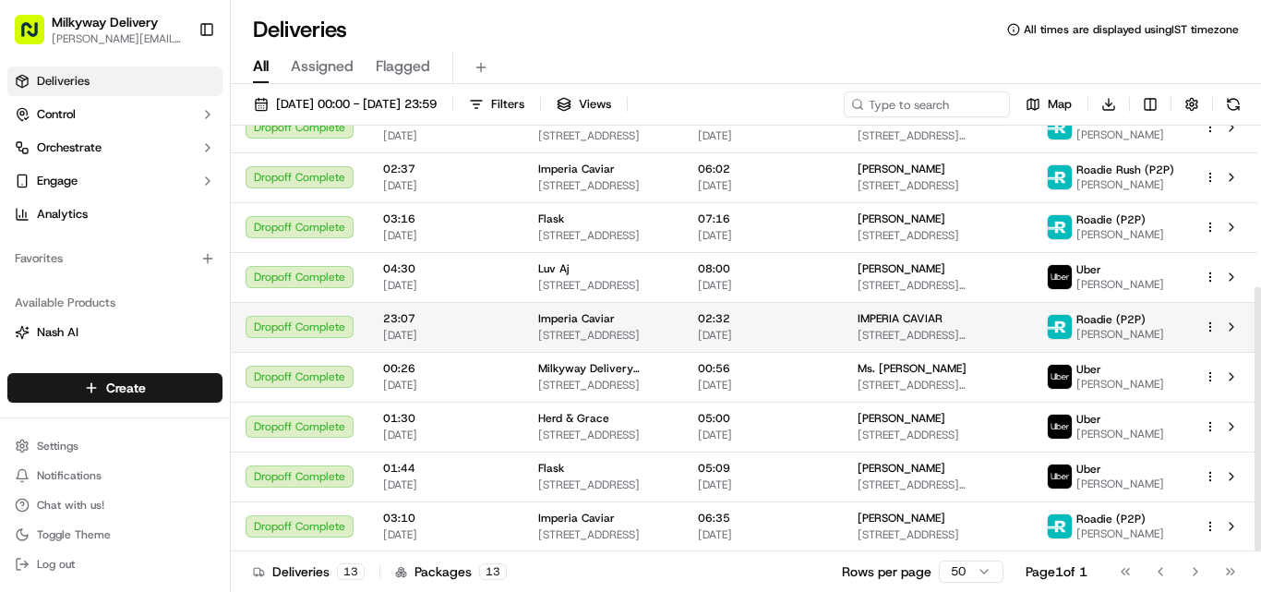
click at [564, 318] on span "Imperia Caviar" at bounding box center [576, 318] width 77 height 15
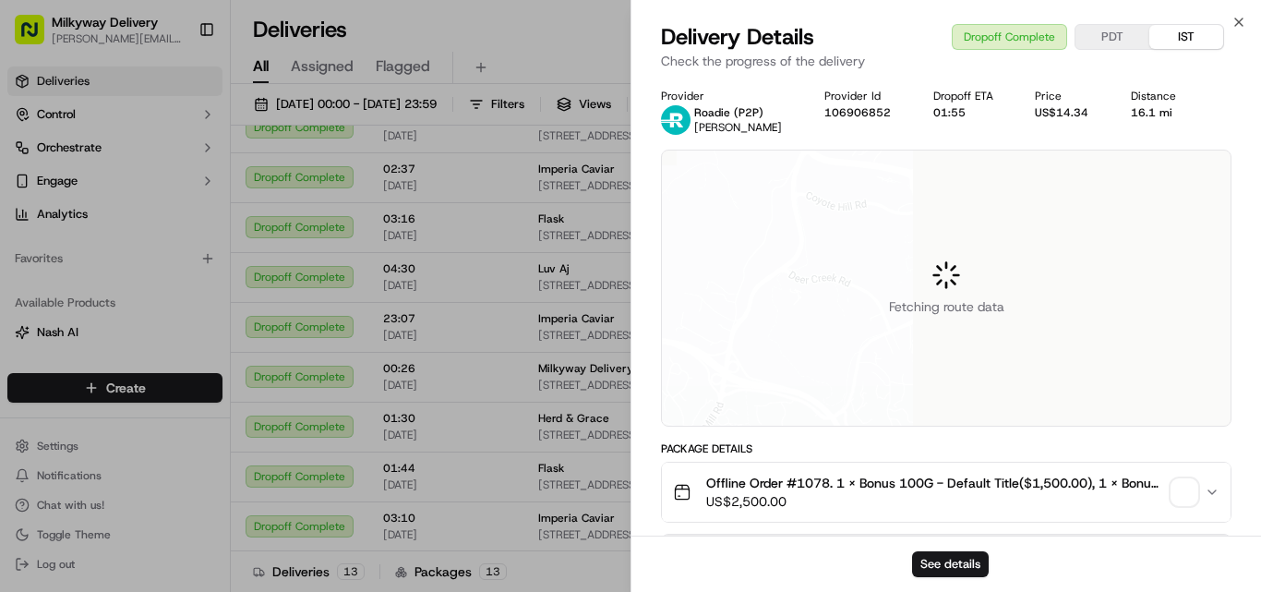
click at [1139, 114] on div "16.1 mi" at bounding box center [1160, 112] width 58 height 15
click at [810, 477] on span "Offline Order #1078. 1 x Bonus 100G - Default Title($1,500.00), 1 x Bonus 30G -…" at bounding box center [935, 483] width 458 height 18
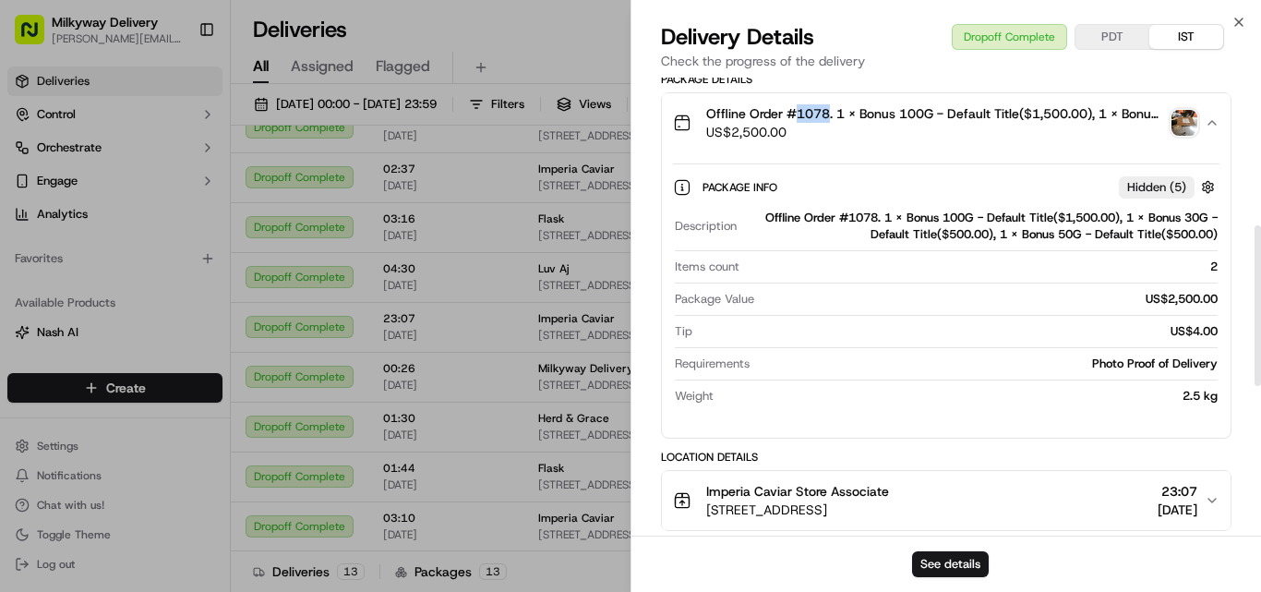
scroll to position [462, 0]
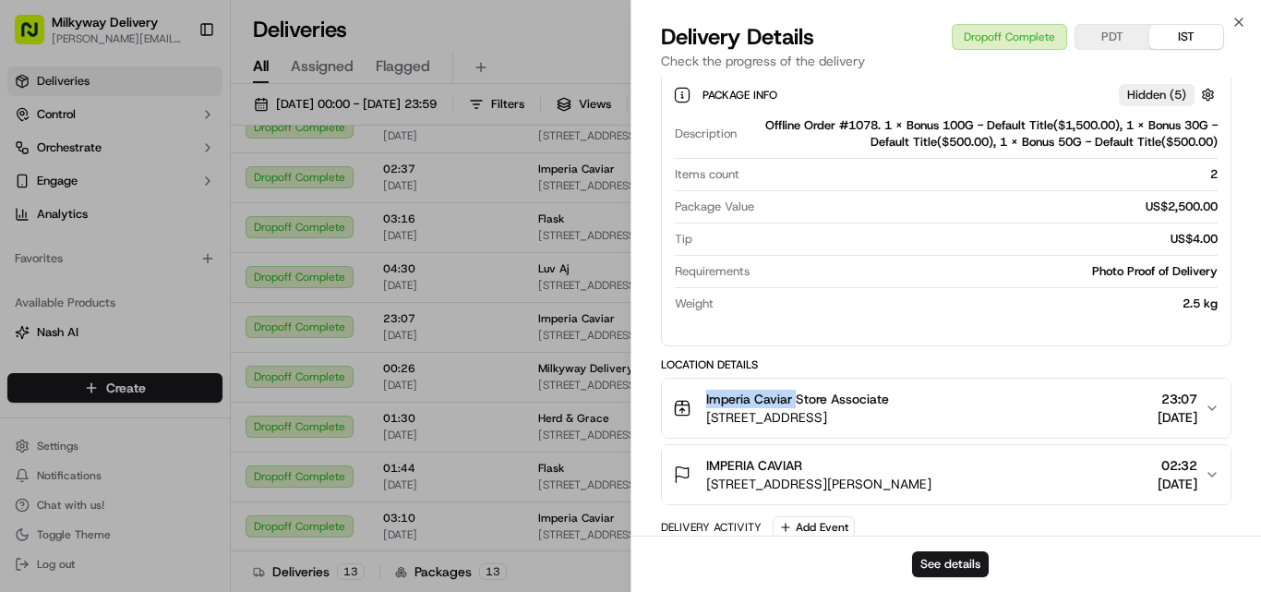
drag, startPoint x: 793, startPoint y: 401, endPoint x: 688, endPoint y: 410, distance: 105.7
click at [689, 410] on div "Imperia Caviar Store Associate [STREET_ADDRESS]" at bounding box center [781, 408] width 216 height 37
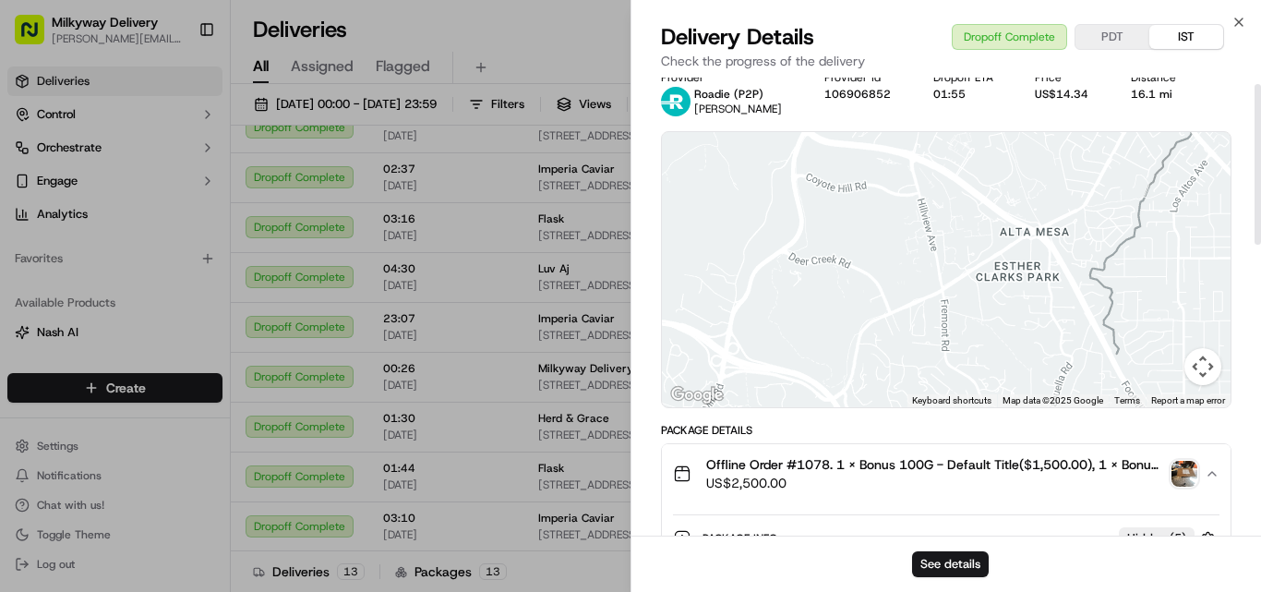
scroll to position [0, 0]
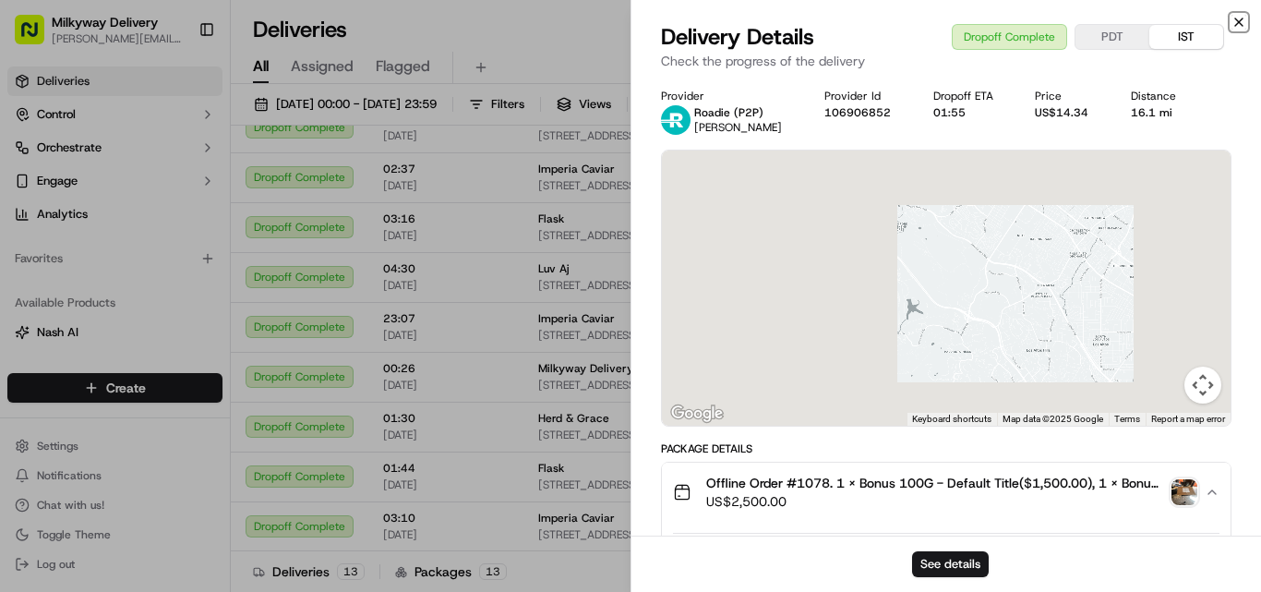
click at [1238, 18] on icon "button" at bounding box center [1239, 22] width 15 height 15
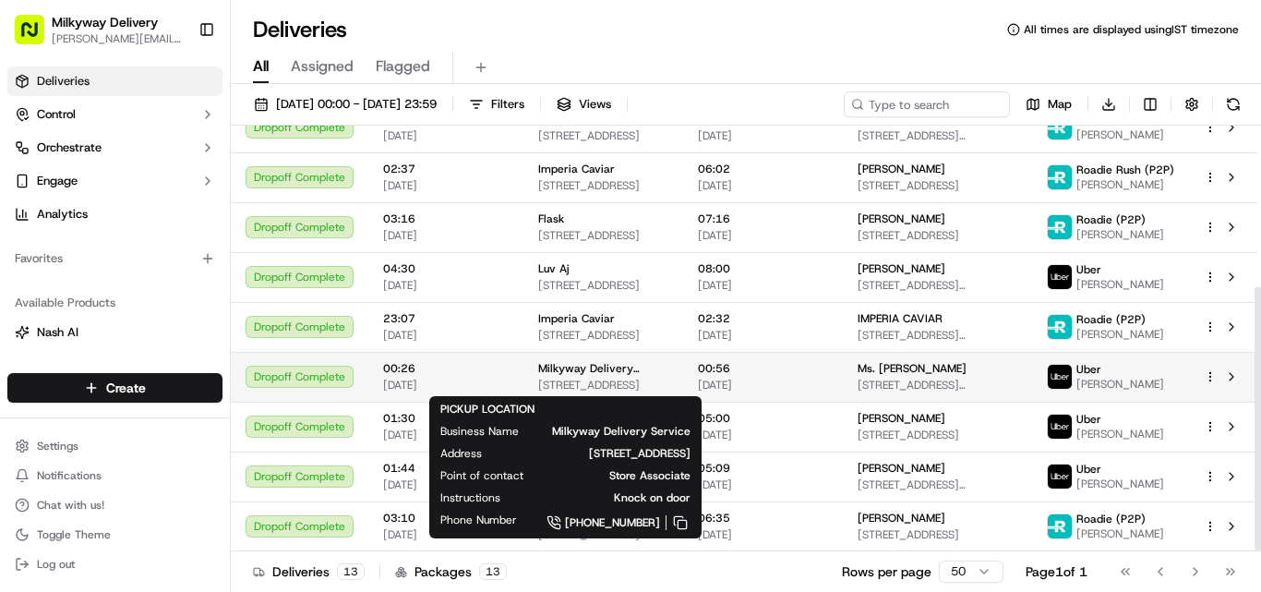
click at [607, 372] on span "Milkyway Delivery Service" at bounding box center [603, 368] width 130 height 15
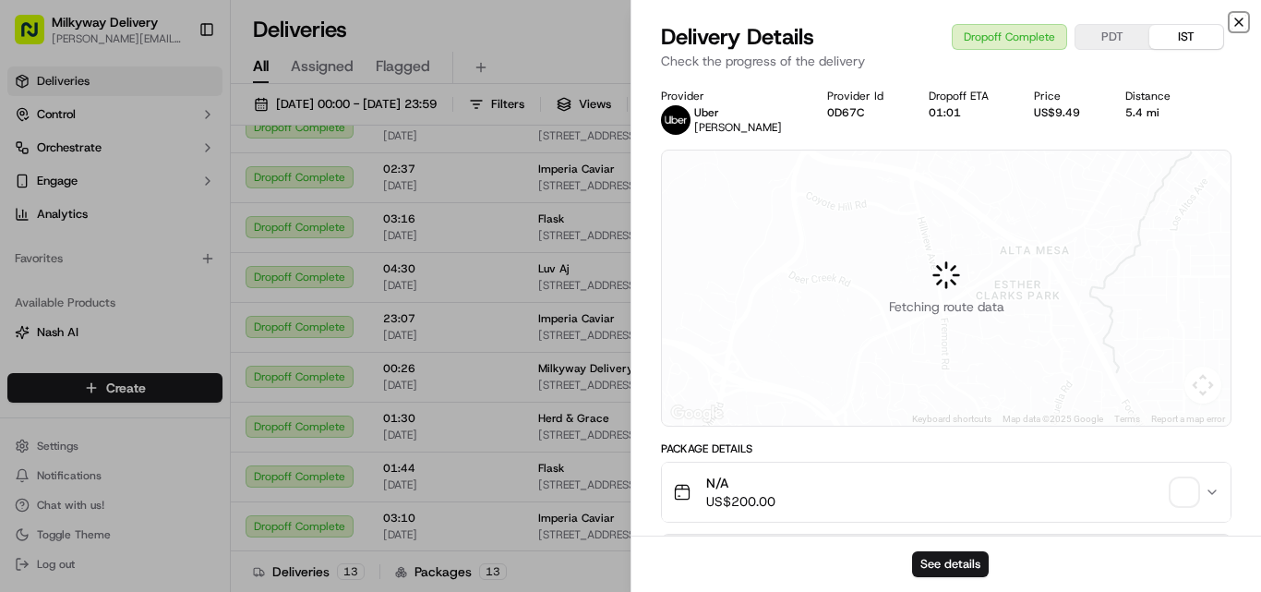
click at [1240, 20] on icon "button" at bounding box center [1239, 22] width 15 height 15
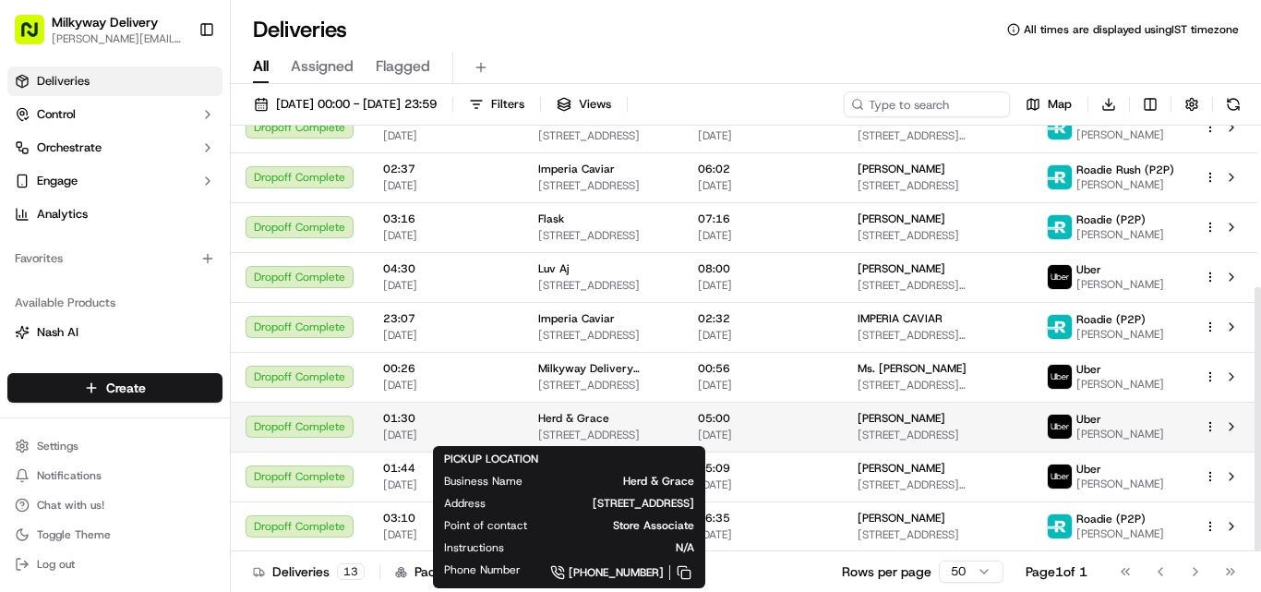
click at [579, 416] on span "Herd & Grace" at bounding box center [573, 418] width 71 height 15
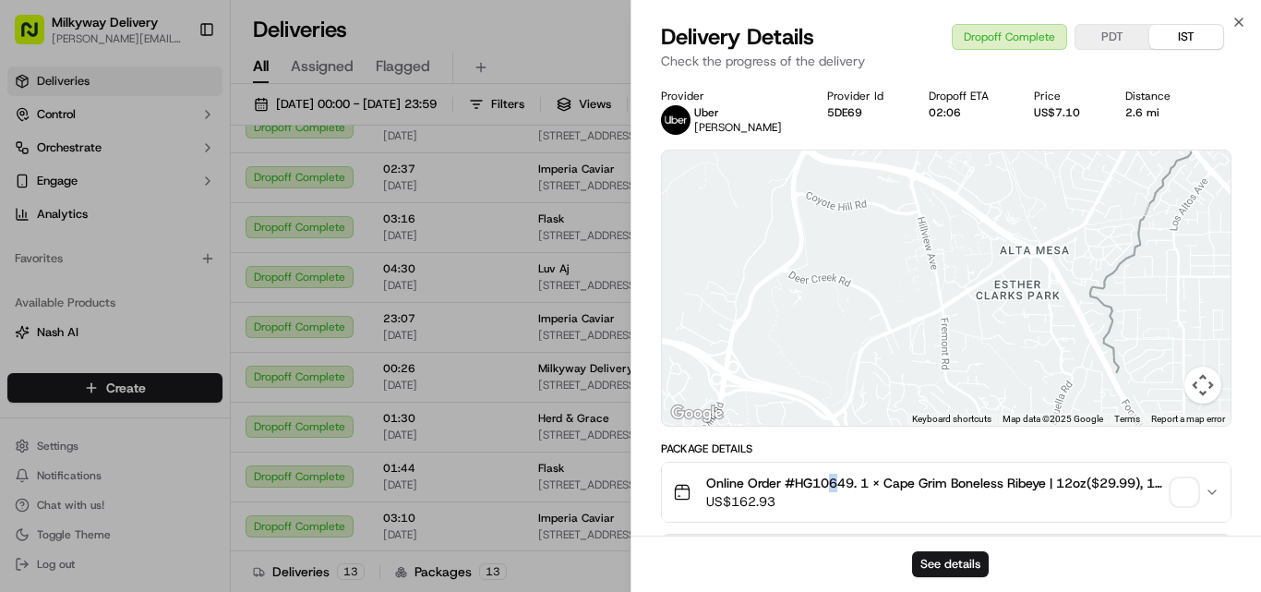
click at [836, 483] on span "Online Order #HG10649. 1 x Cape Grim Boneless Ribeye | 12oz($29.99), 1 x Campo …" at bounding box center [935, 483] width 458 height 18
click at [827, 477] on span "Online Order #HG10649. 1 x Cape Grim Boneless Ribeye | 12oz($29.99), 1 x Campo …" at bounding box center [935, 483] width 458 height 18
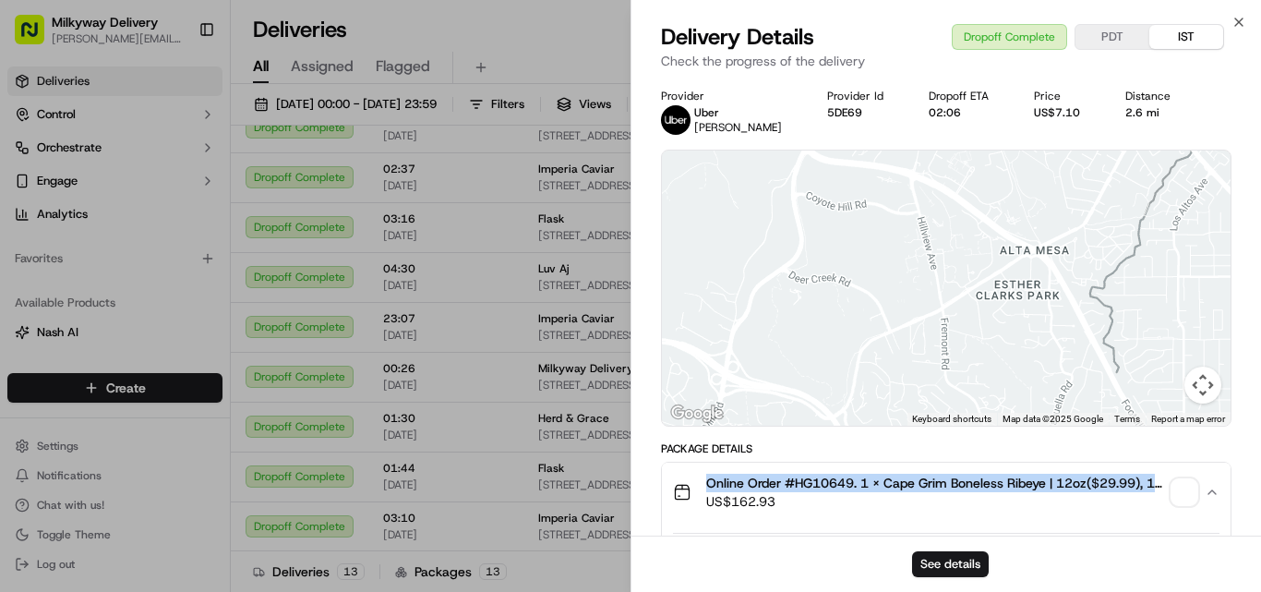
click at [827, 477] on span "Online Order #HG10649. 1 x Cape Grim Boneless Ribeye | 12oz($29.99), 1 x Campo …" at bounding box center [935, 483] width 458 height 18
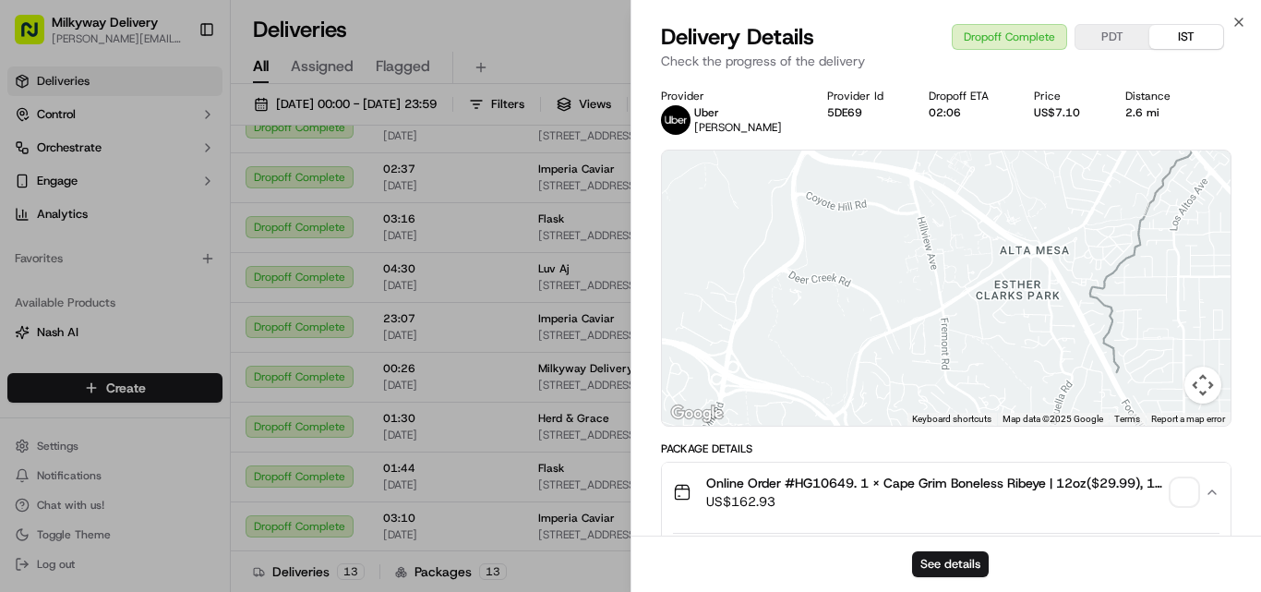
click at [832, 481] on span "Online Order #HG10649. 1 x Cape Grim Boneless Ribeye | 12oz($29.99), 1 x Campo …" at bounding box center [935, 483] width 458 height 18
click at [1129, 109] on div "2.6 mi" at bounding box center [1156, 112] width 61 height 15
click at [1128, 109] on div "2.6 mi" at bounding box center [1156, 112] width 61 height 15
click at [1127, 109] on div "2.6 mi" at bounding box center [1156, 112] width 61 height 15
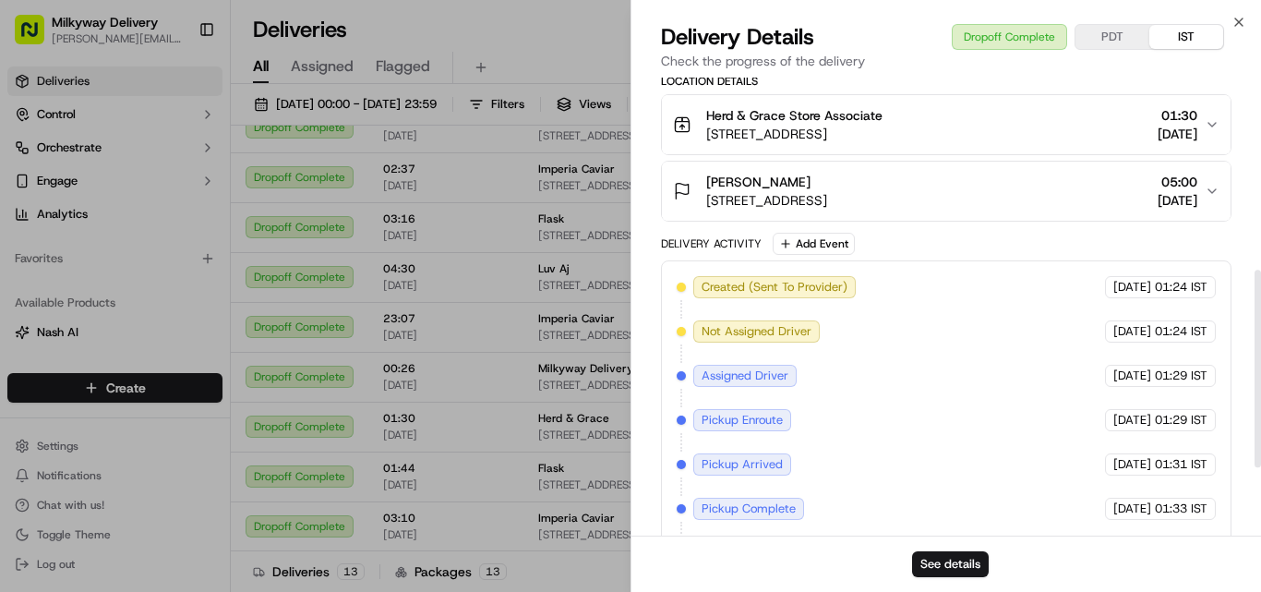
scroll to position [462, 0]
click at [1236, 18] on icon "button" at bounding box center [1239, 22] width 15 height 15
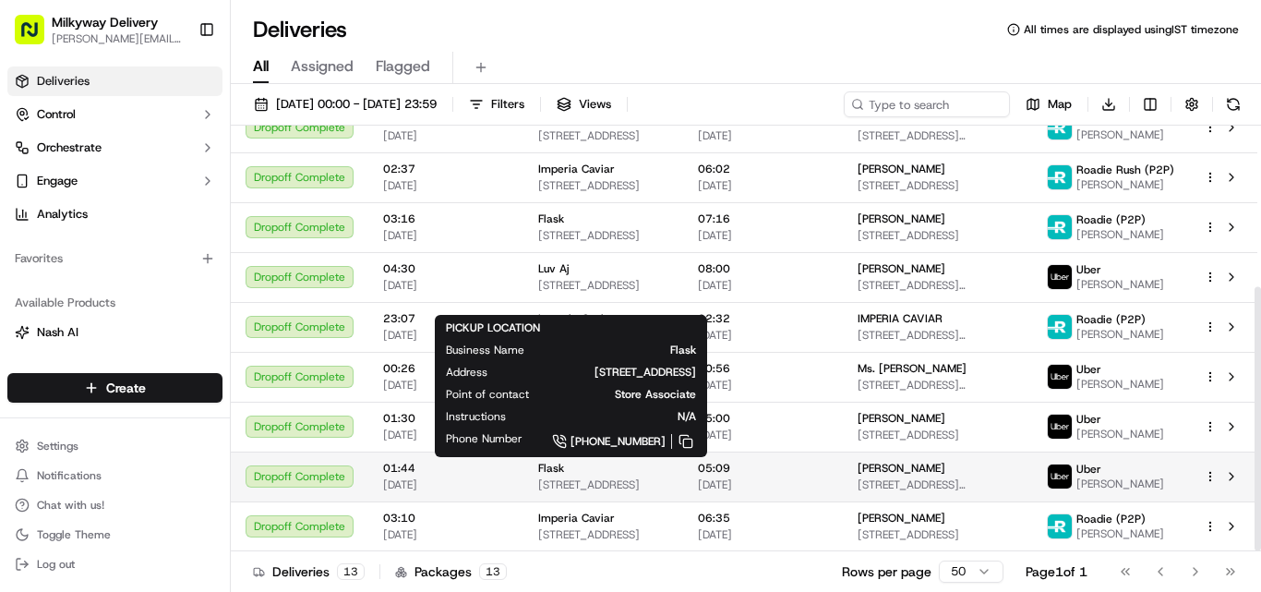
click at [548, 470] on span "Flask" at bounding box center [551, 468] width 26 height 15
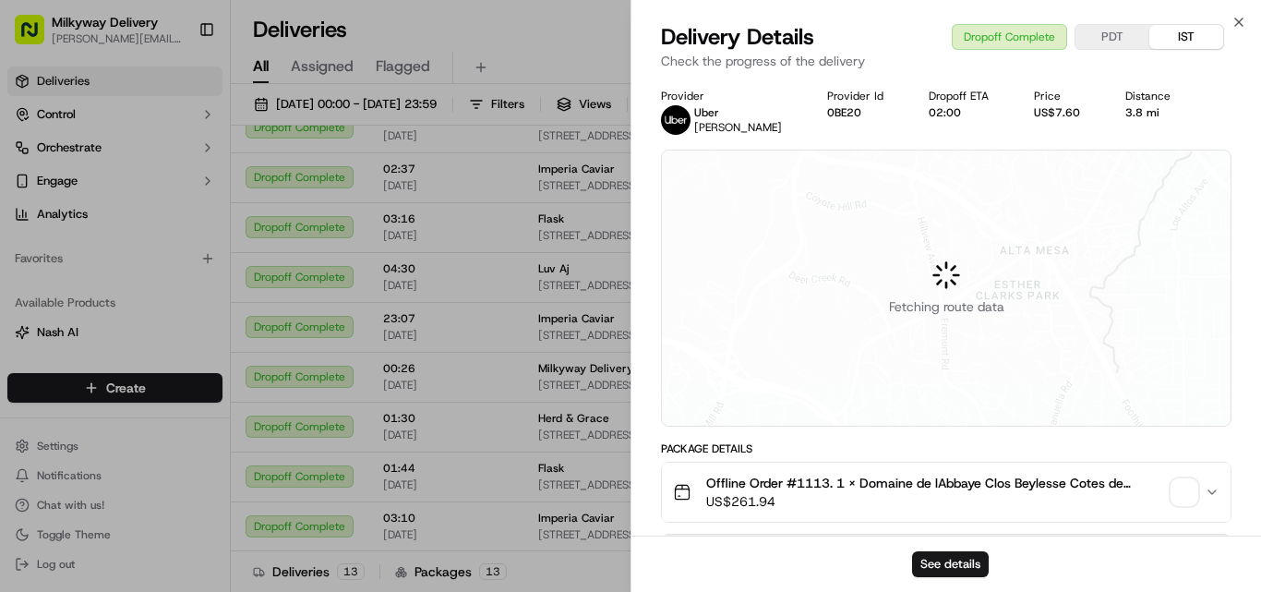
click at [808, 479] on span "Offline Order #1113. 1 x Domaine de lAbbaye Clos Beylesse Cotes de Provence Ros…" at bounding box center [935, 483] width 458 height 18
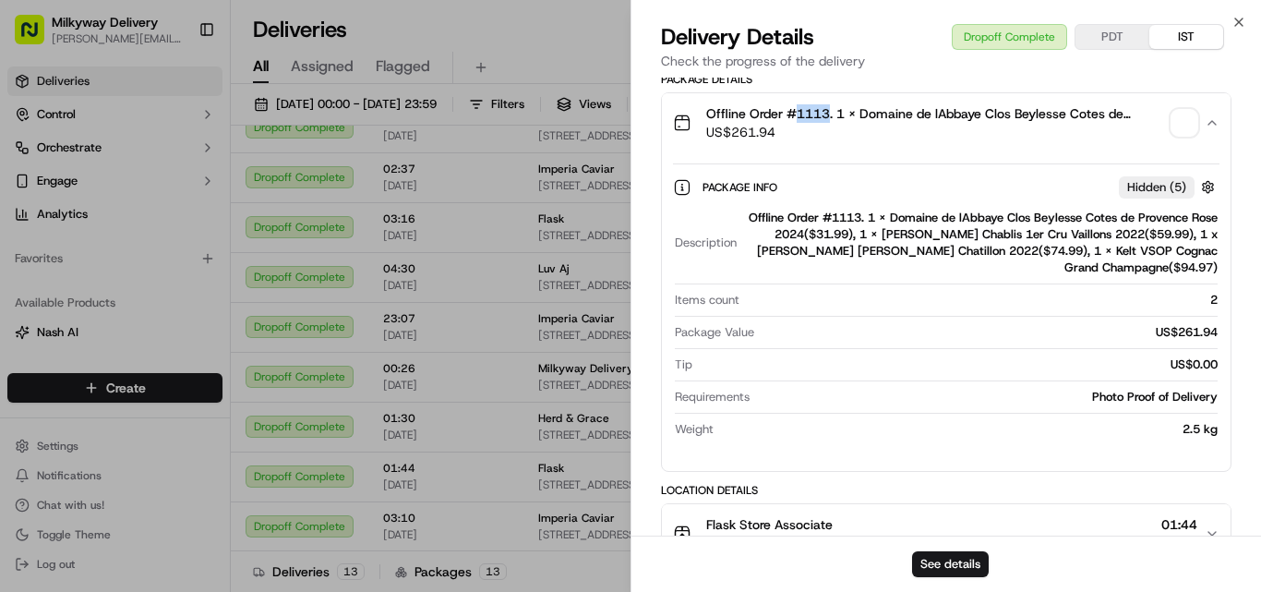
scroll to position [554, 0]
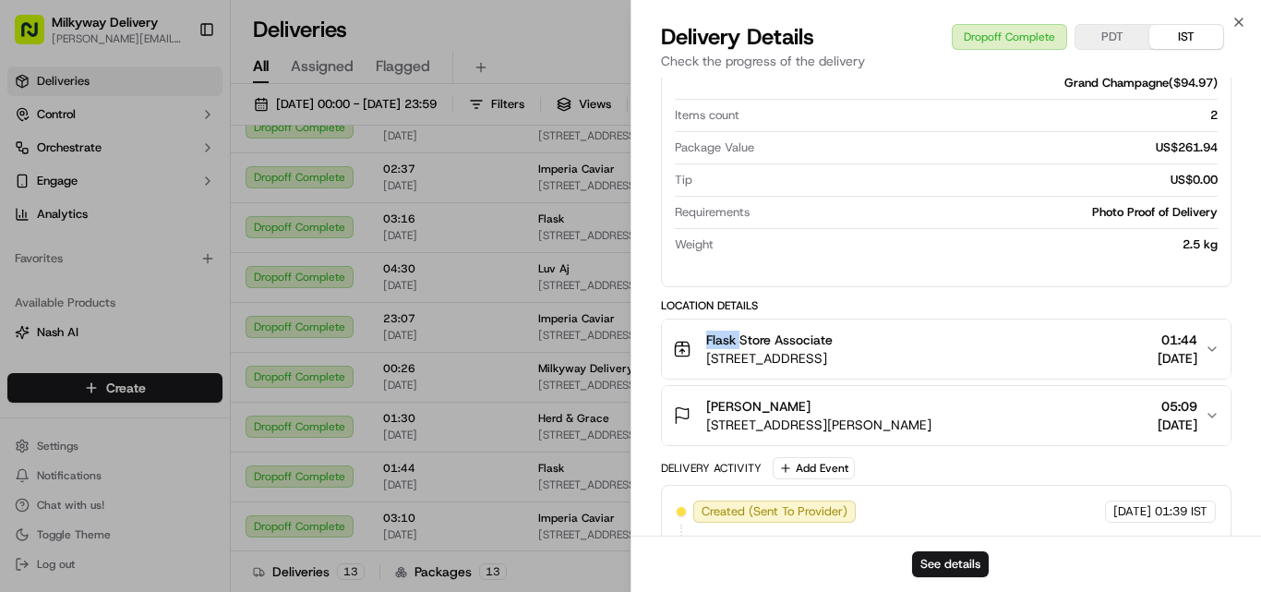
drag, startPoint x: 742, startPoint y: 342, endPoint x: 686, endPoint y: 348, distance: 55.8
click at [686, 348] on div "Flask Store Associate [STREET_ADDRESS]" at bounding box center [753, 349] width 160 height 37
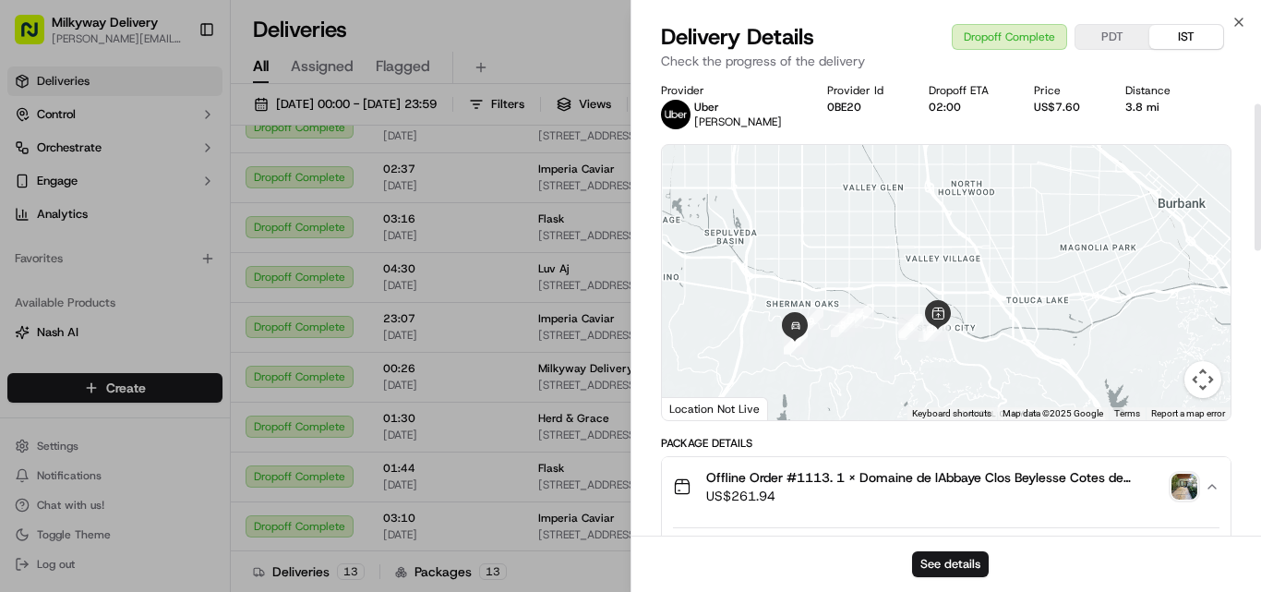
scroll to position [0, 0]
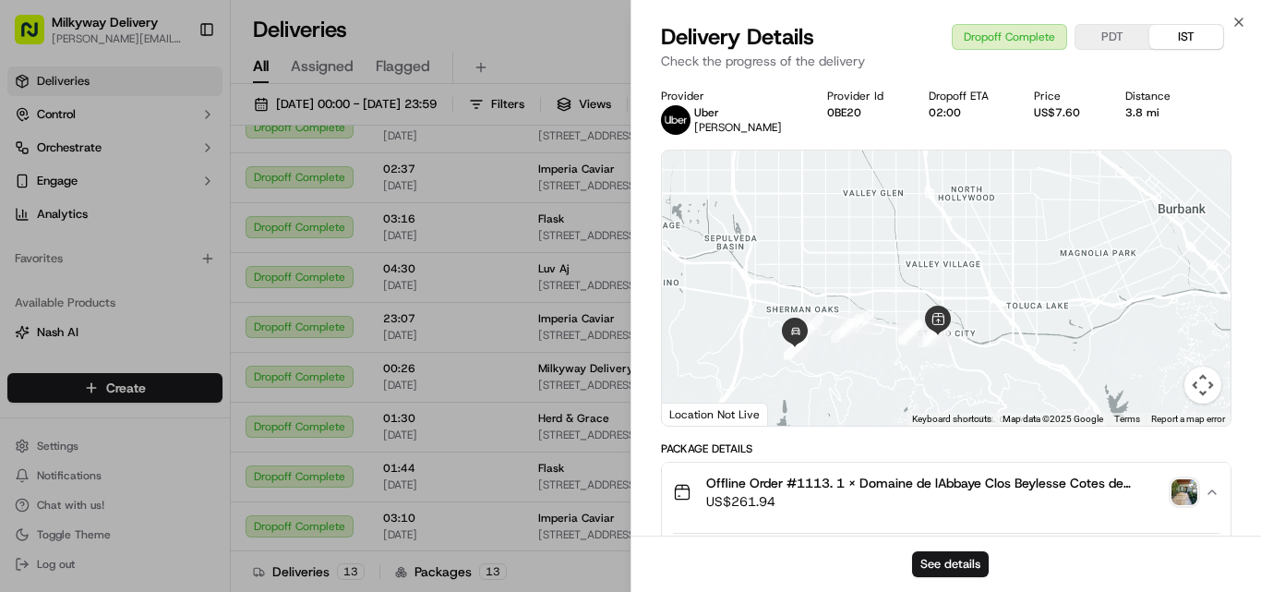
click at [1132, 115] on div "3.8 mi" at bounding box center [1156, 112] width 61 height 15
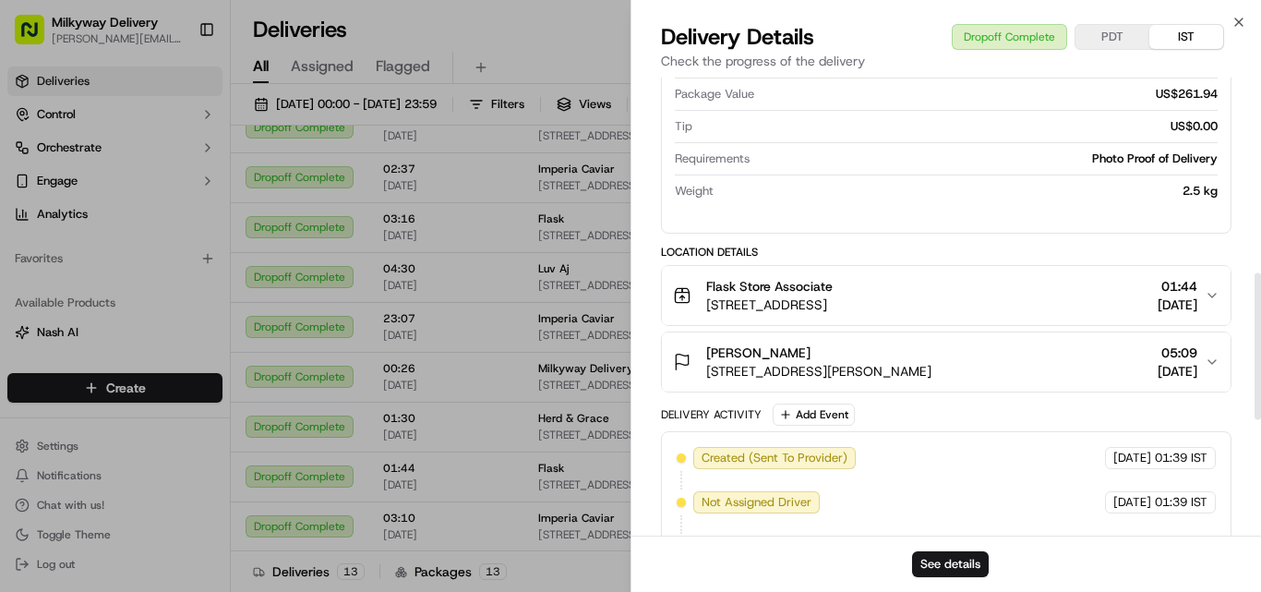
scroll to position [554, 0]
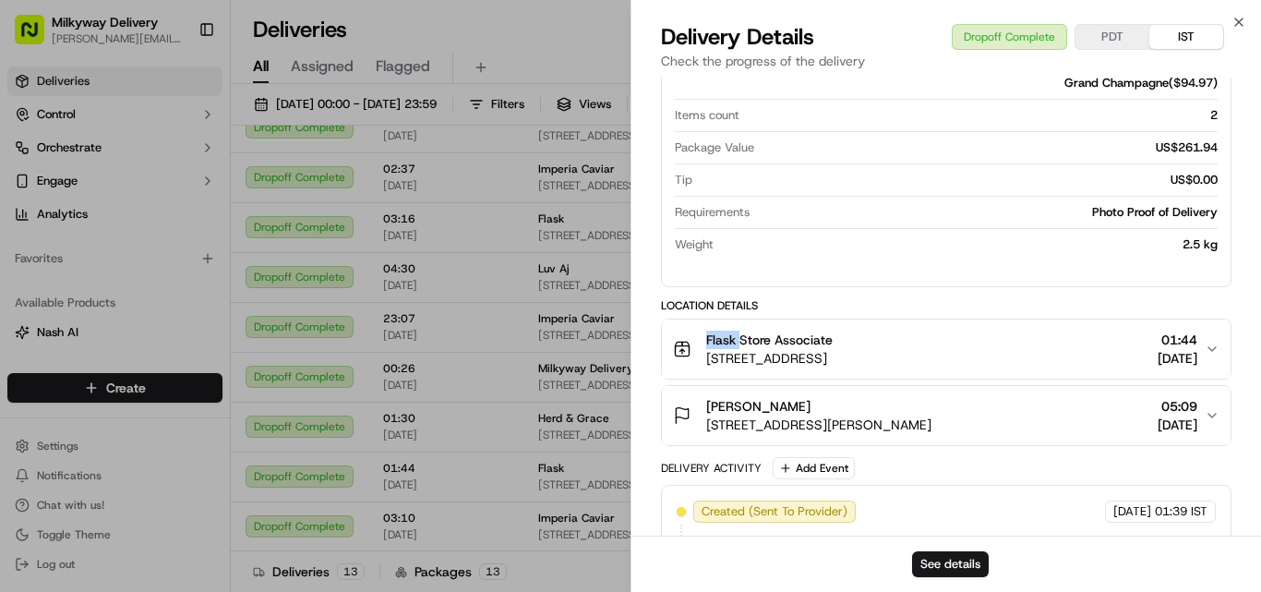
drag, startPoint x: 742, startPoint y: 339, endPoint x: 690, endPoint y: 340, distance: 52.6
click at [691, 340] on div "Flask Store Associate [STREET_ADDRESS]" at bounding box center [753, 349] width 160 height 37
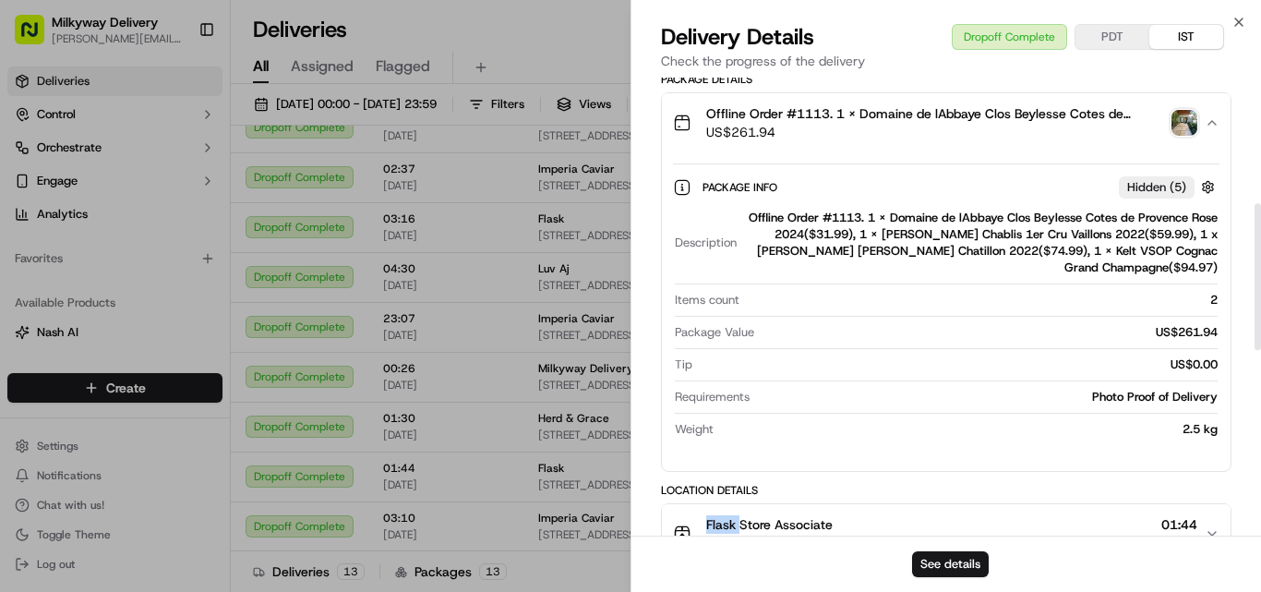
scroll to position [462, 0]
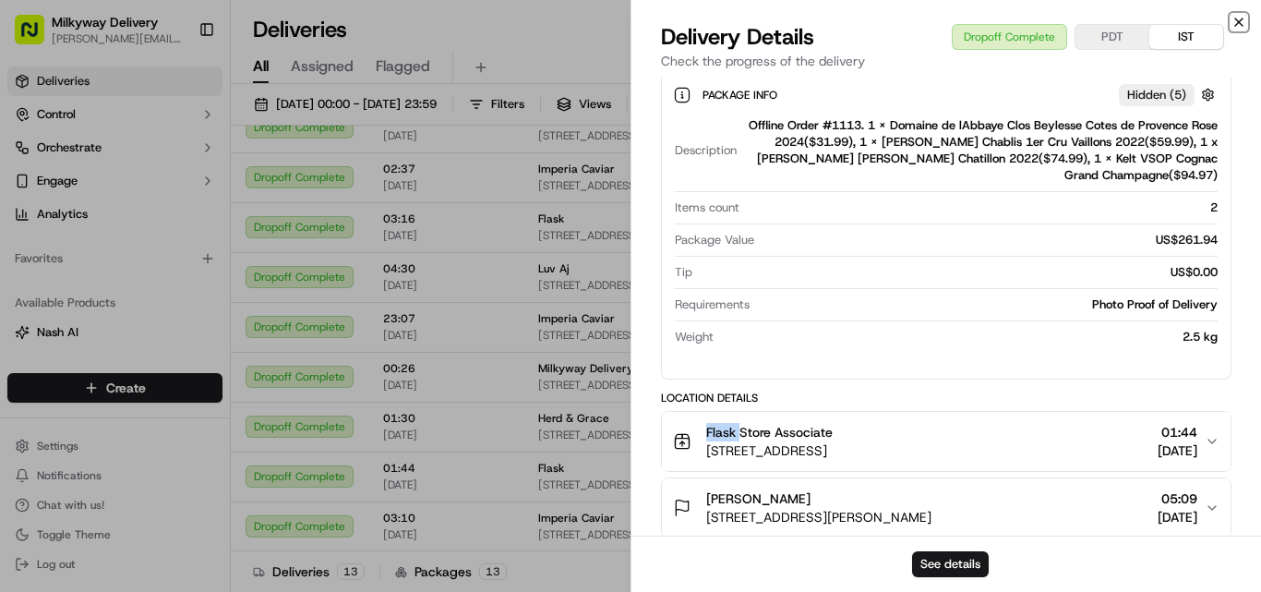
click at [1242, 24] on icon "button" at bounding box center [1239, 22] width 15 height 15
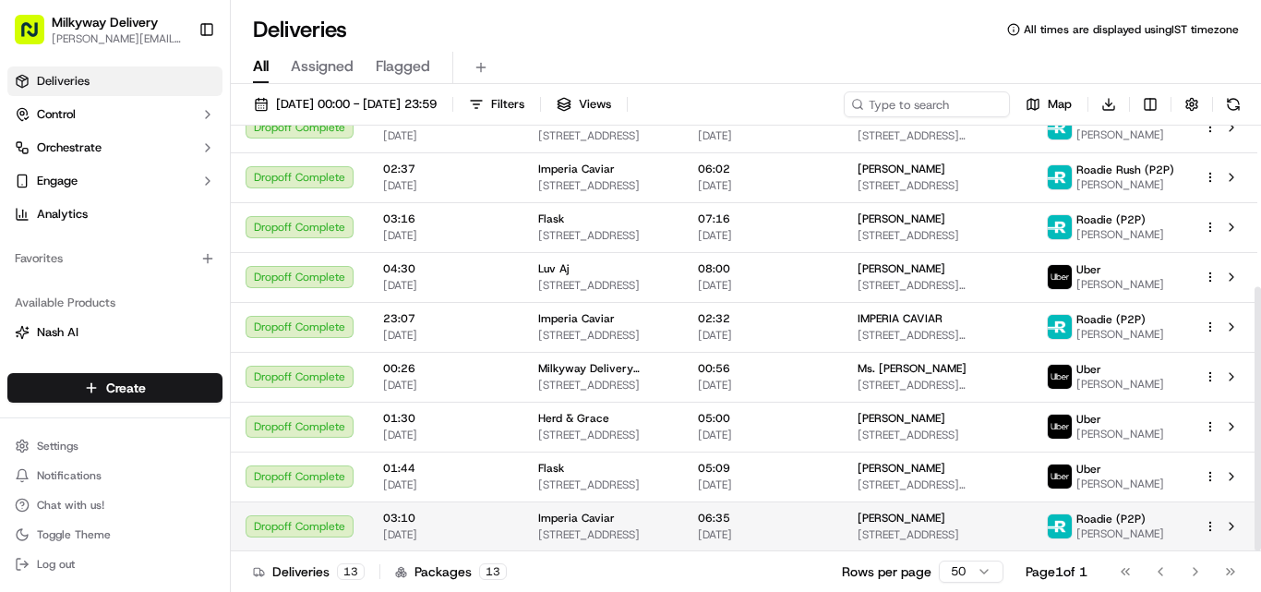
click at [561, 519] on span "Imperia Caviar" at bounding box center [576, 518] width 77 height 15
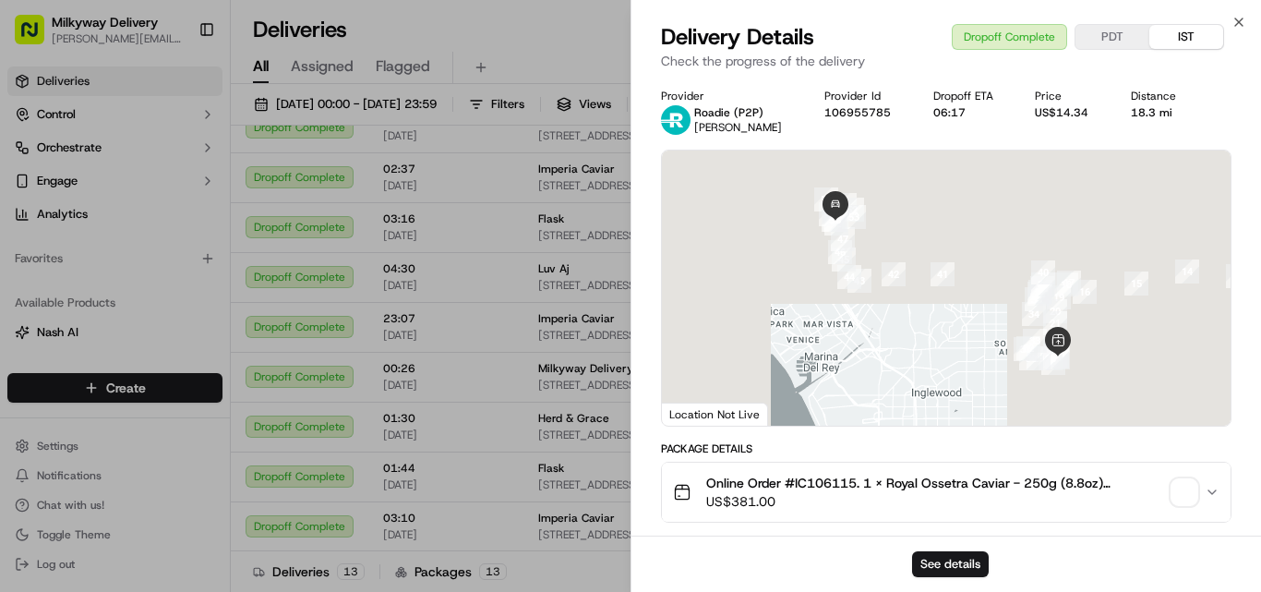
click at [821, 479] on span "Online Order #IC106115. 1 x Royal Ossetra Caviar - 250g (8.8oz)($369.00), 1 x F…" at bounding box center [935, 483] width 458 height 18
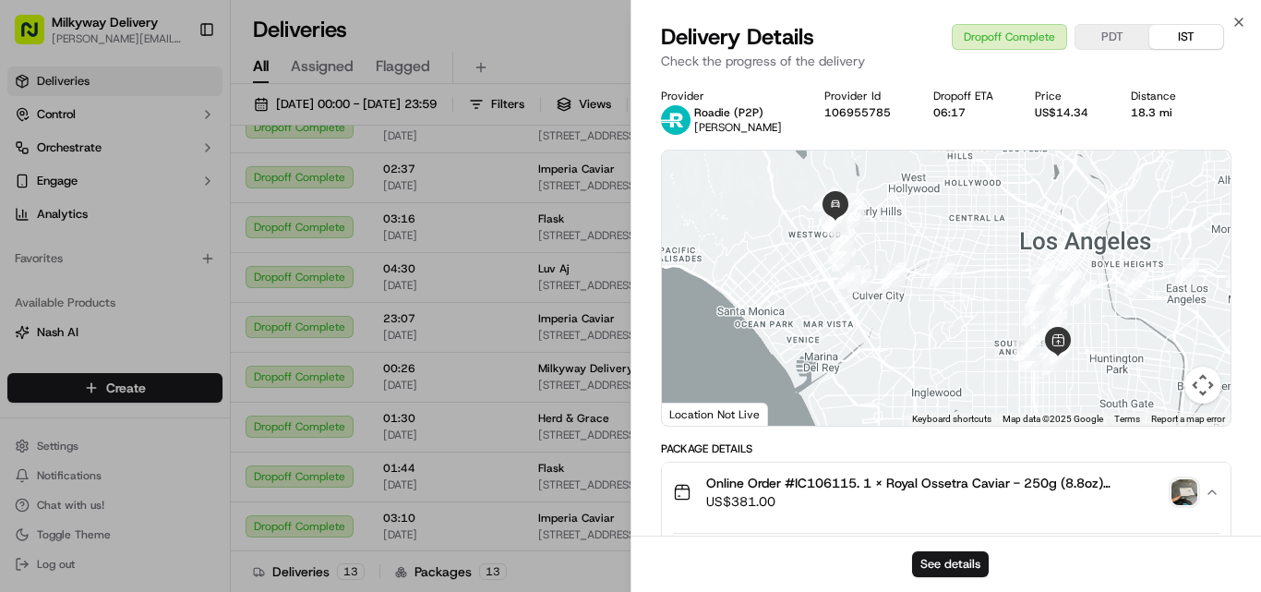
click at [1158, 113] on div "18.3 mi" at bounding box center [1160, 112] width 58 height 15
click at [1157, 111] on div "18.3 mi" at bounding box center [1160, 112] width 58 height 15
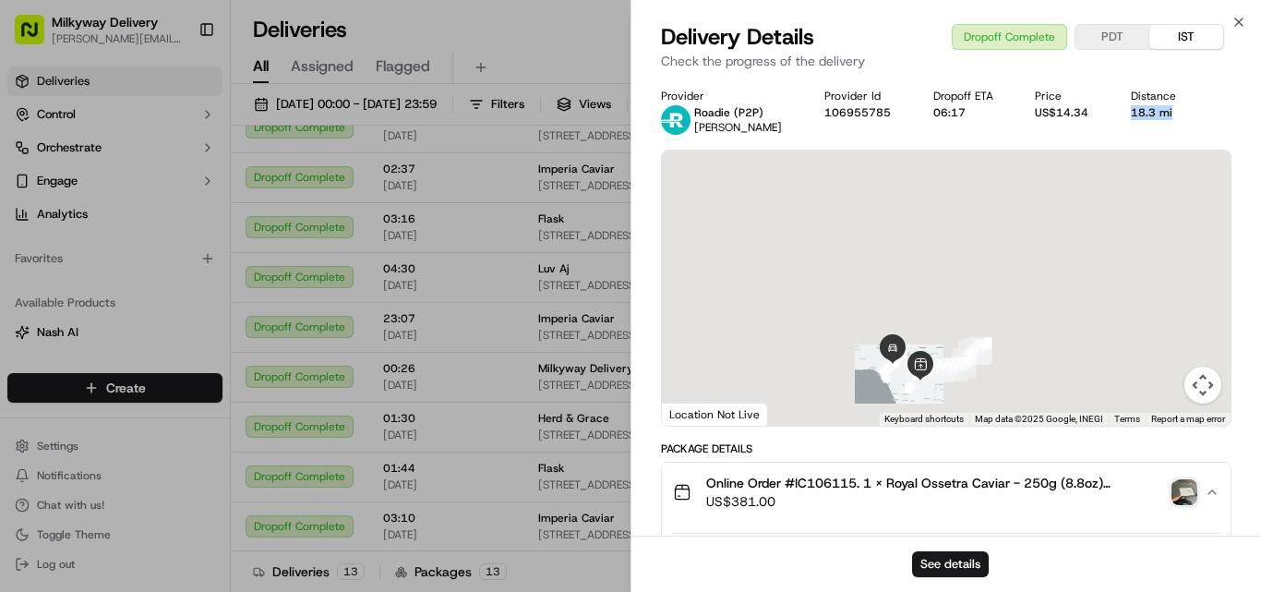
scroll to position [554, 0]
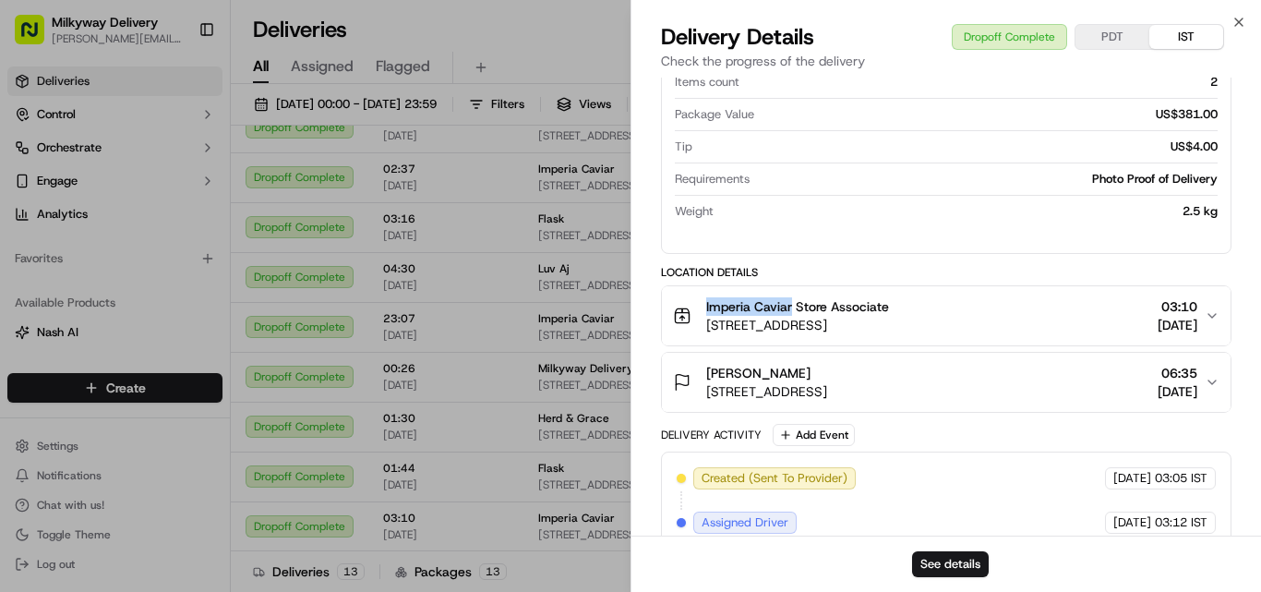
drag, startPoint x: 791, startPoint y: 308, endPoint x: 684, endPoint y: 318, distance: 107.6
click at [684, 318] on div "Imperia Caviar Store Associate [STREET_ADDRESS]" at bounding box center [781, 315] width 216 height 37
click at [1245, 15] on icon "button" at bounding box center [1239, 22] width 15 height 15
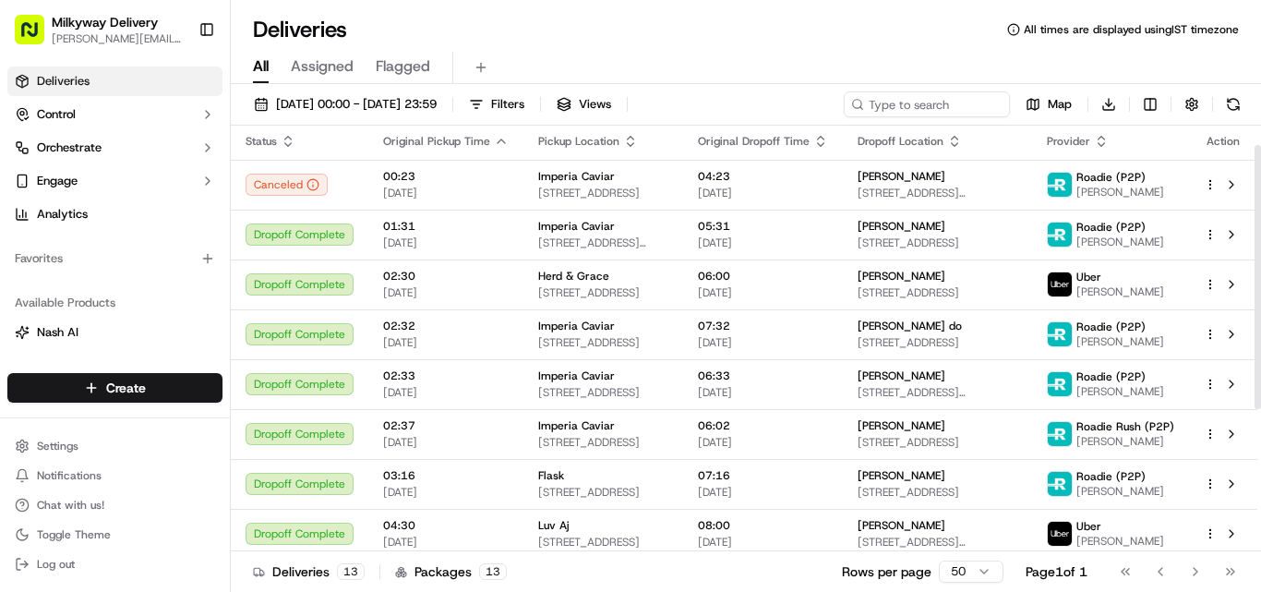
scroll to position [0, 0]
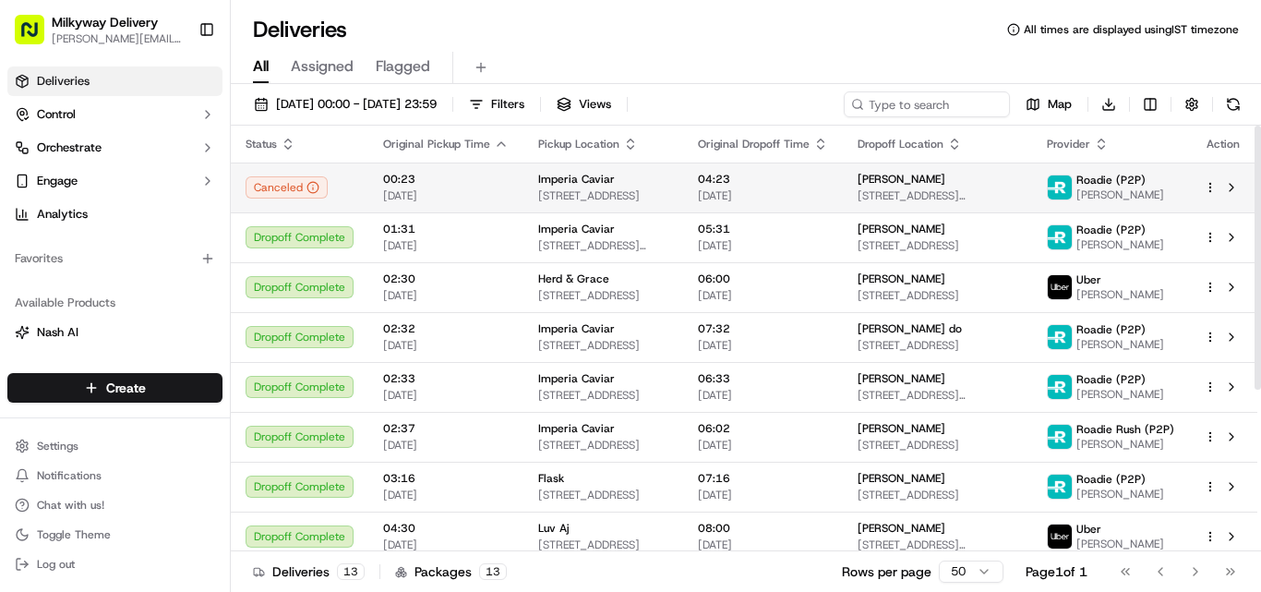
click at [569, 166] on td "Imperia Caviar [STREET_ADDRESS]" at bounding box center [604, 188] width 160 height 50
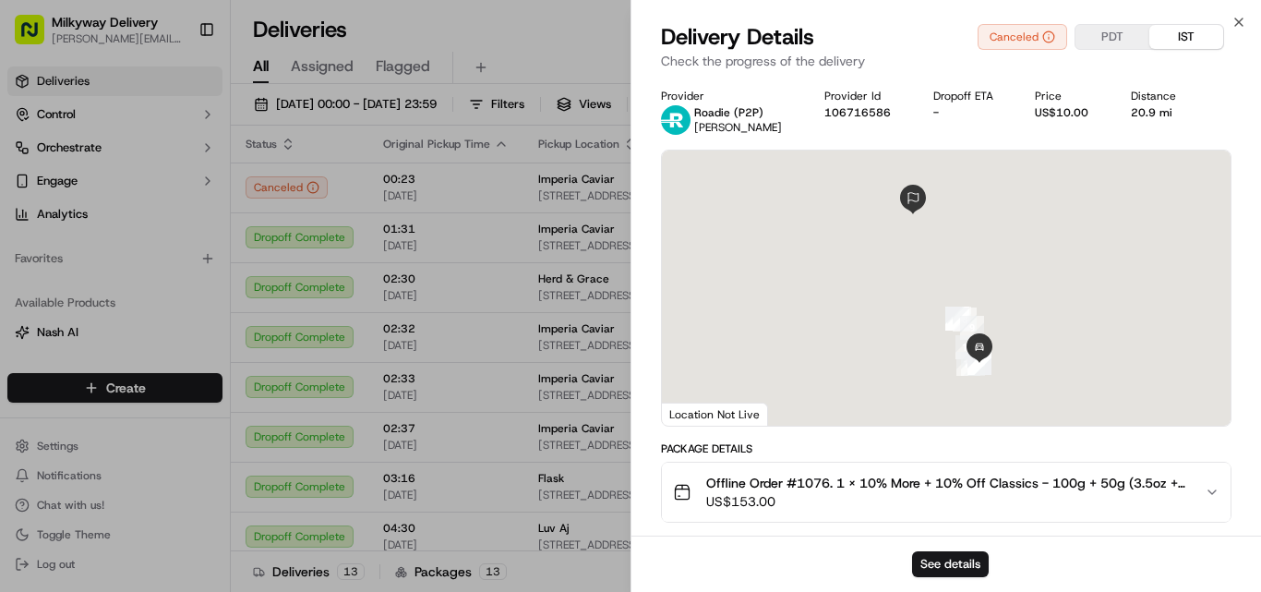
click at [818, 478] on span "Offline Order #1076. 1 x 10% More + 10% Off Classics - 100g + 50g (3.5oz + 1.7o…" at bounding box center [948, 483] width 484 height 18
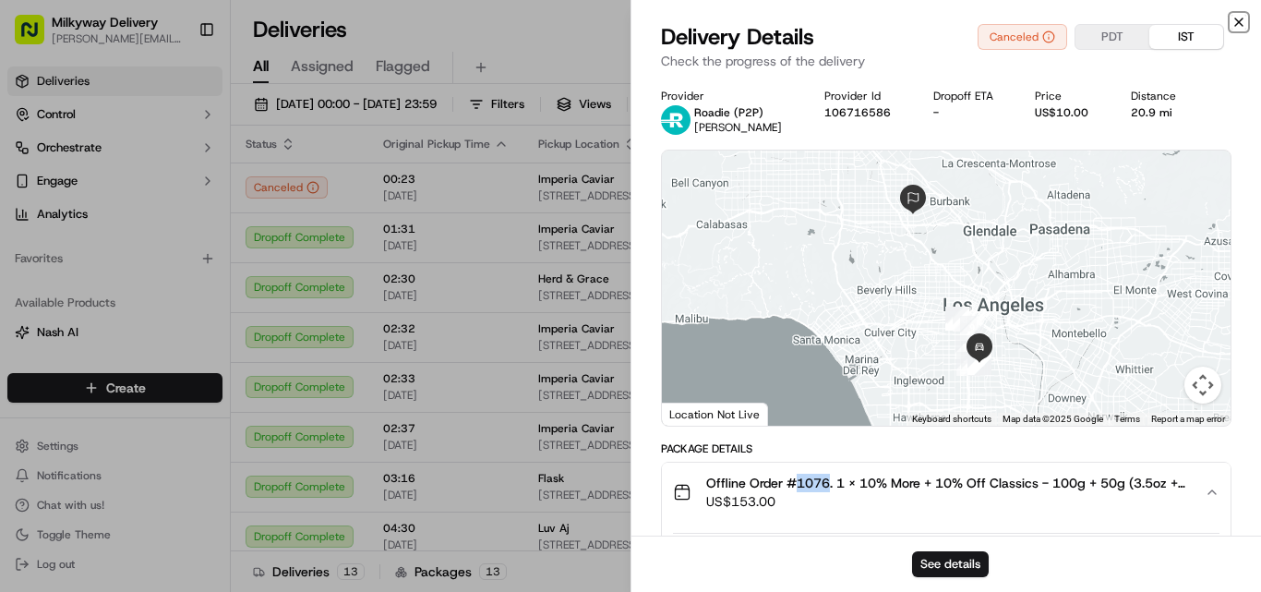
click at [1241, 19] on icon "button" at bounding box center [1239, 22] width 15 height 15
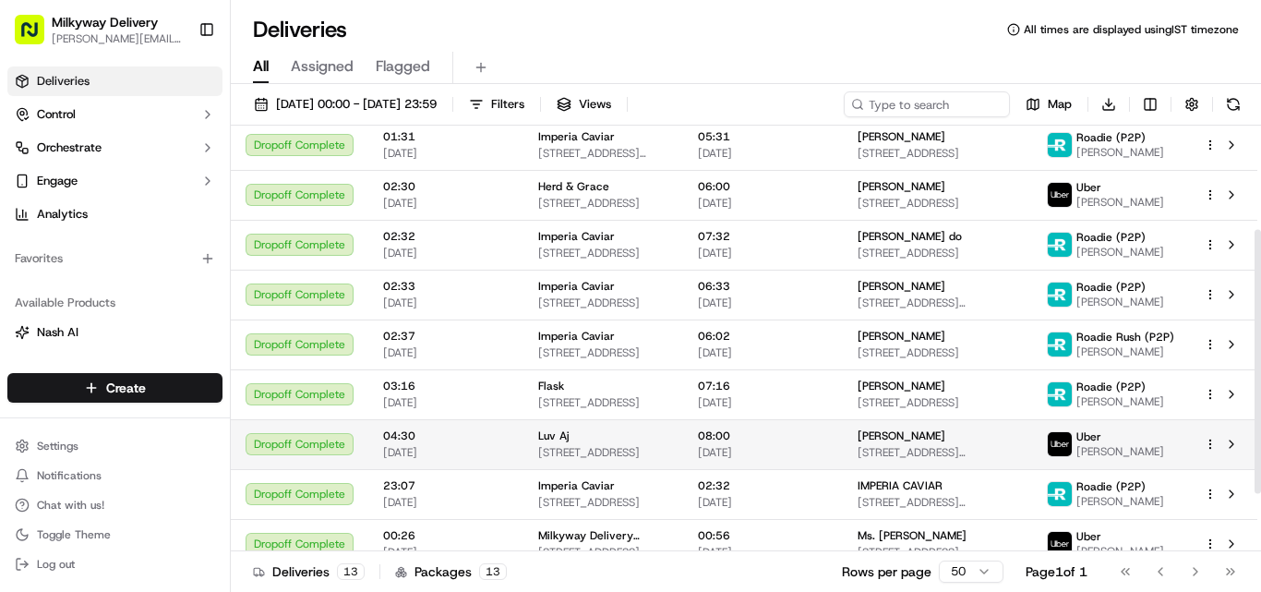
scroll to position [185, 0]
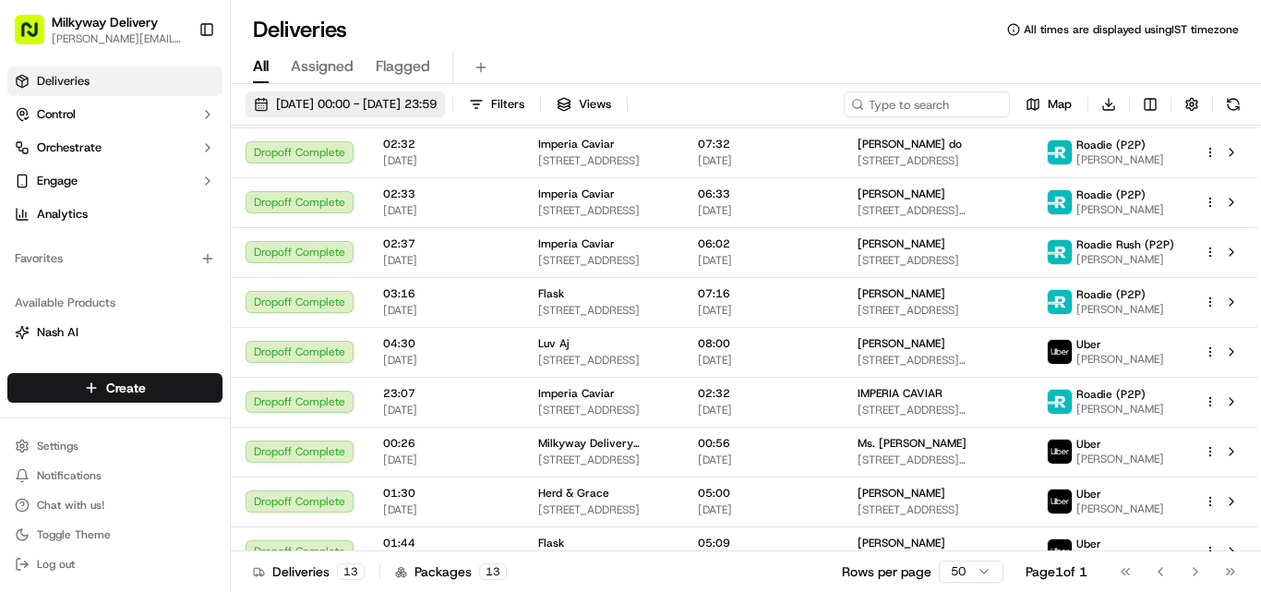
click at [359, 100] on span "[DATE] 00:00 - [DATE] 23:59" at bounding box center [356, 104] width 161 height 17
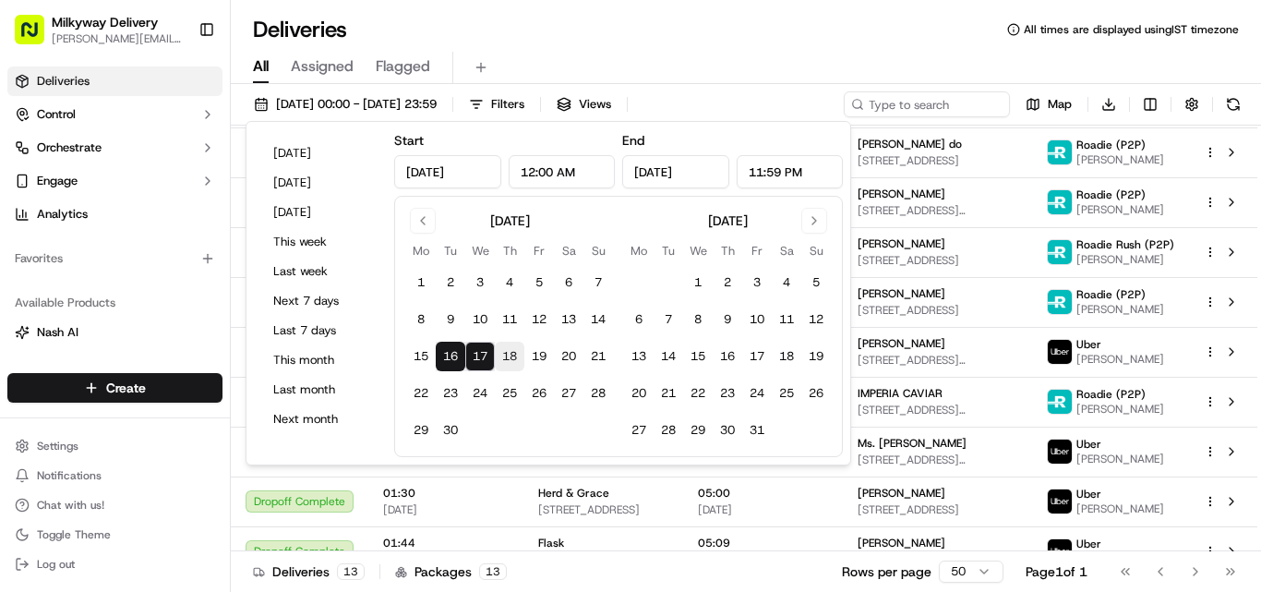
click at [506, 351] on button "18" at bounding box center [510, 357] width 30 height 30
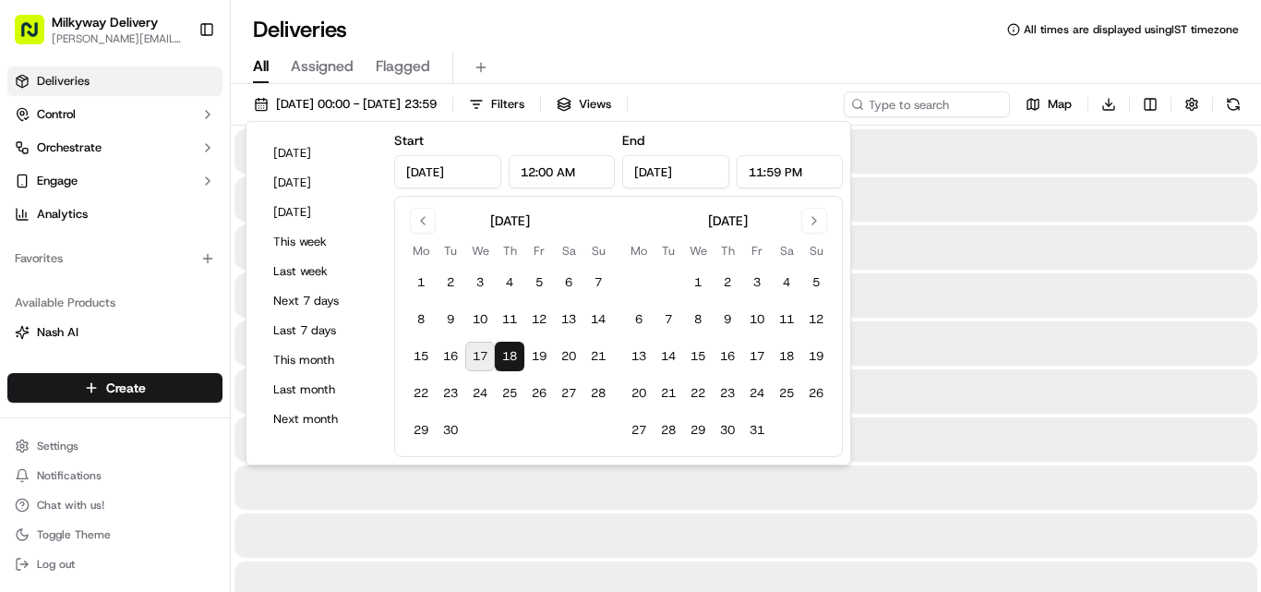
type input "[DATE]"
click at [485, 354] on button "17" at bounding box center [480, 357] width 30 height 30
type input "[DATE]"
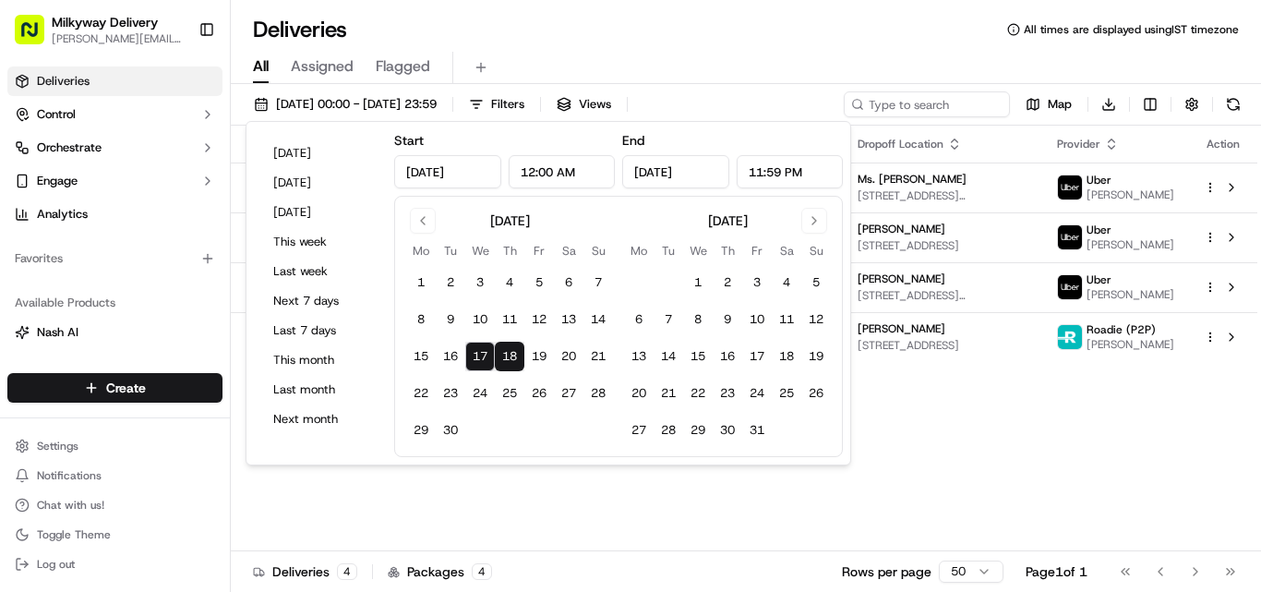
click at [659, 21] on div "Deliveries All times are displayed using IST timezone" at bounding box center [746, 30] width 1031 height 30
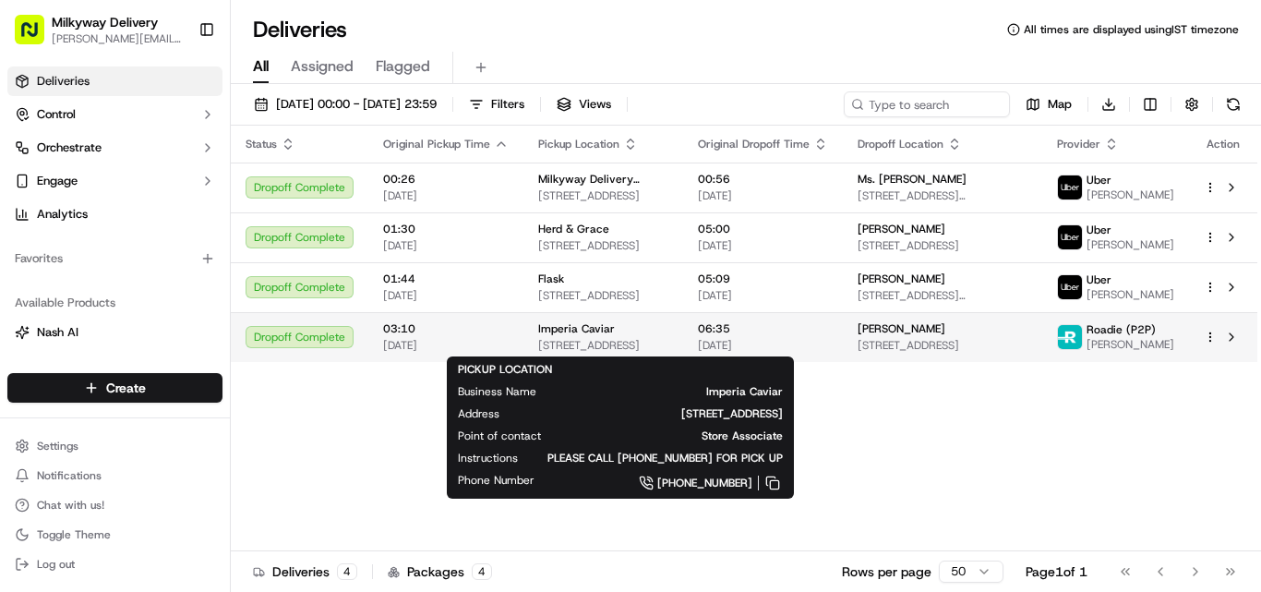
click at [556, 338] on span "[STREET_ADDRESS]" at bounding box center [603, 345] width 130 height 15
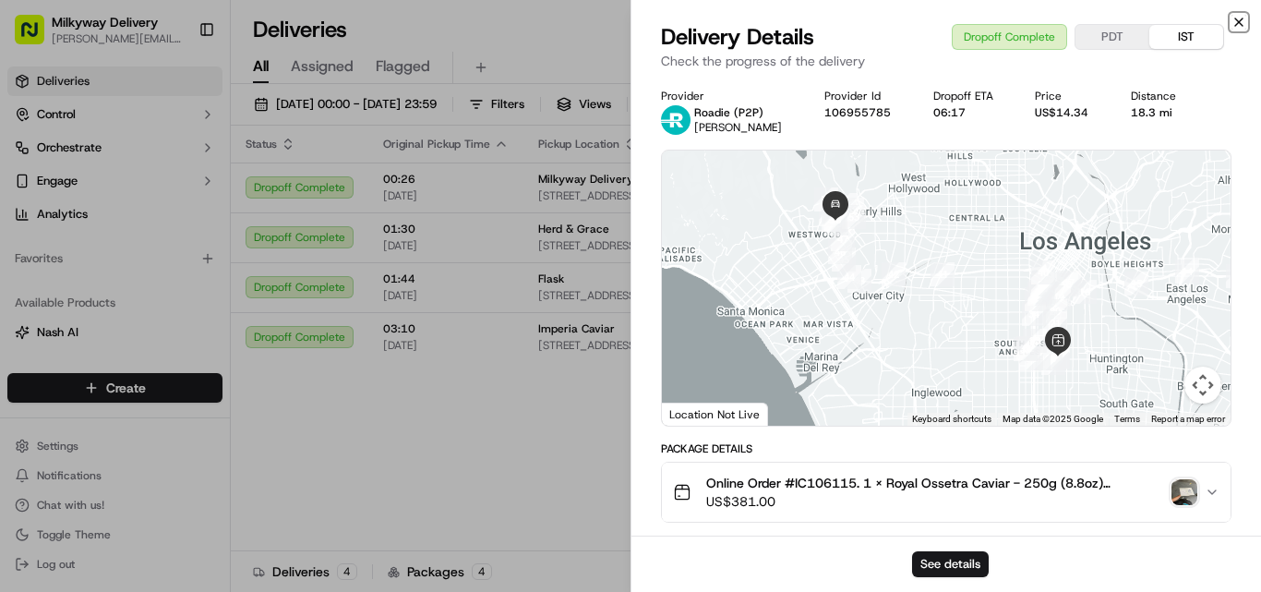
click at [1236, 23] on icon "button" at bounding box center [1239, 22] width 15 height 15
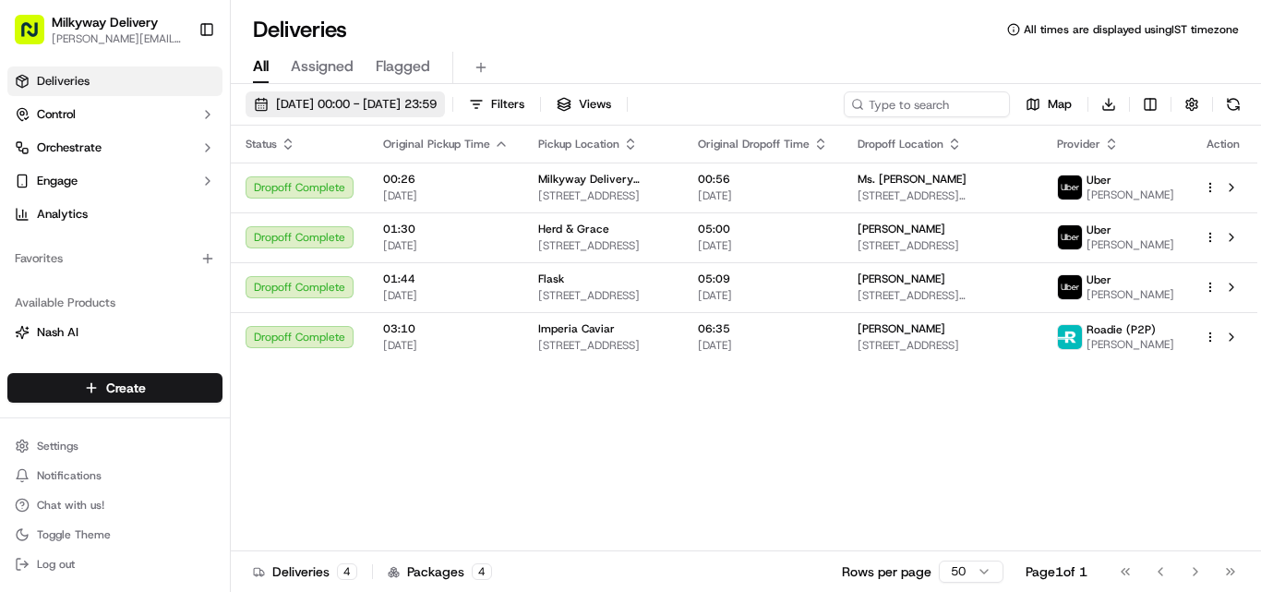
click at [341, 103] on span "[DATE] 00:00 - [DATE] 23:59" at bounding box center [356, 104] width 161 height 17
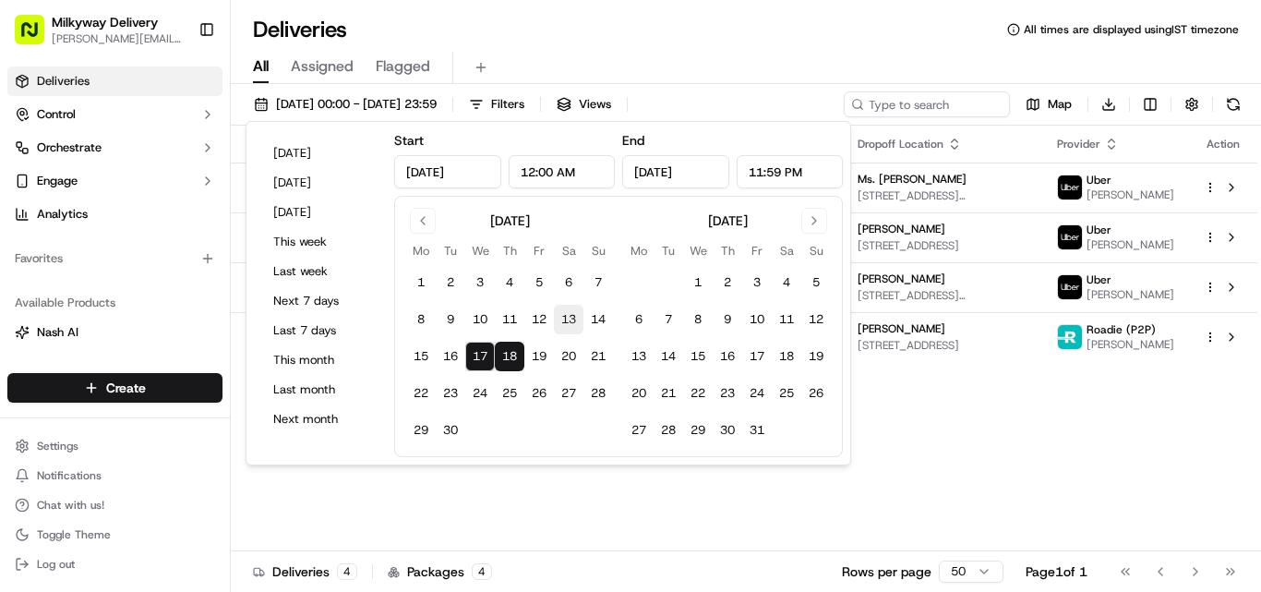
click at [574, 317] on button "13" at bounding box center [569, 320] width 30 height 30
type input "[DATE]"
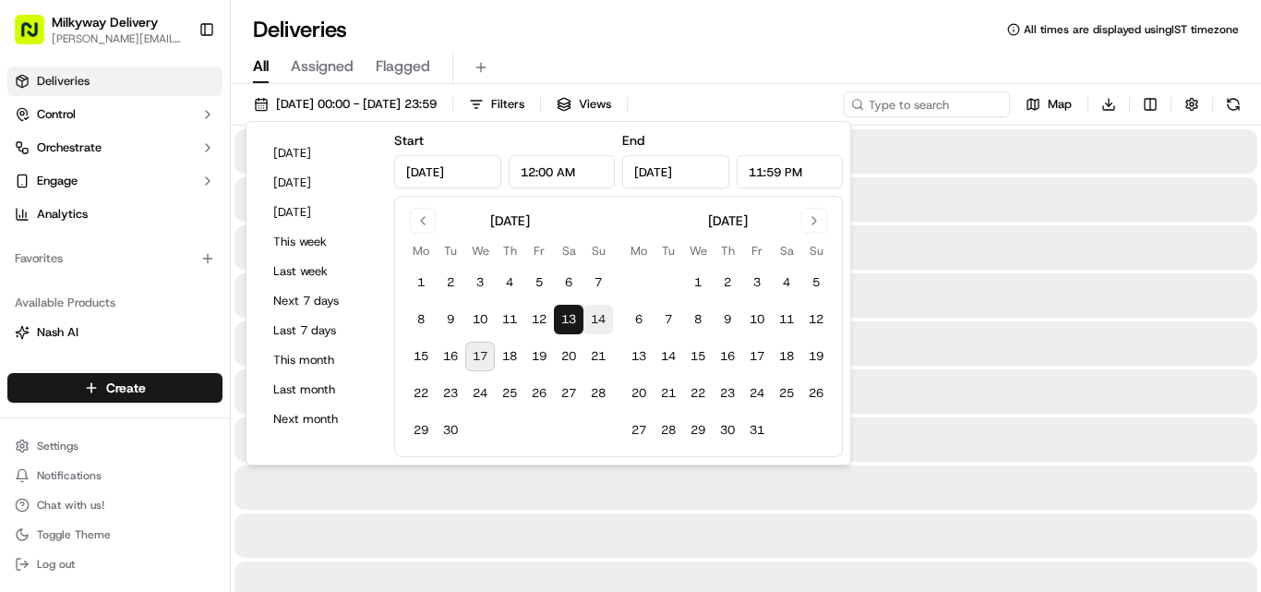
click at [600, 318] on button "14" at bounding box center [599, 320] width 30 height 30
type input "[DATE]"
click at [698, 34] on div "Deliveries All times are displayed using IST timezone" at bounding box center [746, 30] width 1031 height 30
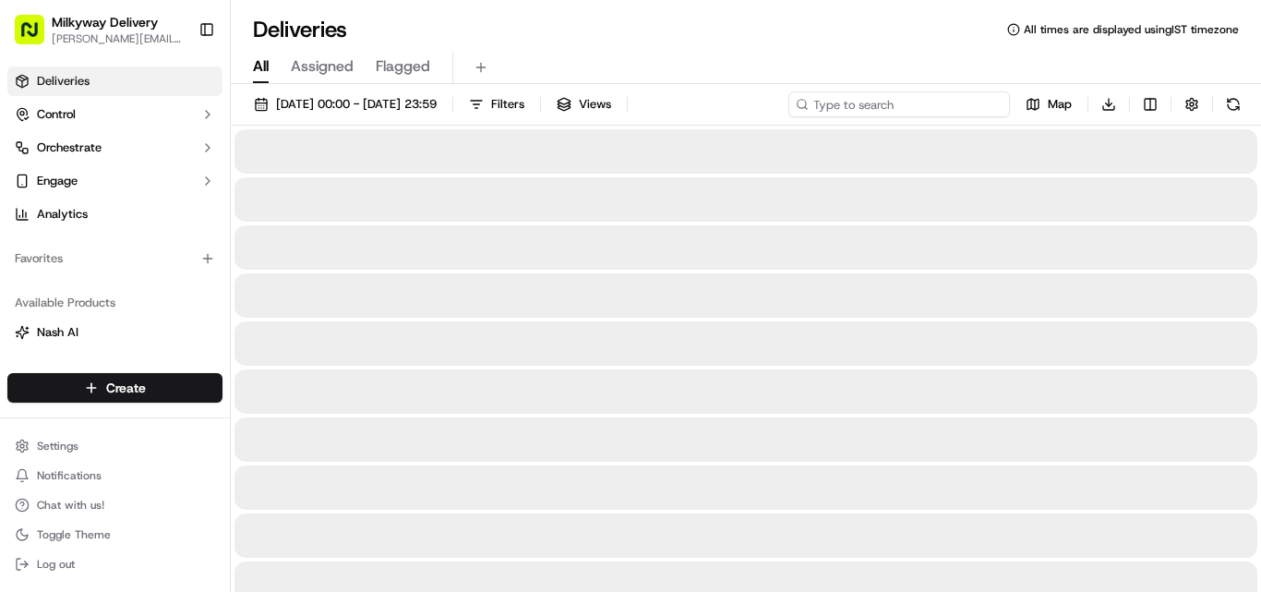
click at [875, 103] on input at bounding box center [900, 104] width 222 height 26
paste input "IC105948"
type input "IC105948"
click at [995, 103] on button at bounding box center [993, 104] width 18 height 18
click at [380, 101] on span "[DATE] 00:00 - [DATE] 23:59" at bounding box center [356, 104] width 161 height 17
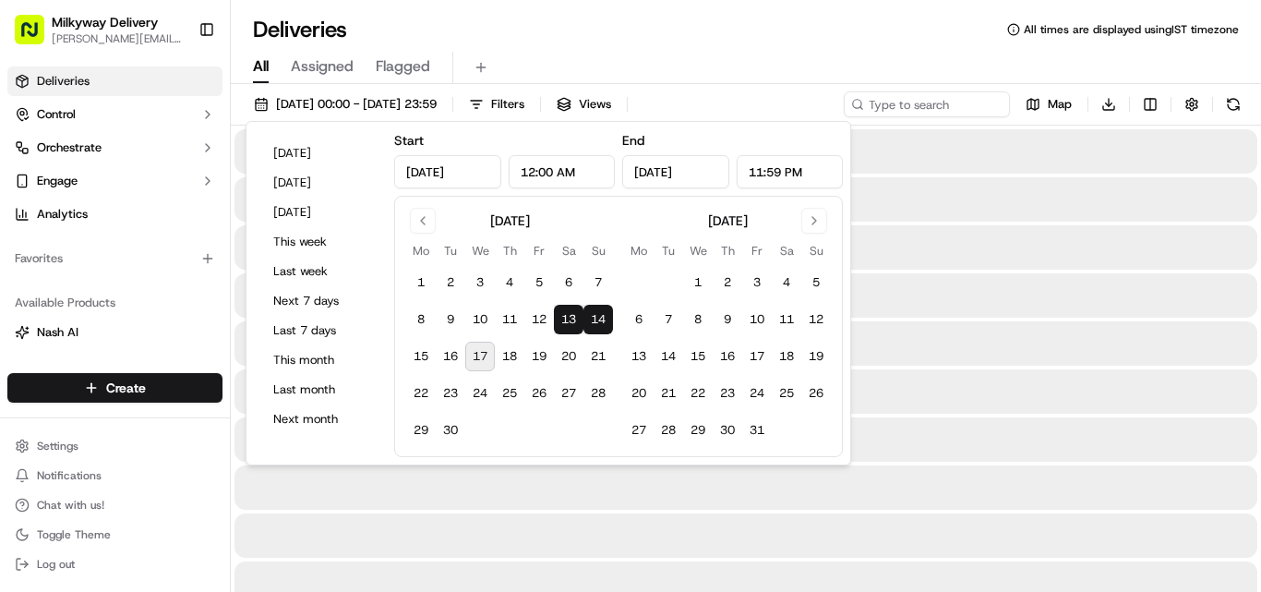
click at [572, 315] on button "13" at bounding box center [569, 320] width 30 height 30
click at [595, 313] on button "14" at bounding box center [599, 320] width 30 height 30
type input "[DATE]"
click at [688, 33] on div "Deliveries All times are displayed using IST timezone" at bounding box center [746, 30] width 1031 height 30
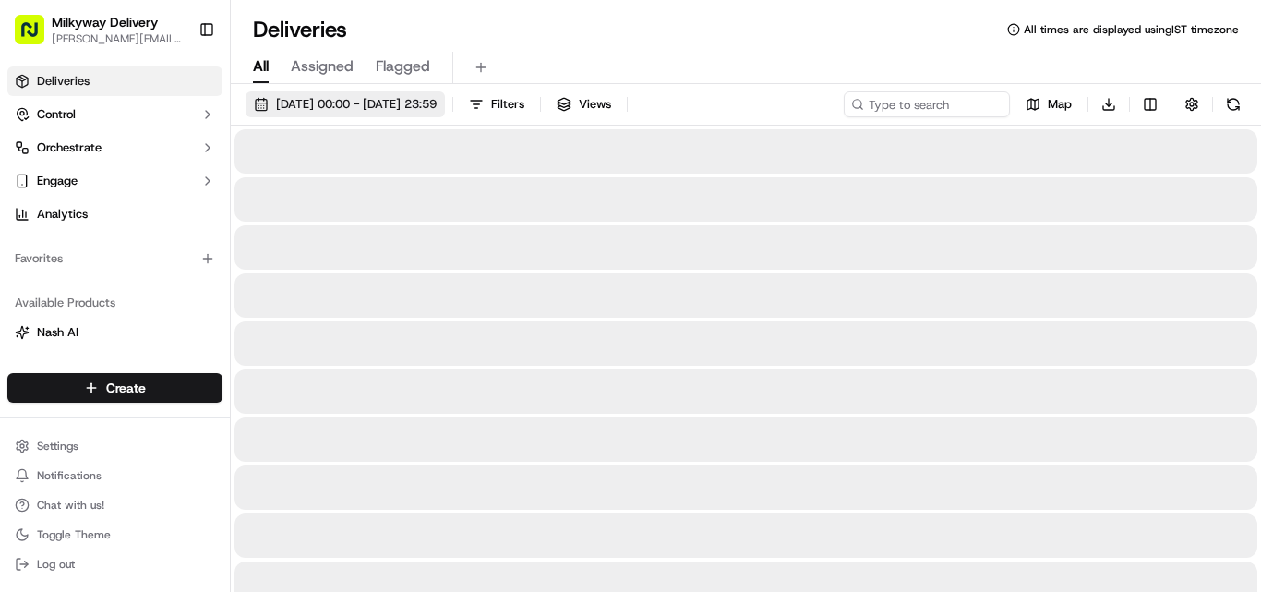
click at [437, 103] on span "[DATE] 00:00 - [DATE] 23:59" at bounding box center [356, 104] width 161 height 17
